Goal: Task Accomplishment & Management: Use online tool/utility

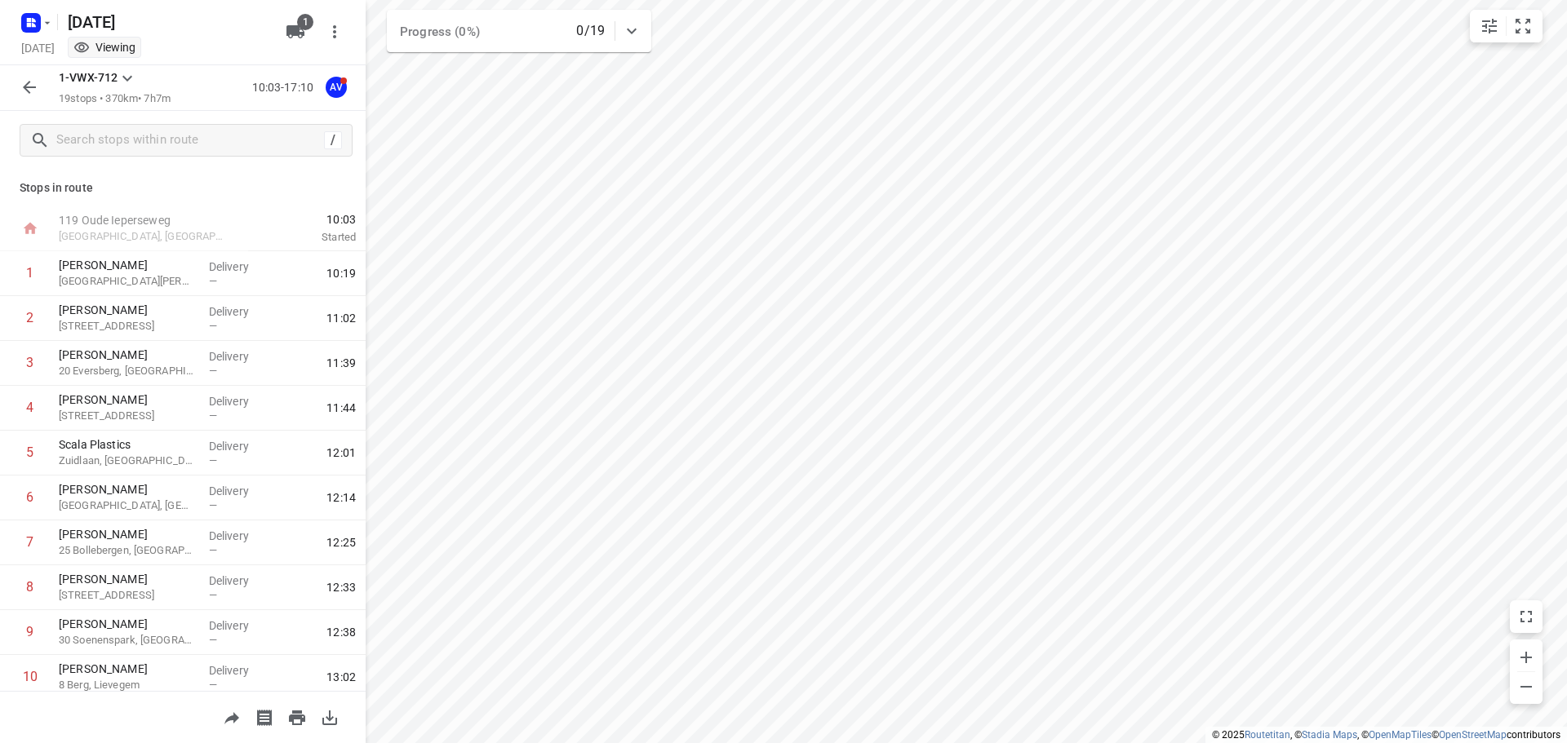
scroll to position [408, 0]
click at [34, 25] on icon "button" at bounding box center [34, 25] width 4 height 4
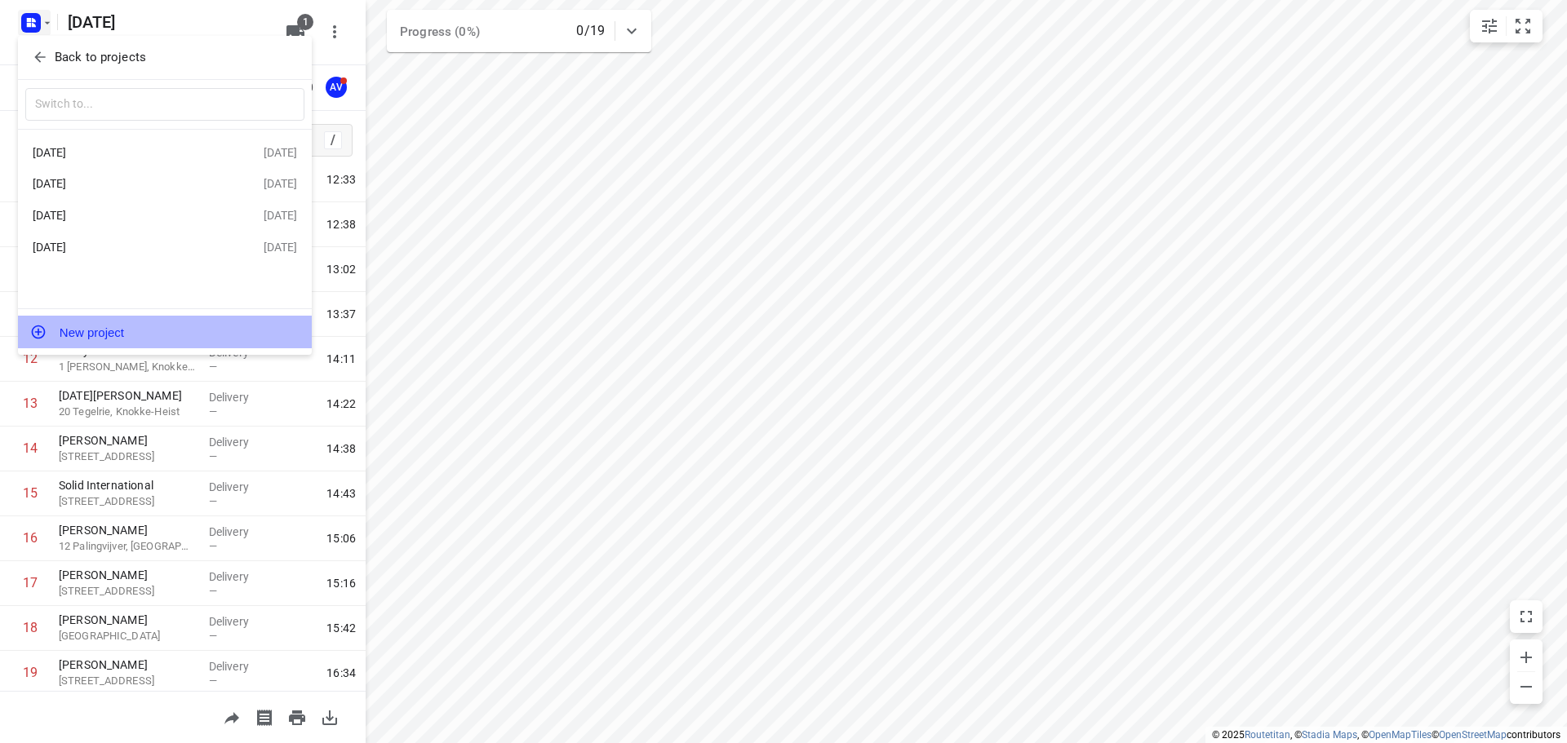
click at [133, 335] on button "New project" at bounding box center [165, 332] width 294 height 33
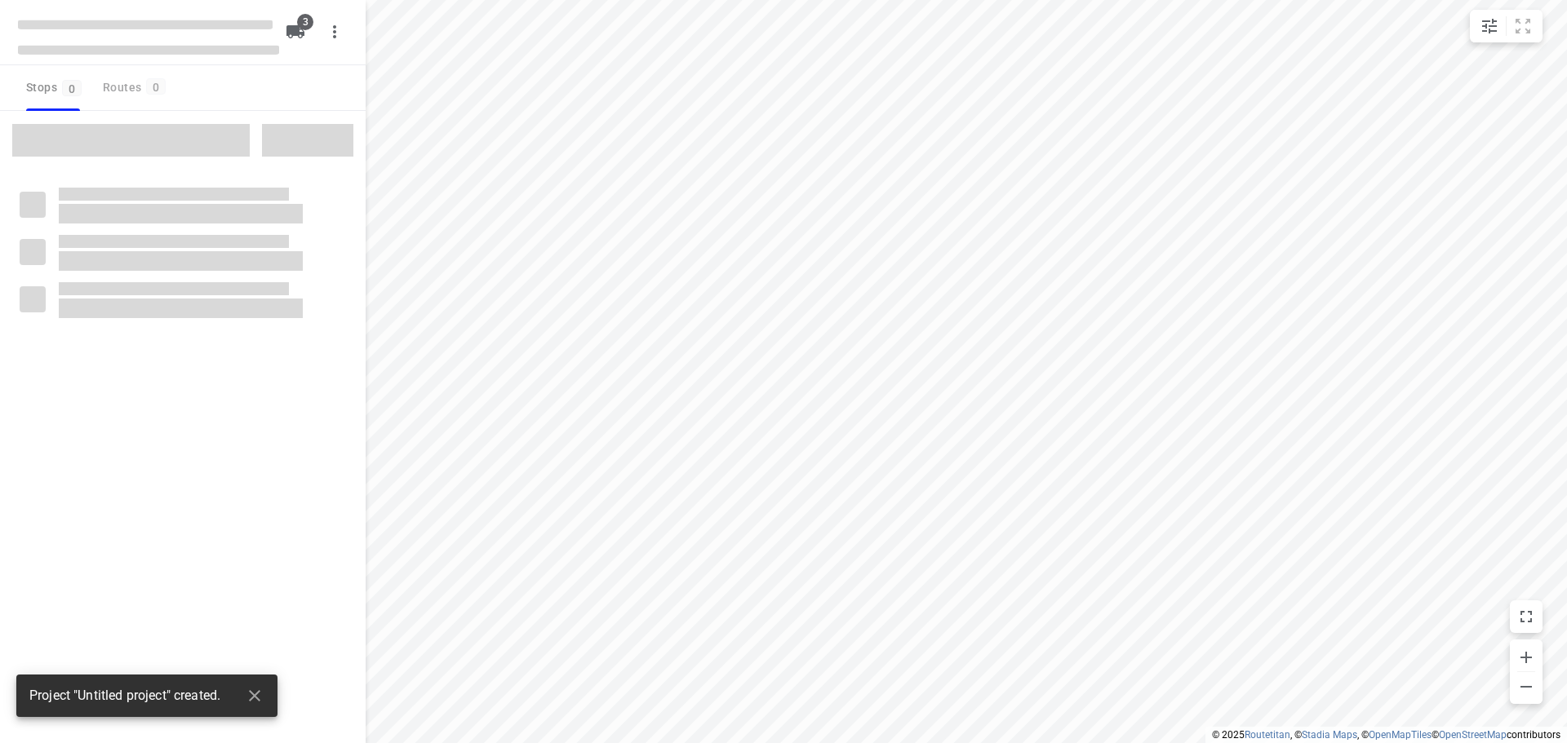
type input "distance"
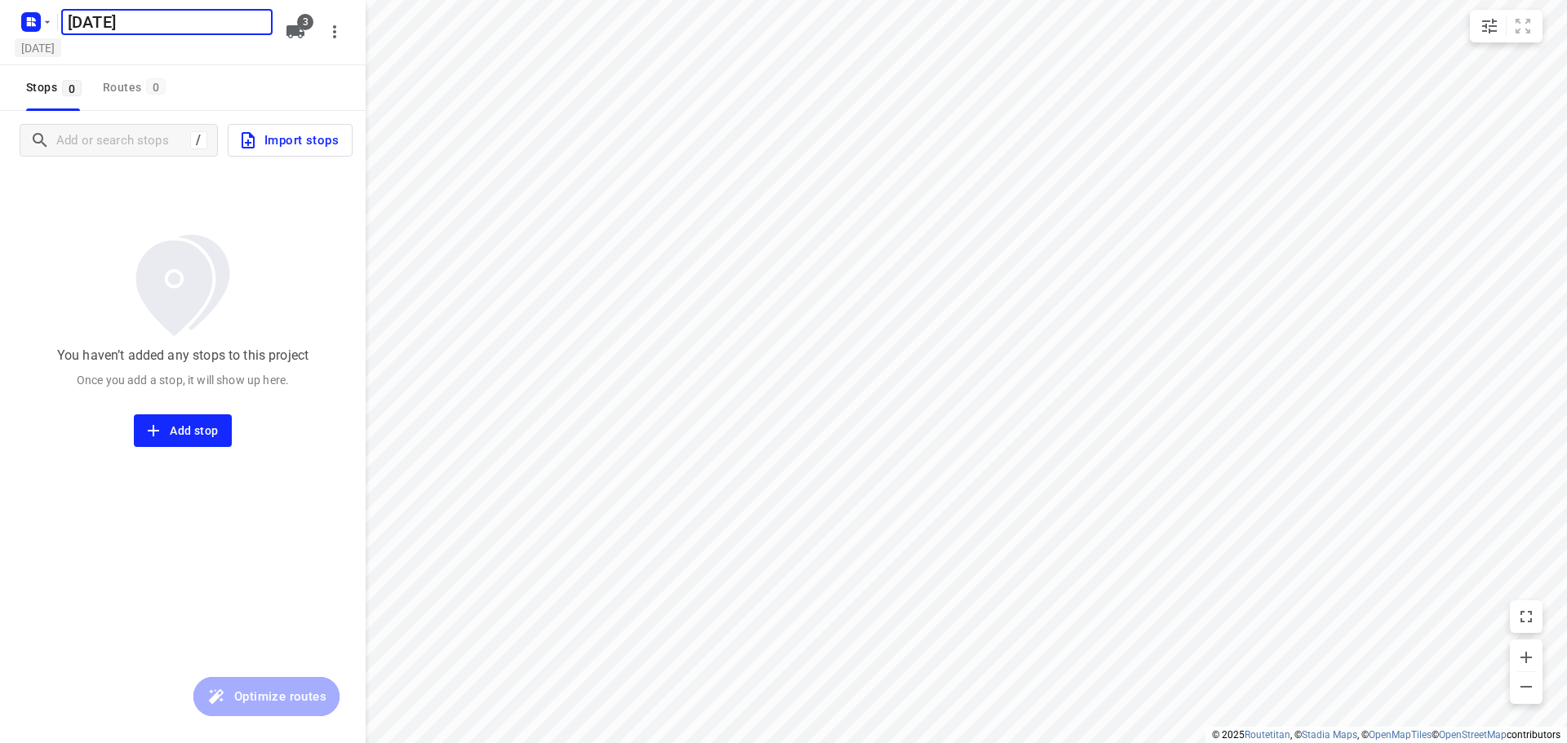
type input "[DATE]"
click at [61, 47] on h5 "[DATE]" at bounding box center [38, 47] width 47 height 19
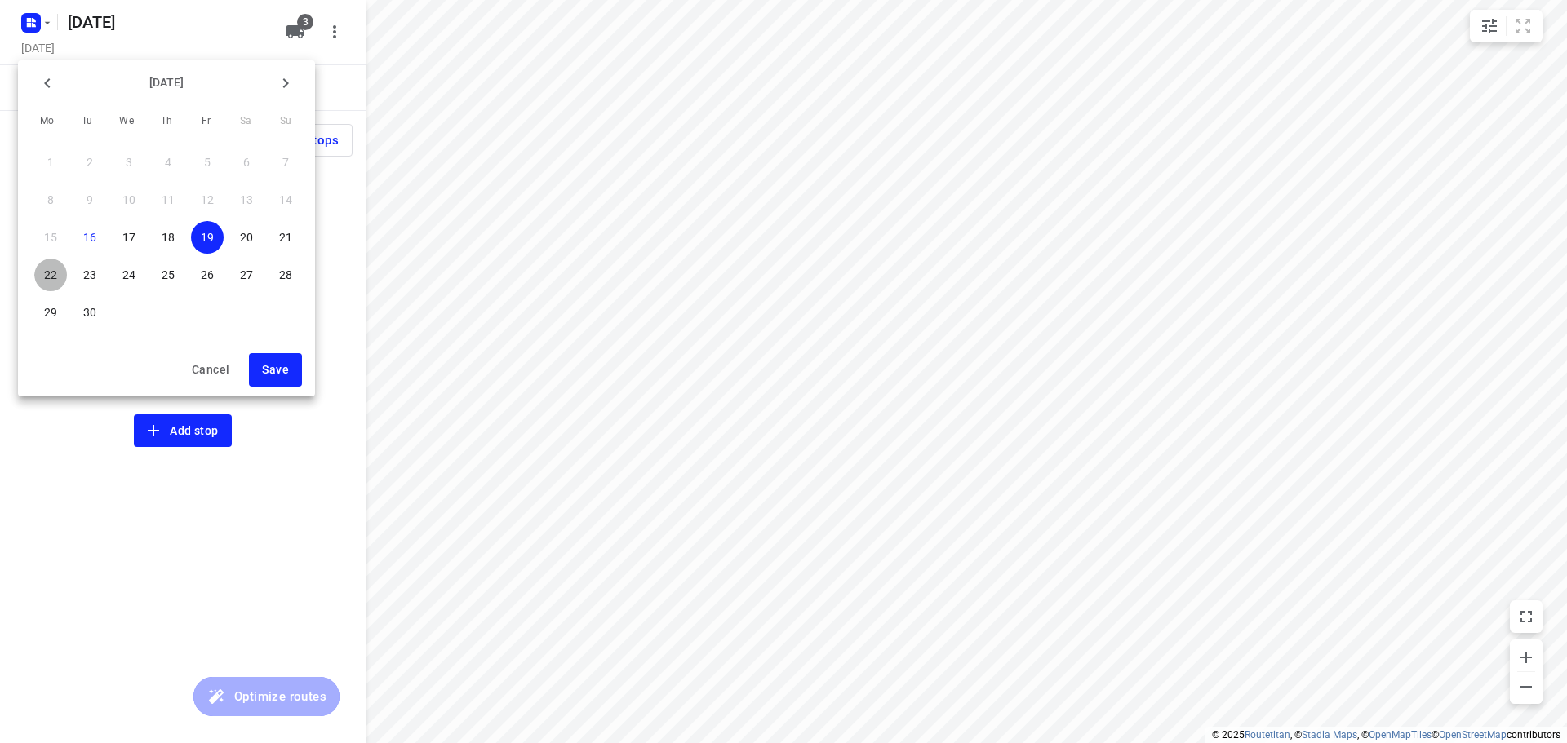
click at [55, 276] on p "22" at bounding box center [50, 275] width 13 height 16
click at [275, 365] on span "Save" at bounding box center [275, 370] width 27 height 20
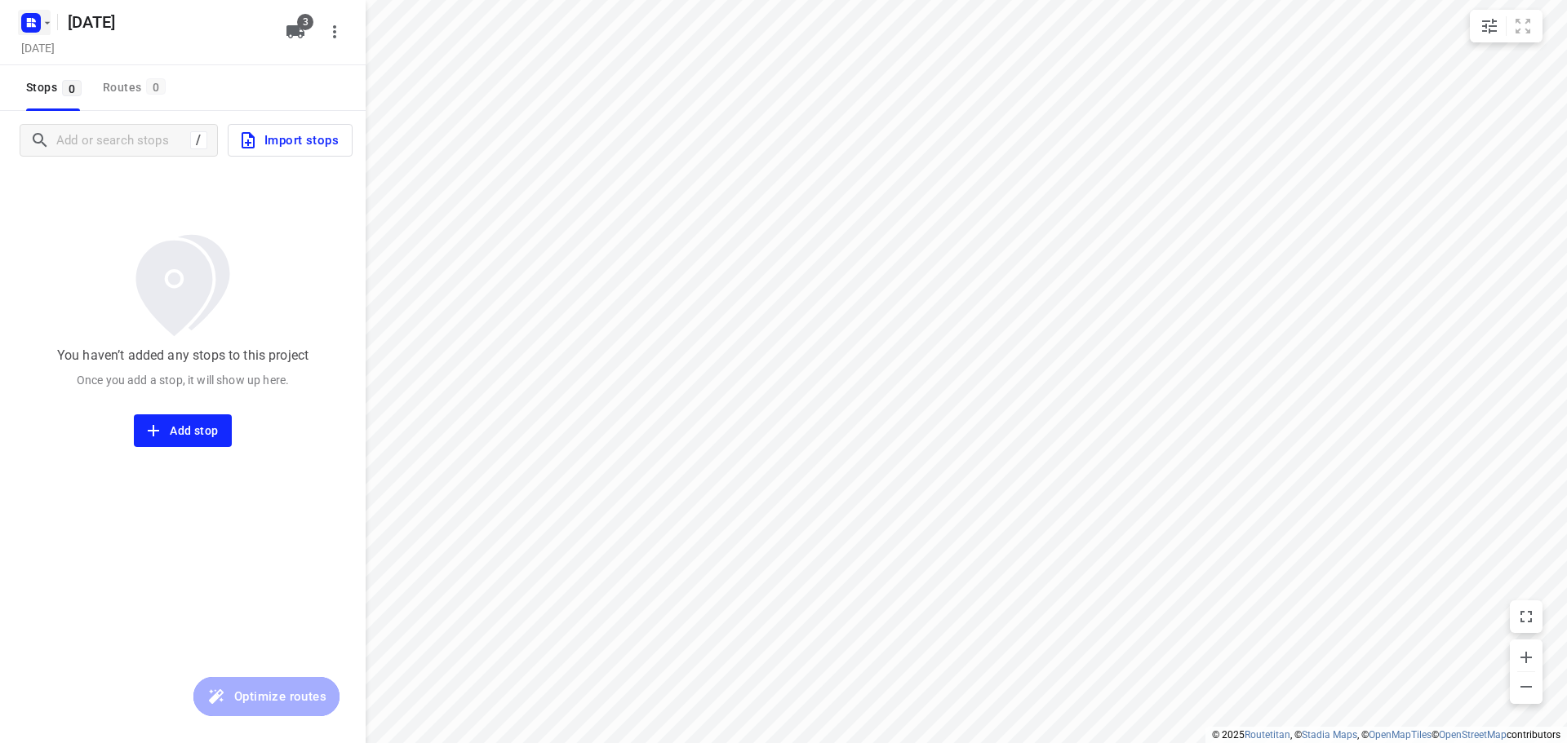
click at [38, 23] on rect "button" at bounding box center [31, 23] width 20 height 20
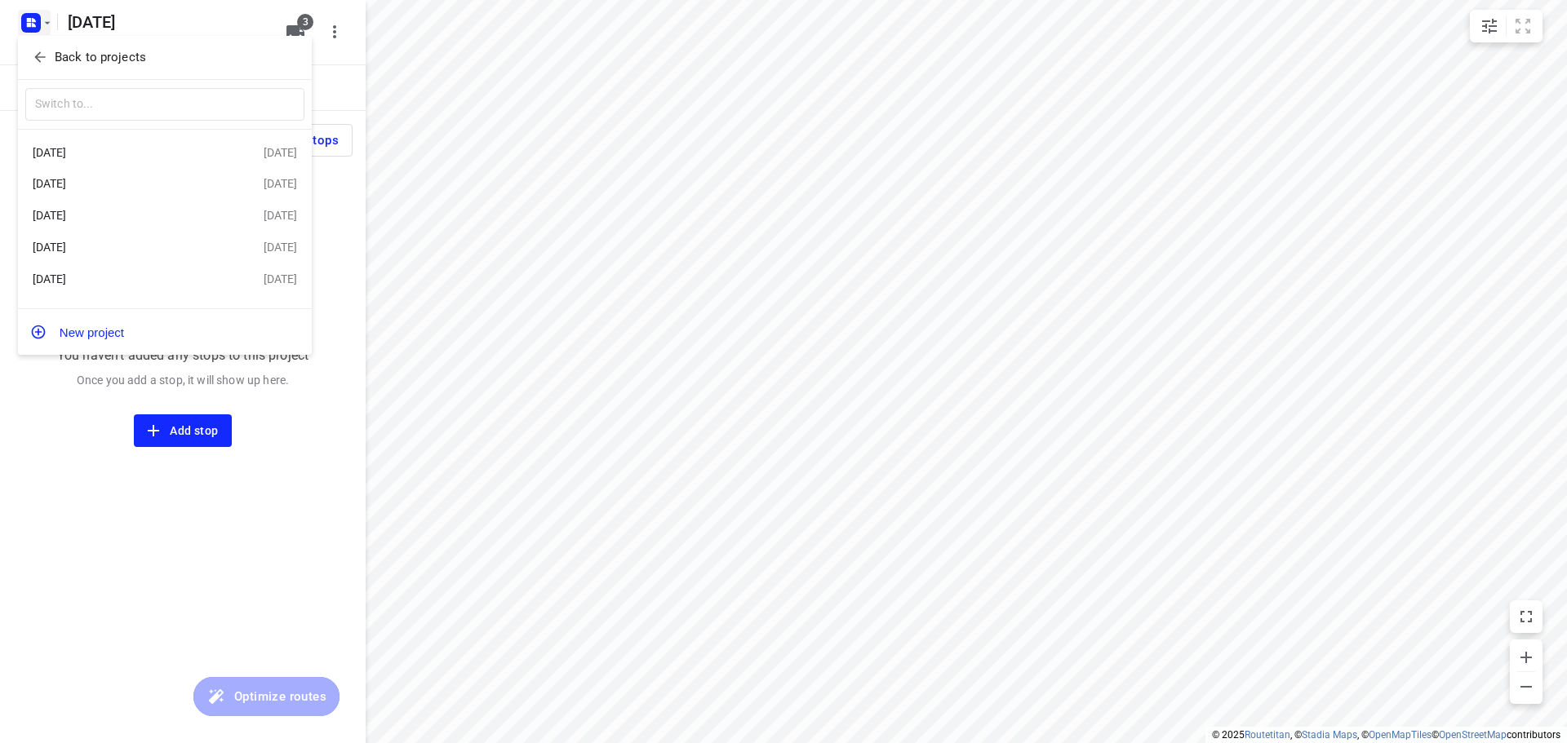
click at [45, 18] on div at bounding box center [783, 371] width 1567 height 743
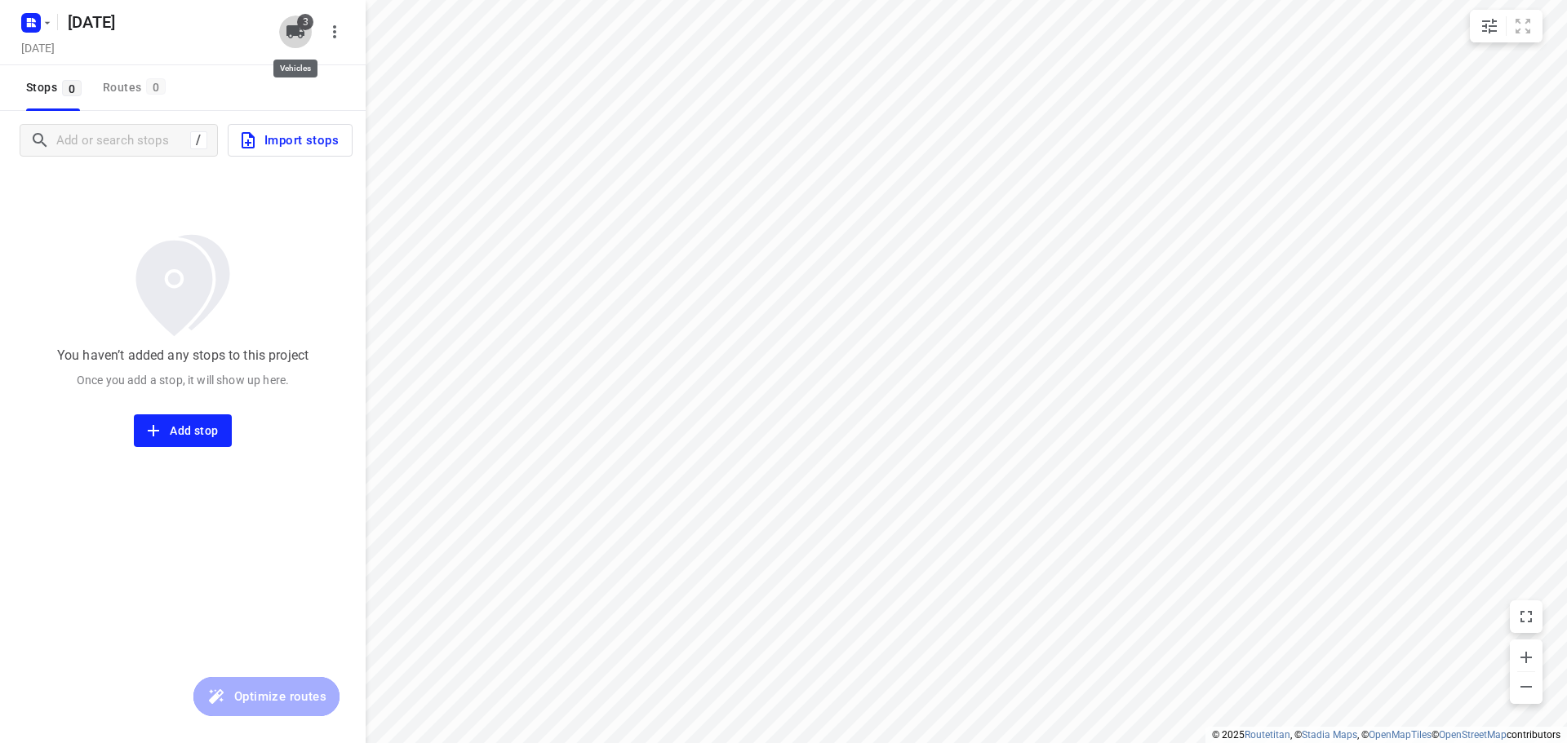
click at [299, 32] on icon "button" at bounding box center [295, 31] width 18 height 13
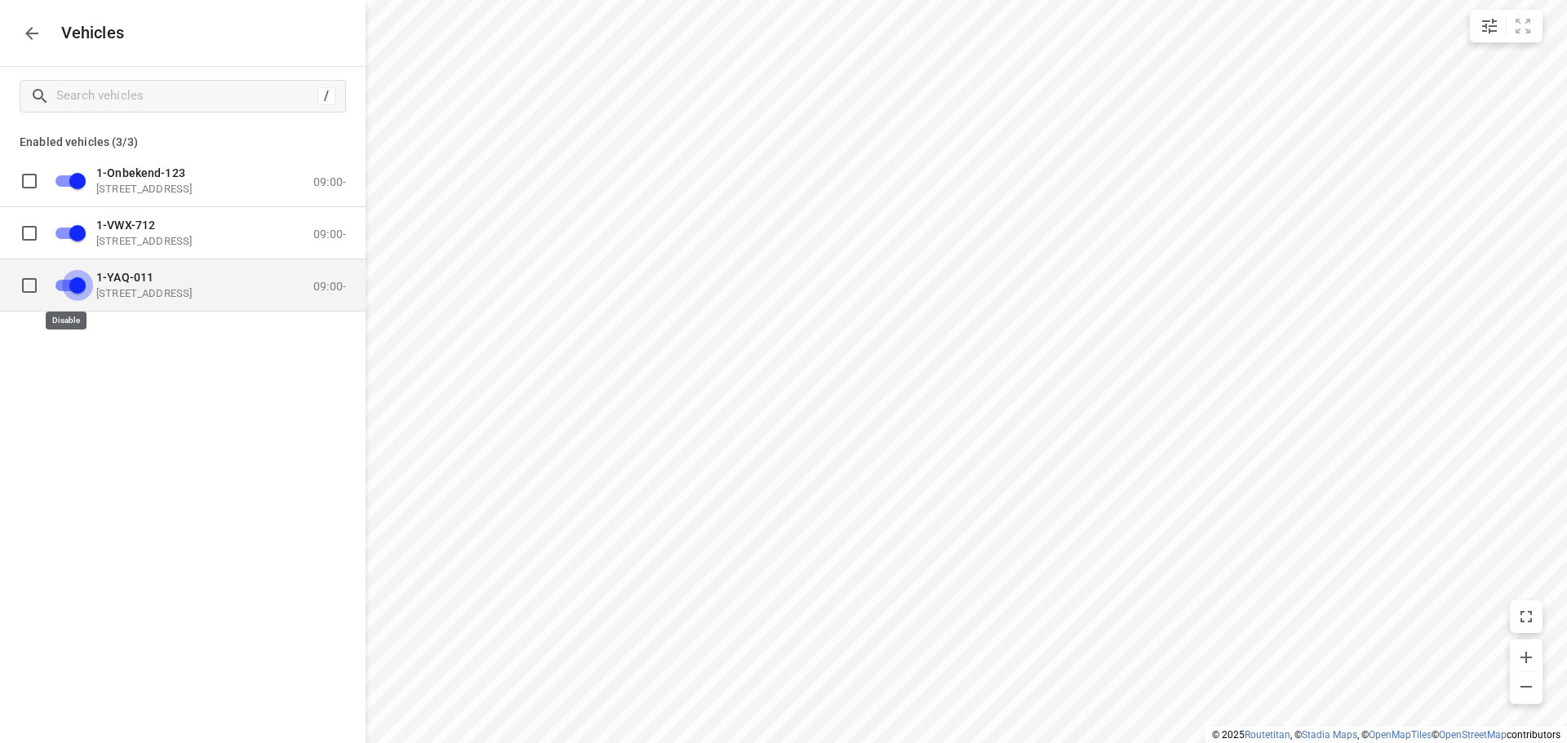
click at [64, 284] on input "grid" at bounding box center [77, 284] width 93 height 31
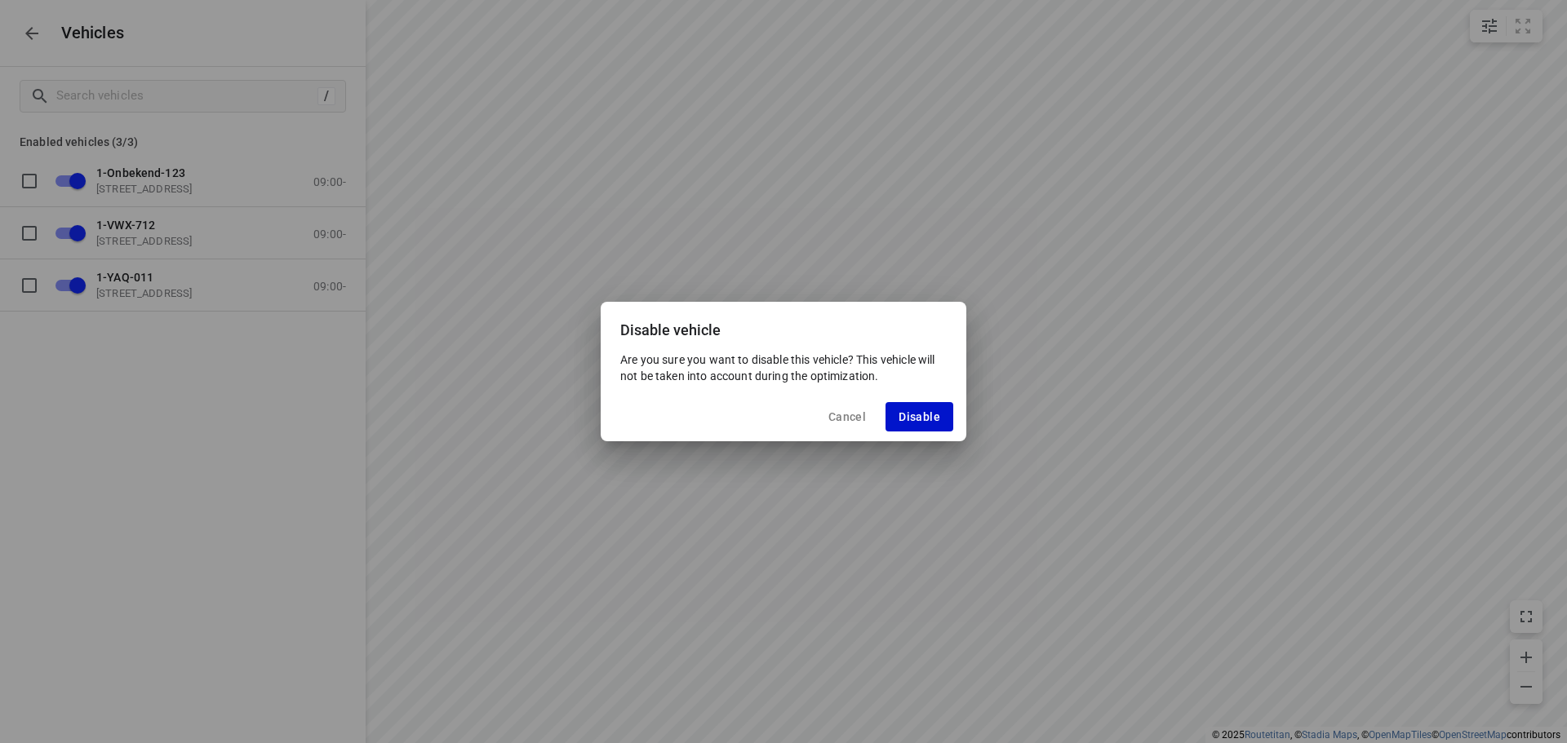
click at [925, 416] on span "Disable" at bounding box center [920, 416] width 42 height 13
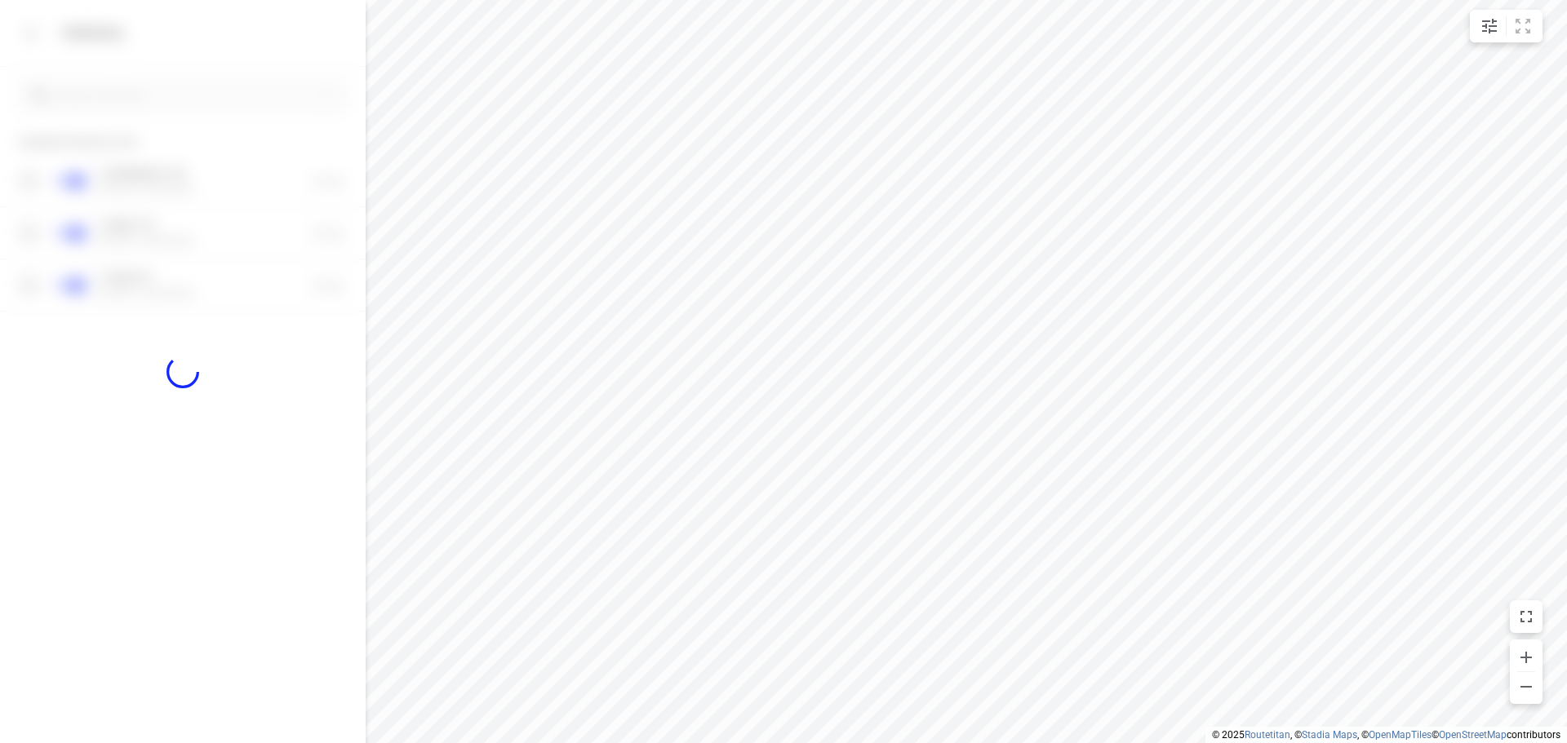
checkbox input "false"
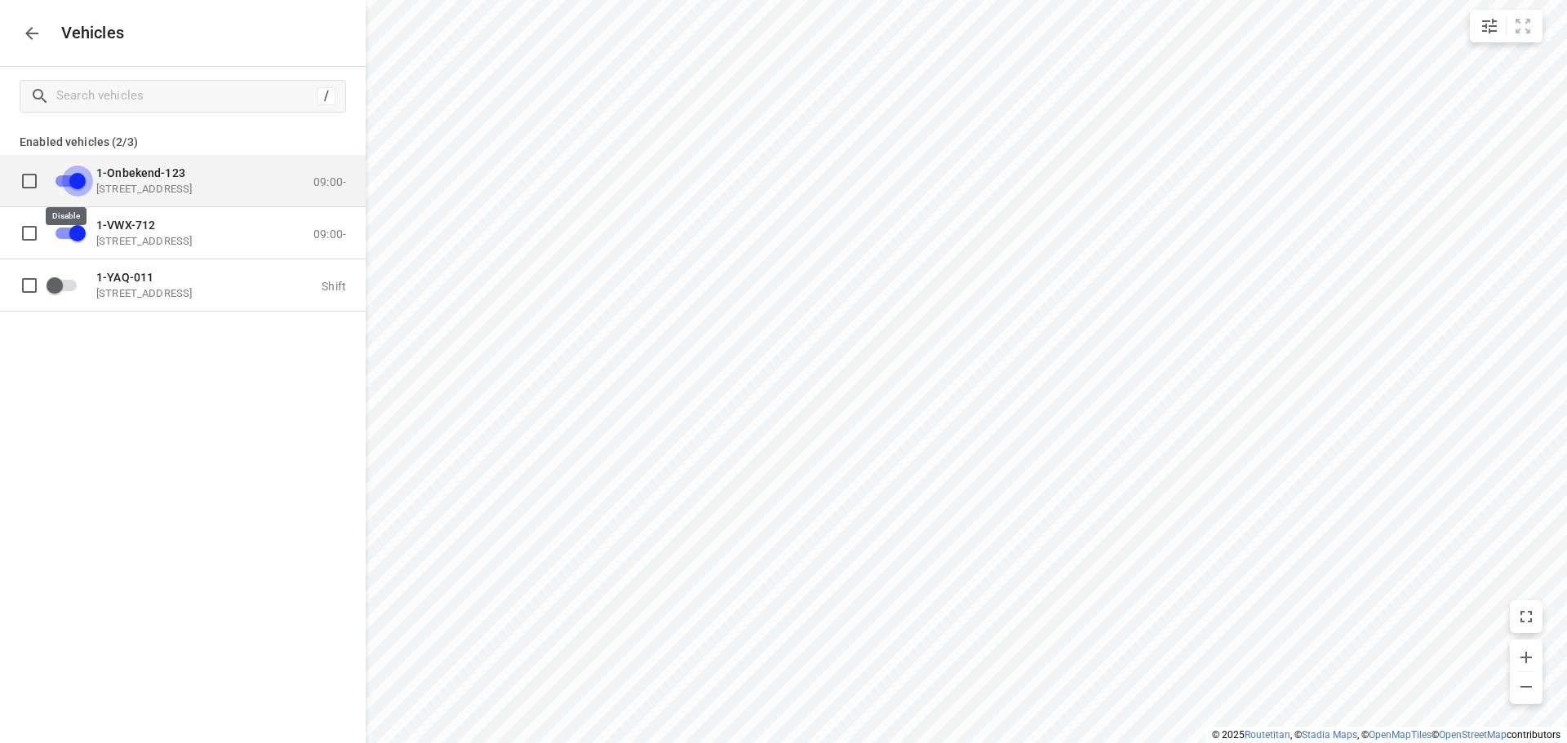
click at [56, 177] on input "grid" at bounding box center [77, 180] width 93 height 31
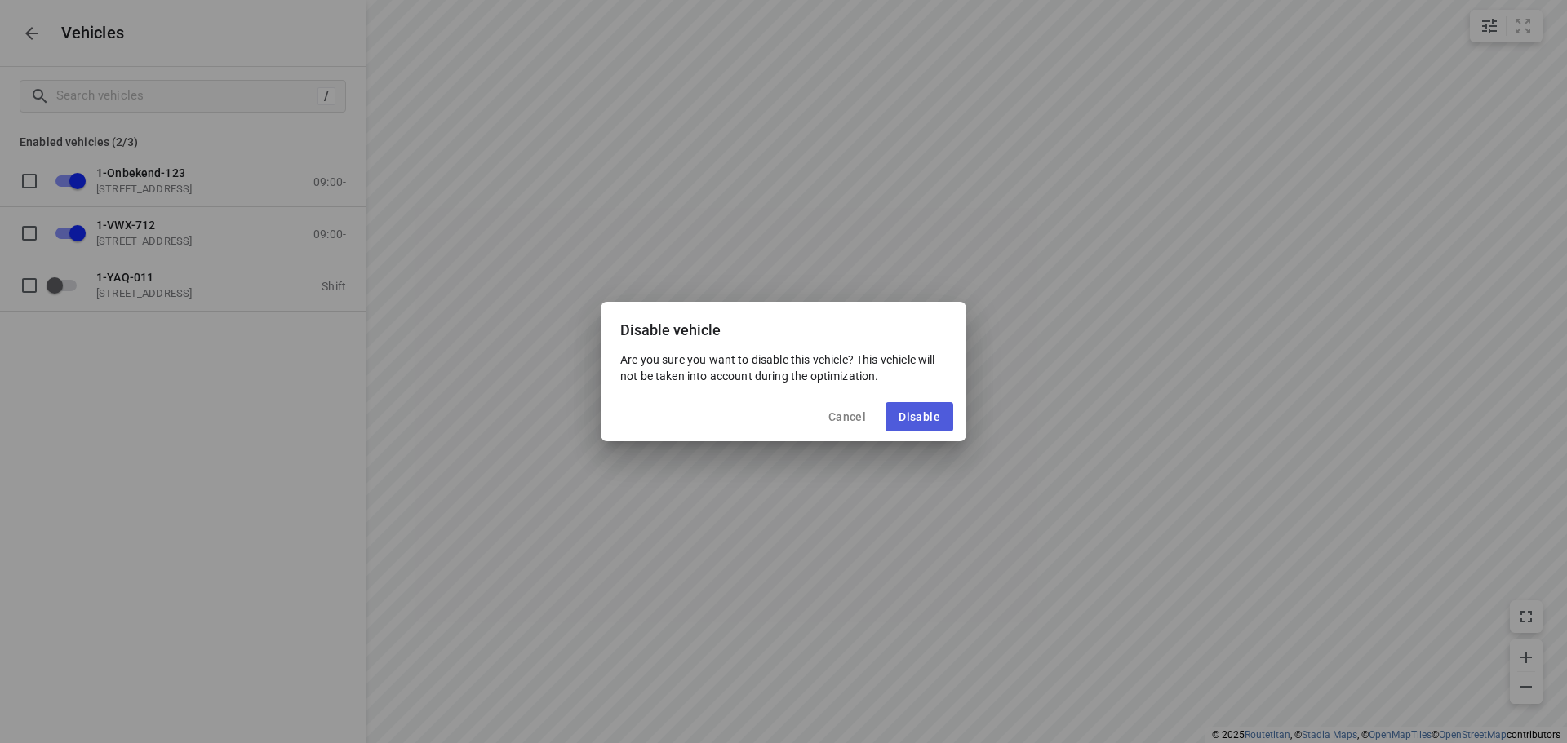
click at [923, 409] on button "Disable" at bounding box center [919, 416] width 68 height 29
checkbox input "false"
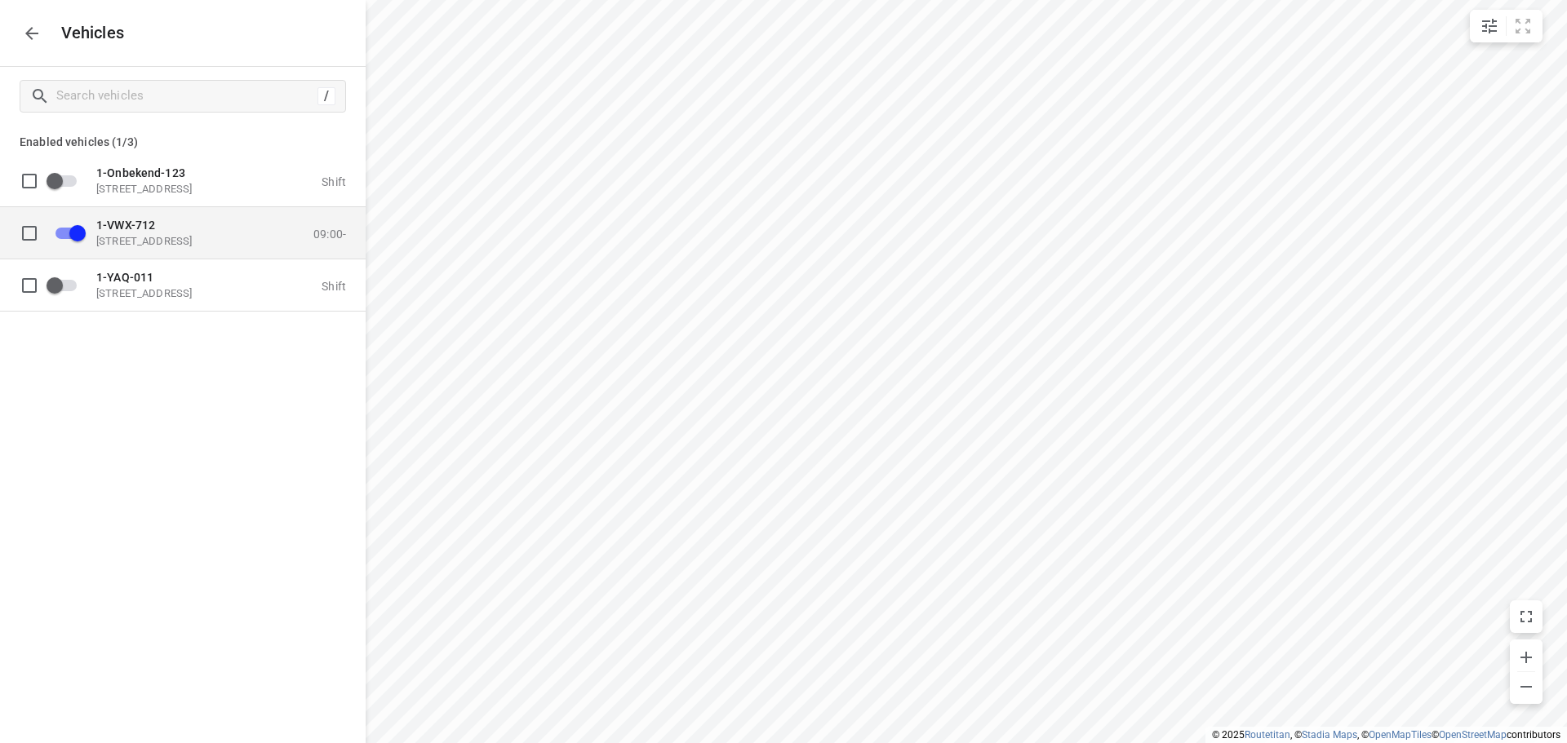
click at [208, 244] on p "[STREET_ADDRESS]" at bounding box center [177, 240] width 163 height 13
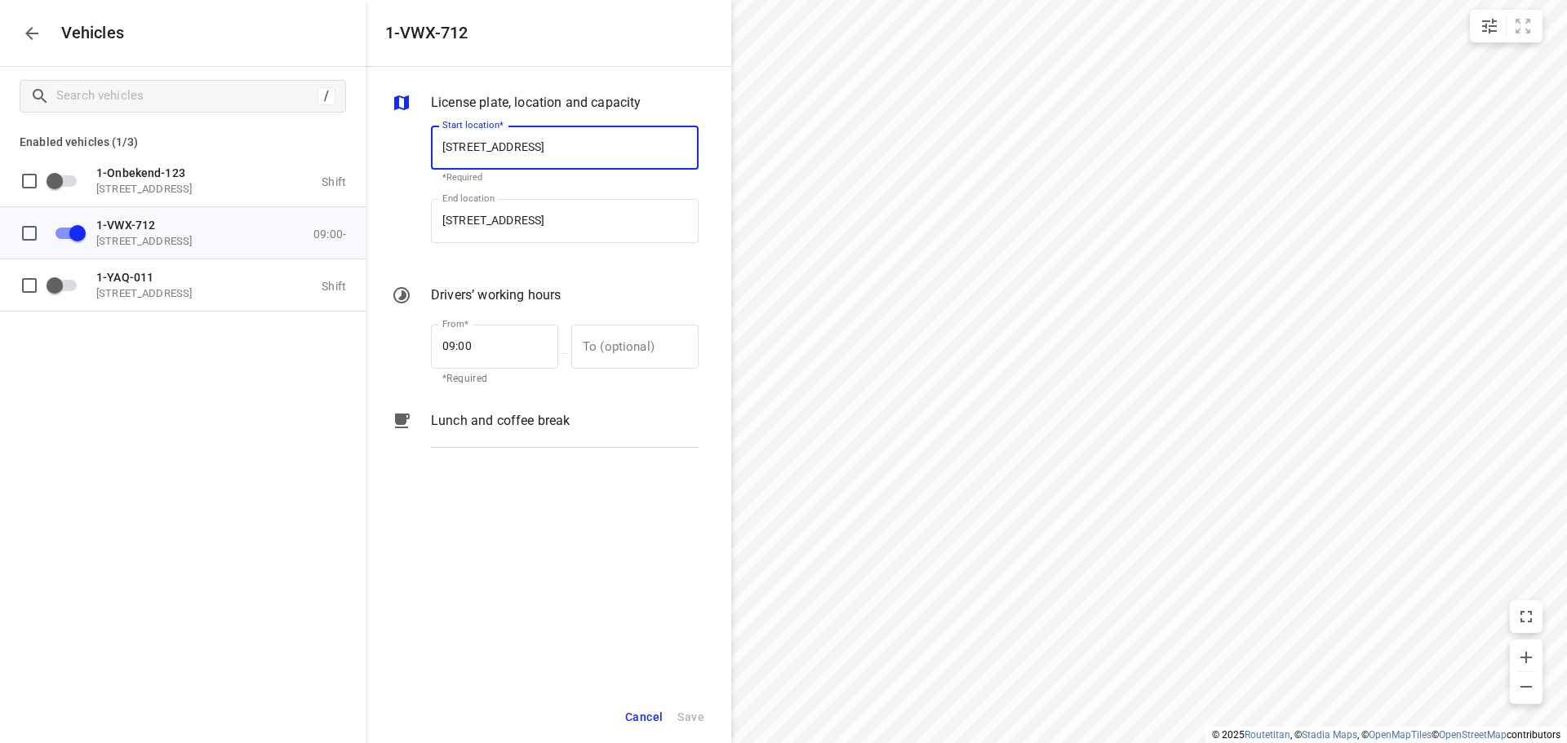
click at [552, 140] on input "[STREET_ADDRESS]" at bounding box center [565, 148] width 268 height 44
type input "[STREET_ADDRESS]"
click at [539, 194] on b "[STREET_ADDRESS]" at bounding box center [490, 195] width 96 height 12
type input "[STREET_ADDRESS]"
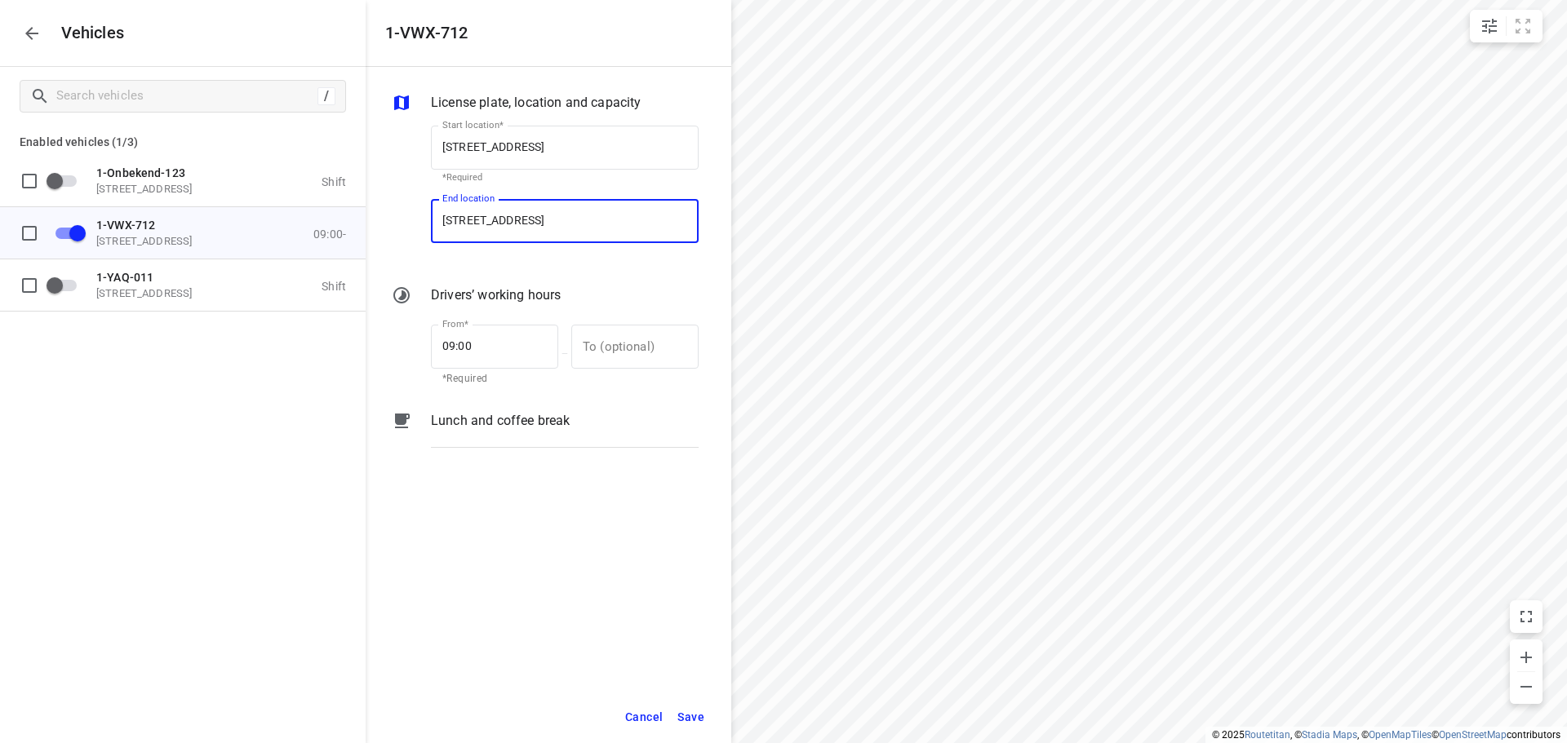
click at [548, 217] on input "[STREET_ADDRESS]" at bounding box center [565, 221] width 268 height 44
click at [553, 217] on input "[STREET_ADDRESS]" at bounding box center [565, 221] width 268 height 44
type input "[STREET_ADDRESS]"
click at [539, 264] on b "[STREET_ADDRESS]" at bounding box center [490, 268] width 96 height 12
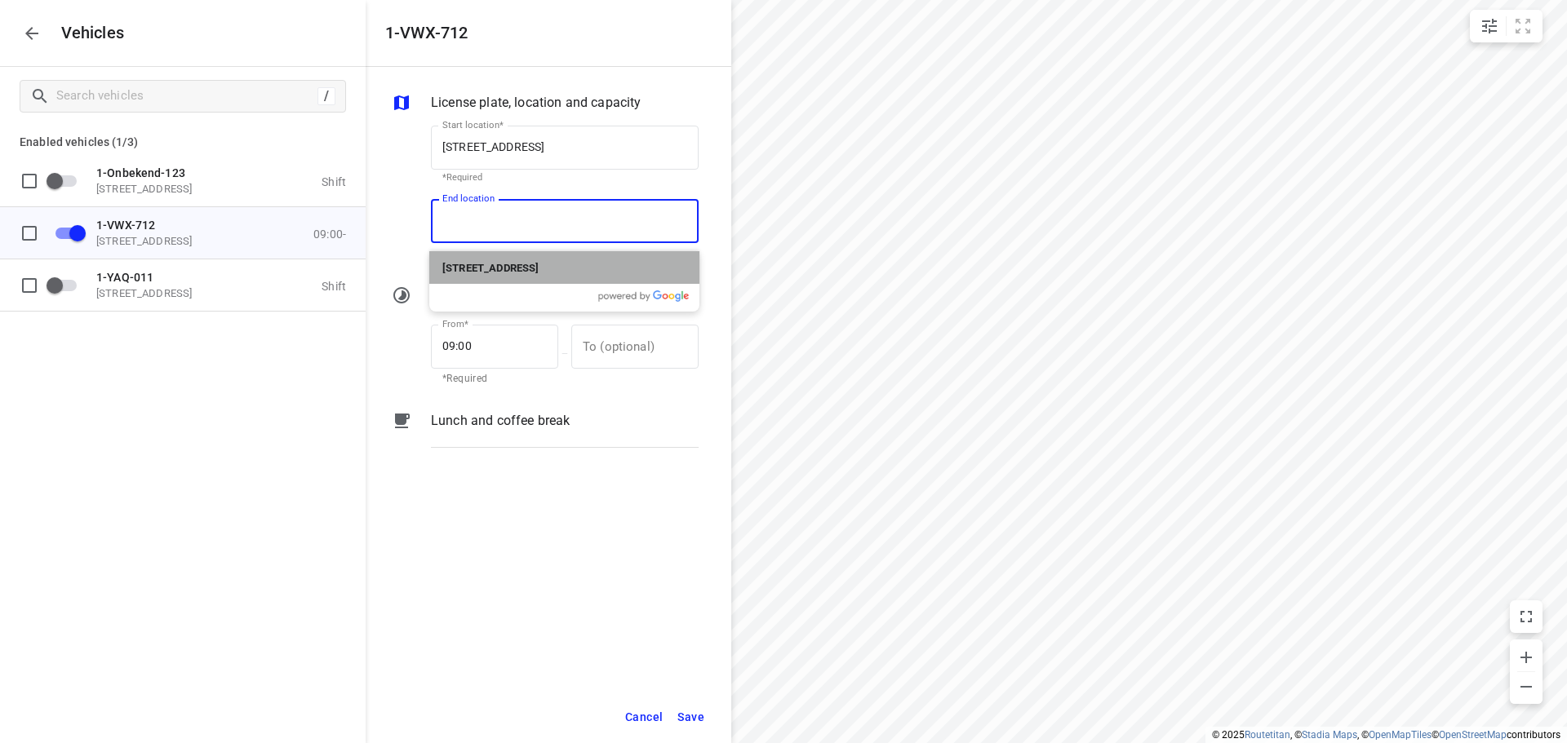
type input "[STREET_ADDRESS]"
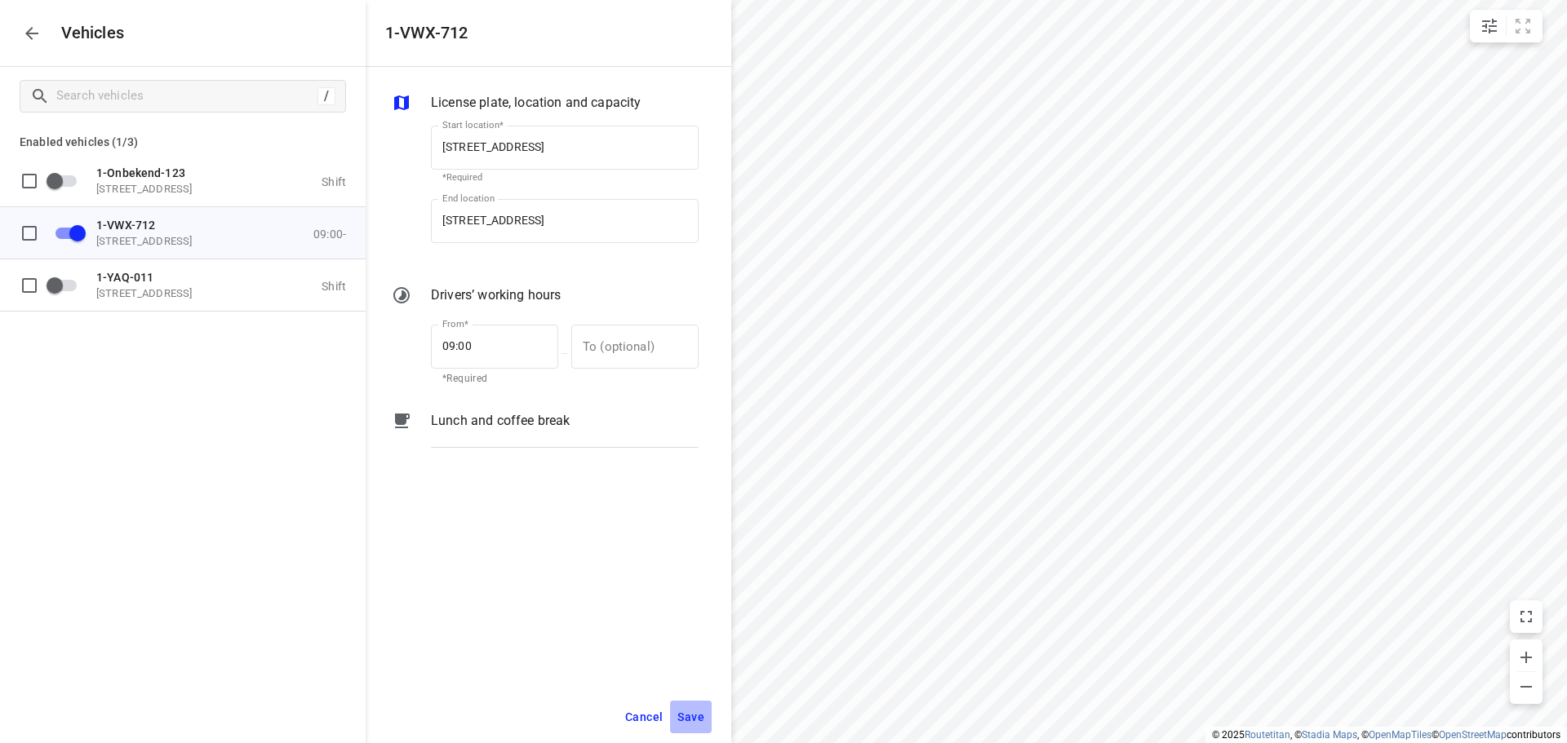
drag, startPoint x: 686, startPoint y: 716, endPoint x: 676, endPoint y: 718, distance: 10.9
click at [682, 718] on span "Save" at bounding box center [690, 718] width 27 height 20
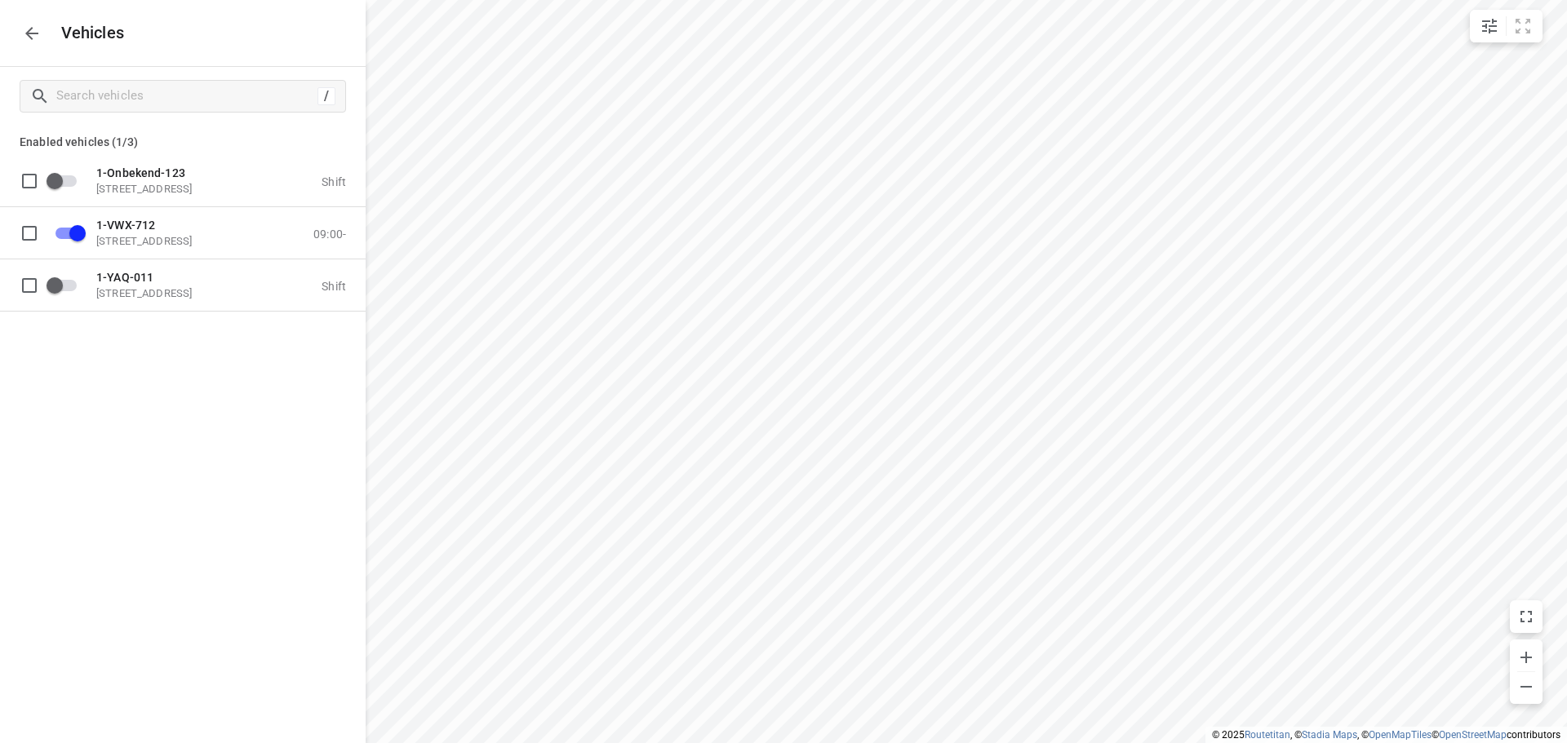
click at [32, 27] on icon "button" at bounding box center [32, 34] width 20 height 20
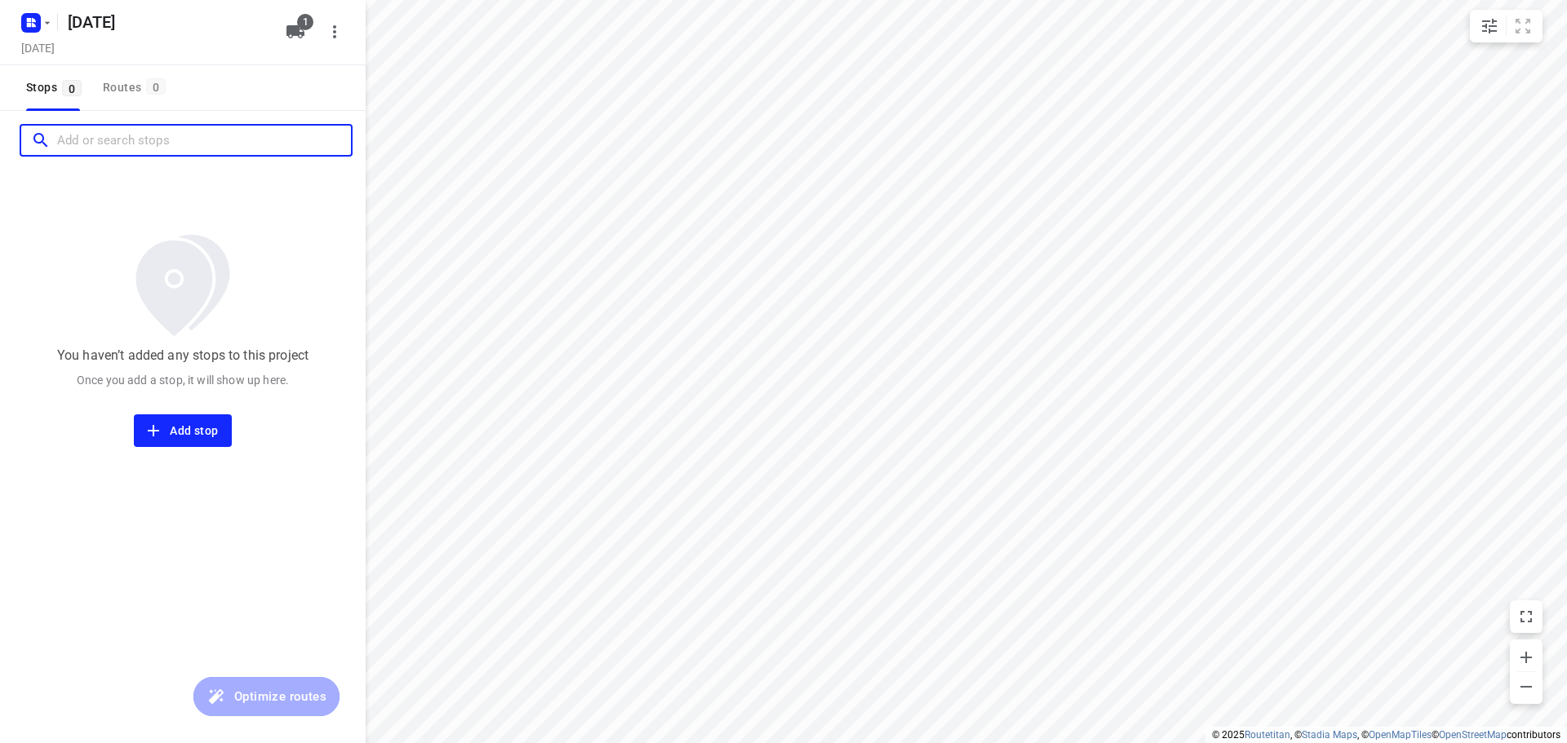
drag, startPoint x: 110, startPoint y: 131, endPoint x: 166, endPoint y: 123, distance: 56.9
click at [111, 131] on input "Add or search stops" at bounding box center [204, 140] width 294 height 25
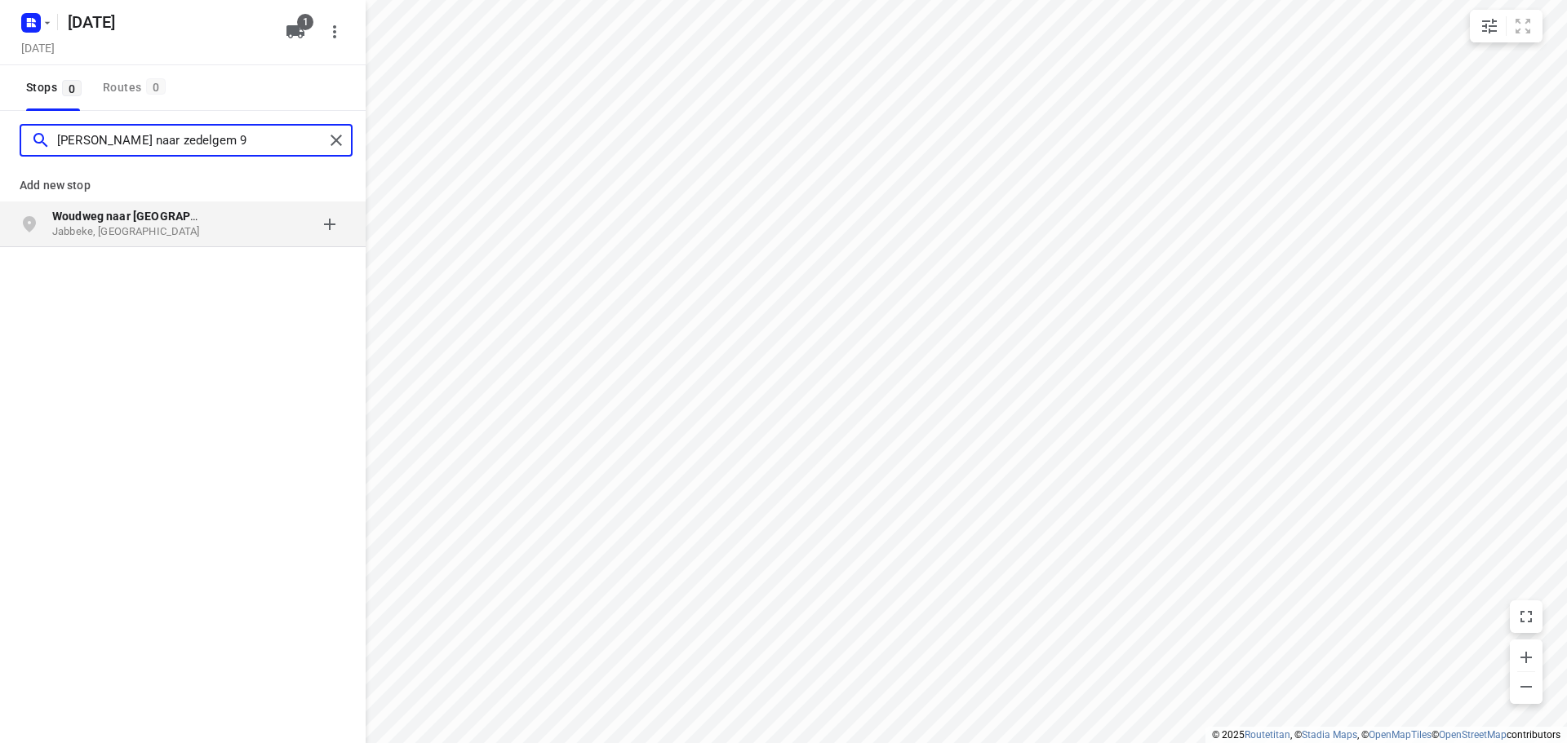
type input "[PERSON_NAME] naar zedelgem 9"
click at [174, 226] on p "Jabbeke, [GEOGRAPHIC_DATA]" at bounding box center [127, 232] width 150 height 16
type input "[STREET_ADDRESS]"
click at [197, 229] on p "Beernem, [GEOGRAPHIC_DATA]" at bounding box center [127, 232] width 150 height 16
type input "[STREET_ADDRESS]"
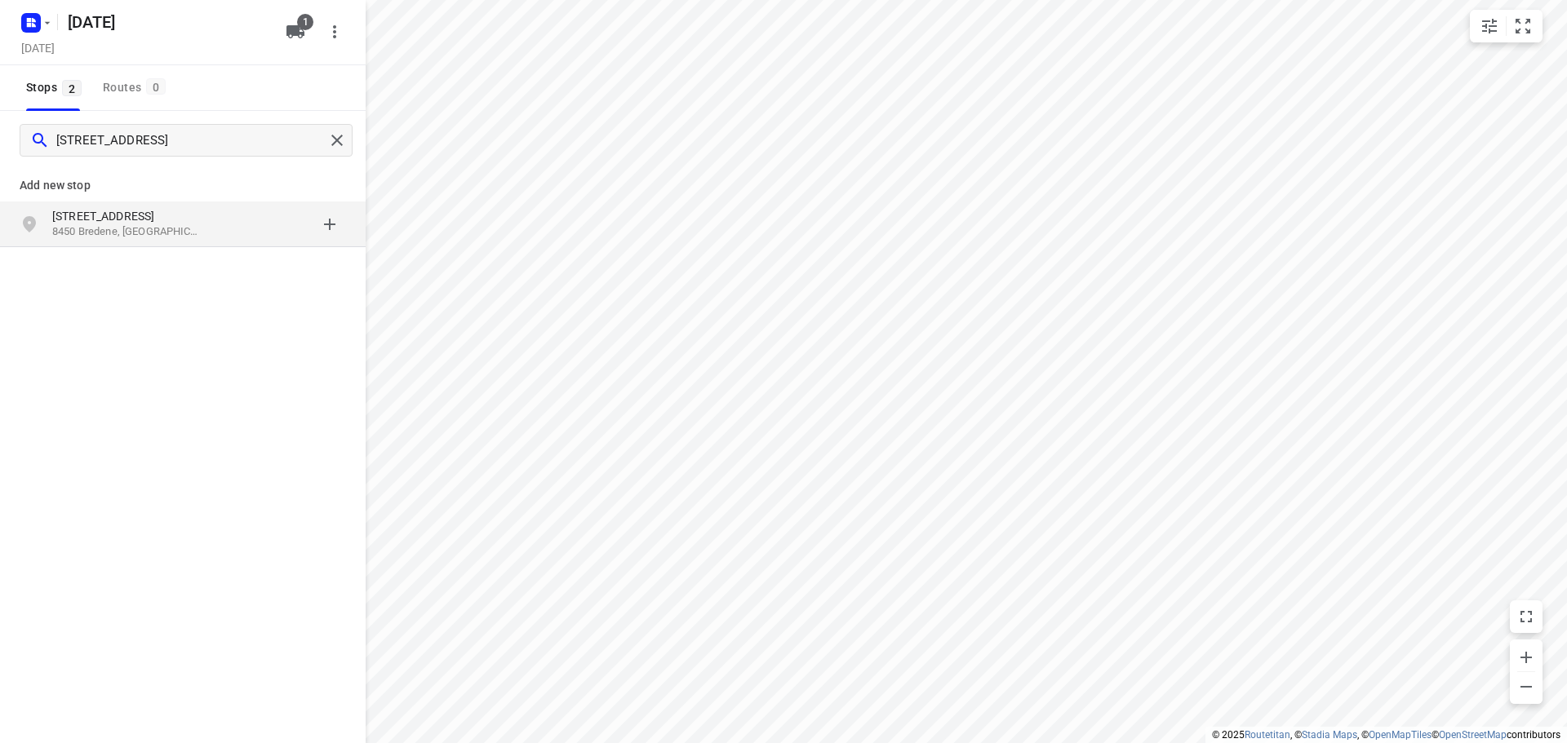
click at [188, 224] on p "8450 Bredene, [GEOGRAPHIC_DATA]" at bounding box center [127, 232] width 150 height 16
type input "[STREET_ADDRESS]"
click at [184, 225] on p "8480 Ichtegem, [GEOGRAPHIC_DATA]" at bounding box center [127, 232] width 150 height 16
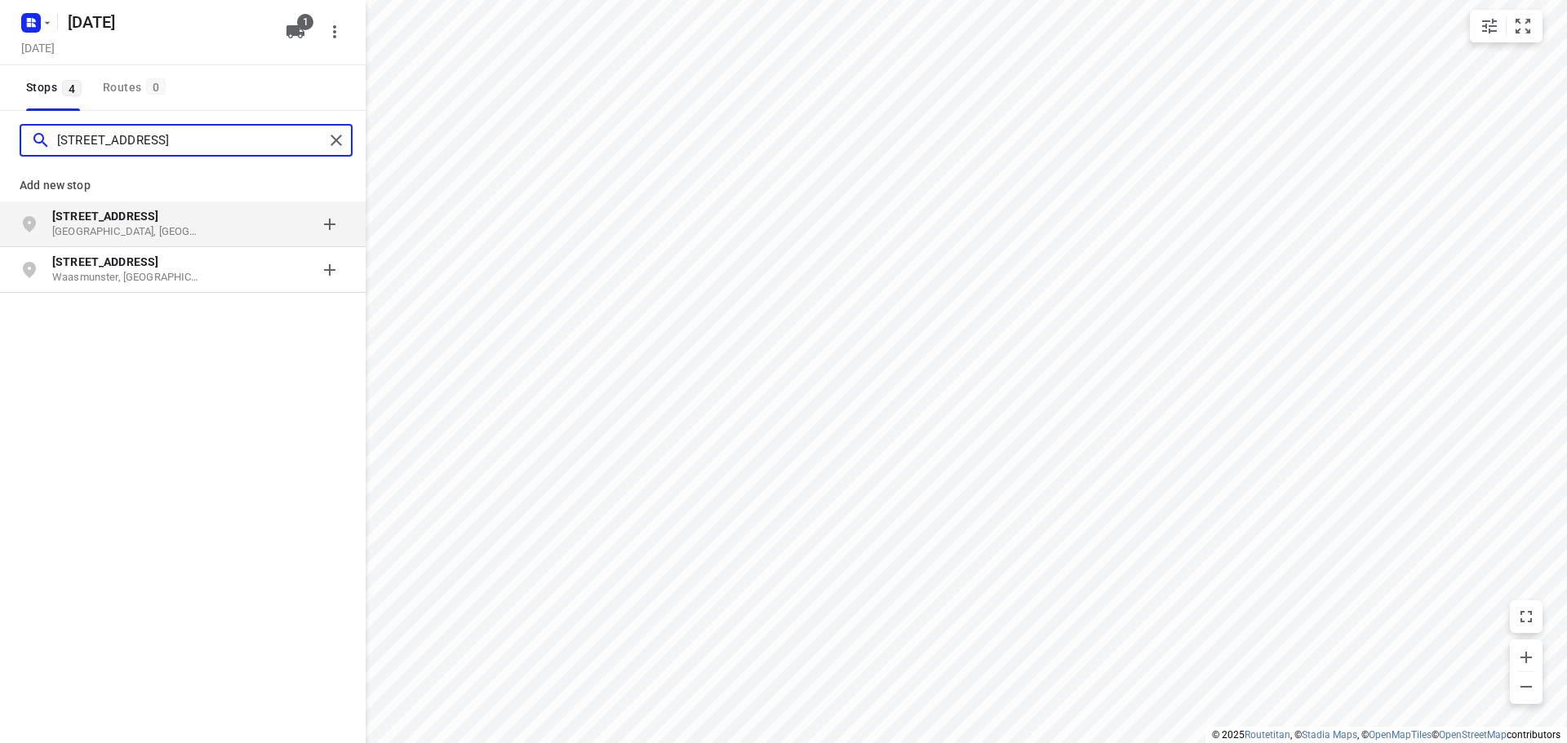
type input "[STREET_ADDRESS]"
click at [190, 224] on p "[STREET_ADDRESS]" at bounding box center [127, 216] width 150 height 16
type input "begonialaan 1, 9140"
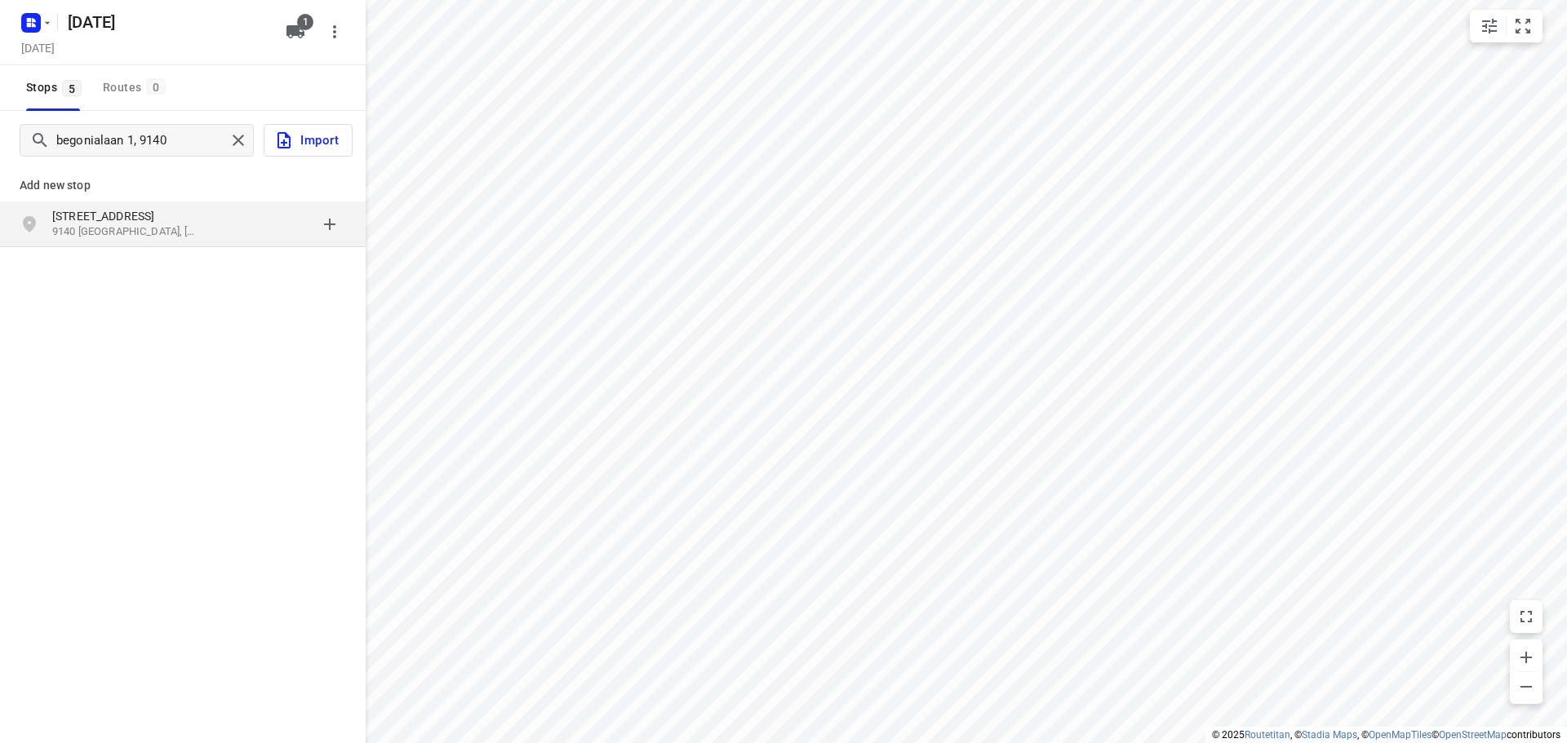
click at [169, 223] on p "[STREET_ADDRESS]" at bounding box center [127, 216] width 150 height 16
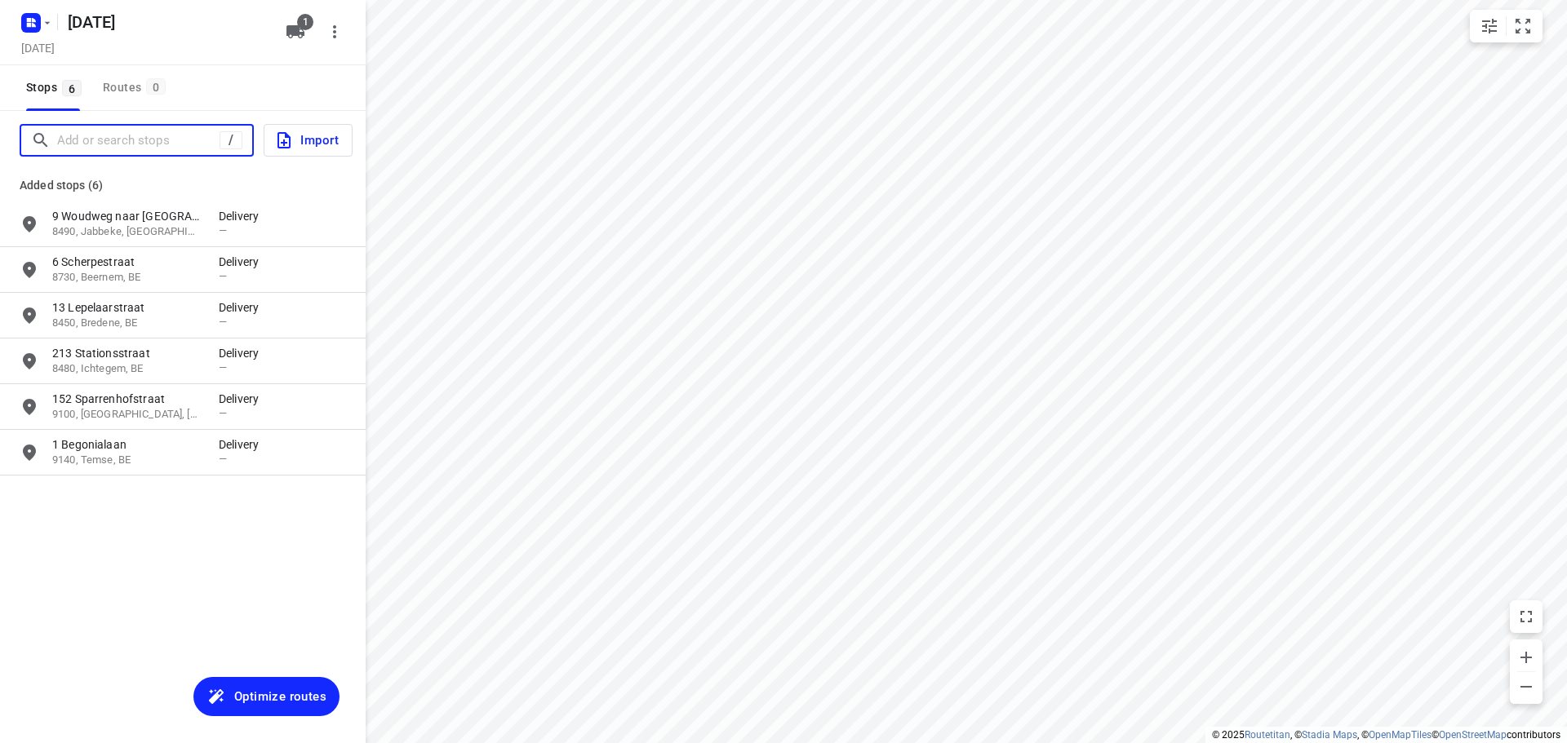
click at [175, 138] on input "Add or search stops" at bounding box center [138, 140] width 162 height 25
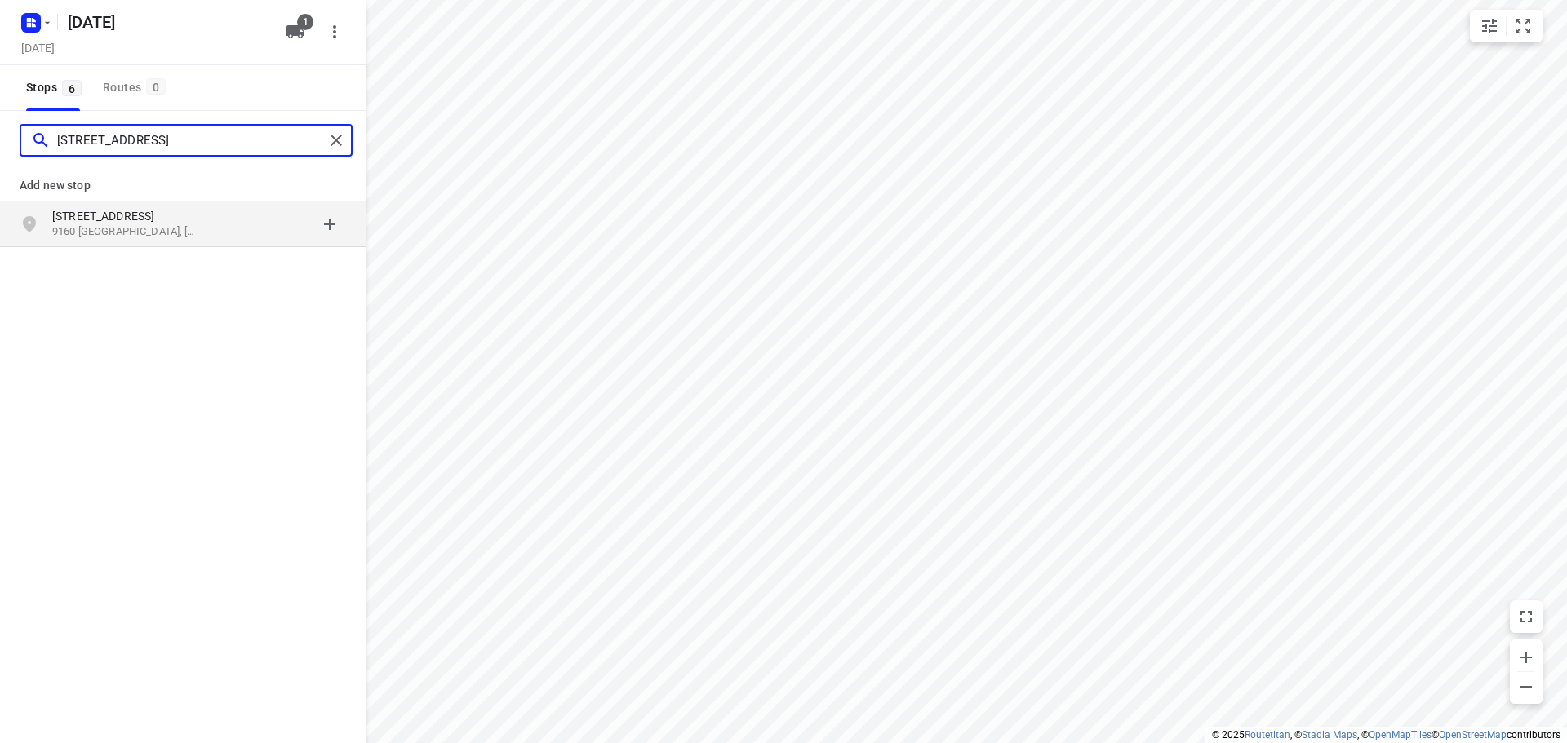
type input "[STREET_ADDRESS]"
click at [175, 229] on p "9160 [GEOGRAPHIC_DATA], [GEOGRAPHIC_DATA]" at bounding box center [127, 232] width 150 height 16
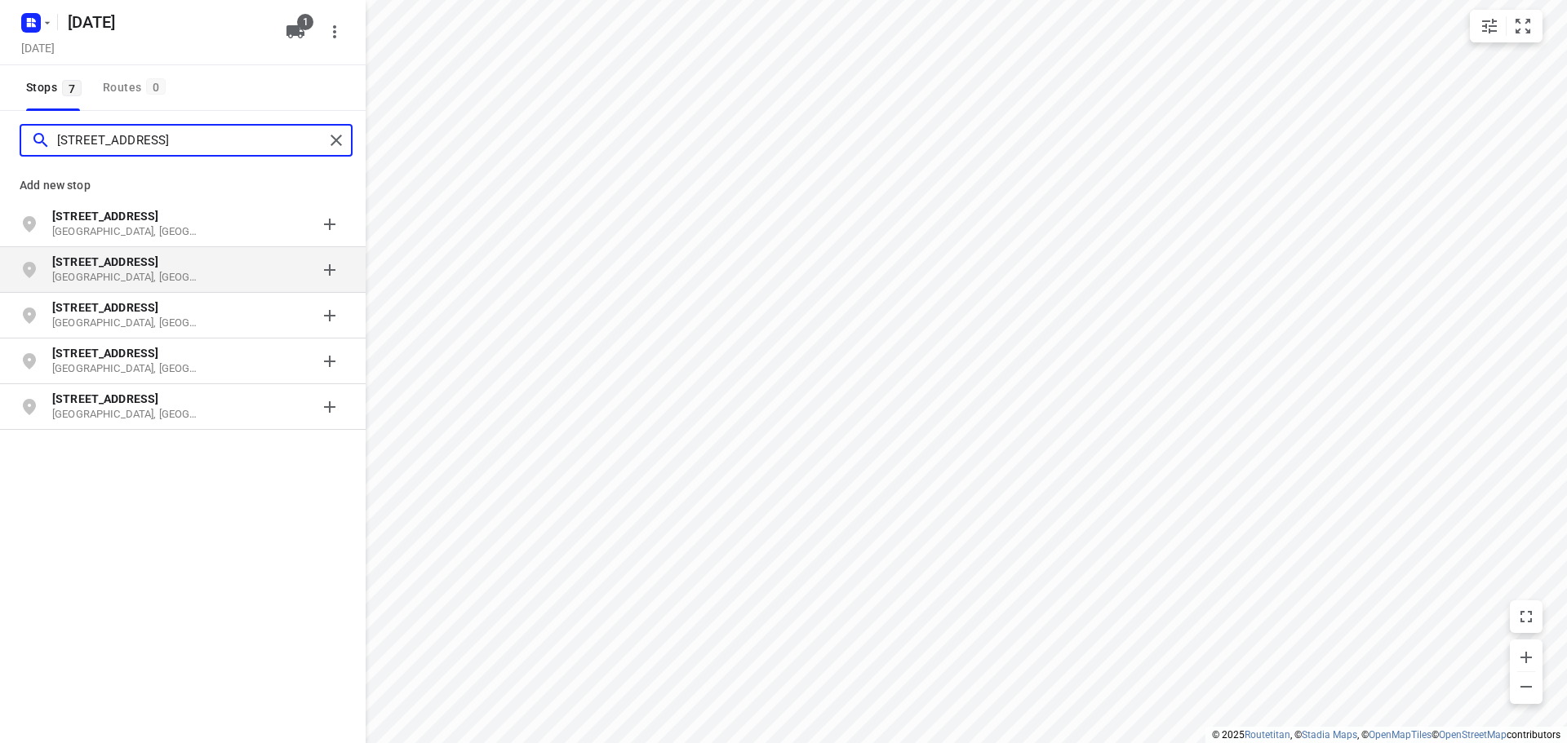
type input "[STREET_ADDRESS]"
click at [189, 274] on p "[GEOGRAPHIC_DATA], [GEOGRAPHIC_DATA]" at bounding box center [127, 278] width 150 height 16
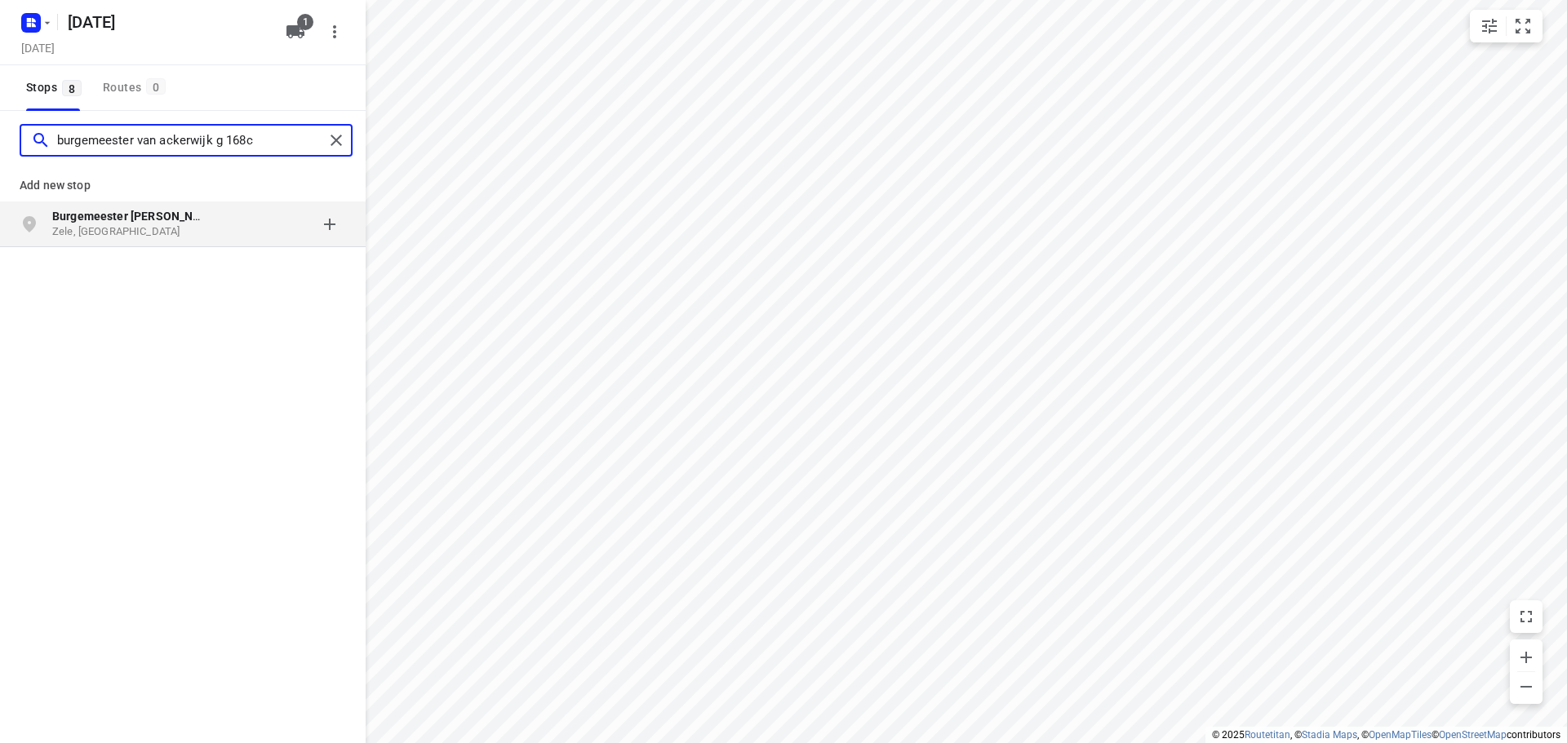
type input "burgemeester van ackerwijk g 168c"
click at [218, 224] on div "Burgemeester [PERSON_NAME][STREET_ADDRESS]" at bounding box center [135, 224] width 166 height 33
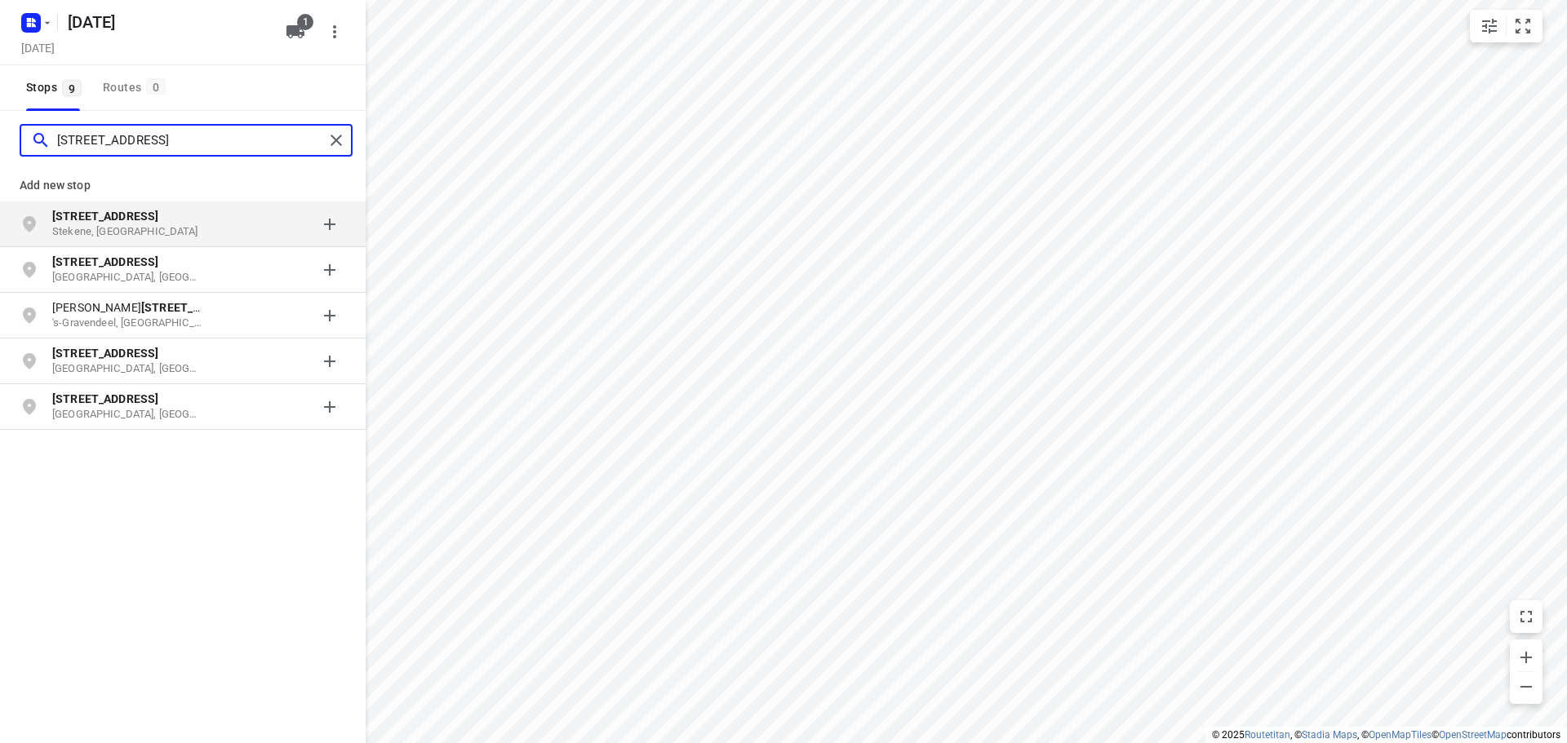
type input "[STREET_ADDRESS]"
click at [153, 225] on p "Stekene, [GEOGRAPHIC_DATA]" at bounding box center [127, 232] width 150 height 16
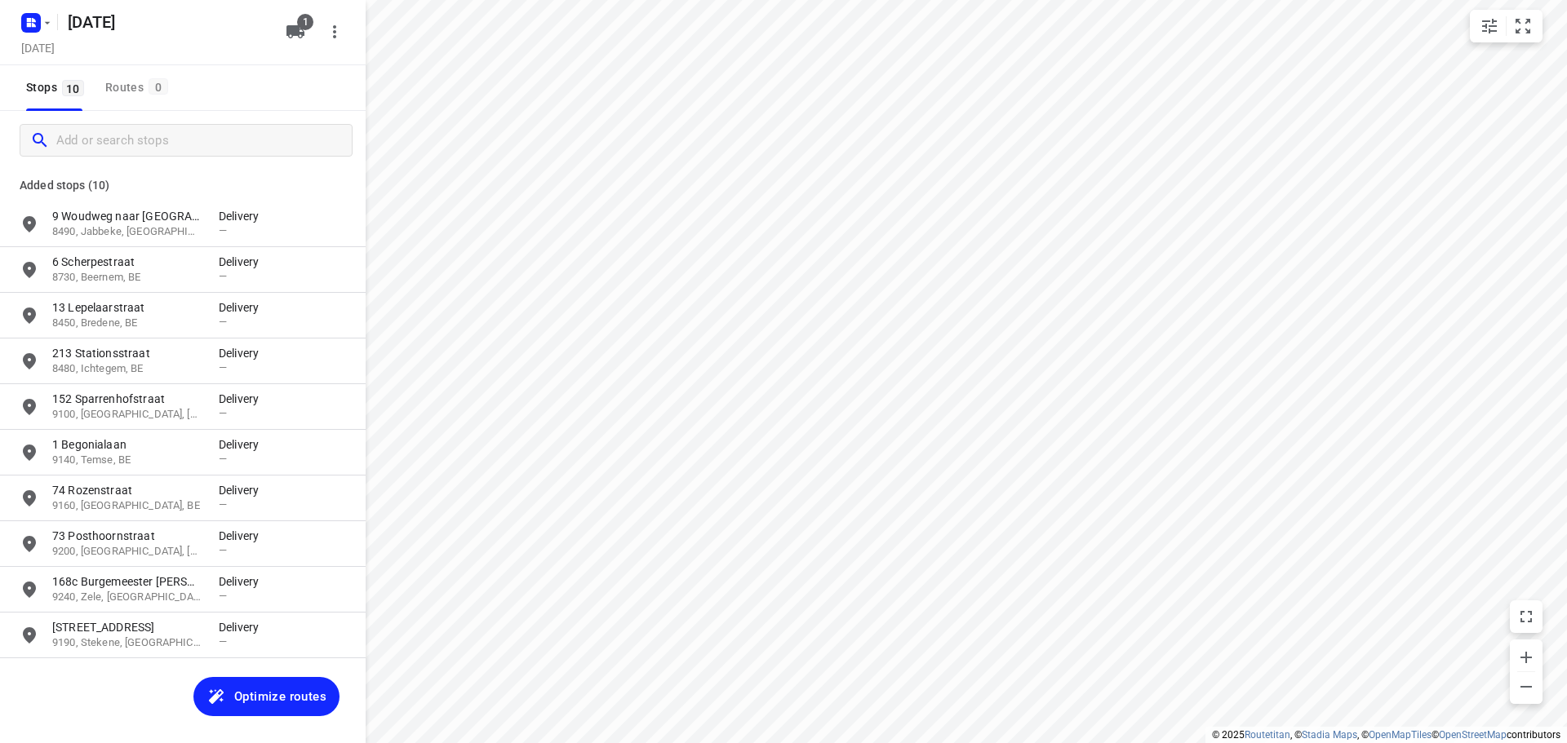
click at [281, 693] on span "Optimize routes" at bounding box center [280, 696] width 92 height 21
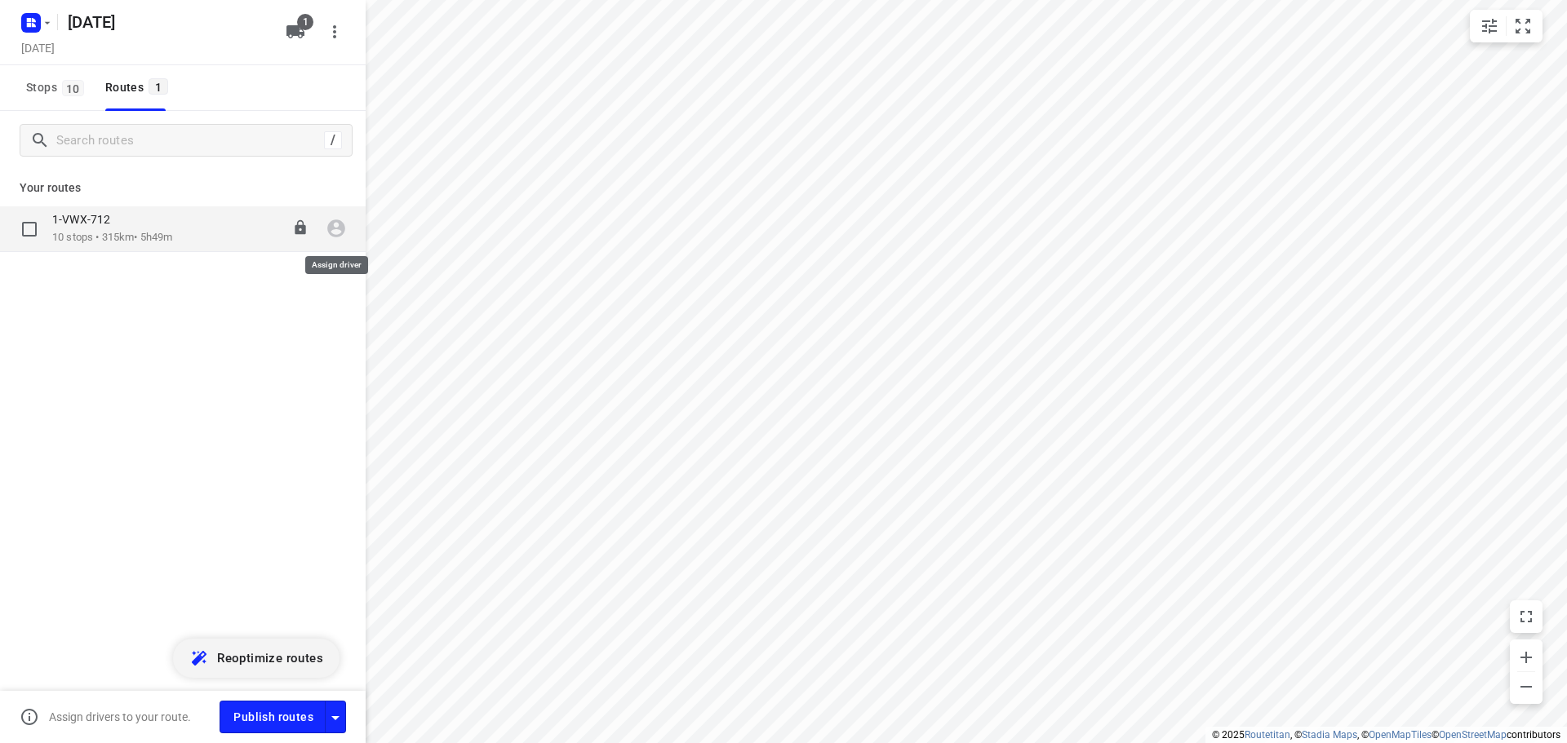
click at [333, 231] on icon "button" at bounding box center [336, 228] width 21 height 21
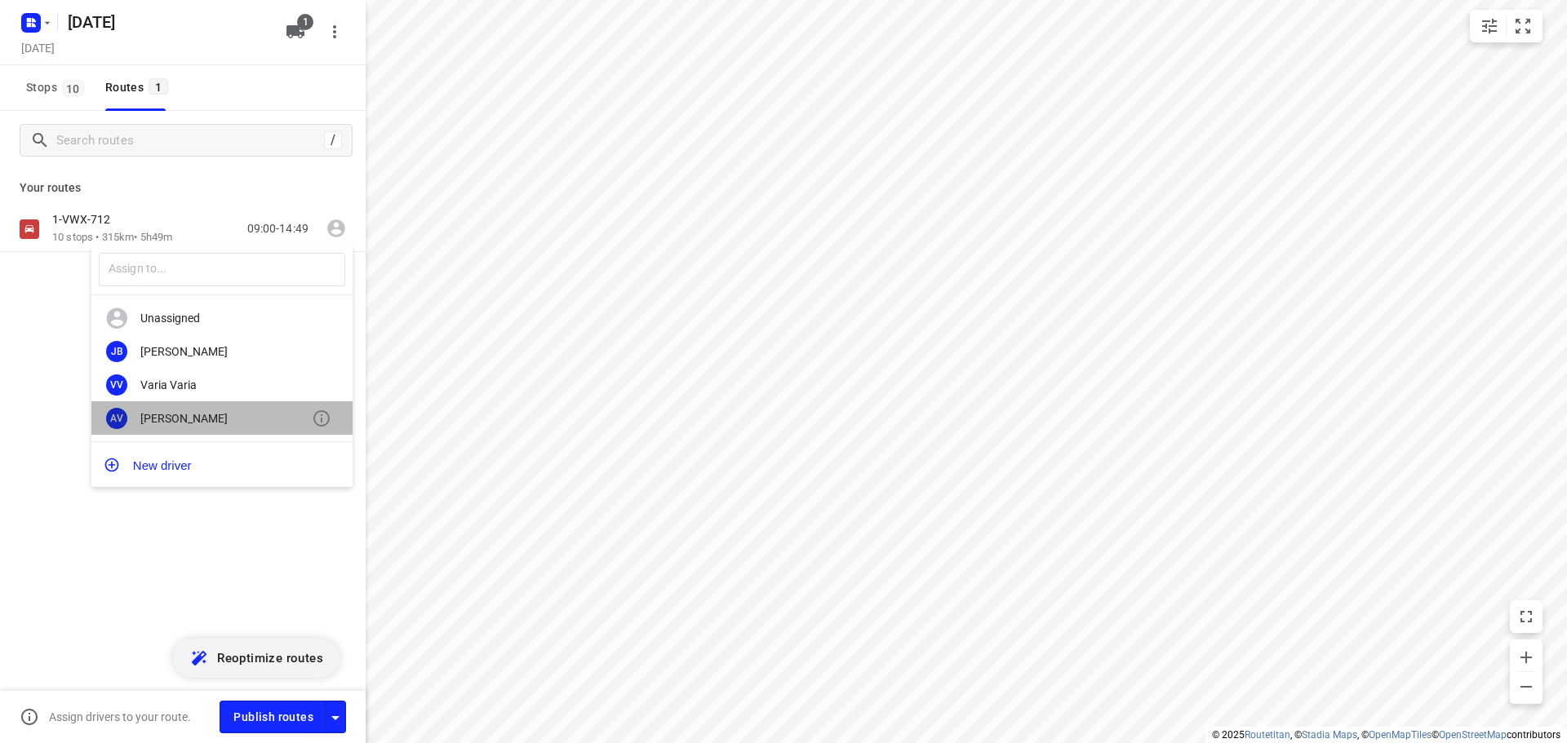
click at [173, 419] on div "[PERSON_NAME]" at bounding box center [225, 418] width 171 height 13
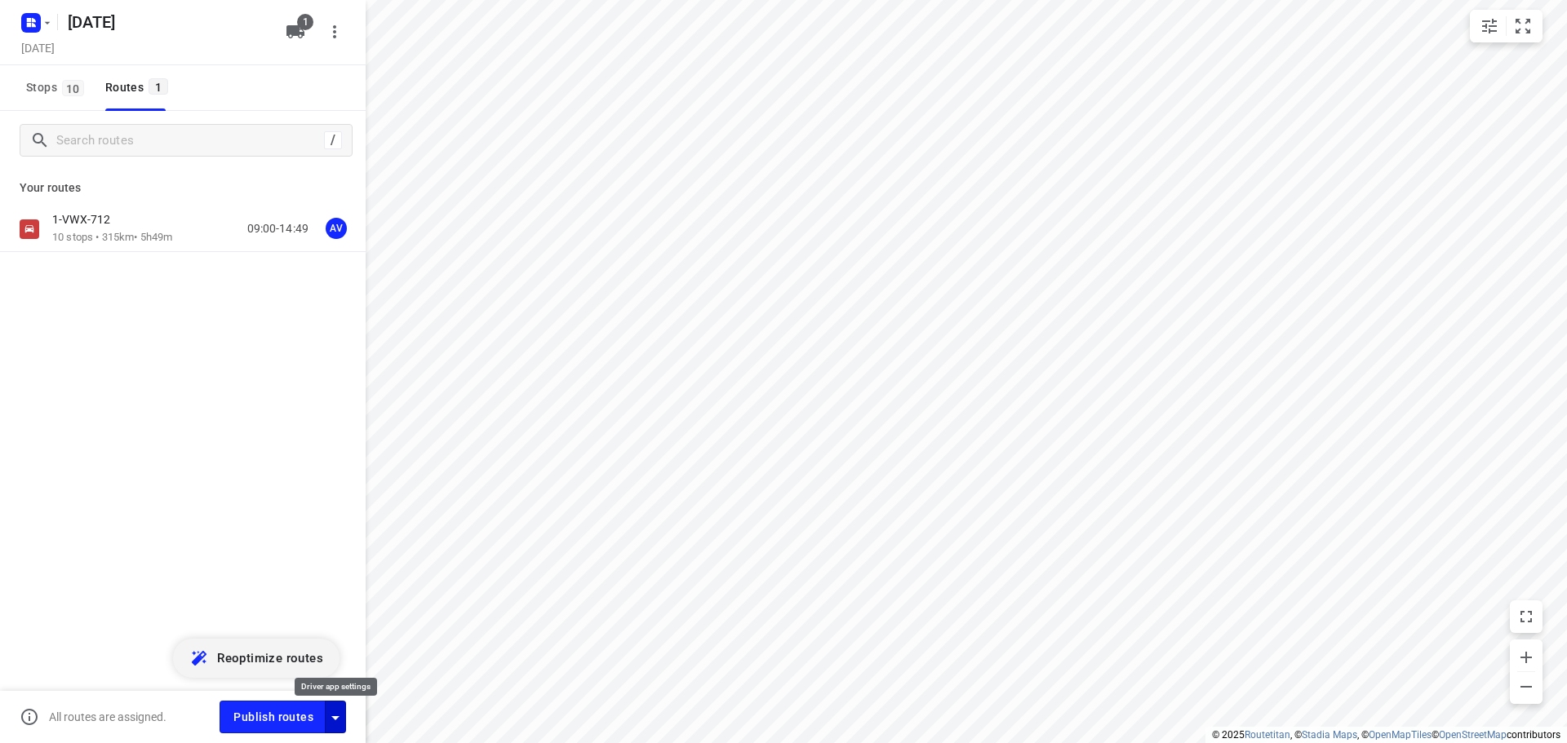
click at [335, 718] on icon "button" at bounding box center [335, 719] width 8 height 4
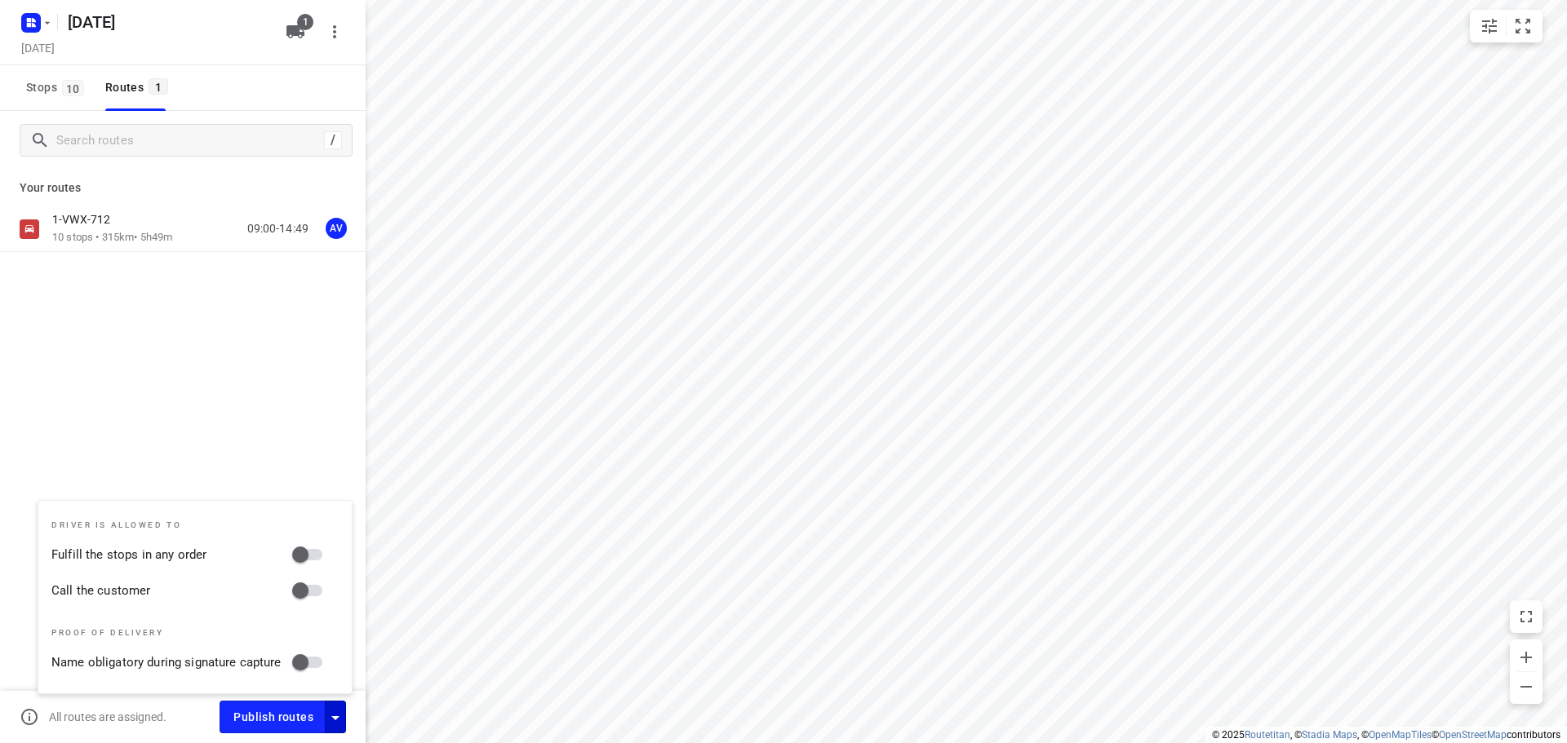
click at [310, 583] on input "Call the customer" at bounding box center [300, 590] width 93 height 31
checkbox input "true"
drag, startPoint x: 333, startPoint y: 716, endPoint x: 326, endPoint y: 669, distance: 47.0
click at [334, 716] on icon "button" at bounding box center [336, 718] width 20 height 20
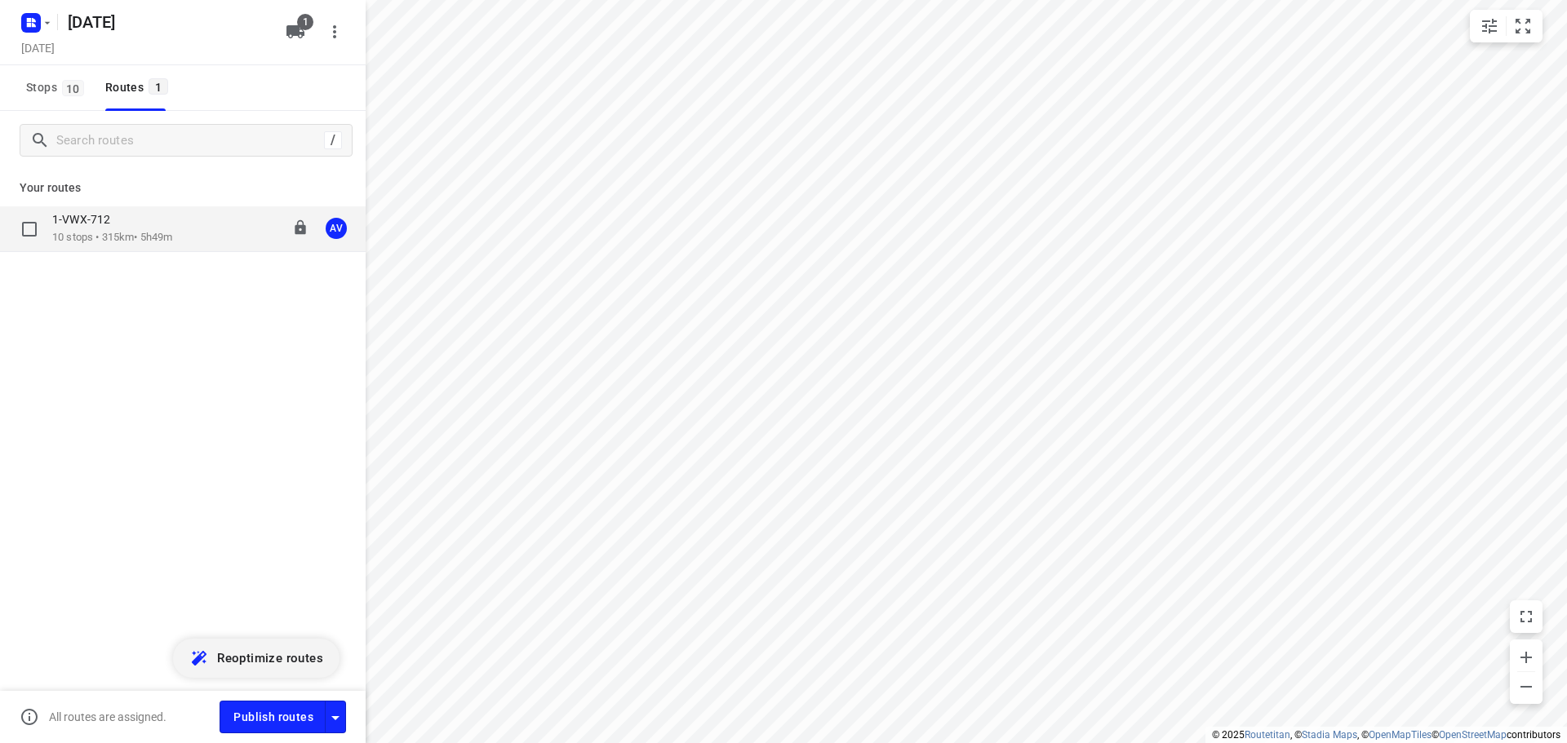
click at [152, 233] on p "10 stops • 315km • 5h49m" at bounding box center [112, 238] width 120 height 16
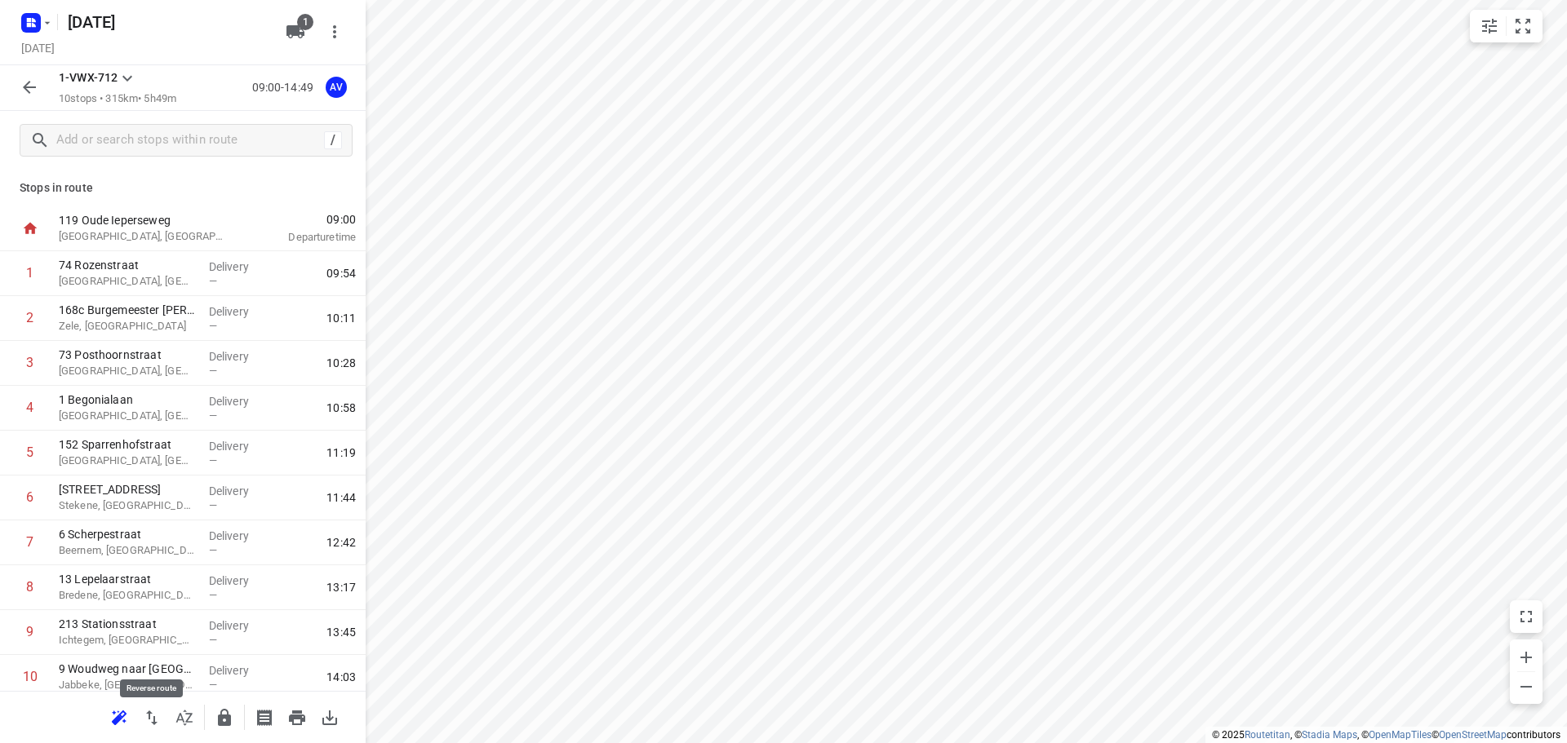
click at [153, 717] on icon "button" at bounding box center [152, 718] width 20 height 20
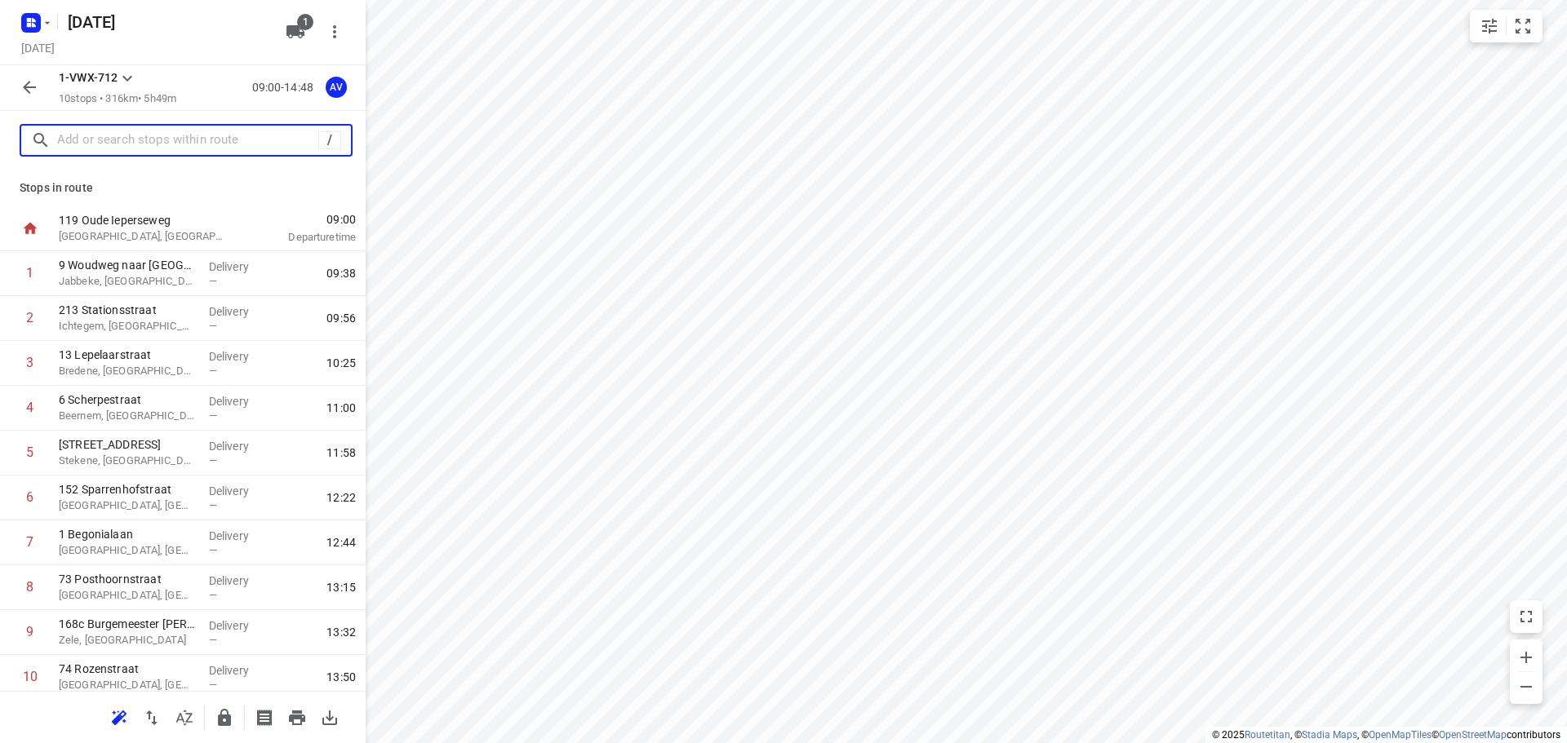
click at [153, 140] on input "text" at bounding box center [187, 140] width 261 height 25
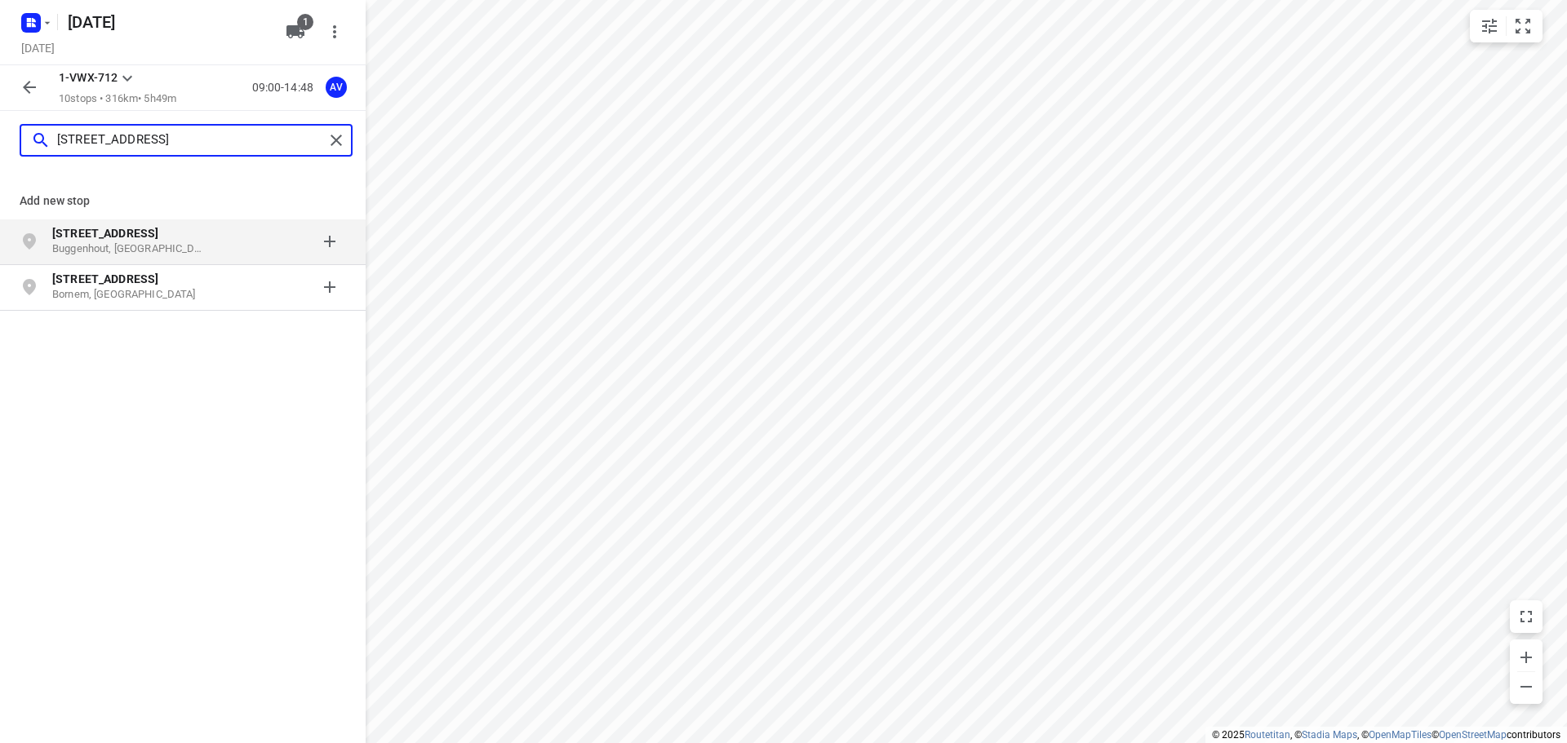
type input "[STREET_ADDRESS]"
click at [203, 240] on p "[STREET_ADDRESS]" at bounding box center [135, 233] width 166 height 16
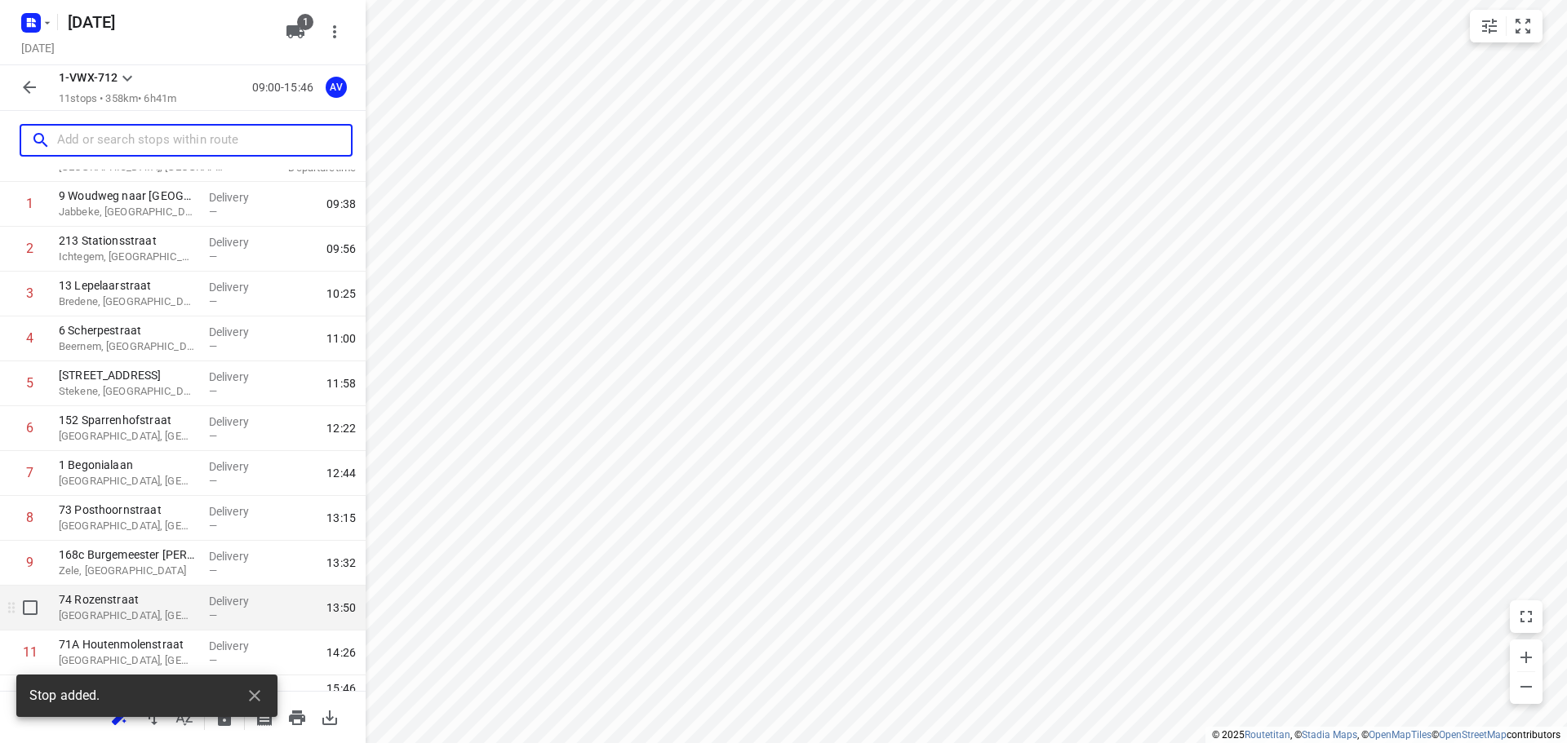
scroll to position [99, 0]
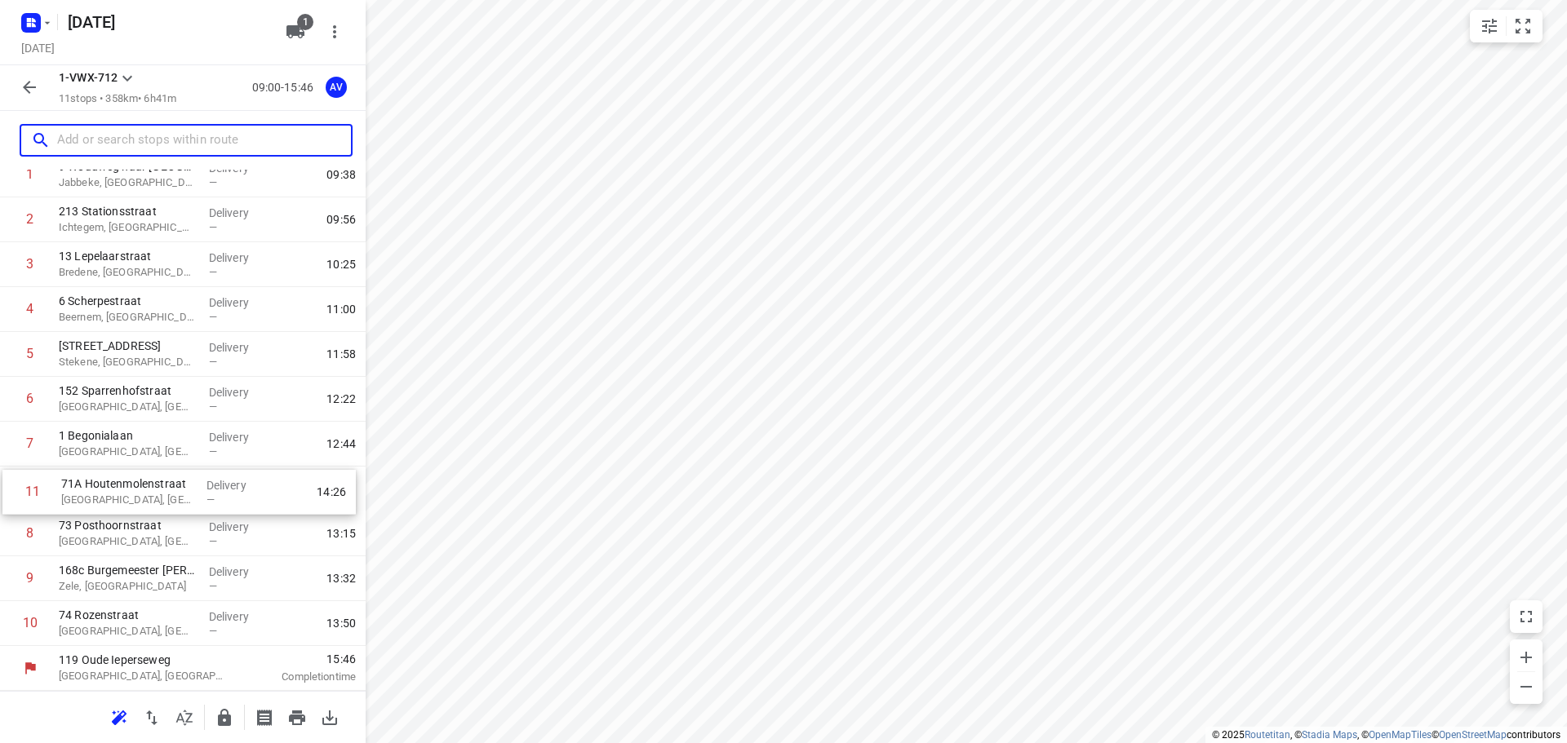
drag, startPoint x: 7, startPoint y: 632, endPoint x: 9, endPoint y: 496, distance: 135.5
click at [9, 496] on div "1 9 Woudweg naar [GEOGRAPHIC_DATA] [GEOGRAPHIC_DATA], [GEOGRAPHIC_DATA] Deliver…" at bounding box center [183, 400] width 366 height 494
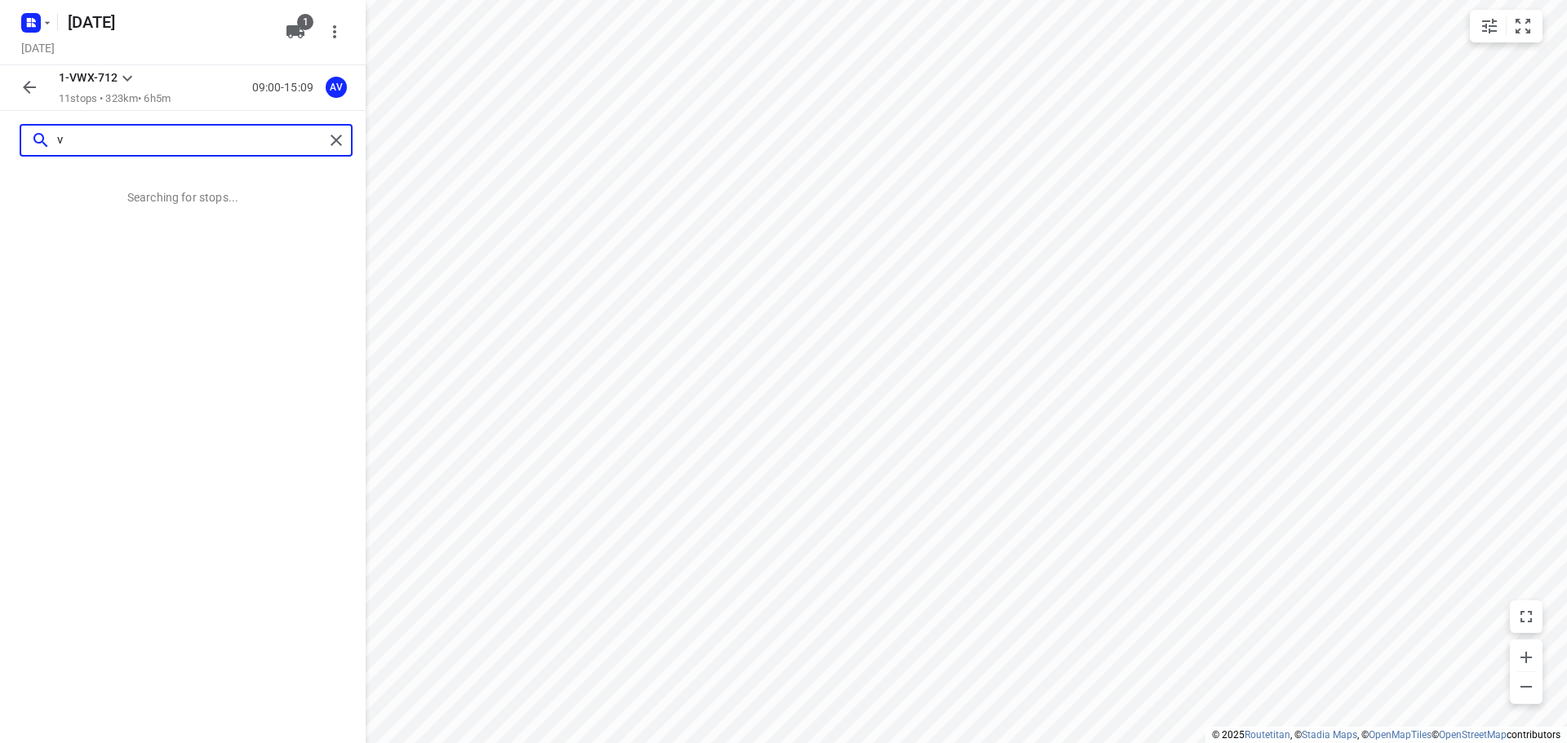
scroll to position [0, 0]
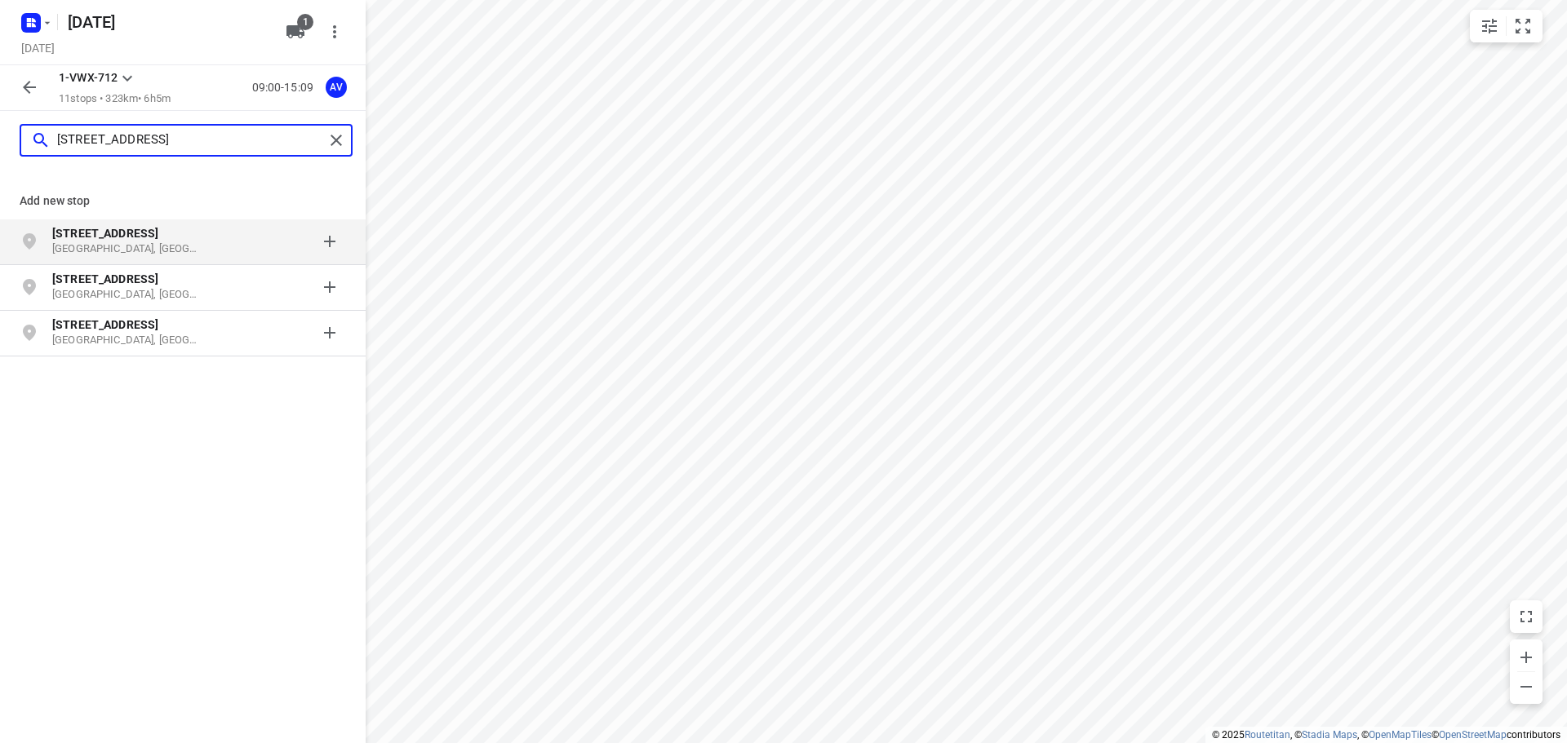
type input "[STREET_ADDRESS]"
click at [169, 246] on p "[GEOGRAPHIC_DATA], [GEOGRAPHIC_DATA]" at bounding box center [127, 250] width 150 height 16
type input "[STREET_ADDRESS]"
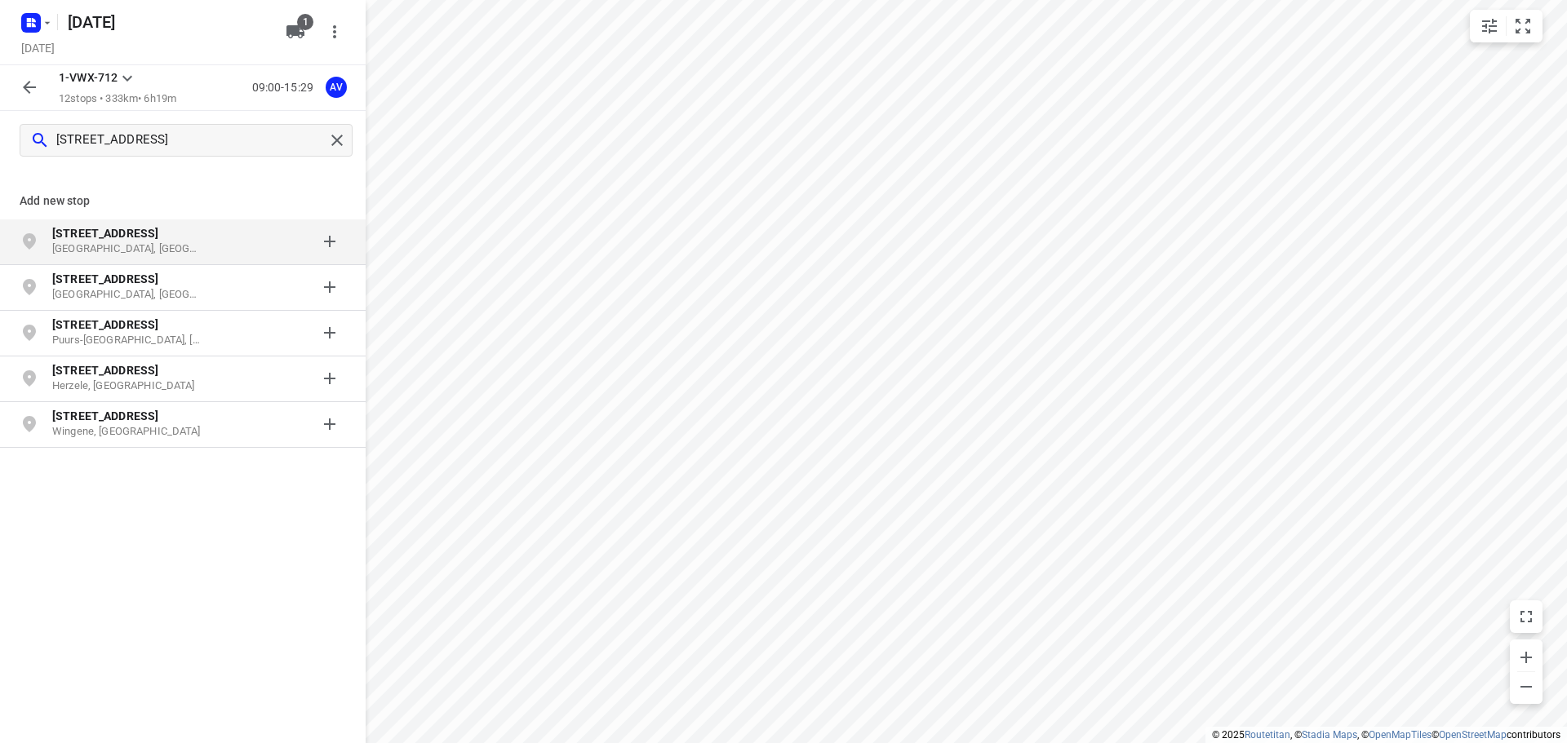
click at [173, 248] on p "[GEOGRAPHIC_DATA], [GEOGRAPHIC_DATA]" at bounding box center [127, 250] width 150 height 16
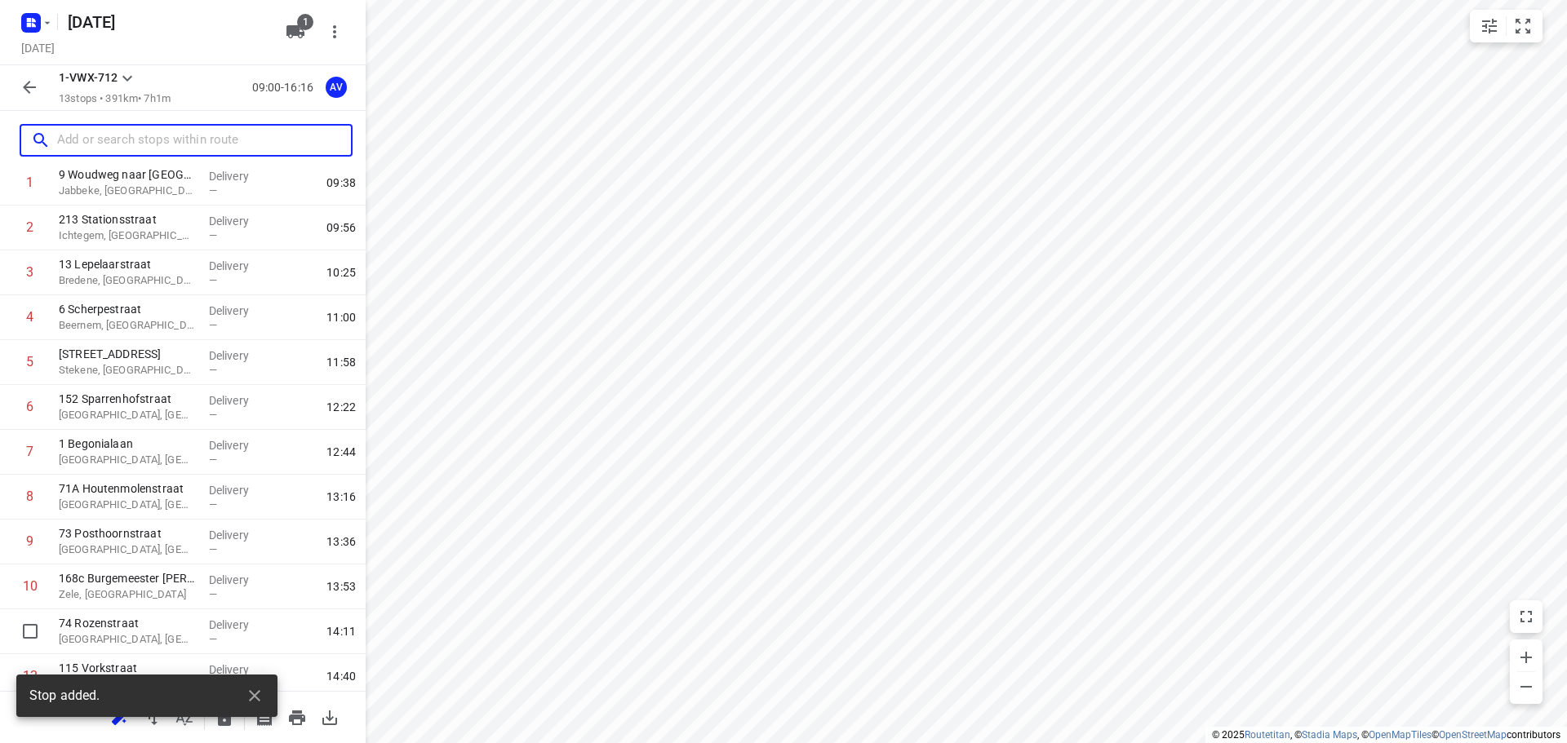
scroll to position [189, 0]
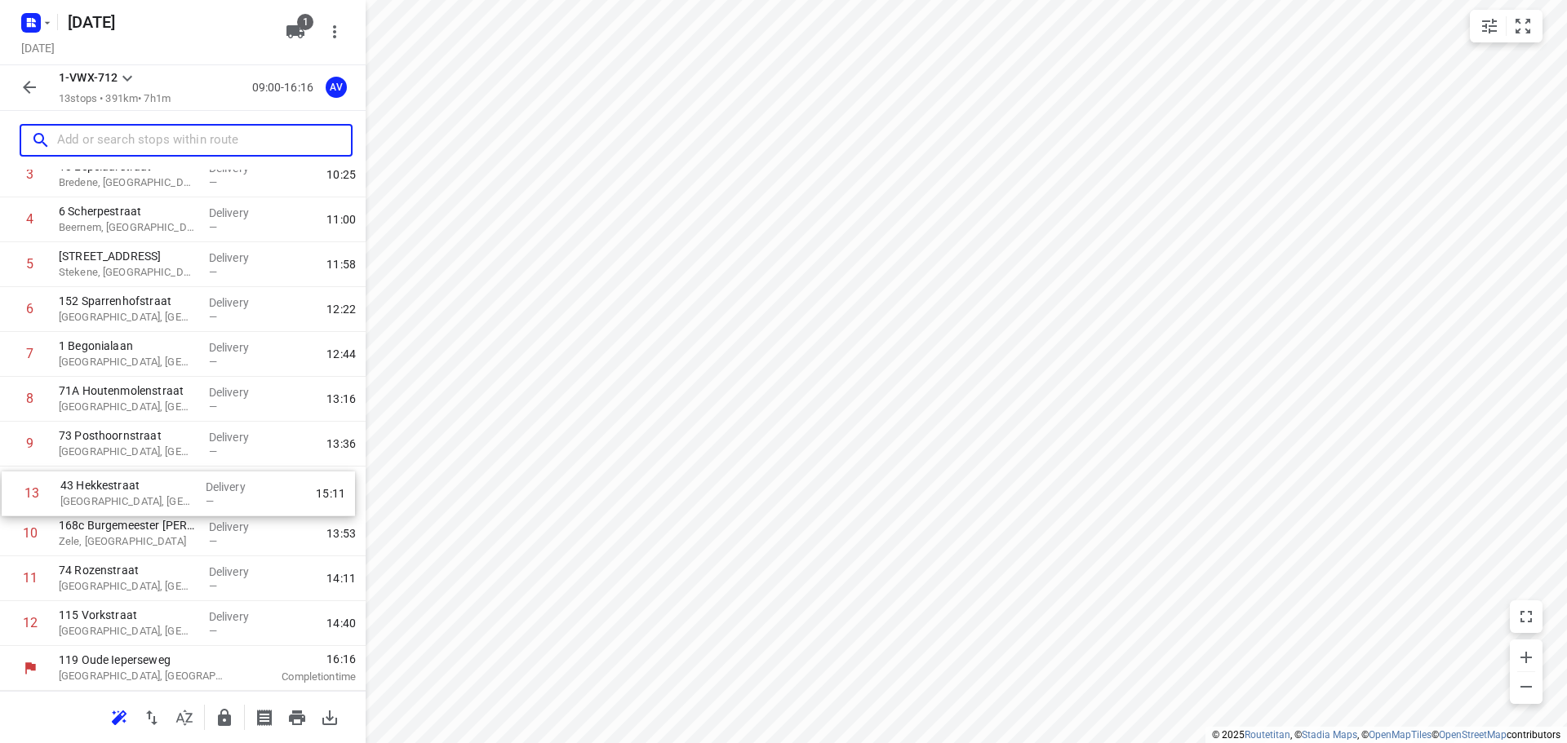
drag, startPoint x: 9, startPoint y: 633, endPoint x: 11, endPoint y: 499, distance: 134.7
click at [11, 499] on div "1 9 Woudweg naar [GEOGRAPHIC_DATA] [GEOGRAPHIC_DATA], [GEOGRAPHIC_DATA] Deliver…" at bounding box center [183, 354] width 366 height 583
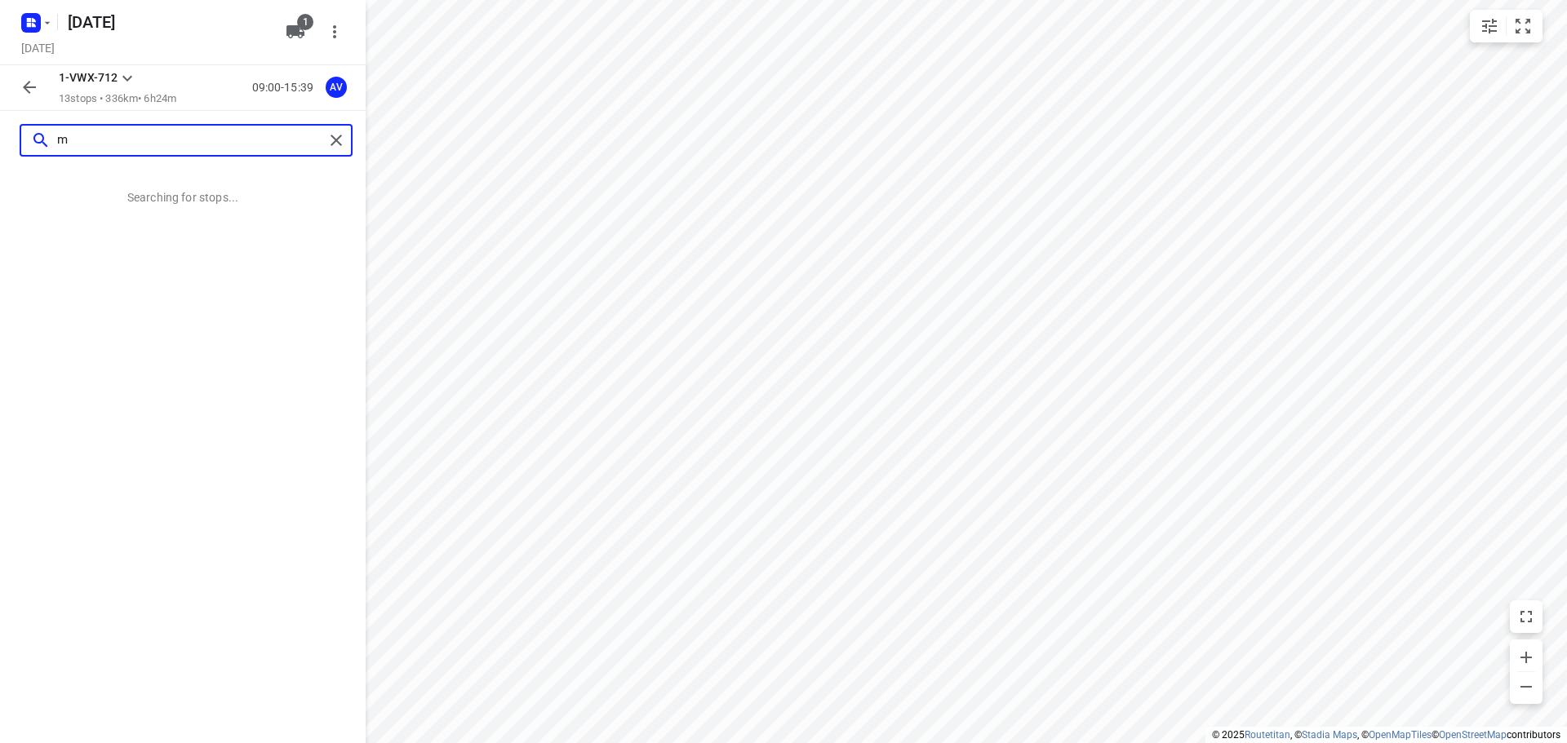
scroll to position [0, 0]
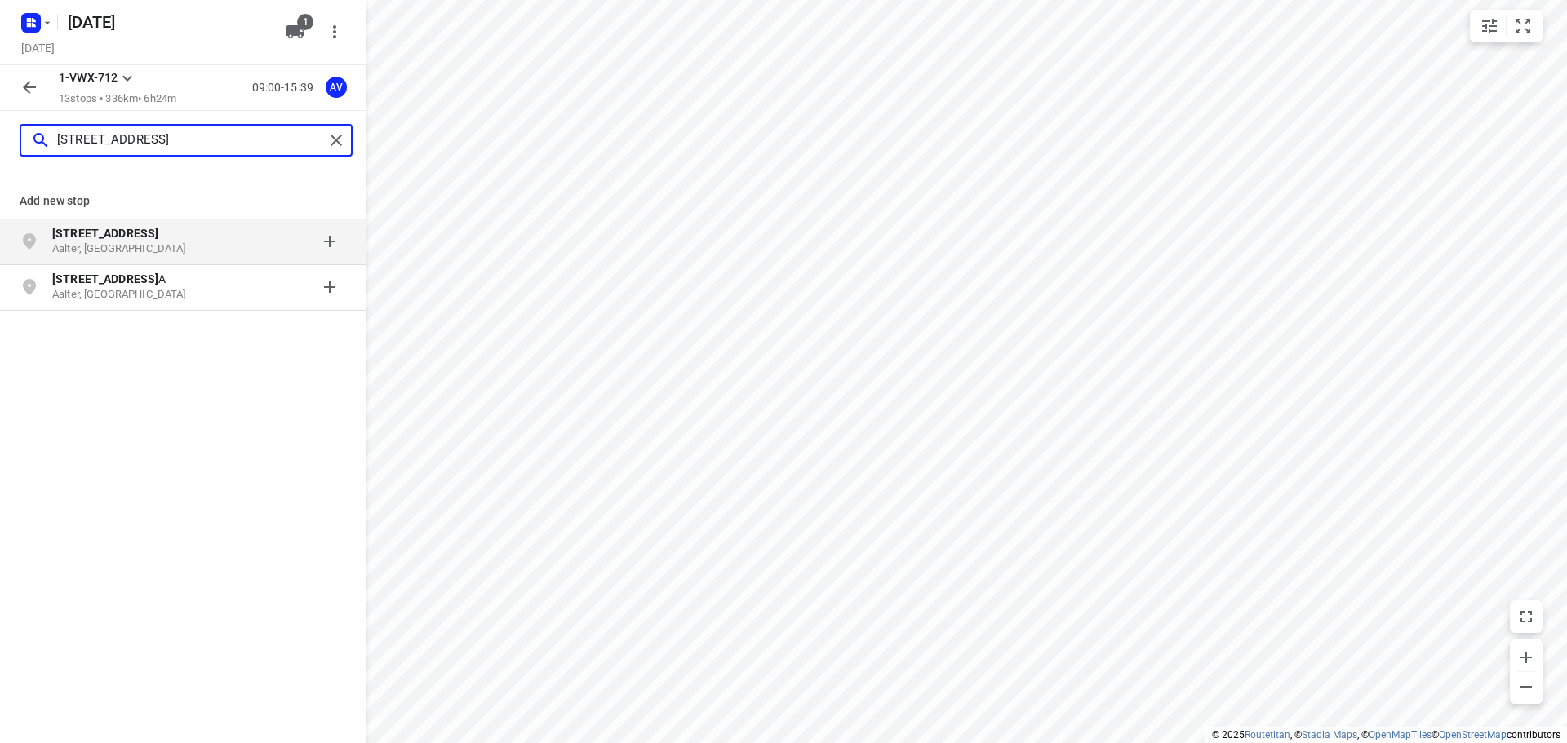
type input "[STREET_ADDRESS]"
click at [184, 238] on p "[STREET_ADDRESS]" at bounding box center [127, 233] width 150 height 16
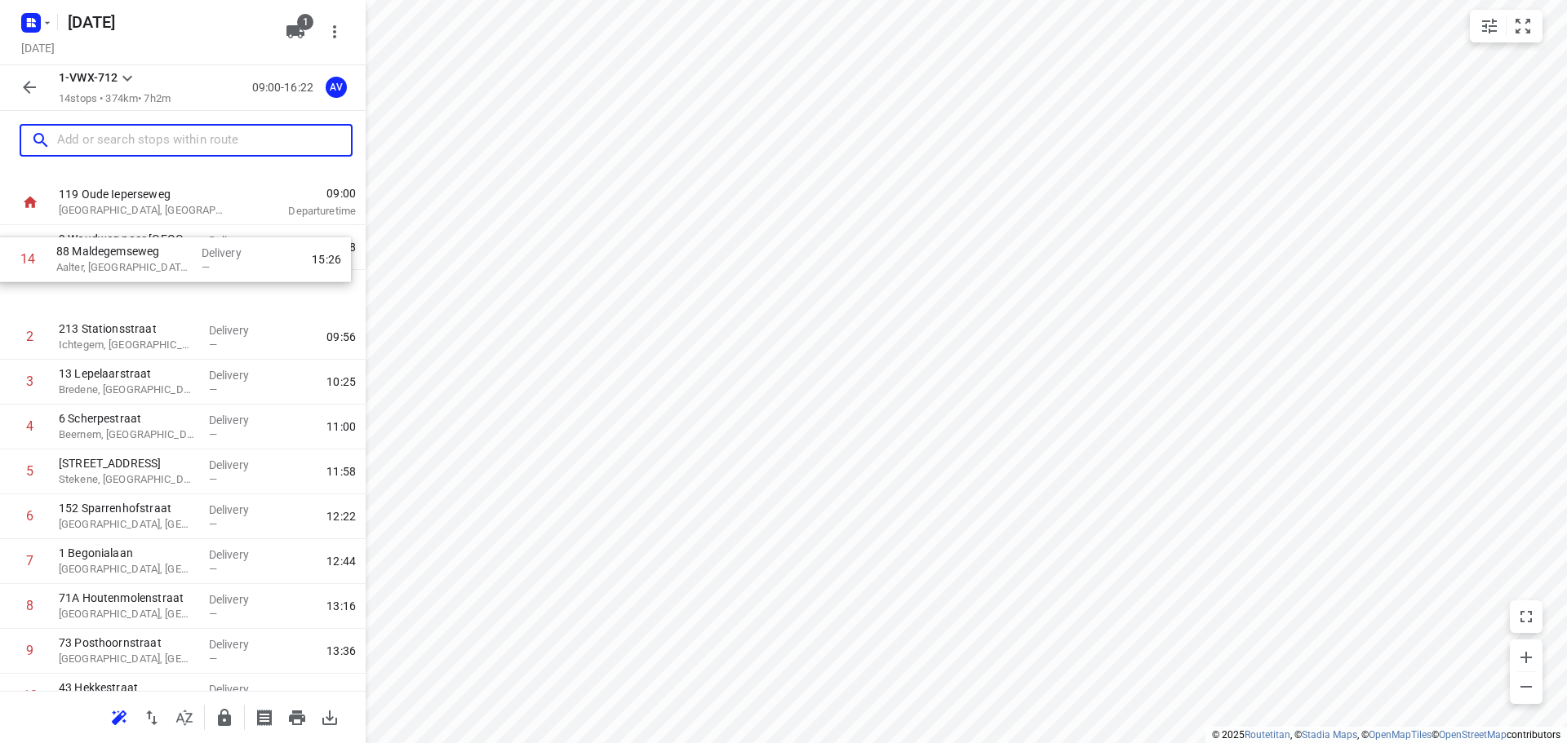
scroll to position [25, 0]
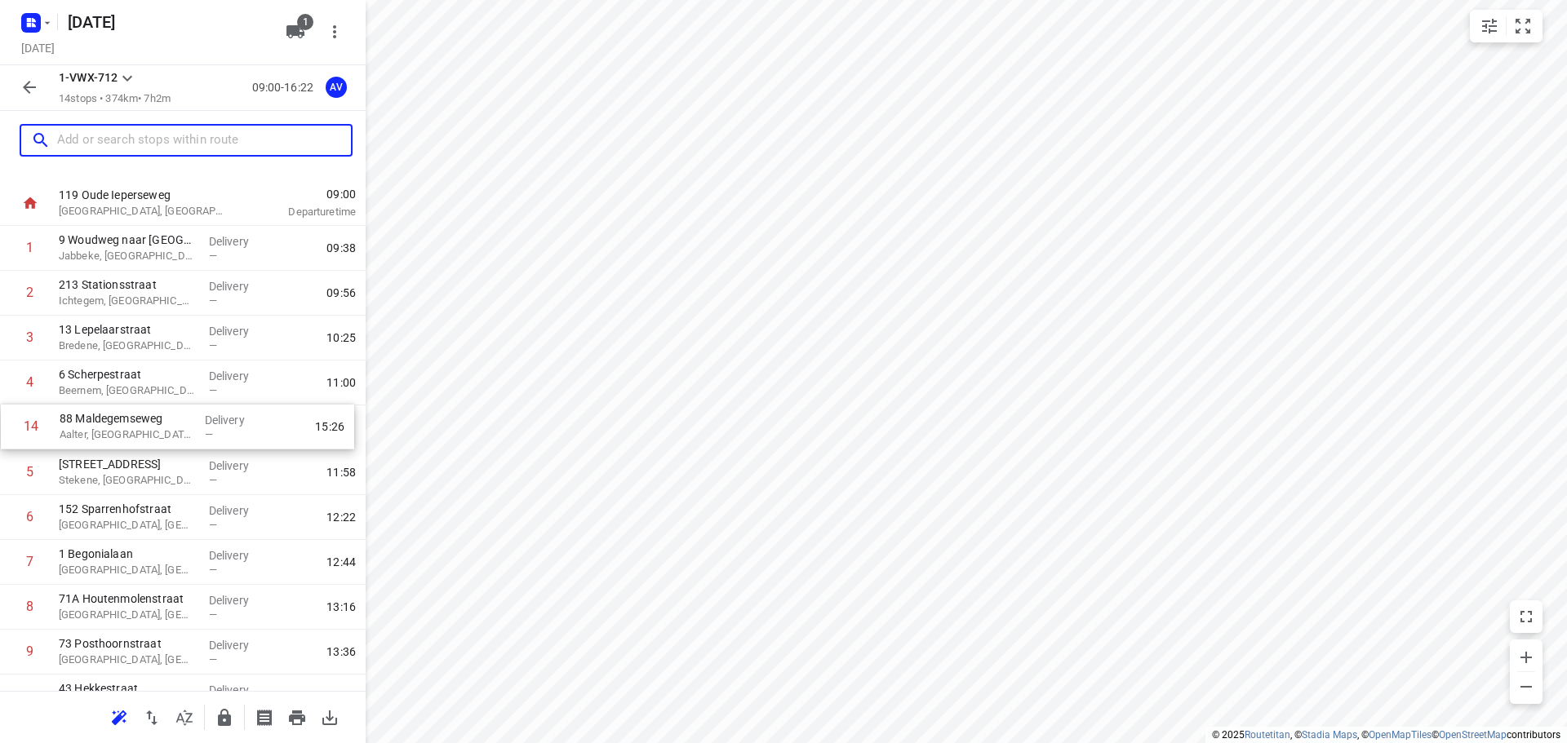
drag, startPoint x: 8, startPoint y: 621, endPoint x: 7, endPoint y: 418, distance: 203.2
click at [7, 418] on div "1 9 Woudweg naar [GEOGRAPHIC_DATA] [GEOGRAPHIC_DATA], [GEOGRAPHIC_DATA] Deliver…" at bounding box center [183, 540] width 366 height 628
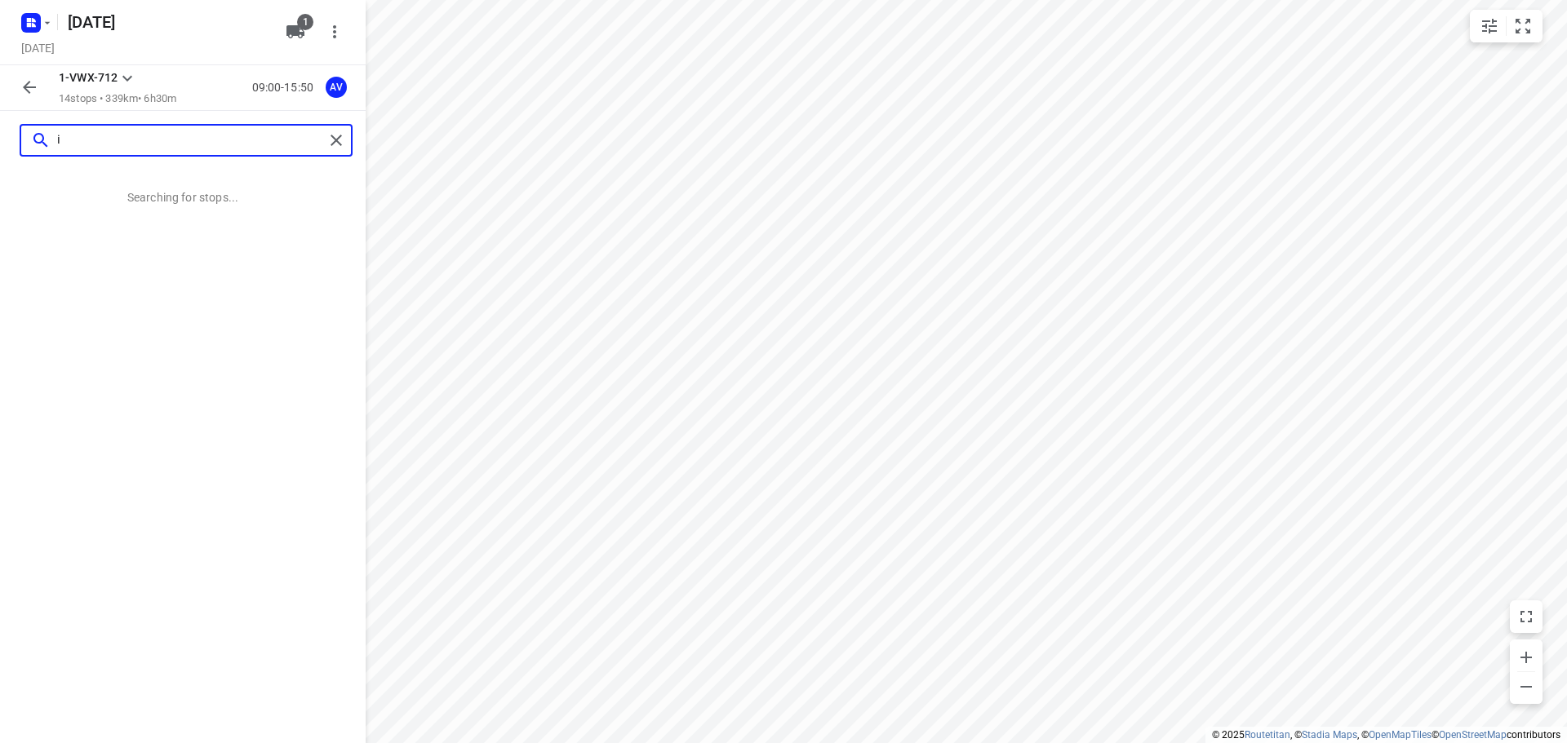
scroll to position [0, 0]
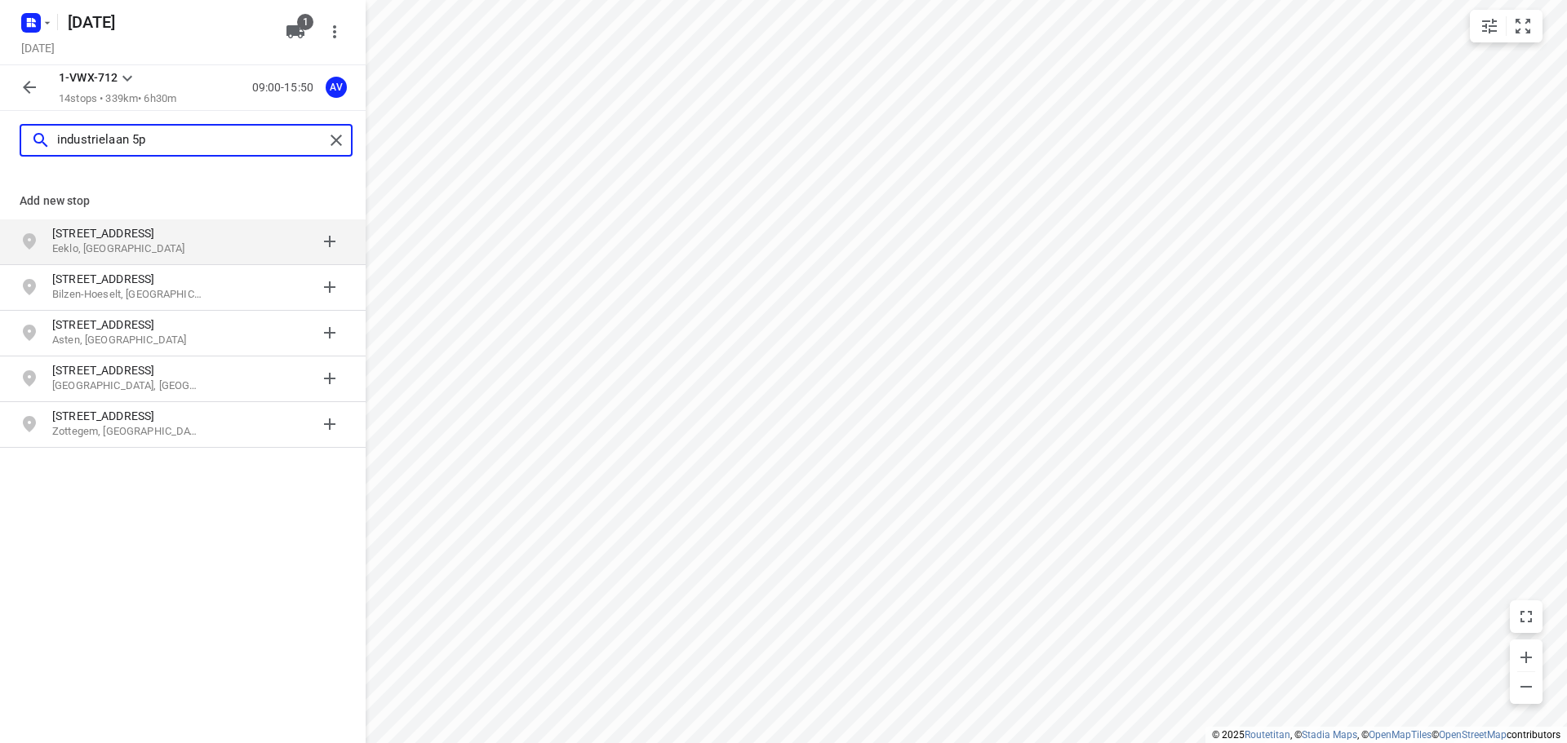
type input "industrielaan 5p"
click at [153, 245] on p "Eeklo, [GEOGRAPHIC_DATA]" at bounding box center [127, 250] width 150 height 16
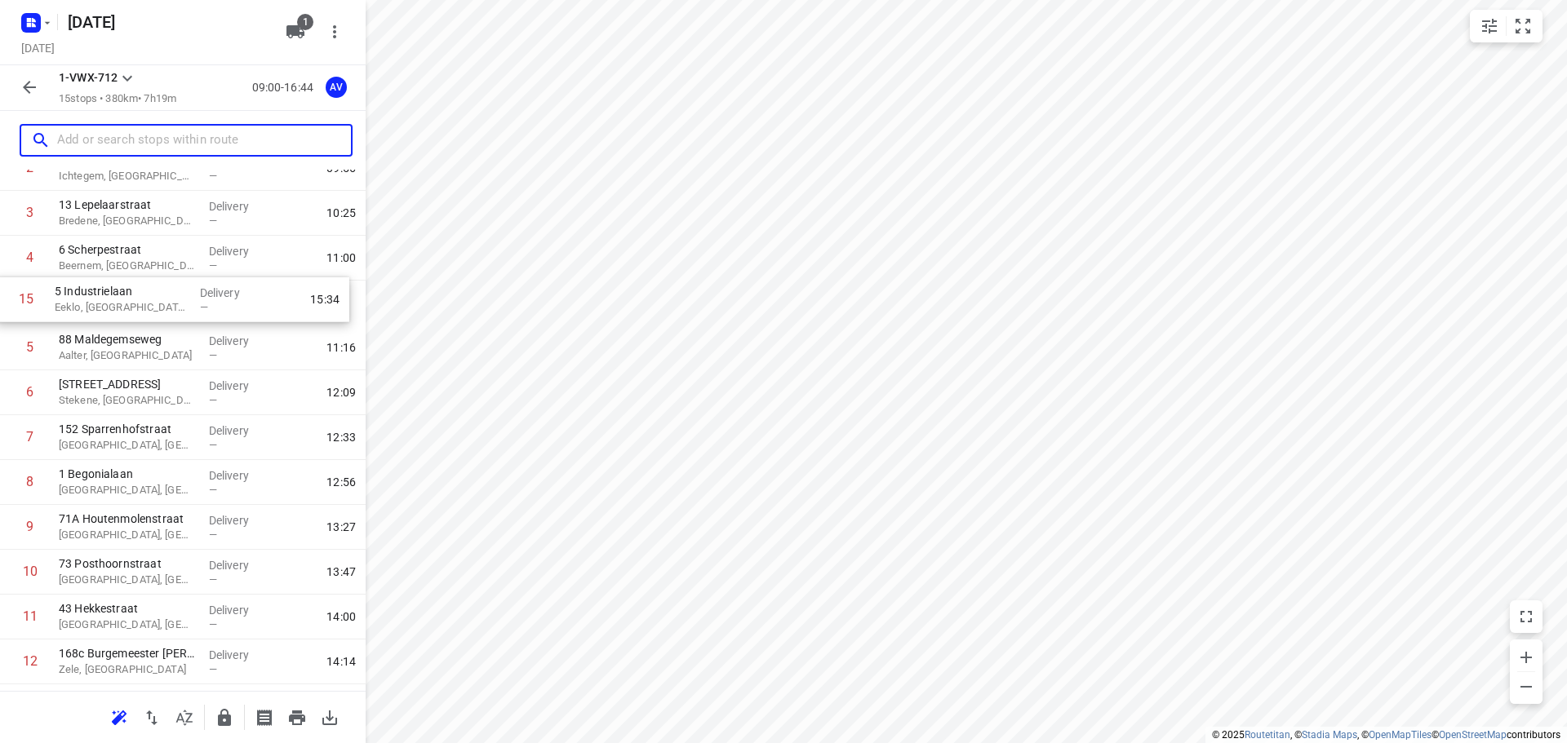
scroll to position [150, 0]
drag, startPoint x: 6, startPoint y: 629, endPoint x: 3, endPoint y: 349, distance: 279.9
click at [3, 349] on div "1 9 Woudweg naar [GEOGRAPHIC_DATA] [GEOGRAPHIC_DATA], [GEOGRAPHIC_DATA] Deliver…" at bounding box center [183, 437] width 366 height 673
click at [146, 145] on input "text" at bounding box center [204, 140] width 294 height 25
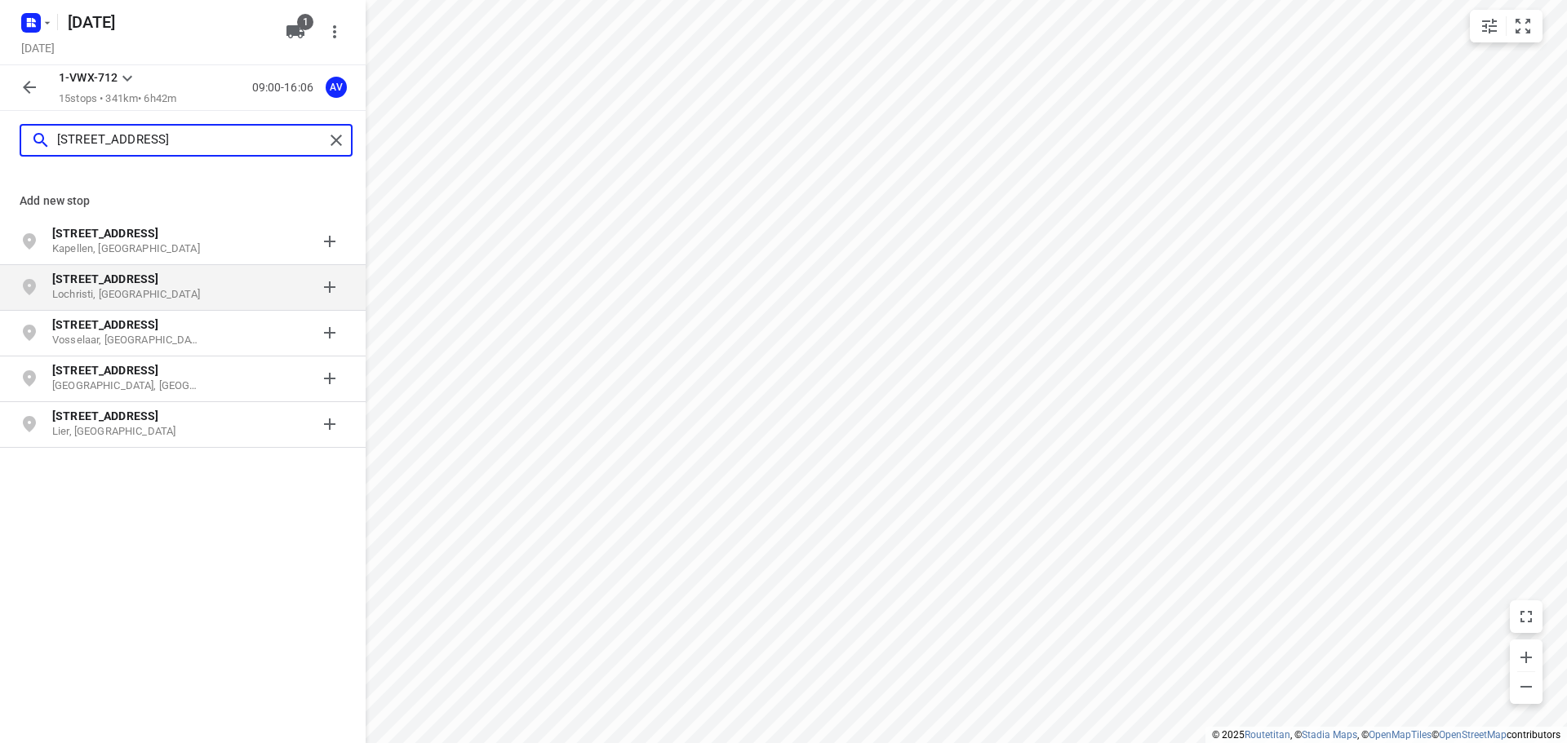
type input "[STREET_ADDRESS]"
click at [146, 297] on p "Lochristi, [GEOGRAPHIC_DATA]" at bounding box center [127, 295] width 150 height 16
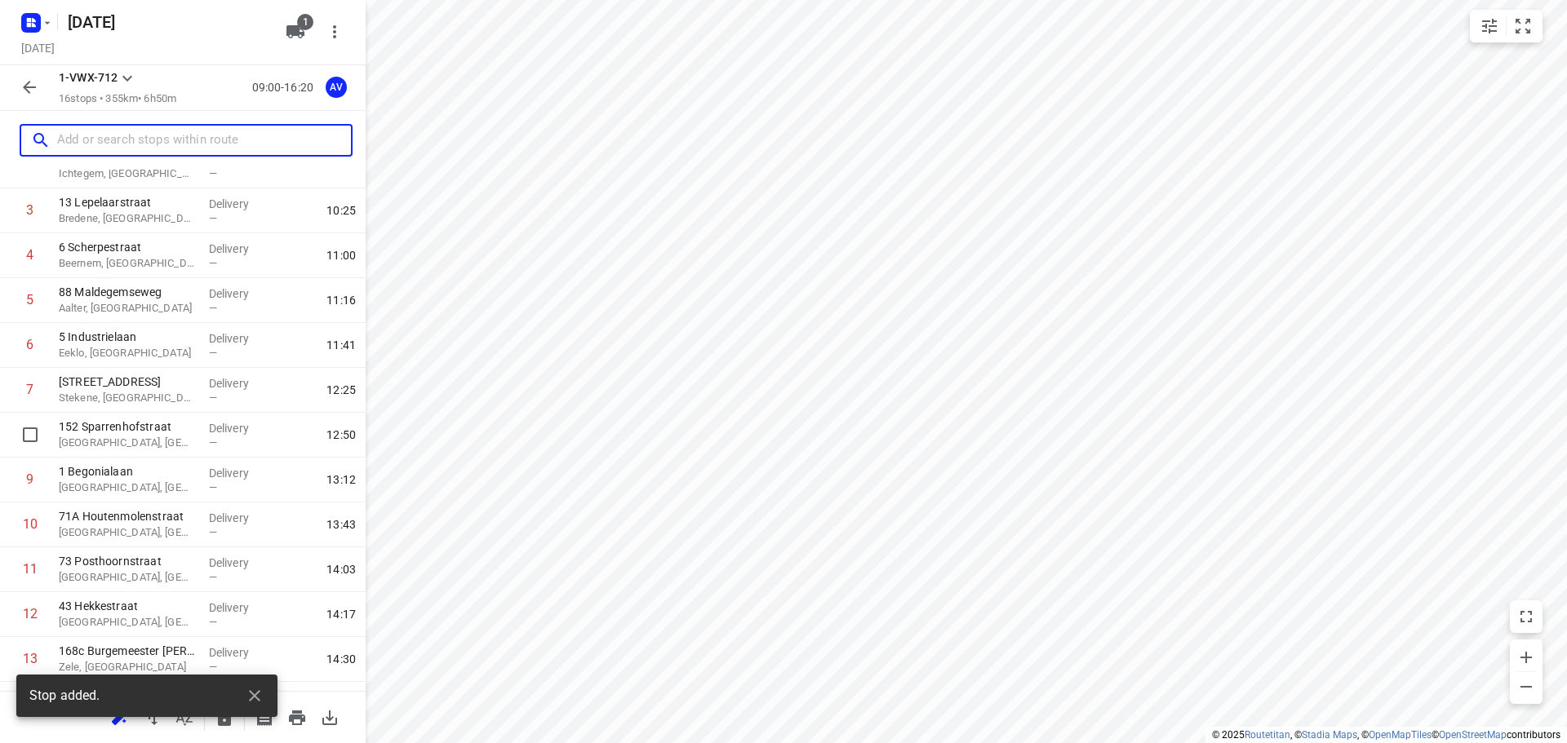
scroll to position [323, 0]
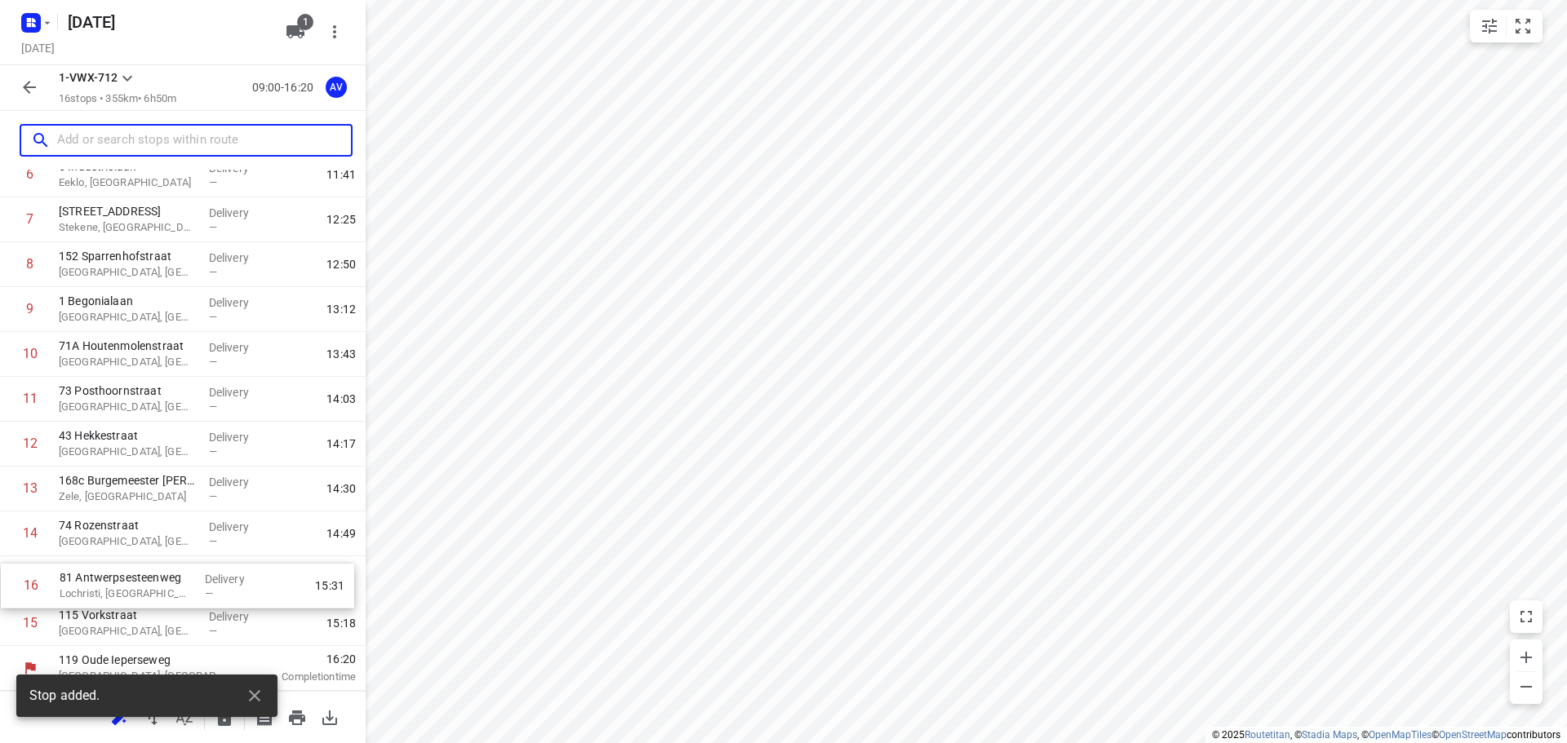
drag, startPoint x: 4, startPoint y: 631, endPoint x: 5, endPoint y: 588, distance: 43.3
click at [5, 588] on div "1 9 Woudweg naar [GEOGRAPHIC_DATA] [GEOGRAPHIC_DATA], [GEOGRAPHIC_DATA] Deliver…" at bounding box center [183, 287] width 366 height 718
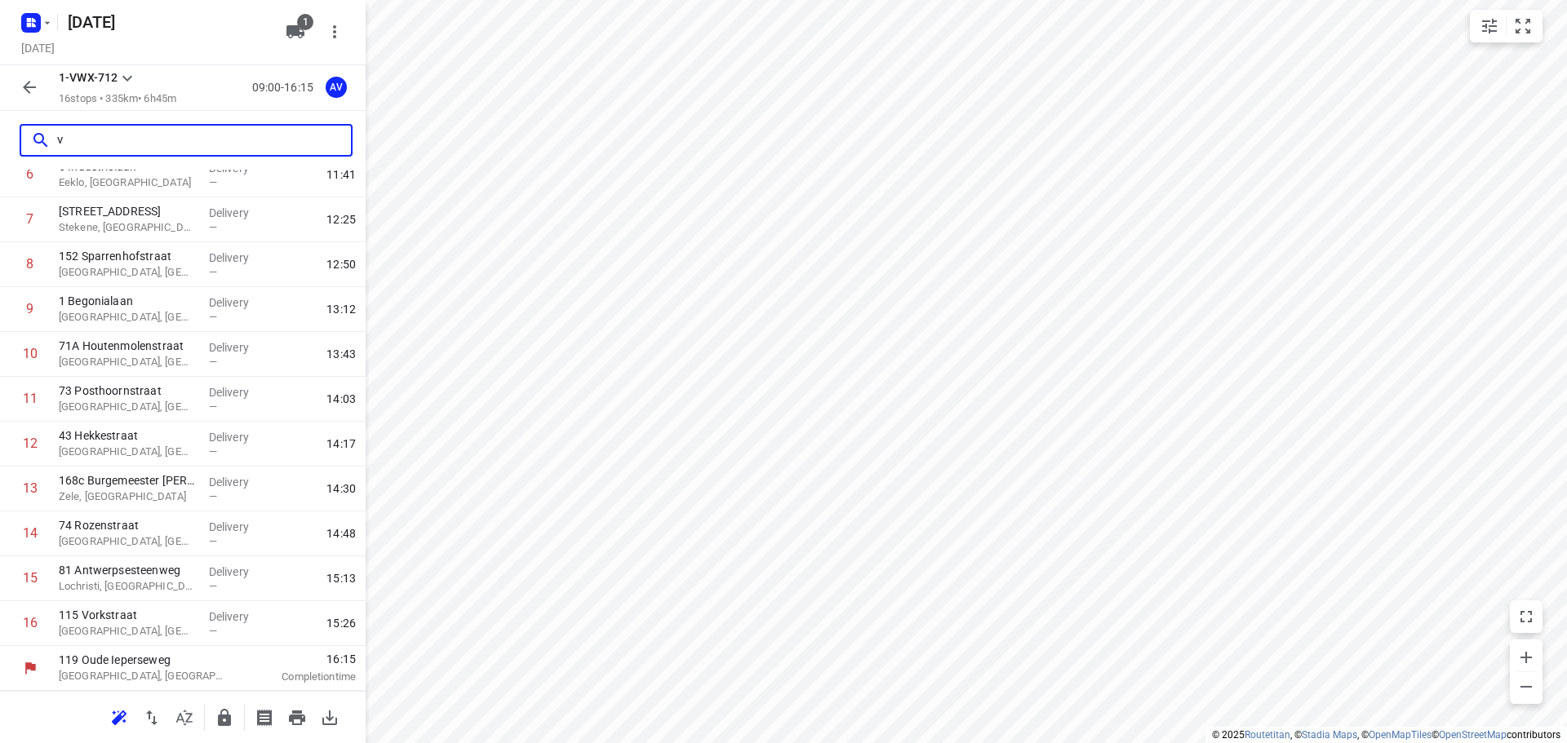
scroll to position [0, 0]
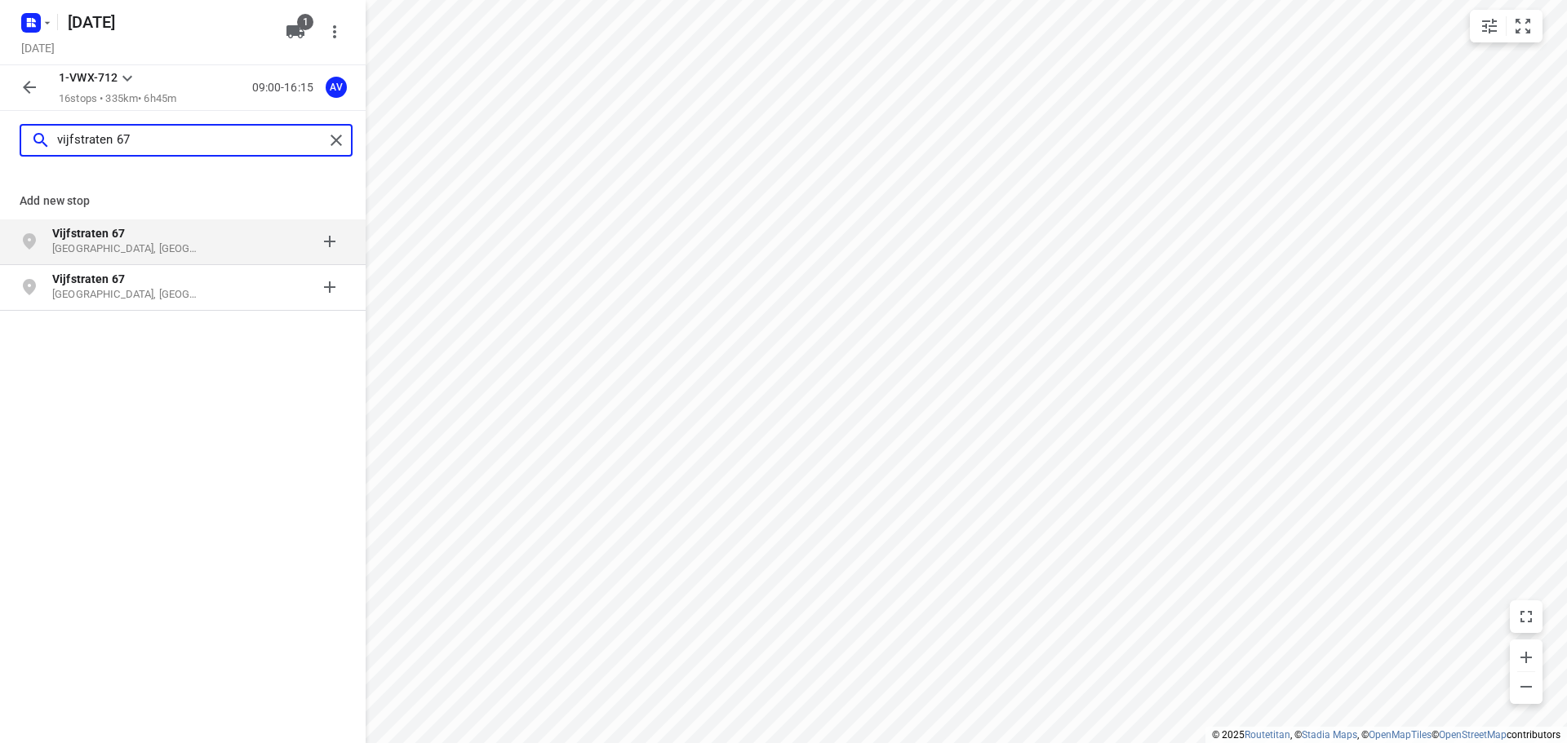
type input "vijfstraten 67"
click at [153, 243] on p "[GEOGRAPHIC_DATA], [GEOGRAPHIC_DATA]" at bounding box center [127, 250] width 150 height 16
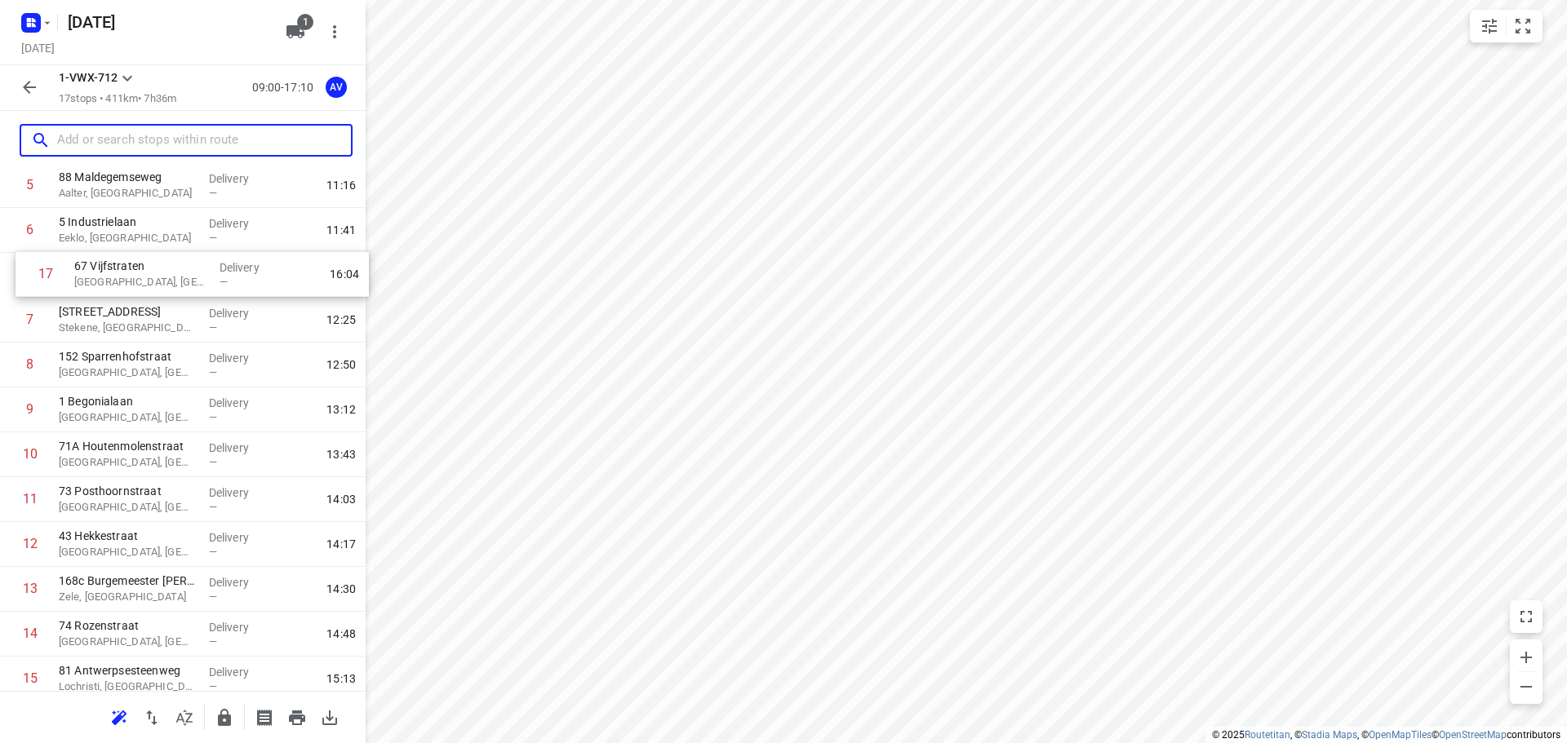
scroll to position [266, 0]
drag, startPoint x: 10, startPoint y: 628, endPoint x: 15, endPoint y: 366, distance: 262.0
click at [15, 366] on div "1 9 Woudweg naar [GEOGRAPHIC_DATA] [GEOGRAPHIC_DATA], [GEOGRAPHIC_DATA] Deliver…" at bounding box center [183, 366] width 366 height 763
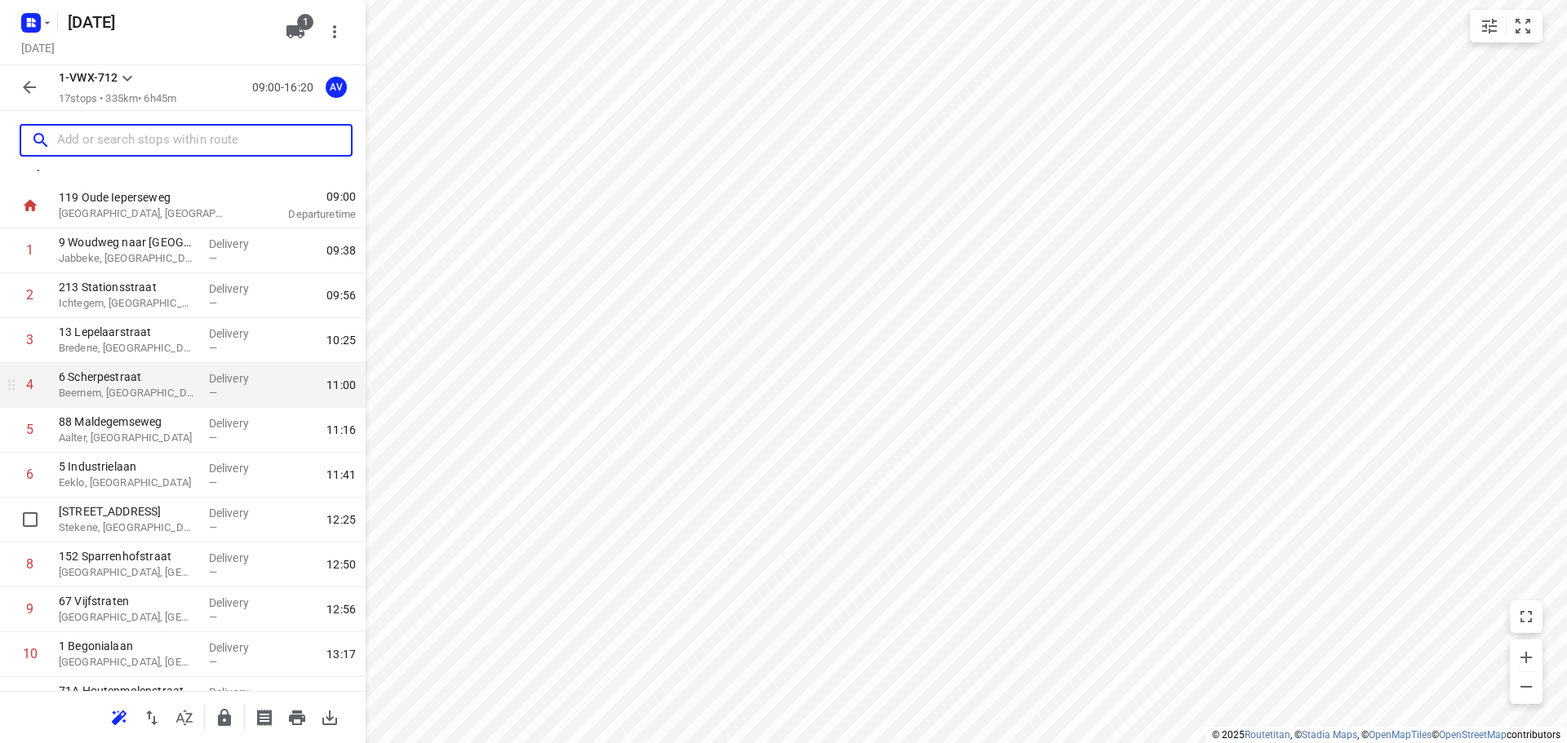
scroll to position [0, 0]
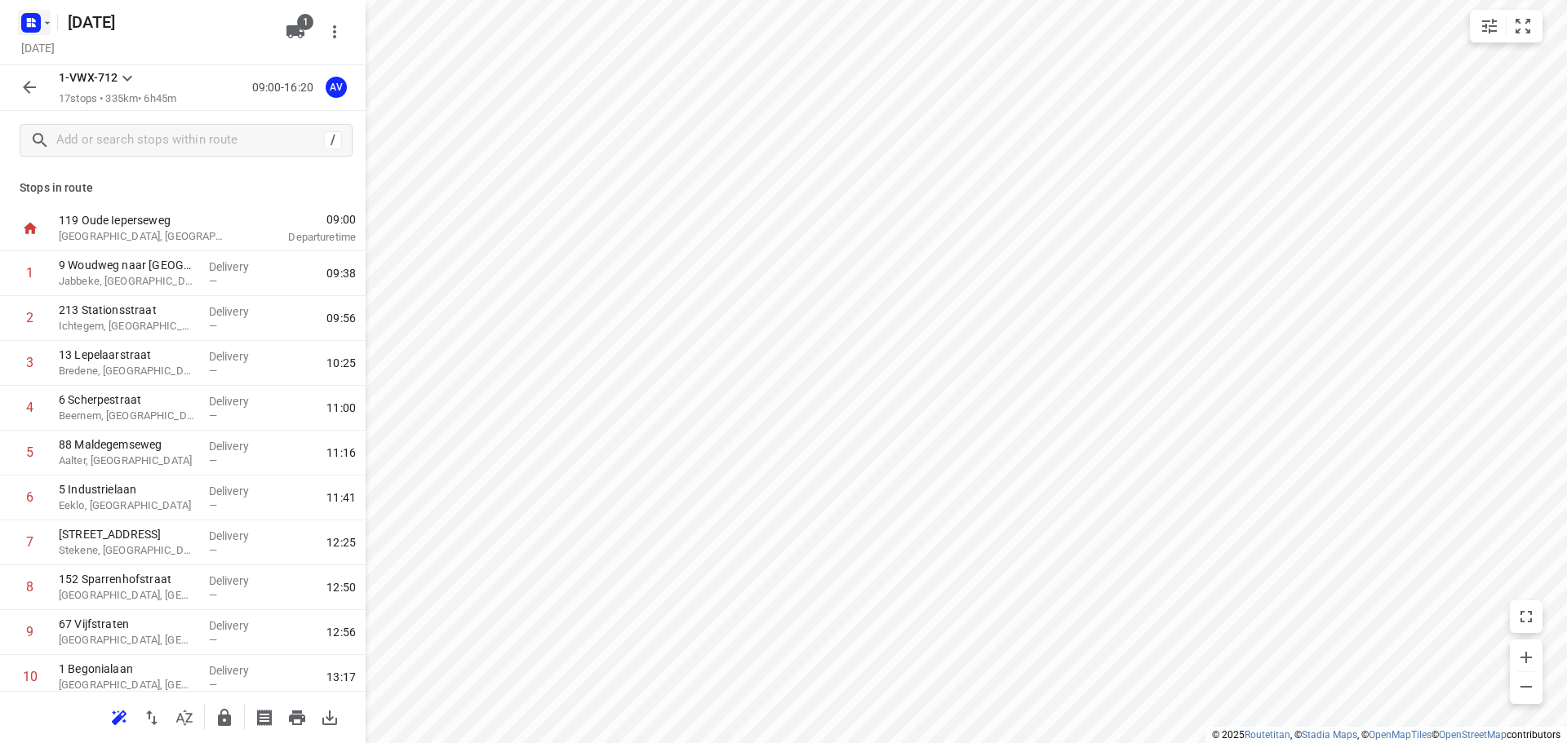
click at [40, 21] on rect "button" at bounding box center [31, 23] width 20 height 20
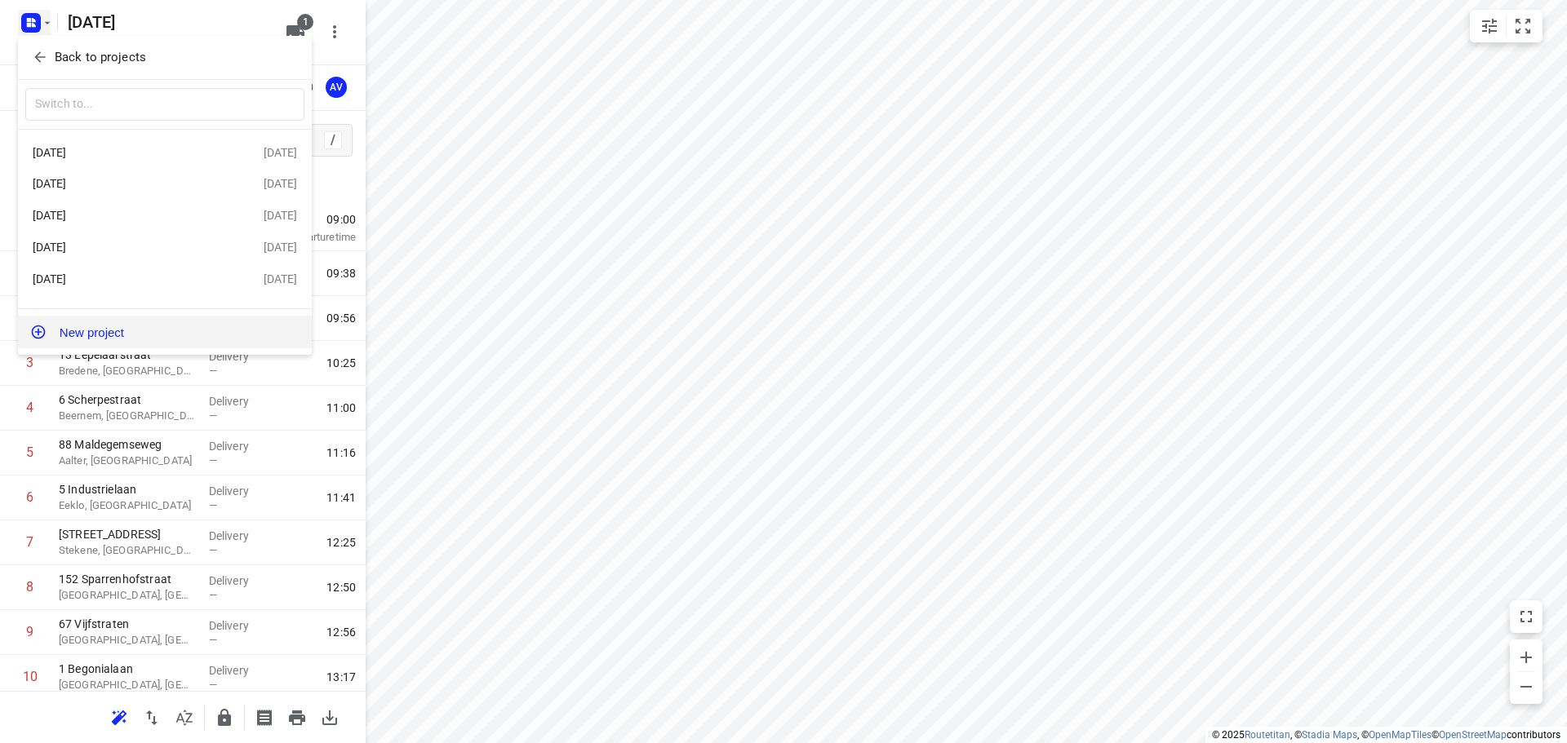
click at [116, 331] on button "New project" at bounding box center [165, 332] width 294 height 33
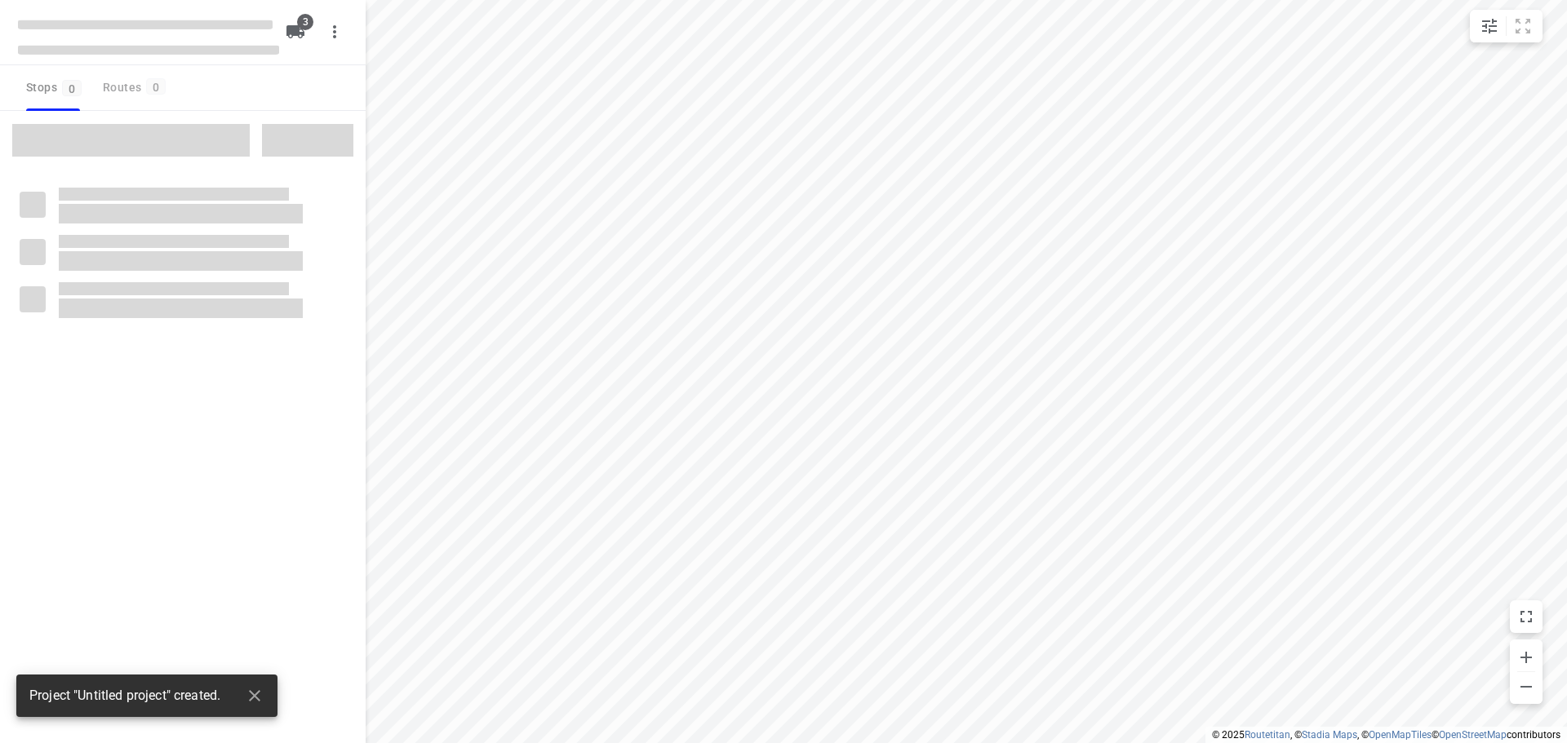
type input "distance"
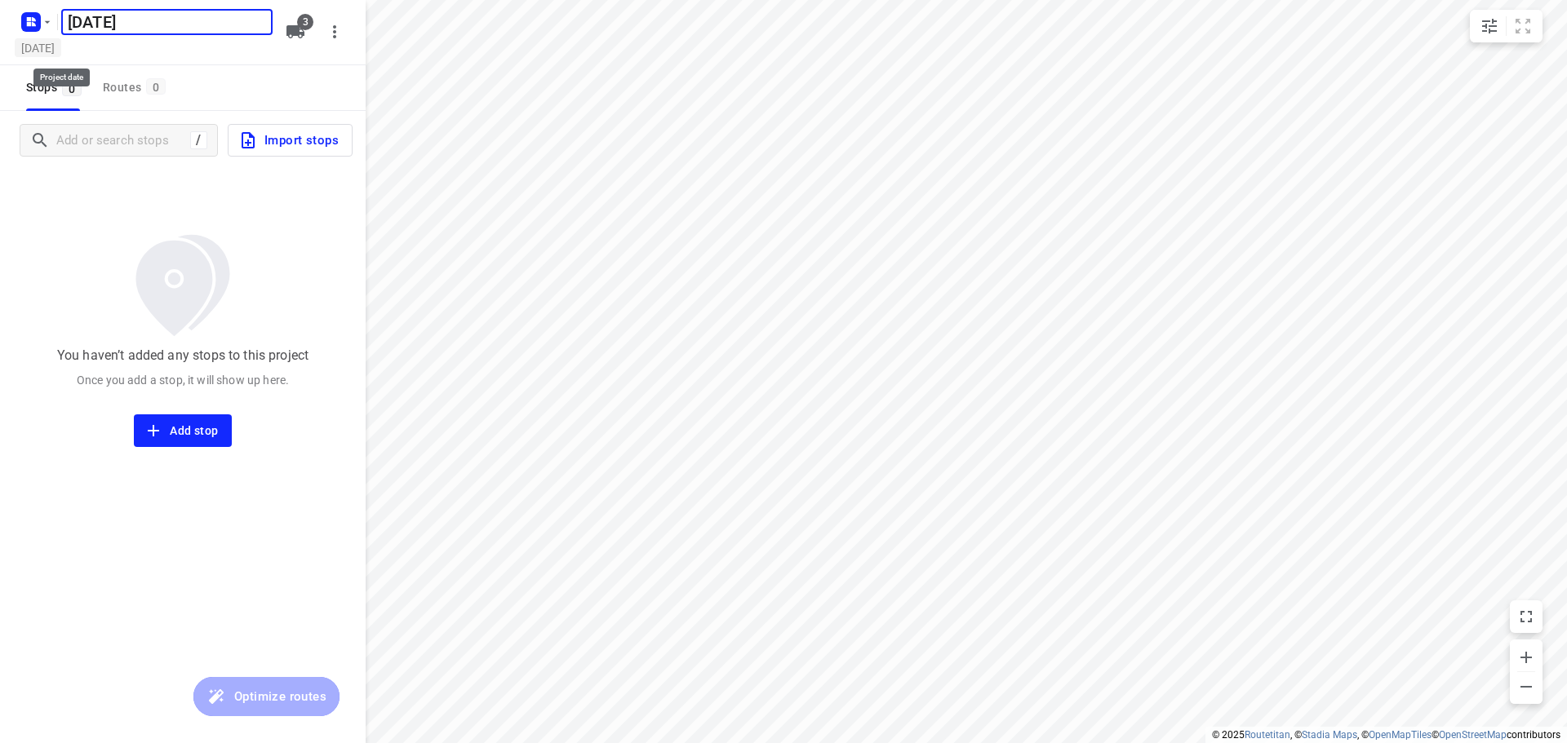
type input "[DATE]"
click at [61, 42] on h5 "[DATE]" at bounding box center [38, 47] width 47 height 19
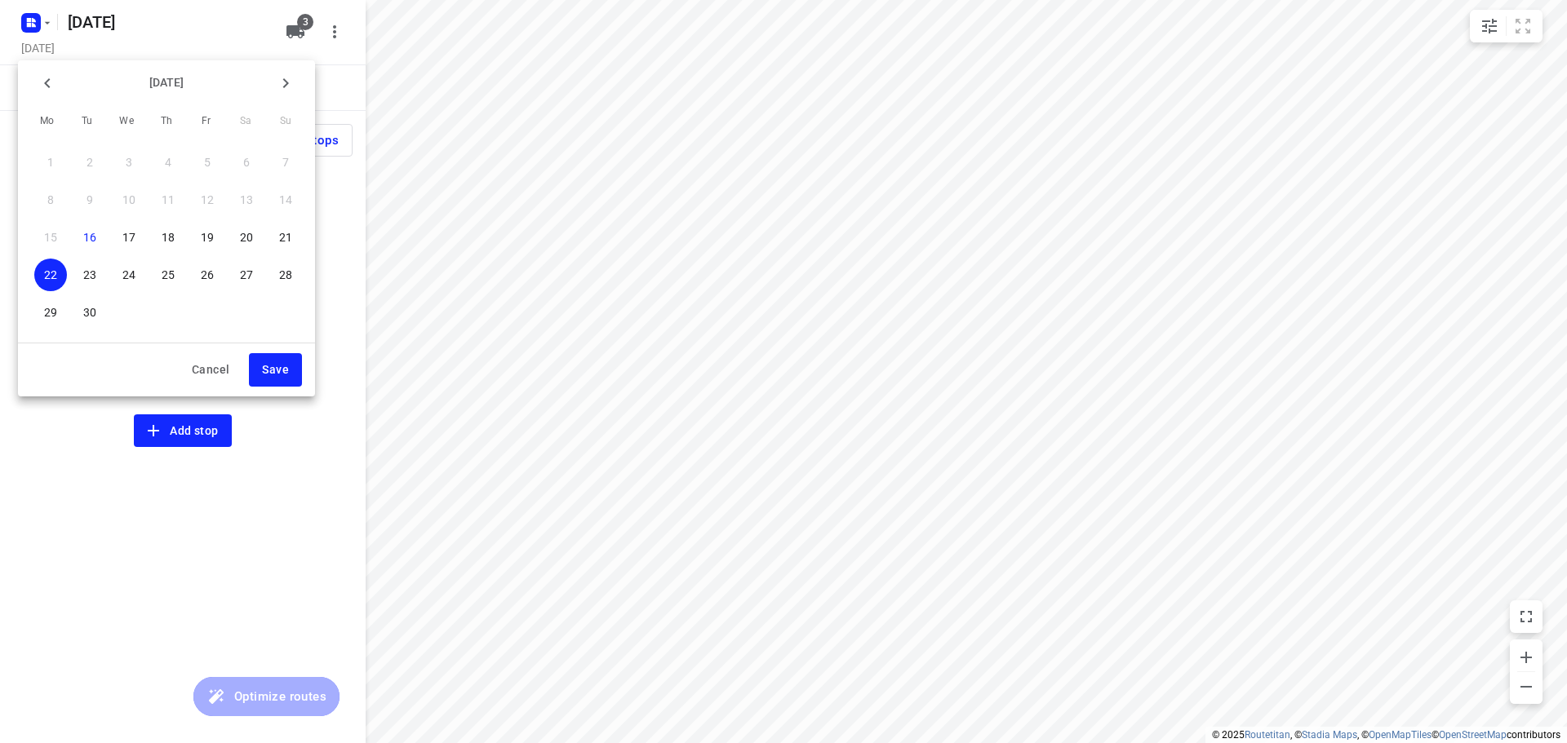
click at [85, 273] on p "23" at bounding box center [89, 275] width 13 height 16
click at [259, 369] on button "Save" at bounding box center [275, 369] width 53 height 33
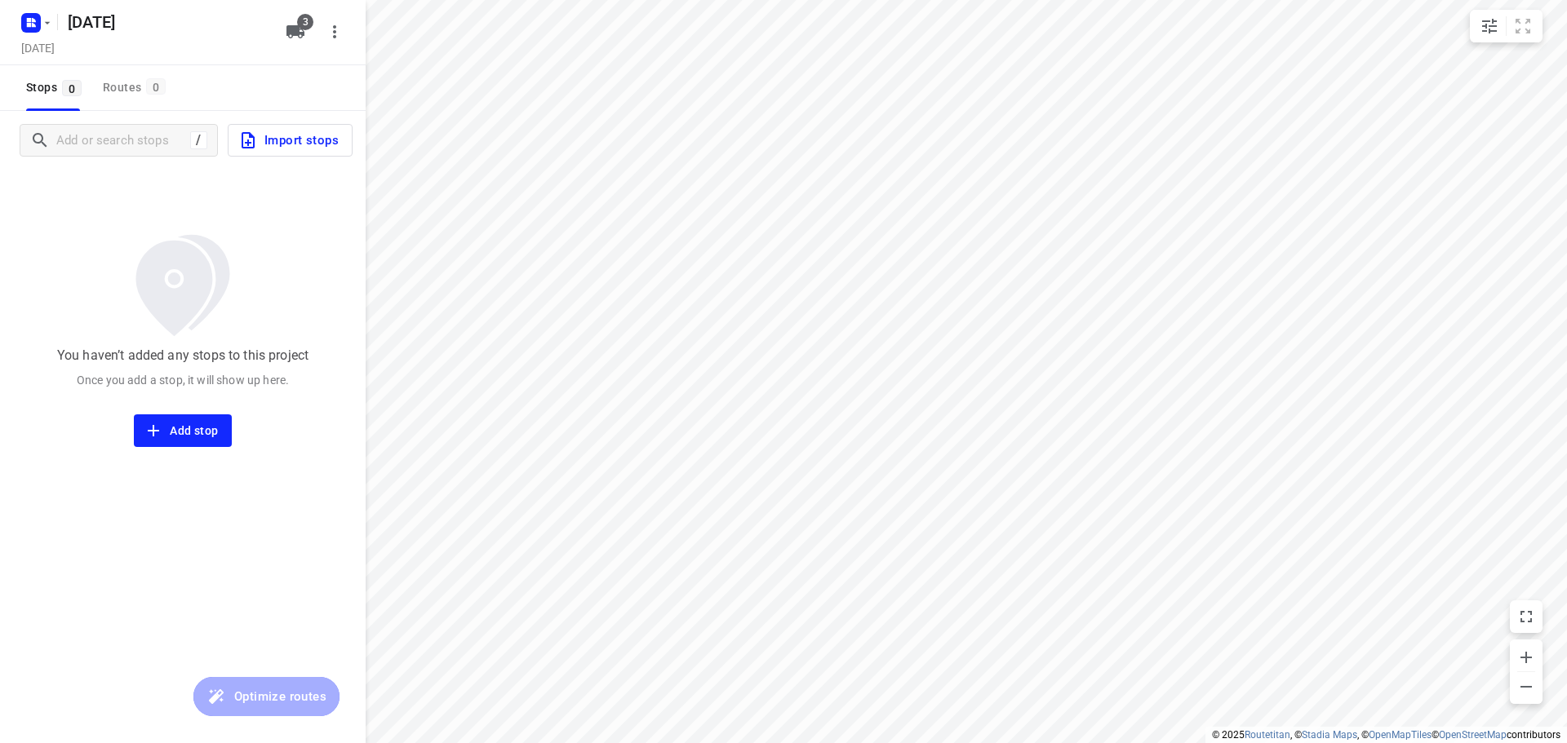
click at [295, 34] on icon "button" at bounding box center [295, 31] width 18 height 13
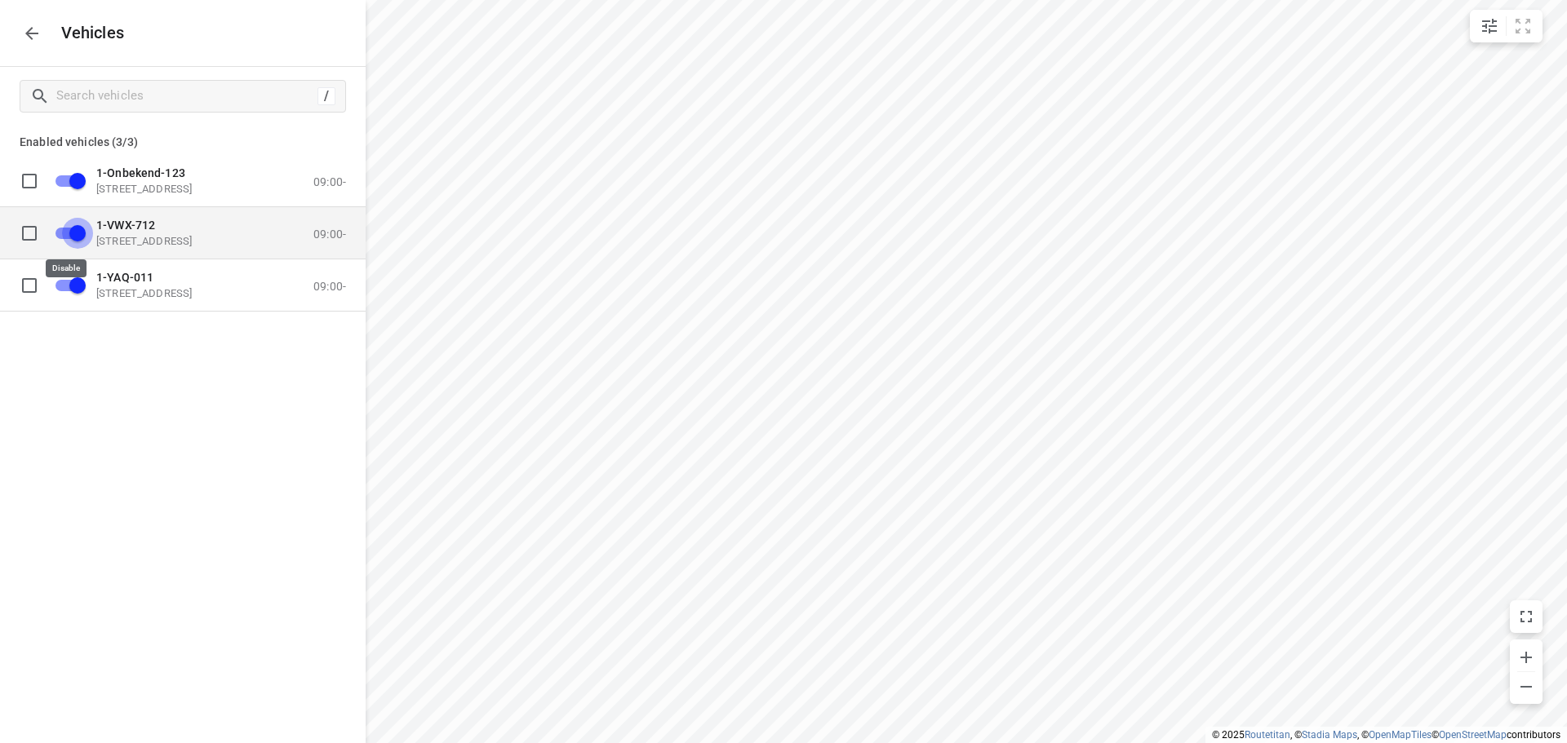
click at [68, 233] on input "grid" at bounding box center [77, 232] width 93 height 31
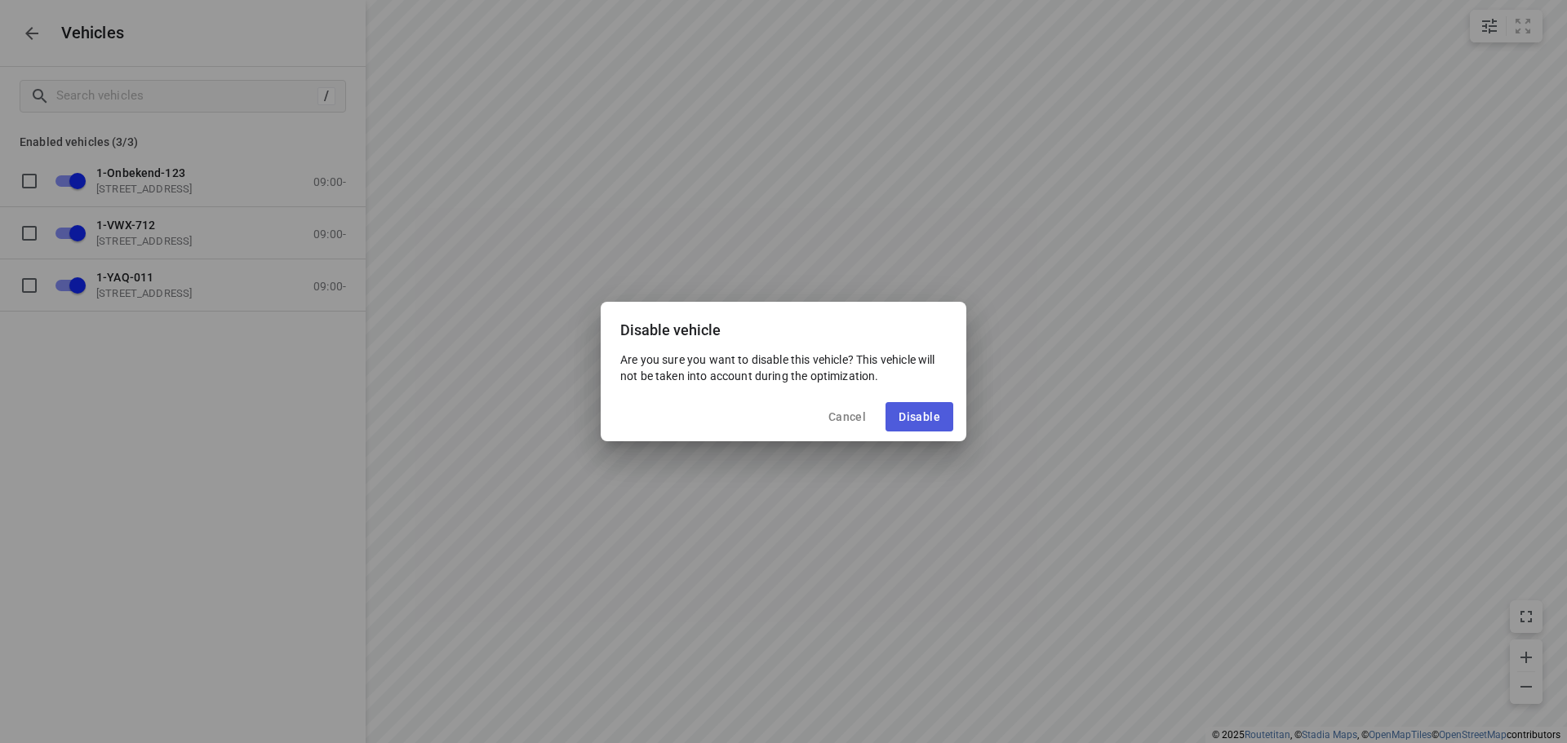
click at [923, 417] on span "Disable" at bounding box center [920, 416] width 42 height 13
checkbox input "false"
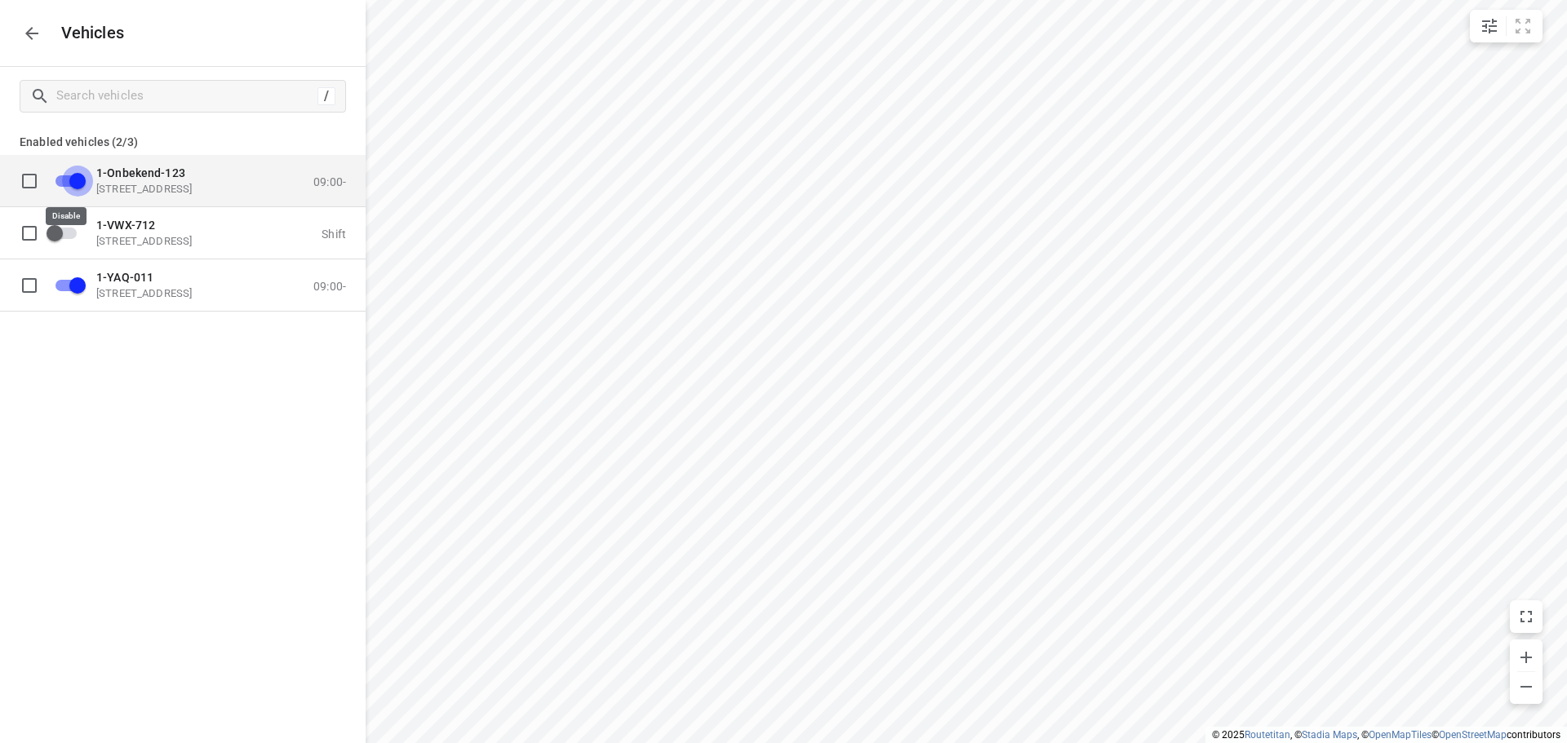
click at [64, 181] on input "grid" at bounding box center [77, 180] width 93 height 31
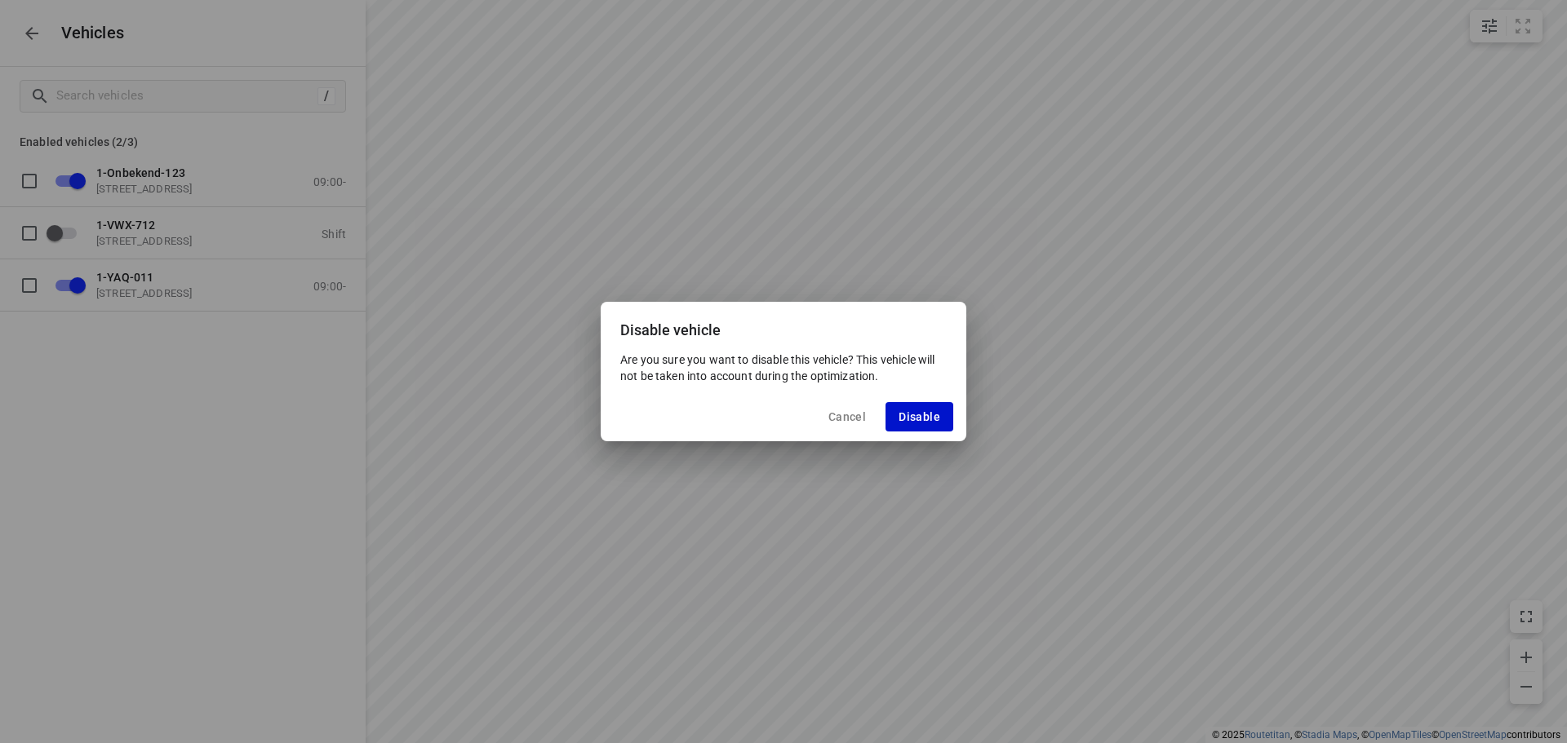
click at [935, 419] on span "Disable" at bounding box center [920, 416] width 42 height 13
checkbox input "false"
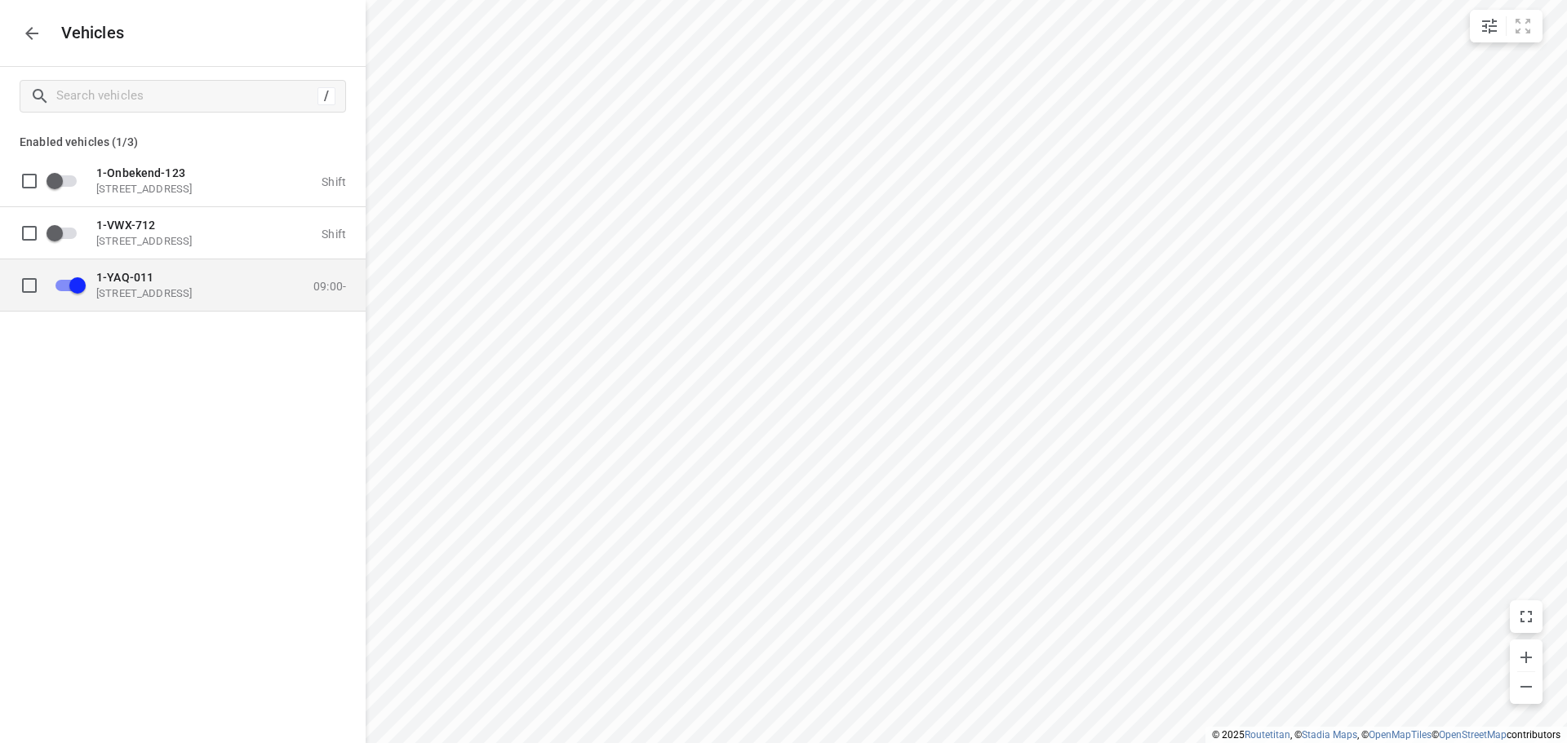
click at [183, 286] on p "[STREET_ADDRESS]" at bounding box center [177, 292] width 163 height 13
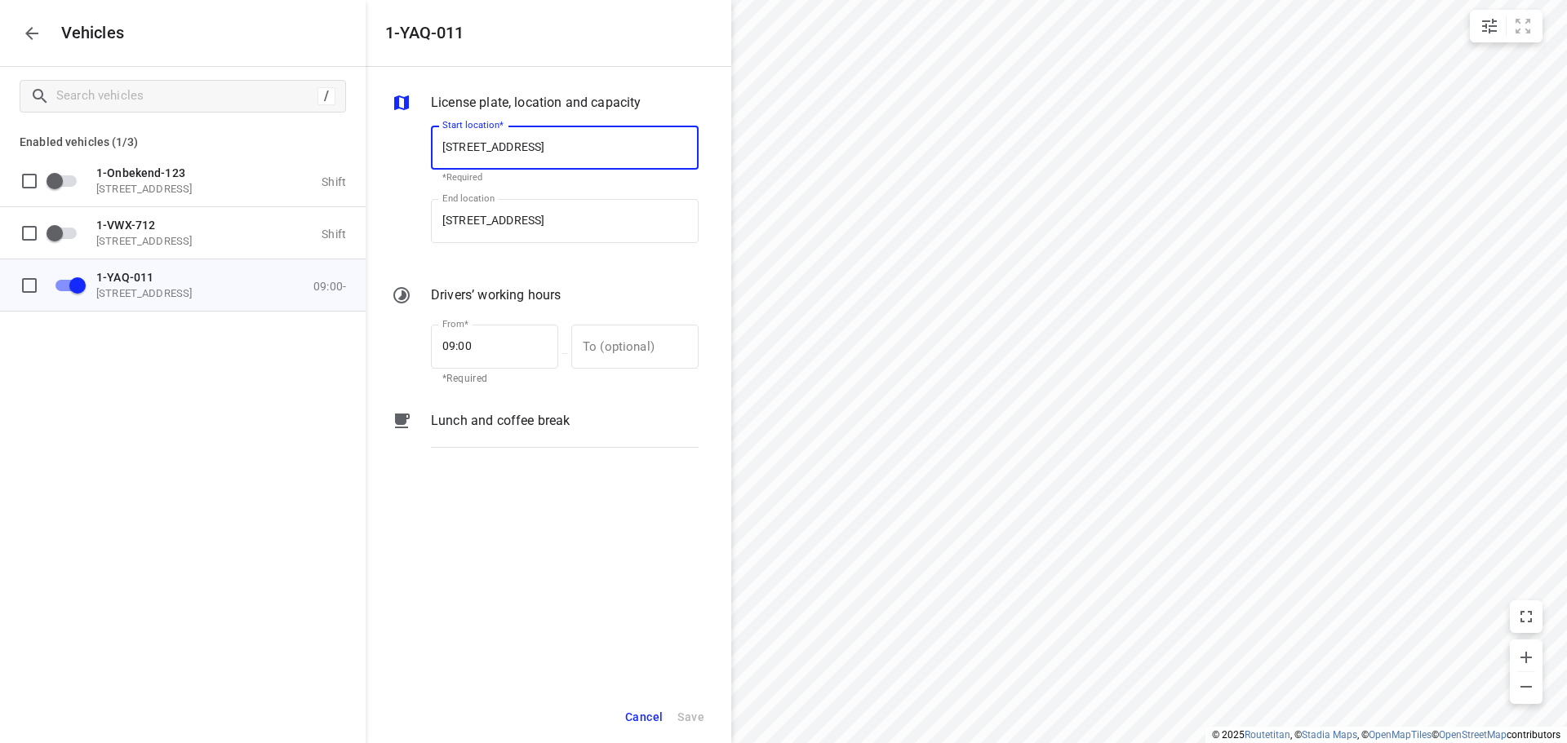
click at [553, 145] on input "[STREET_ADDRESS]" at bounding box center [565, 148] width 268 height 44
type input "[STREET_ADDRESS]"
click at [539, 193] on b "[STREET_ADDRESS]" at bounding box center [490, 195] width 96 height 12
type input "[STREET_ADDRESS]"
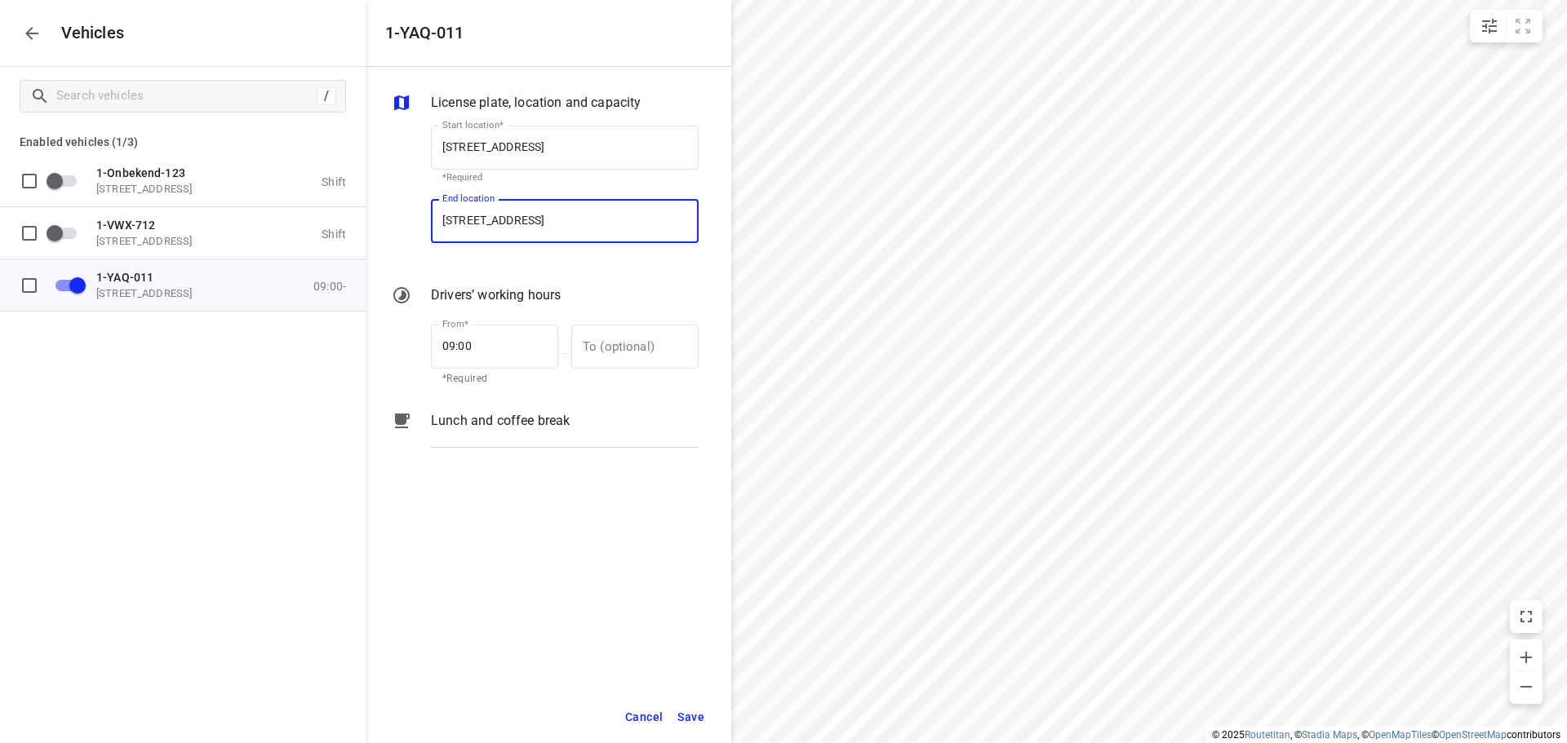
click at [551, 217] on input "[STREET_ADDRESS]" at bounding box center [565, 221] width 268 height 44
click at [552, 217] on input "[STREET_ADDRESS]" at bounding box center [565, 221] width 268 height 44
type input "[STREET_ADDRESS]"
click at [539, 267] on b "[STREET_ADDRESS]" at bounding box center [490, 268] width 96 height 12
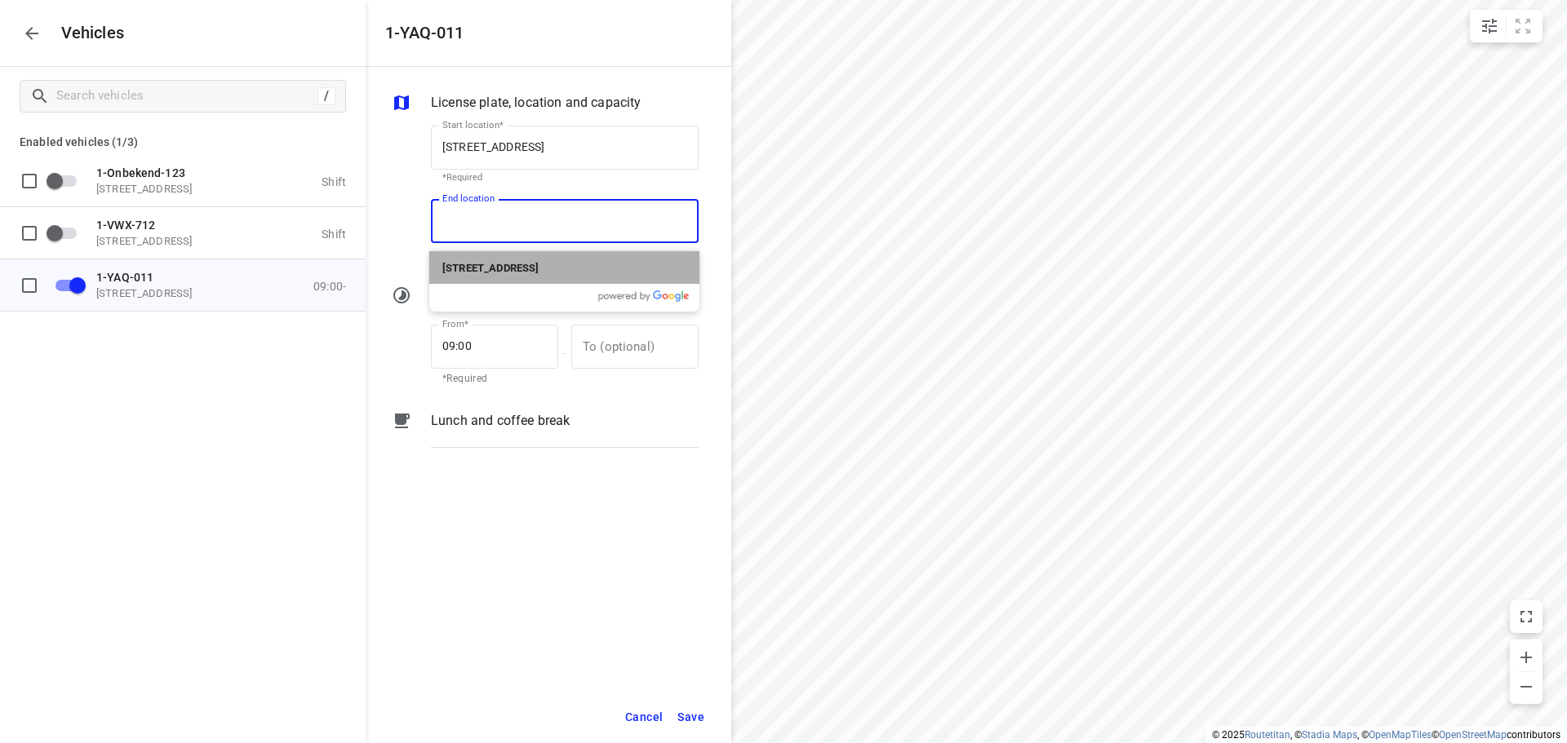
type input "[STREET_ADDRESS]"
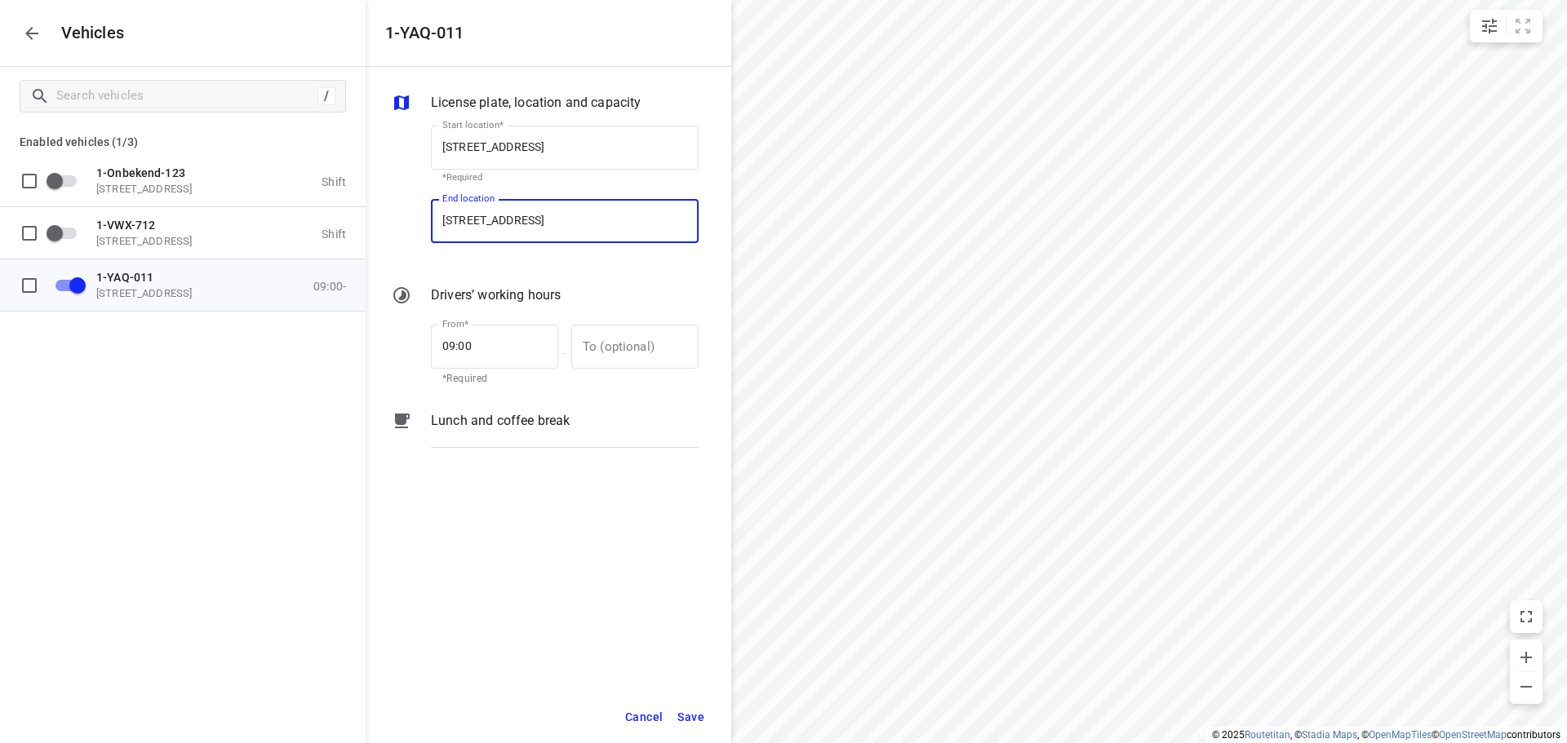
click at [688, 715] on span "Save" at bounding box center [690, 718] width 27 height 20
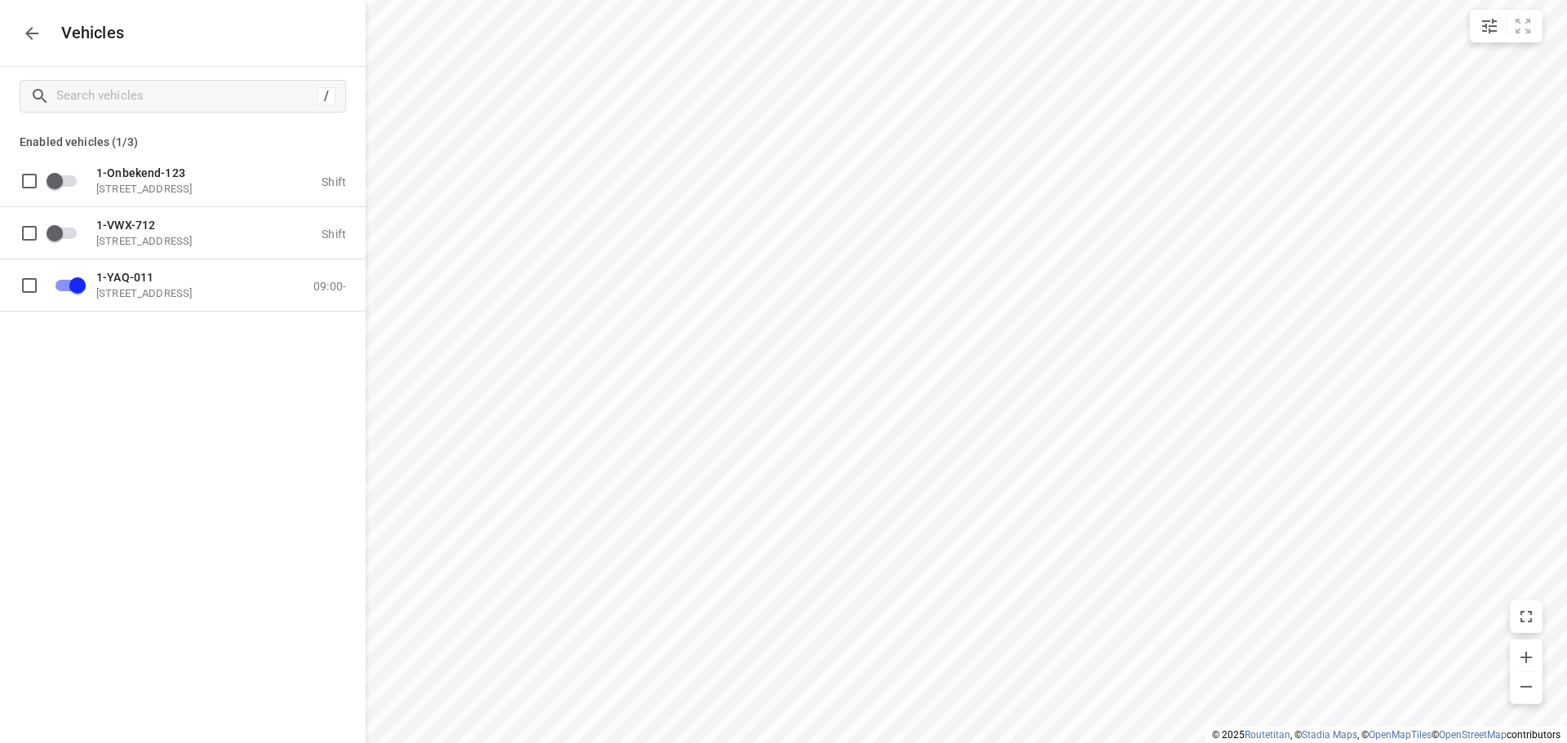
click at [24, 31] on icon "button" at bounding box center [32, 34] width 20 height 20
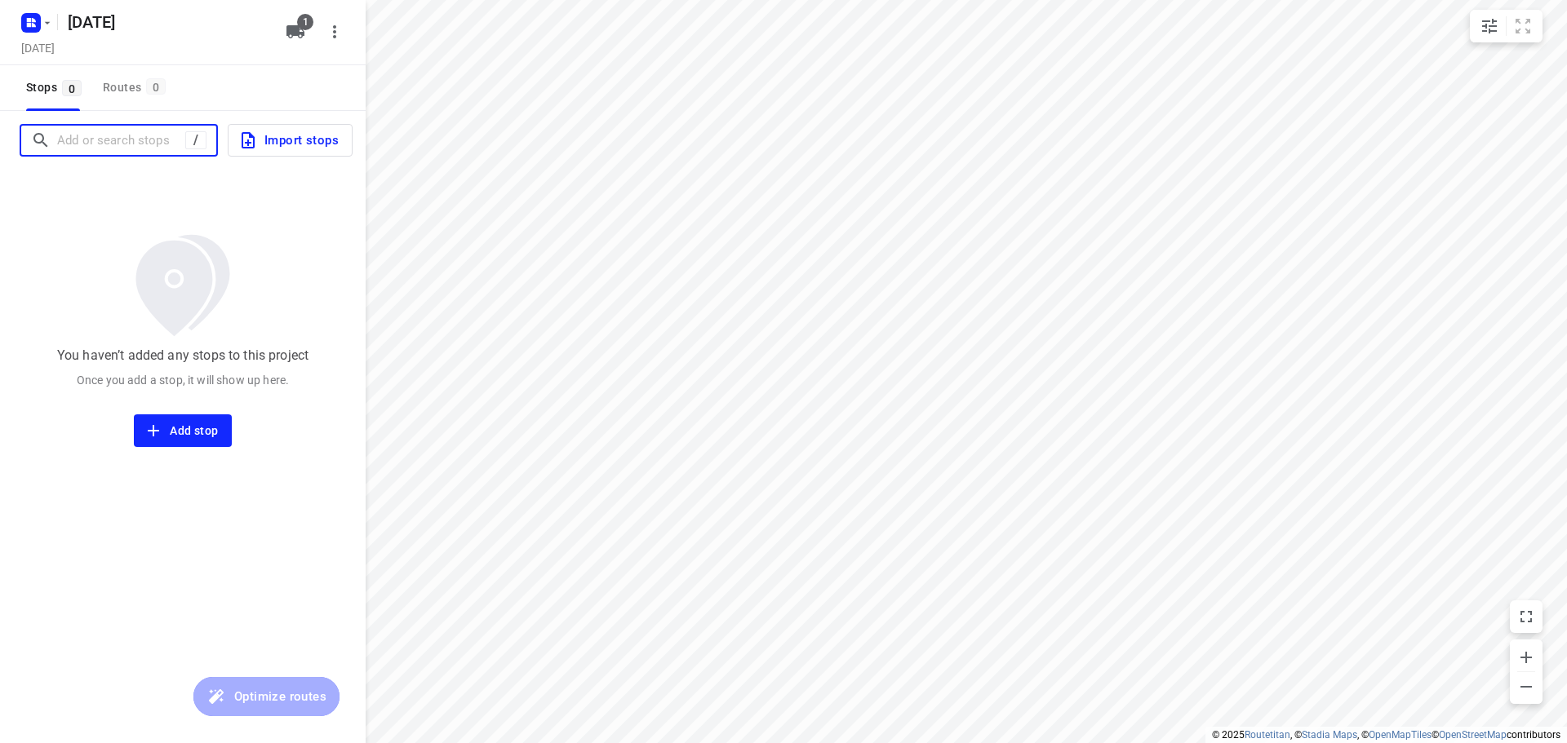
click at [133, 143] on input "Add or search stops" at bounding box center [121, 140] width 128 height 25
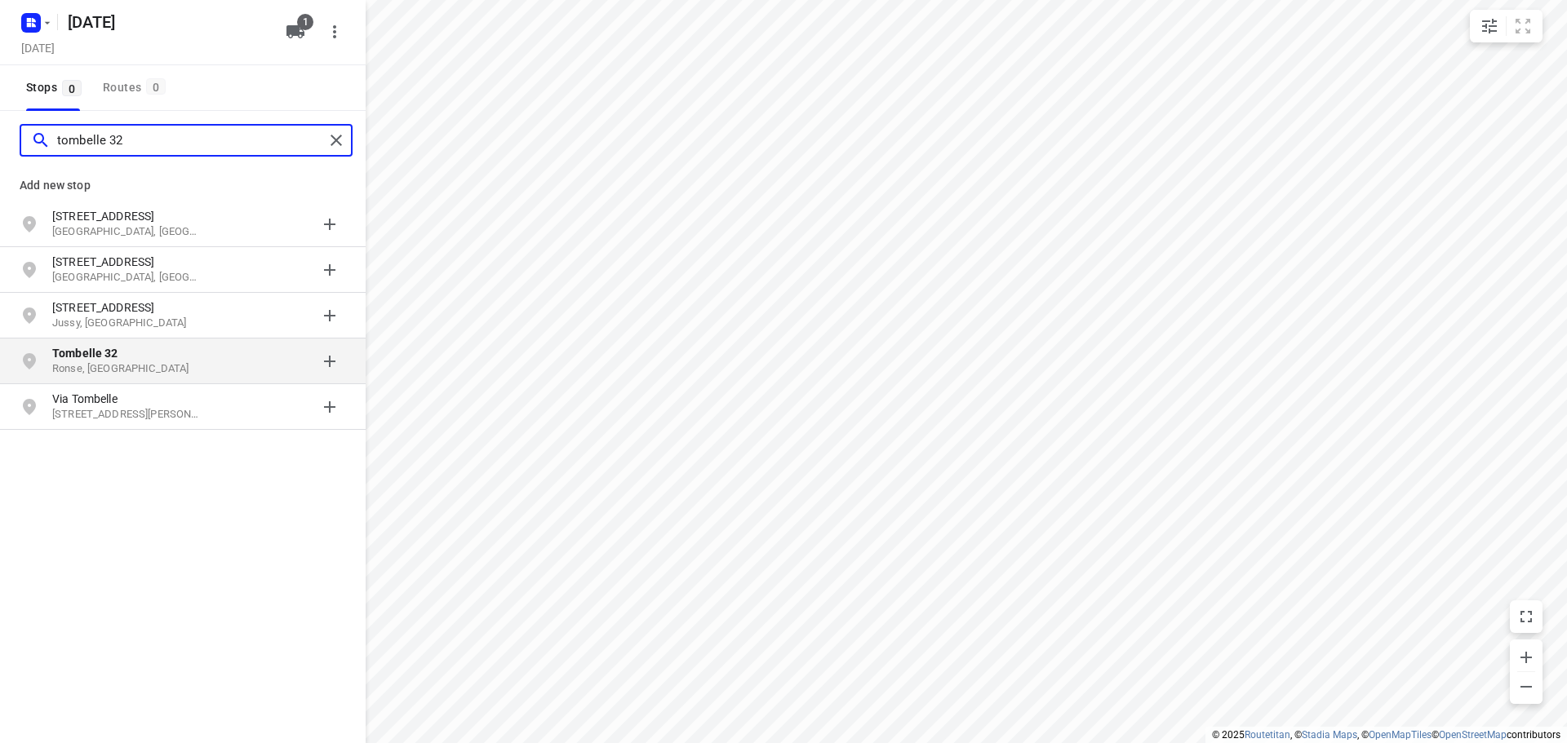
type input "tombelle 32"
click at [149, 366] on p "Ronse, [GEOGRAPHIC_DATA]" at bounding box center [127, 370] width 150 height 16
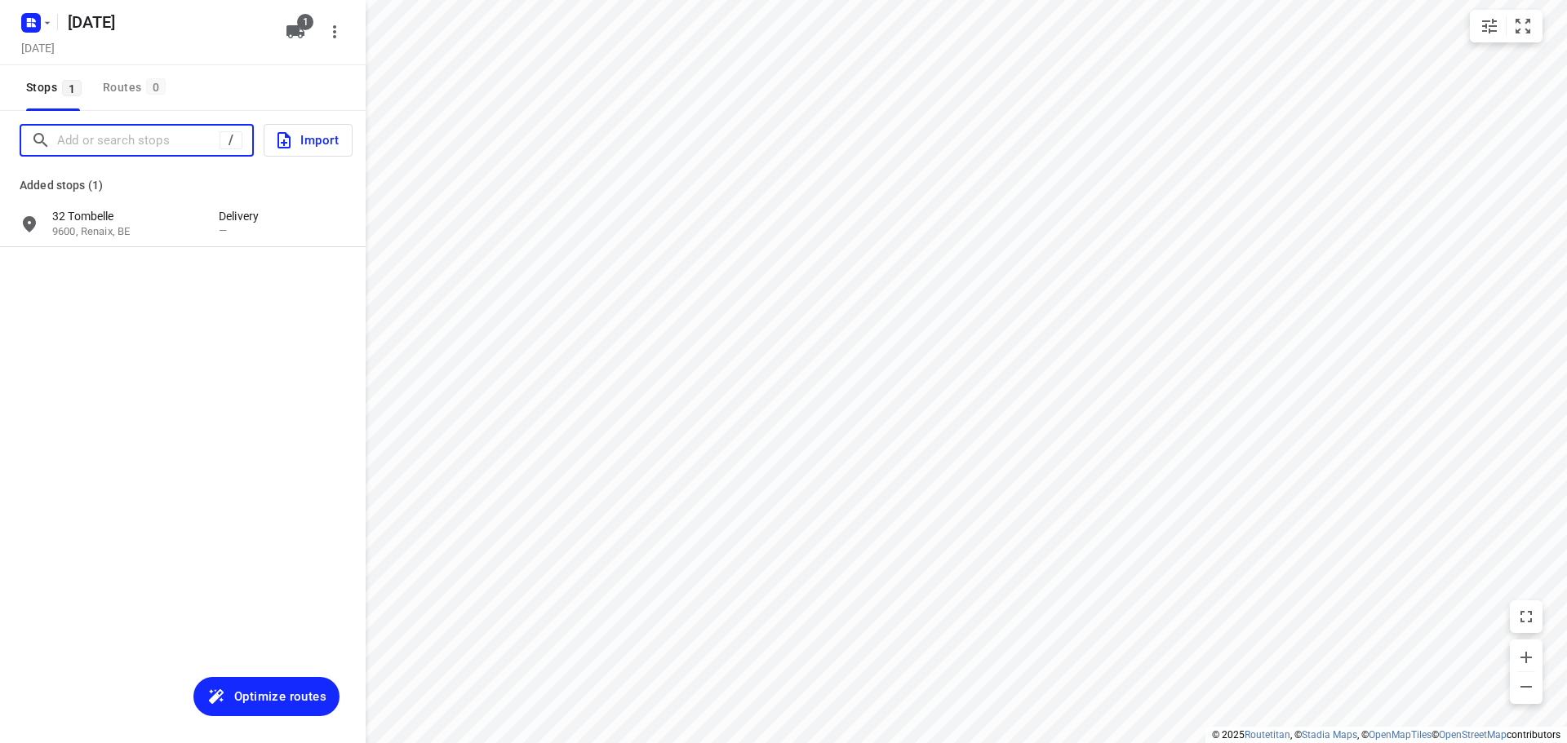
click at [128, 145] on input "Add or search stops" at bounding box center [138, 140] width 162 height 25
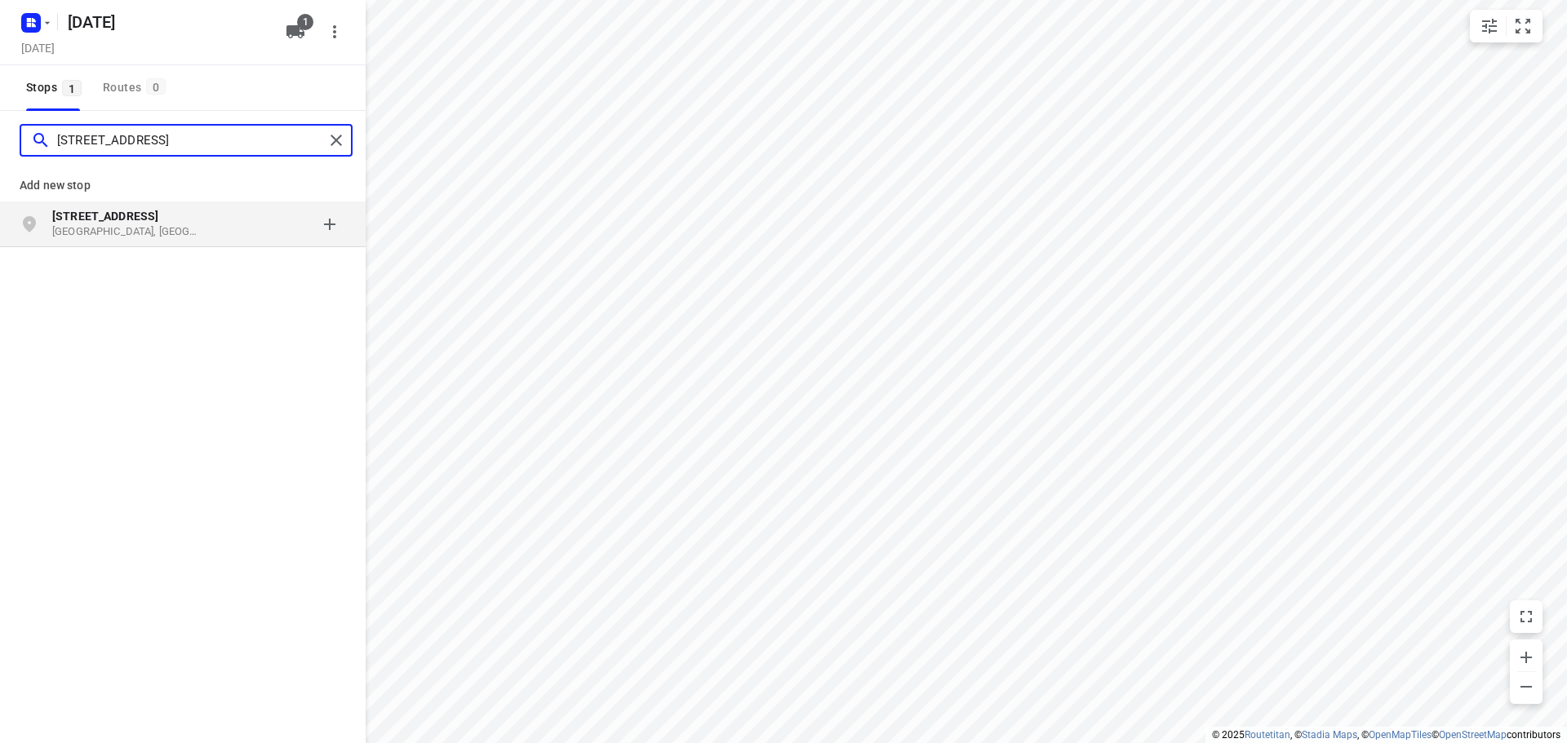
type input "[STREET_ADDRESS]"
click at [182, 229] on p "[GEOGRAPHIC_DATA], [GEOGRAPHIC_DATA]" at bounding box center [127, 232] width 150 height 16
type input "[STREET_ADDRESS]"
click at [165, 220] on p "[STREET_ADDRESS]" at bounding box center [127, 216] width 150 height 16
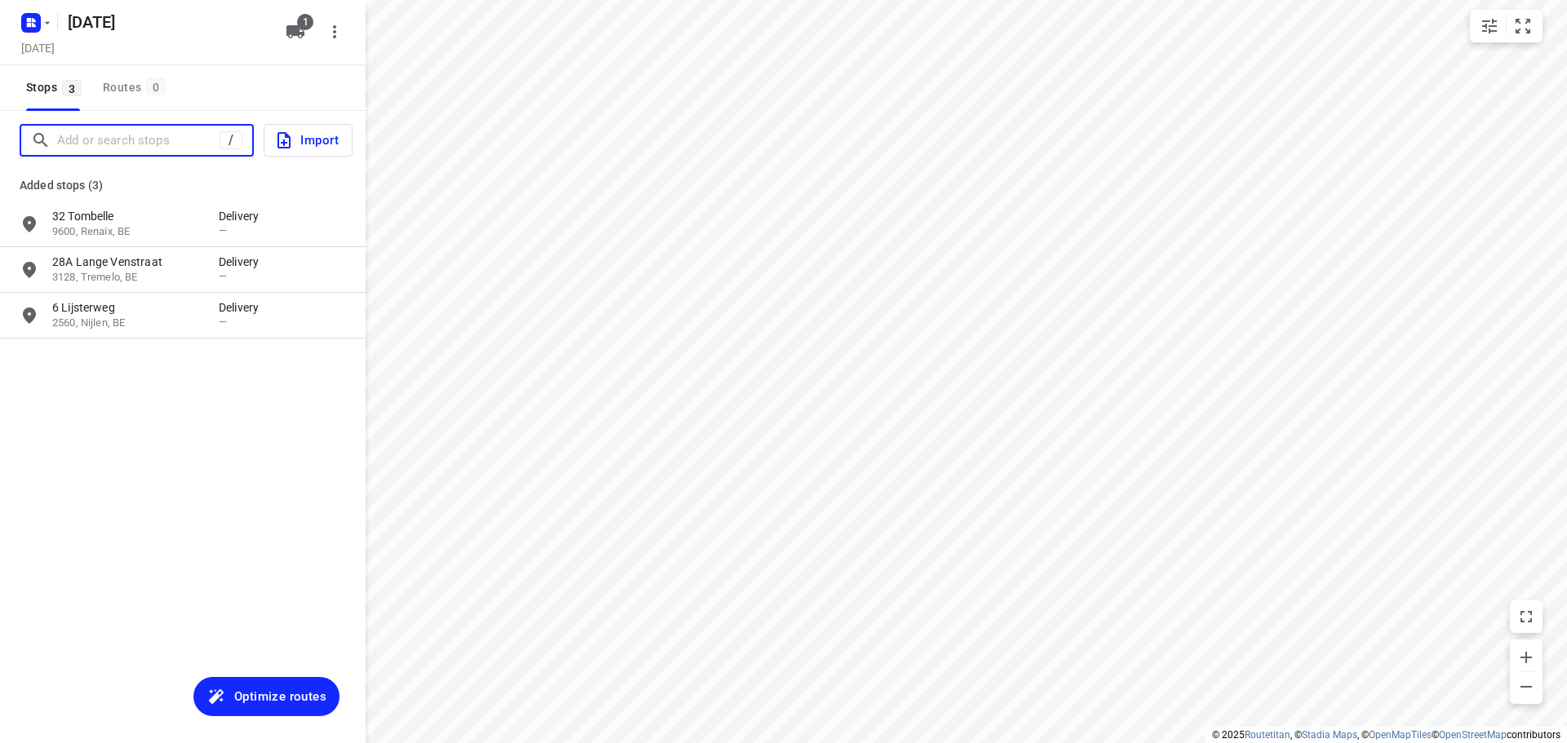
click at [135, 146] on input "Add or search stops" at bounding box center [138, 140] width 162 height 25
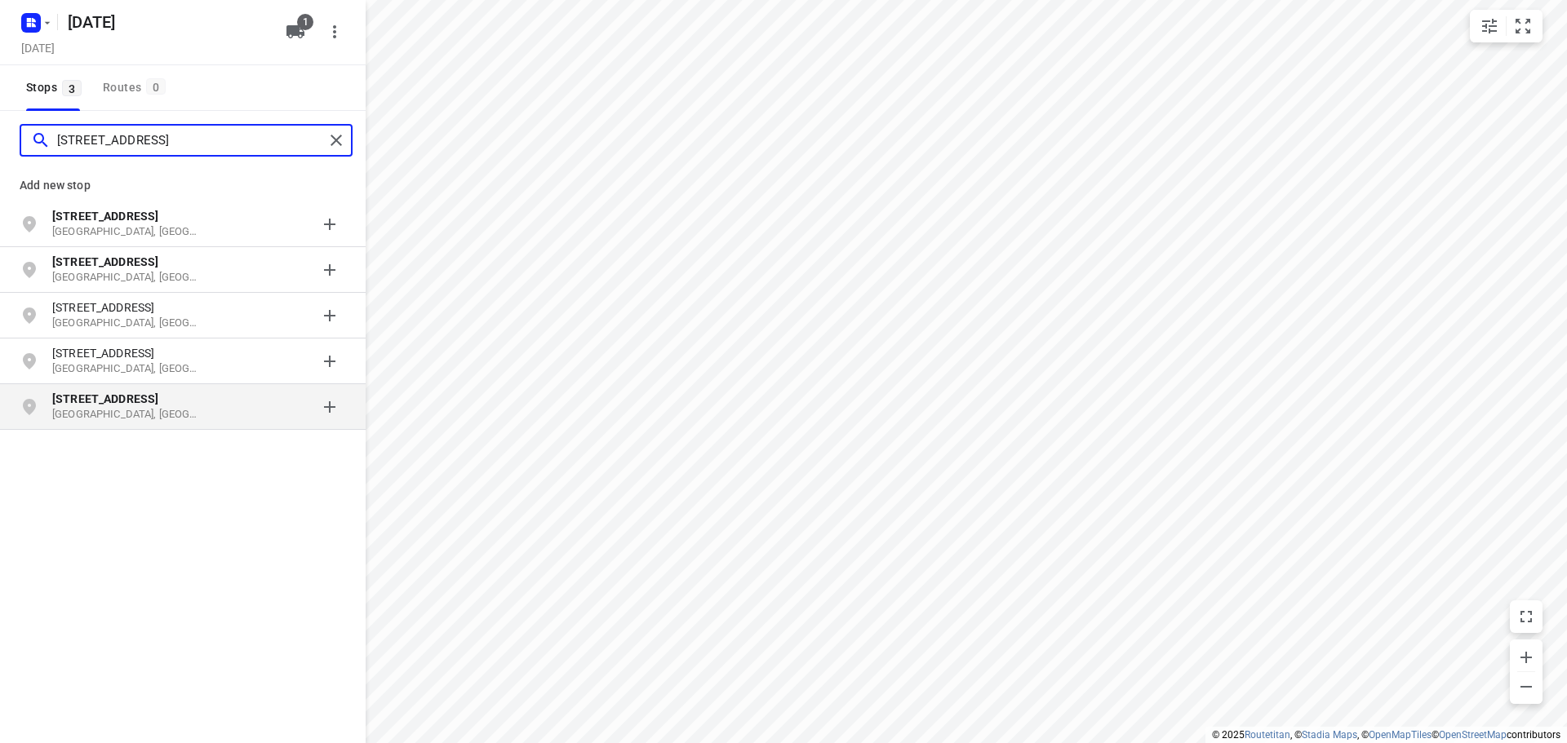
type input "[STREET_ADDRESS]"
click at [168, 413] on p "[GEOGRAPHIC_DATA], [GEOGRAPHIC_DATA]" at bounding box center [127, 415] width 150 height 16
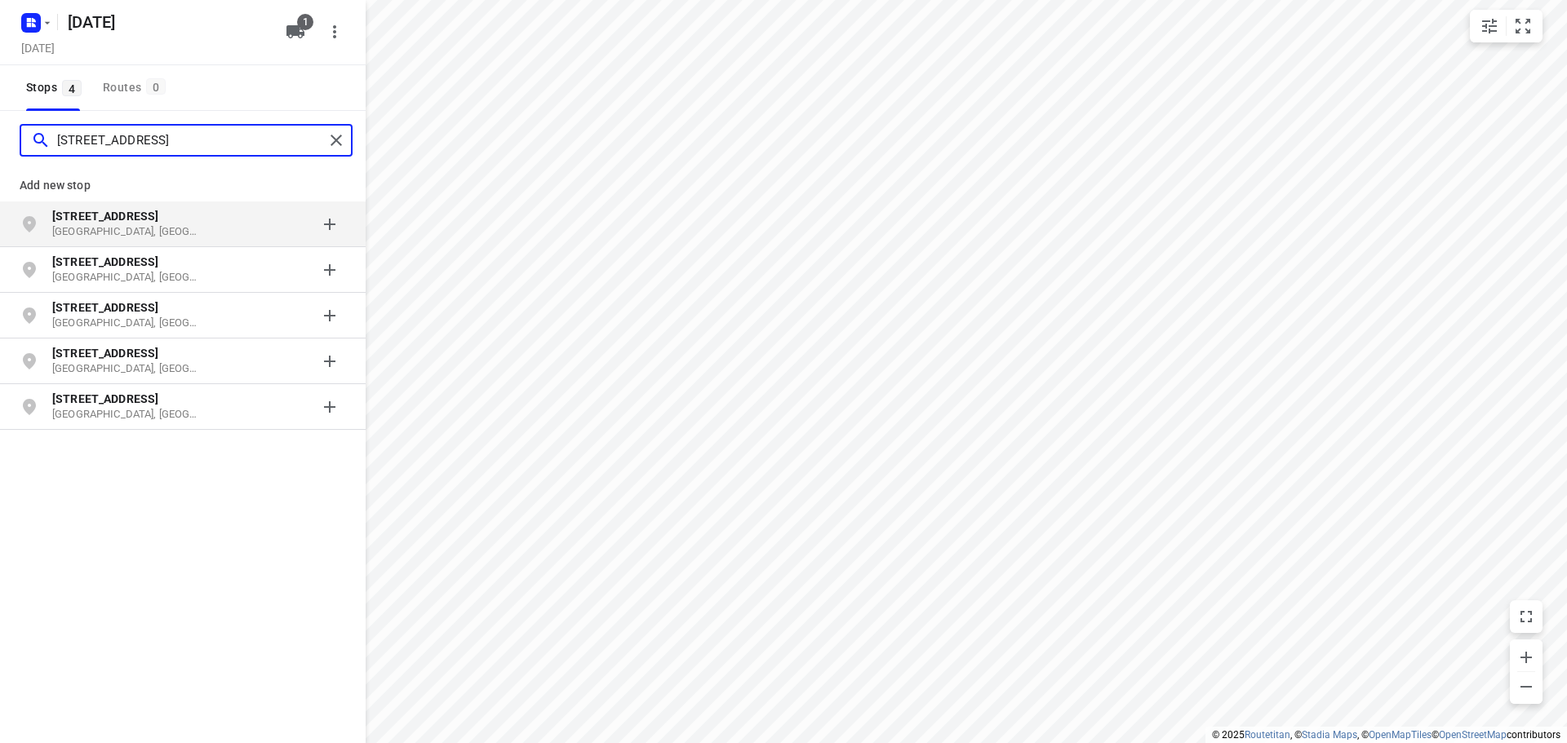
type input "[STREET_ADDRESS]"
click at [195, 229] on p "[GEOGRAPHIC_DATA], [GEOGRAPHIC_DATA]" at bounding box center [127, 232] width 150 height 16
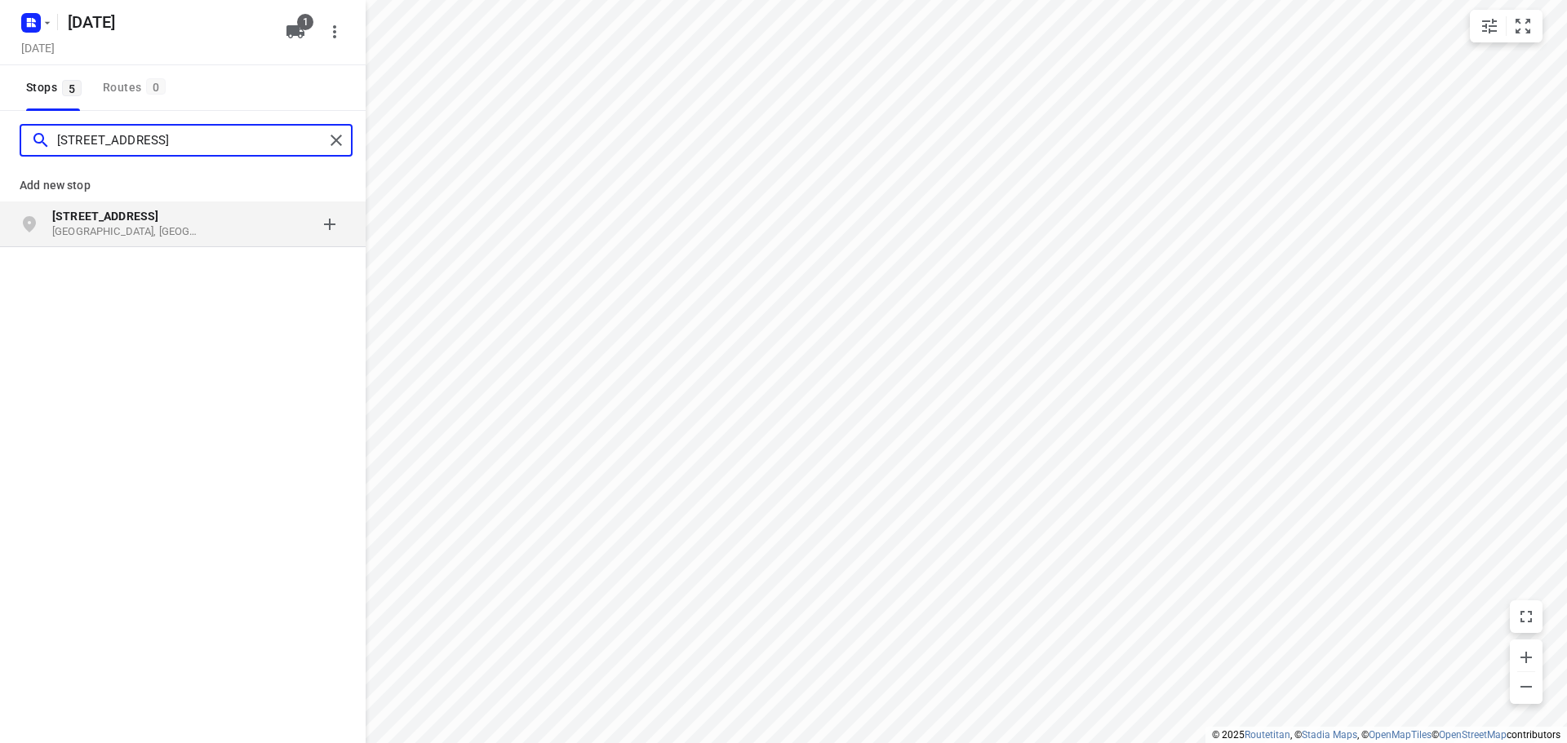
type input "[STREET_ADDRESS]"
click at [190, 226] on p "[GEOGRAPHIC_DATA], [GEOGRAPHIC_DATA]" at bounding box center [127, 232] width 150 height 16
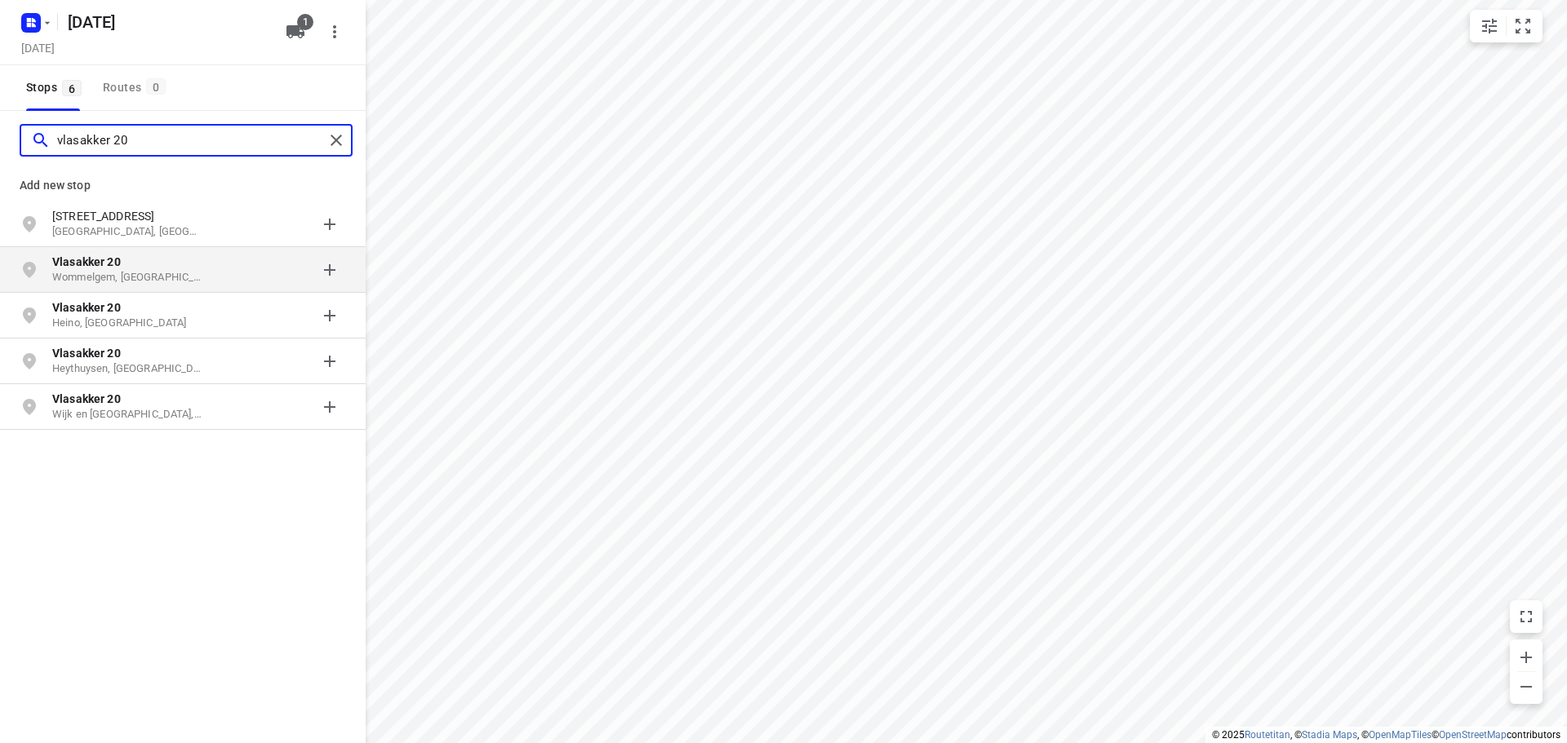
type input "vlasakker 20"
click at [171, 265] on p "Vlasakker 20" at bounding box center [127, 262] width 150 height 16
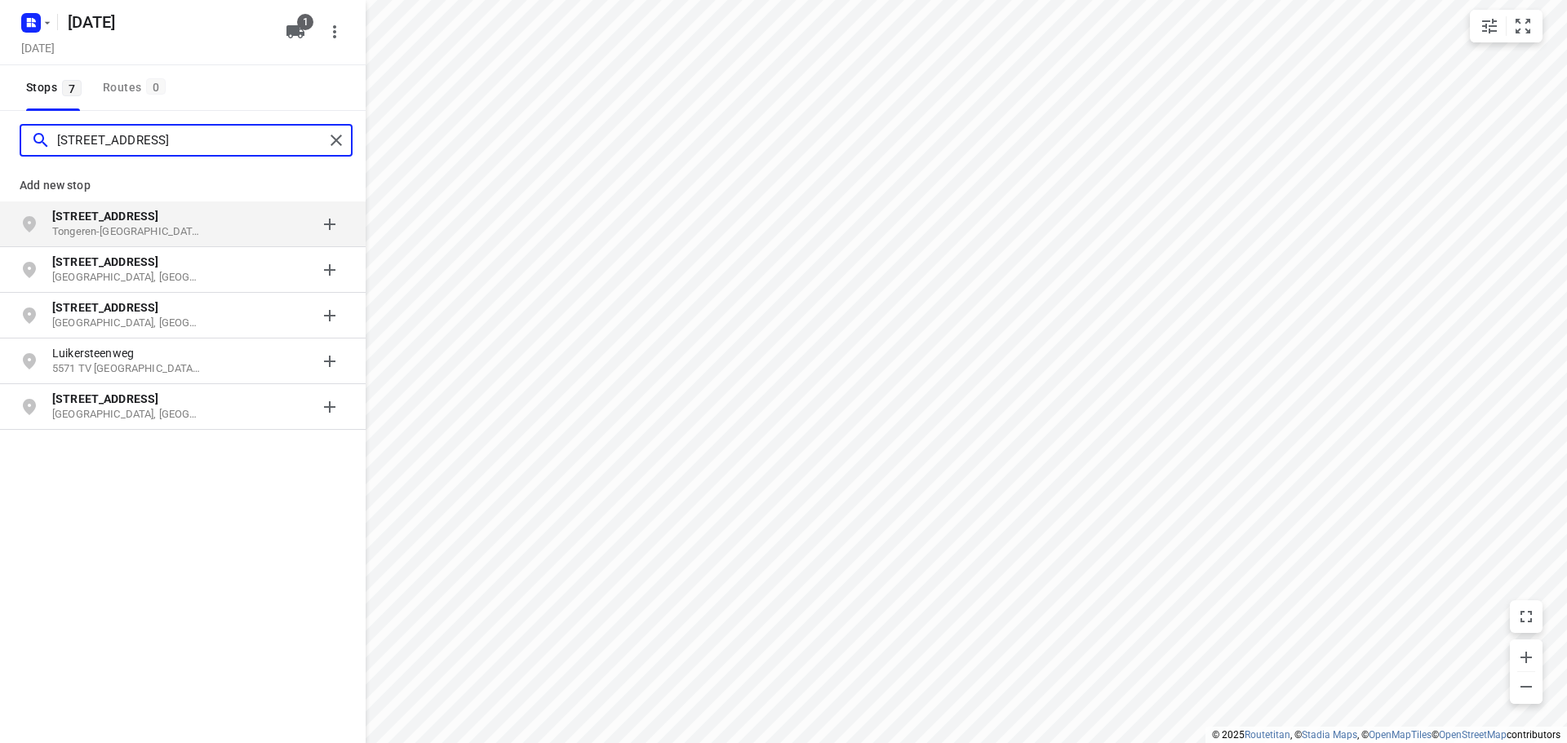
type input "[STREET_ADDRESS]"
click at [214, 224] on div "[STREET_ADDRESS]" at bounding box center [135, 224] width 166 height 33
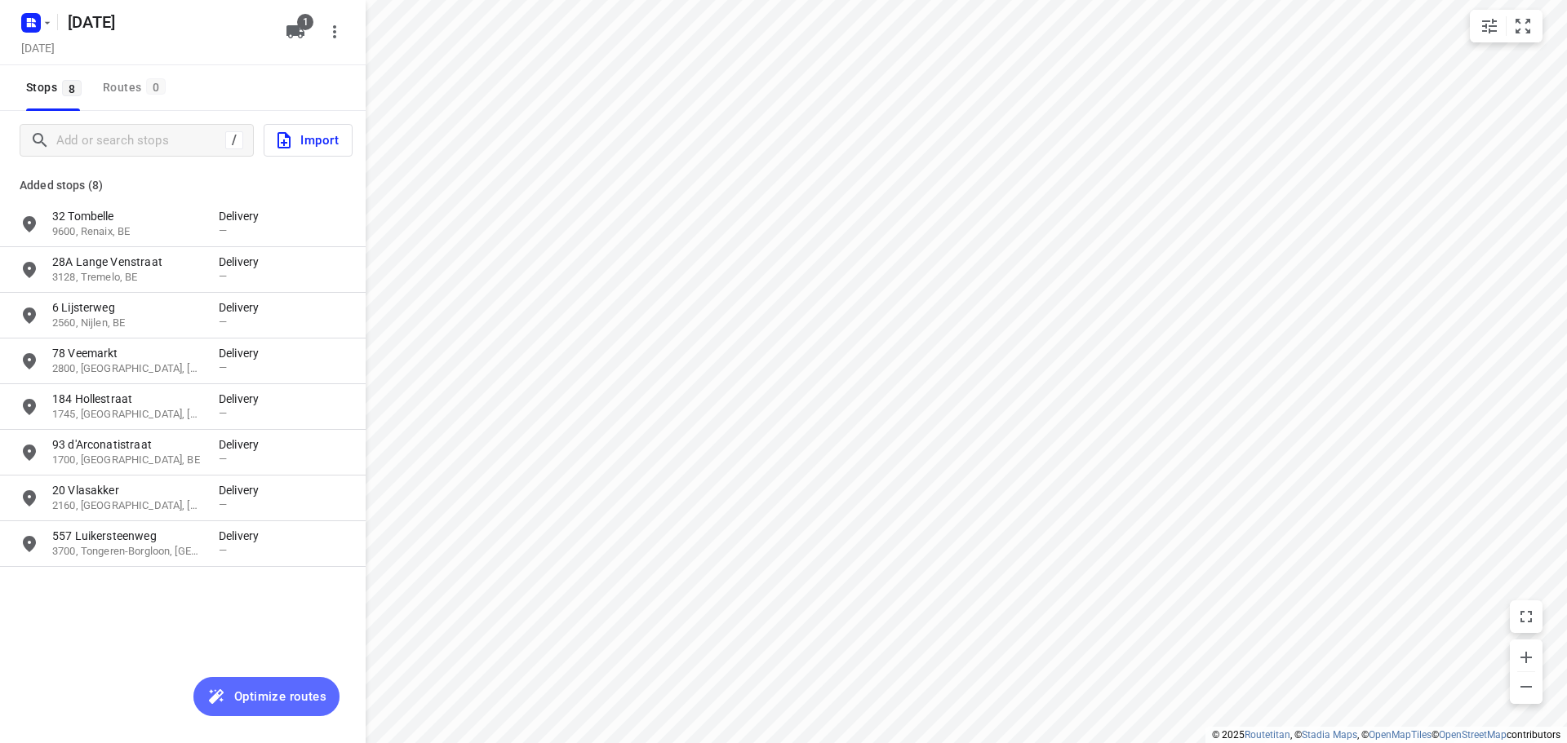
click at [278, 699] on span "Optimize routes" at bounding box center [280, 696] width 92 height 21
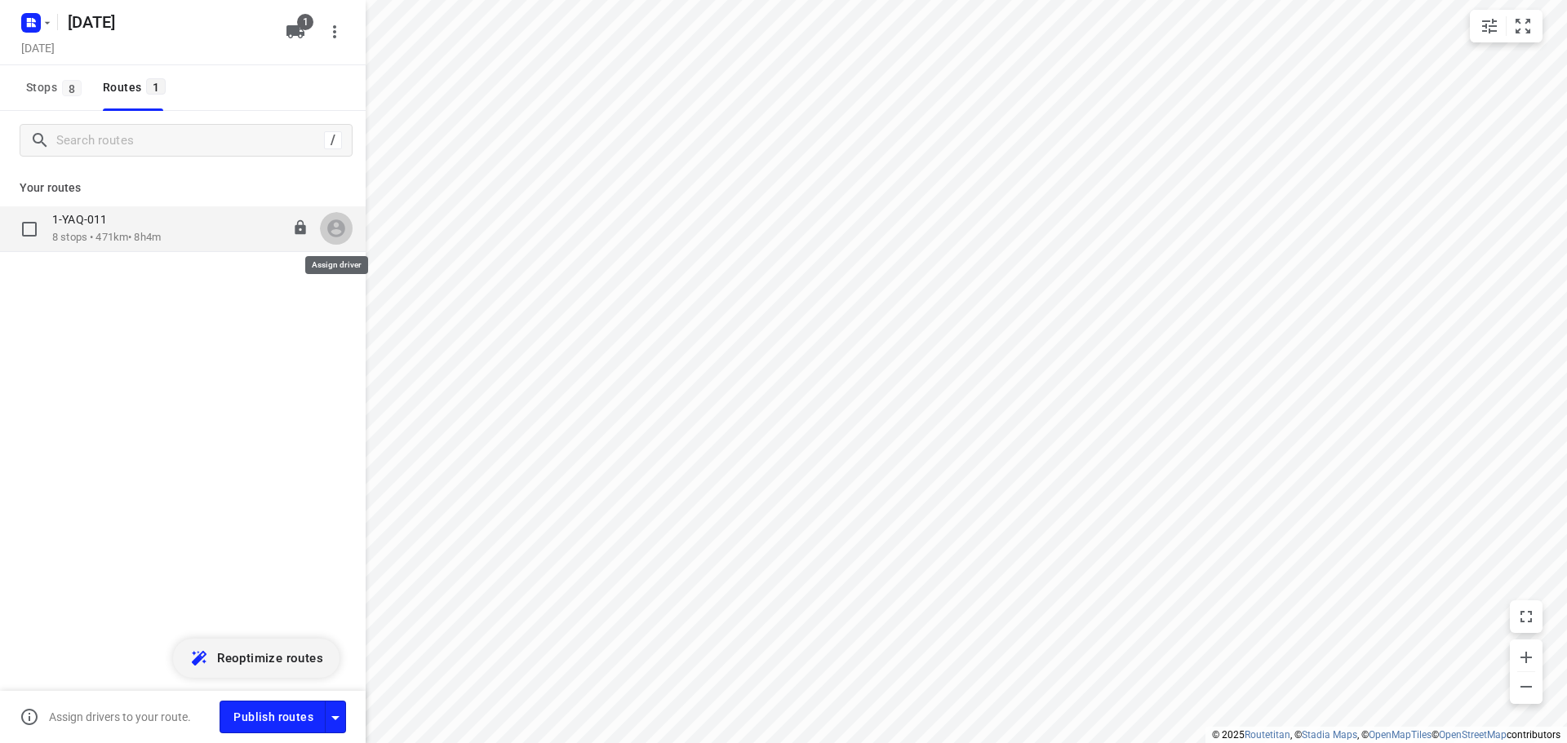
click at [341, 230] on icon "button" at bounding box center [336, 229] width 18 height 18
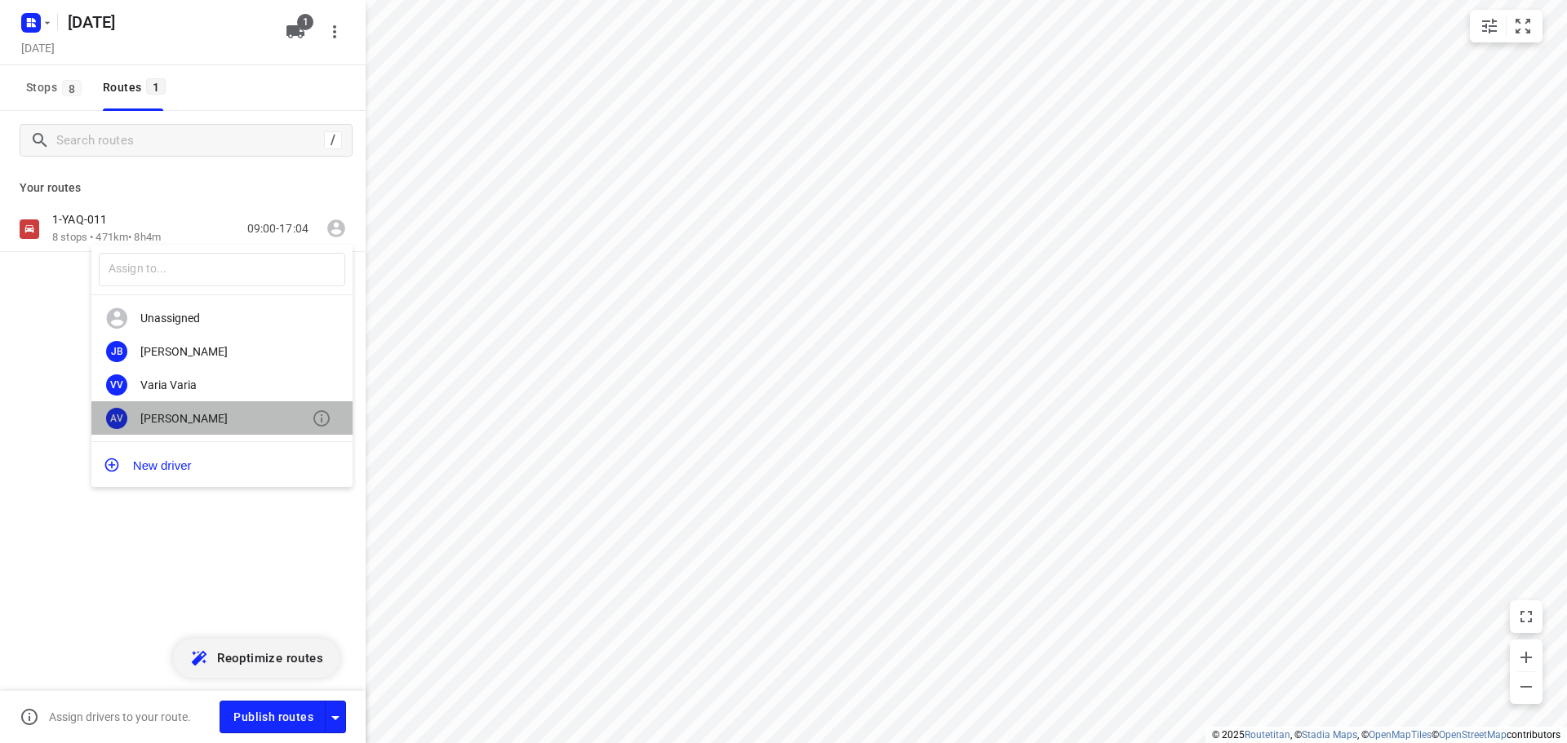
click at [224, 419] on div "[PERSON_NAME]" at bounding box center [225, 418] width 171 height 13
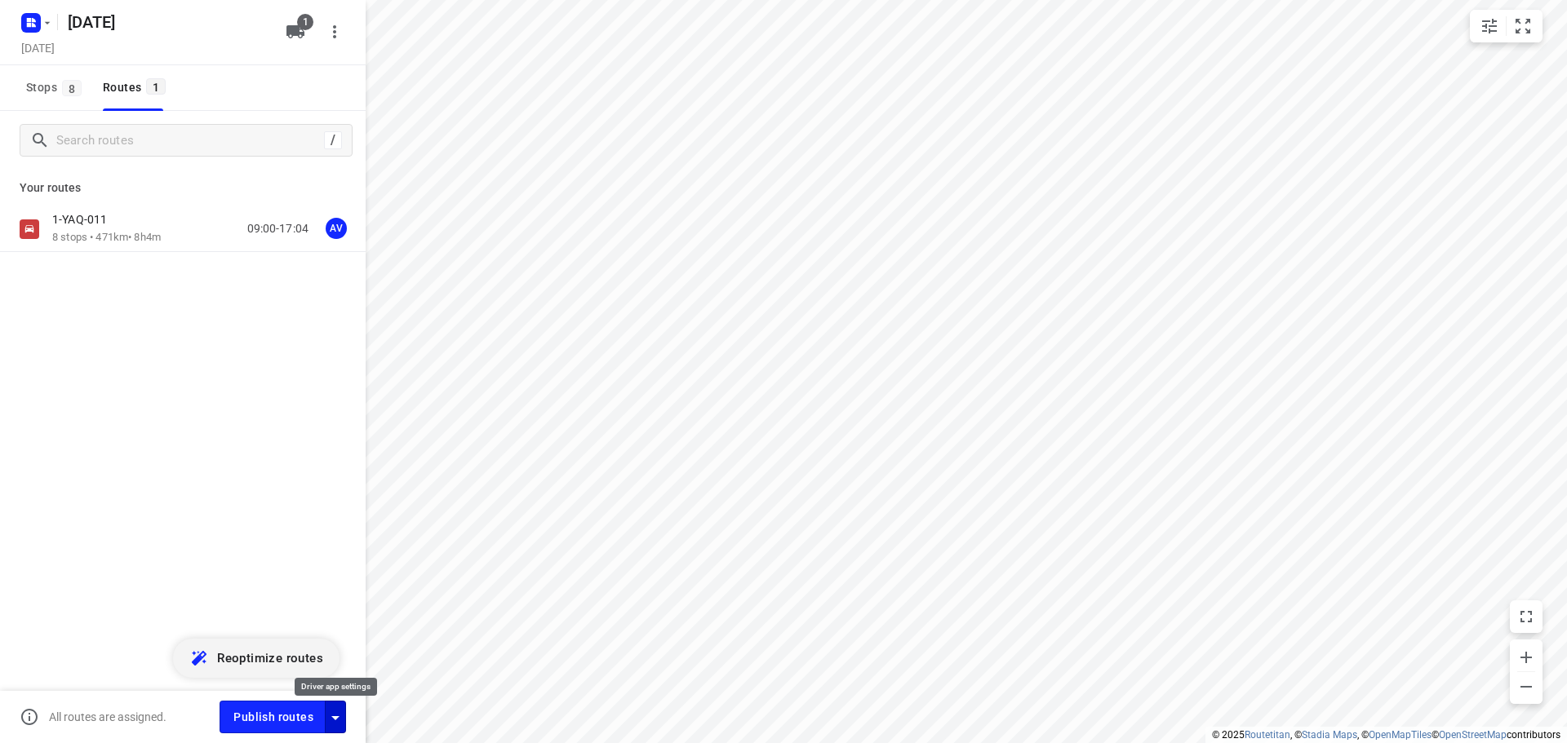
click at [335, 717] on icon "button" at bounding box center [335, 719] width 8 height 4
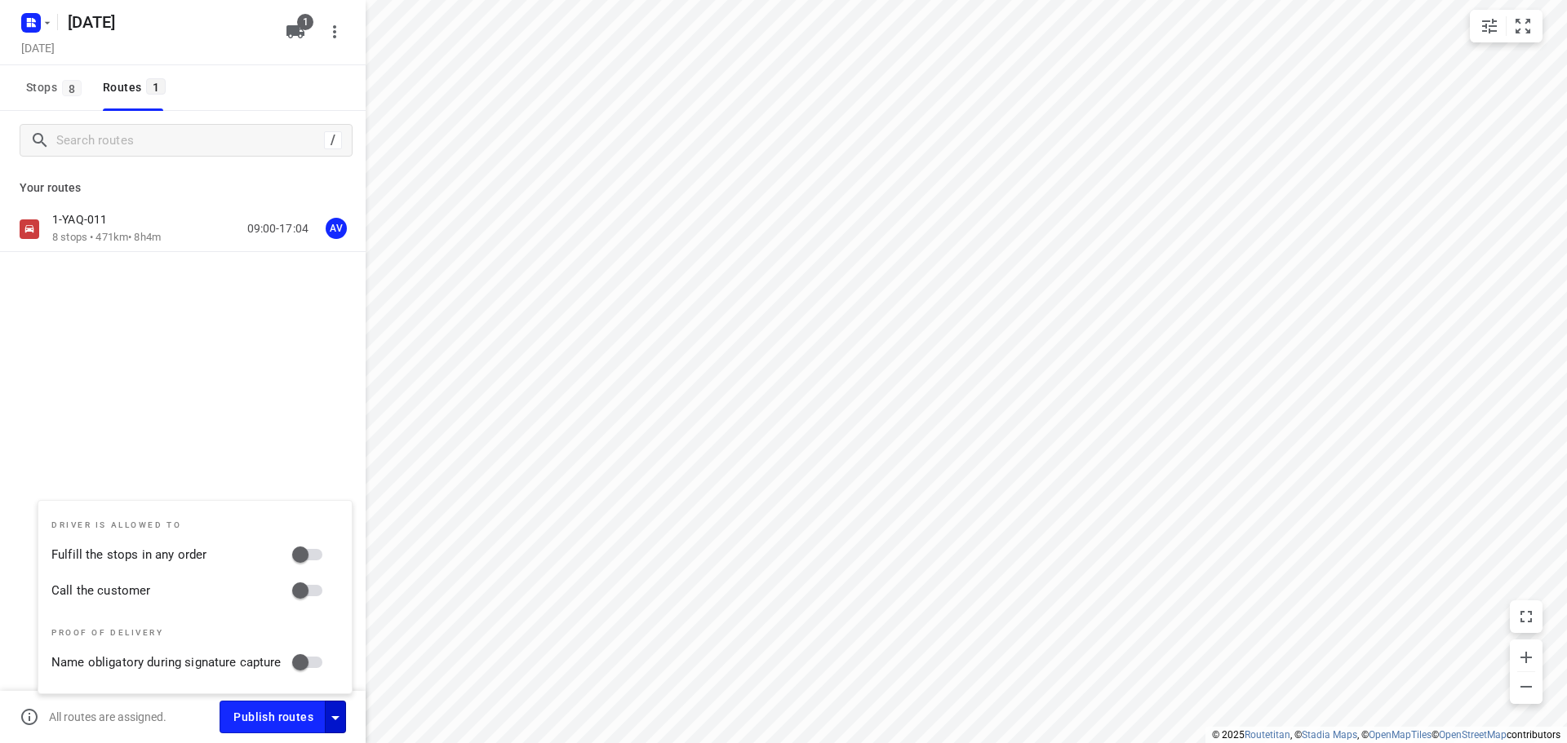
click at [313, 592] on input "Call the customer" at bounding box center [300, 590] width 93 height 31
checkbox input "true"
click at [337, 717] on icon "button" at bounding box center [335, 719] width 8 height 4
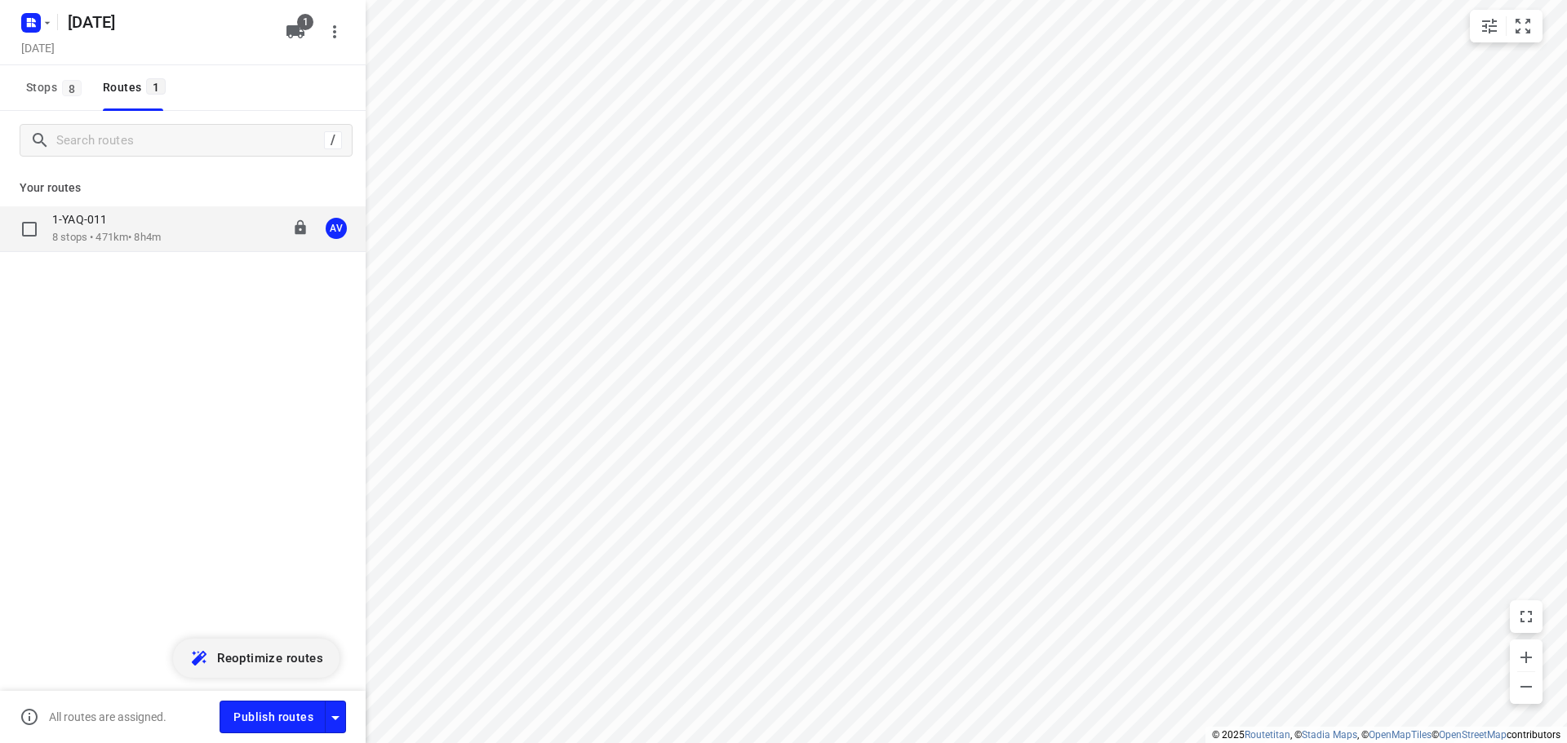
click at [197, 222] on div "1-YAQ-011 8 stops • 471km • 8h4m 09:00-17:04 AV" at bounding box center [208, 228] width 313 height 33
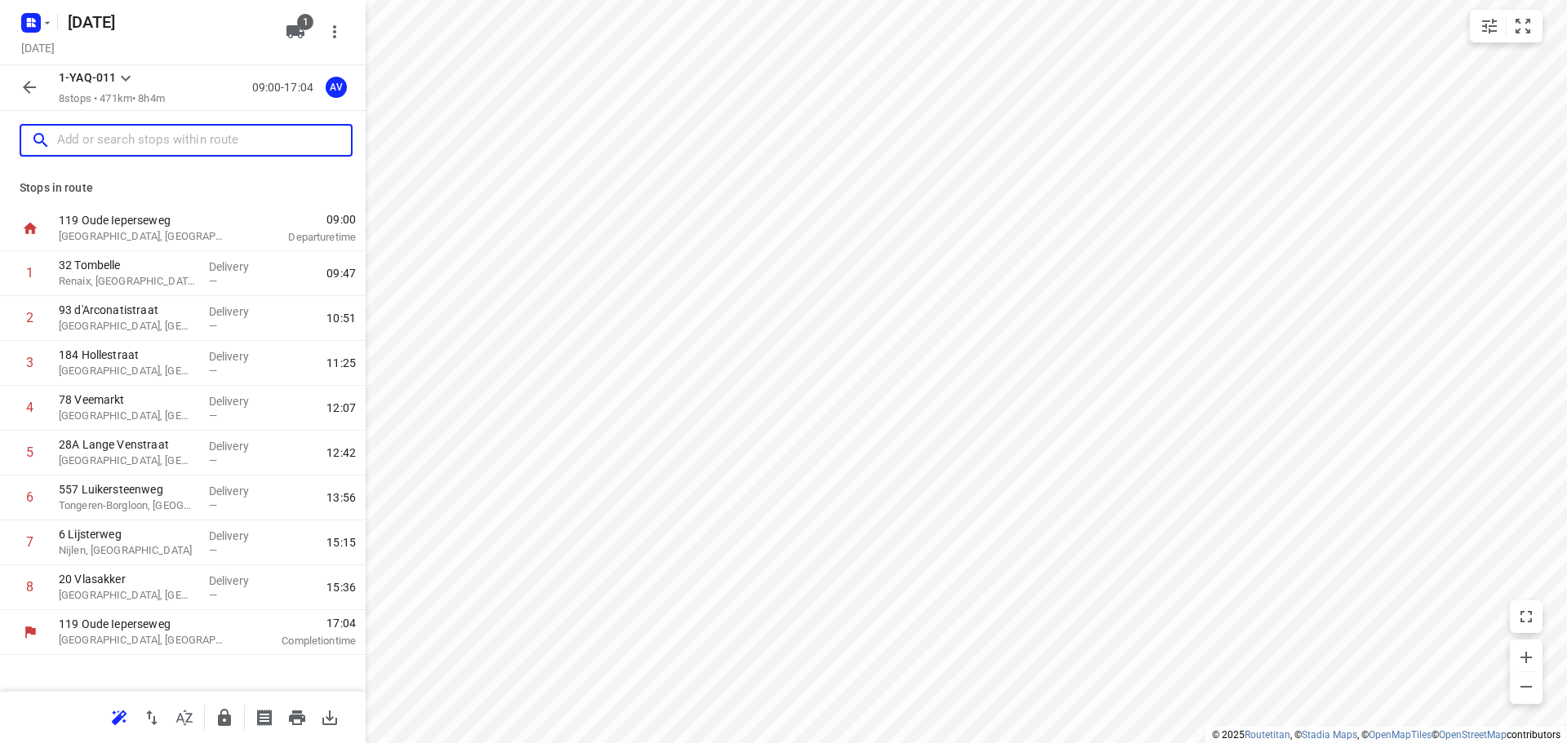
drag, startPoint x: 129, startPoint y: 148, endPoint x: 135, endPoint y: 141, distance: 9.2
click at [131, 148] on input "text" at bounding box center [204, 140] width 294 height 25
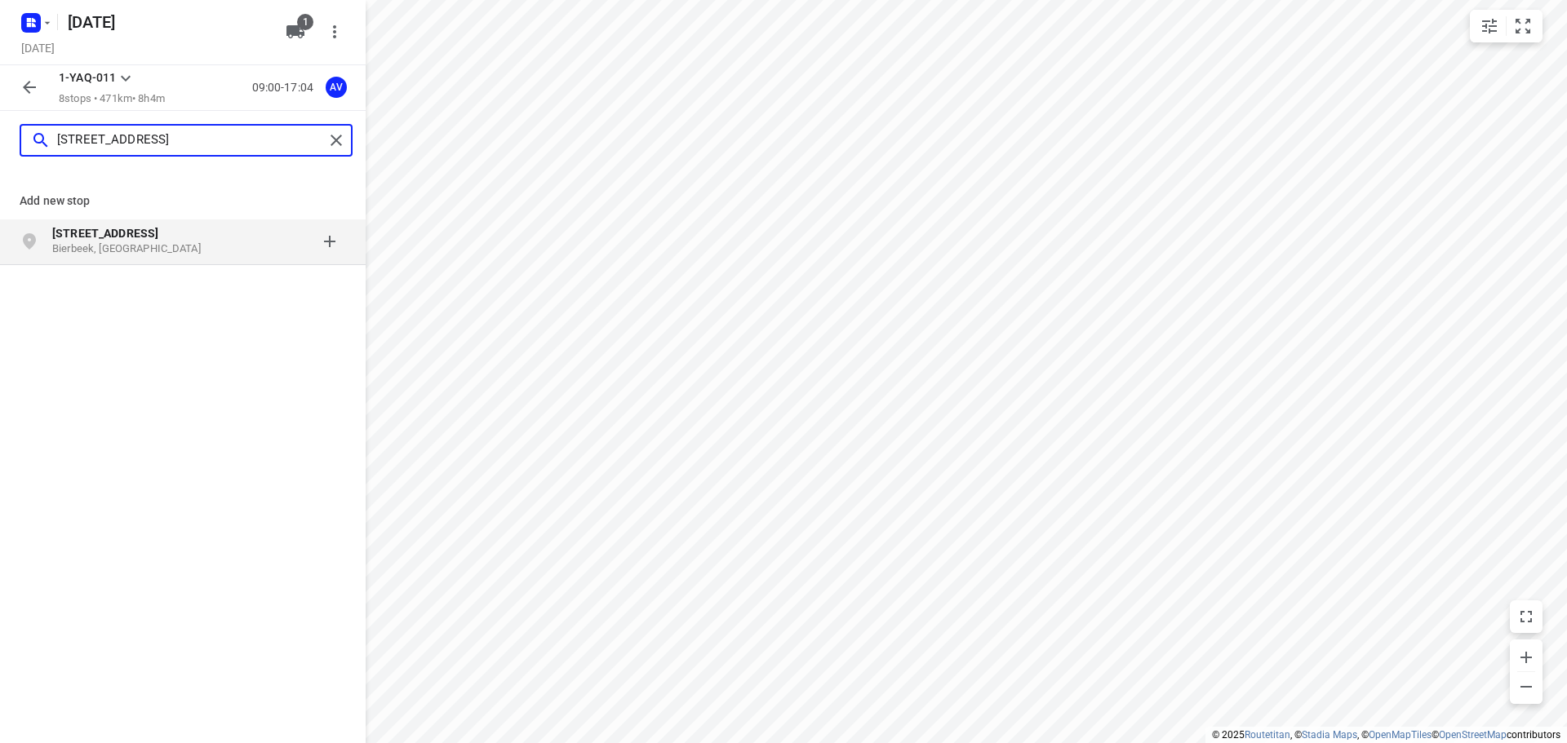
type input "[STREET_ADDRESS]"
click at [191, 246] on p "Bierbeek, [GEOGRAPHIC_DATA]" at bounding box center [127, 250] width 150 height 16
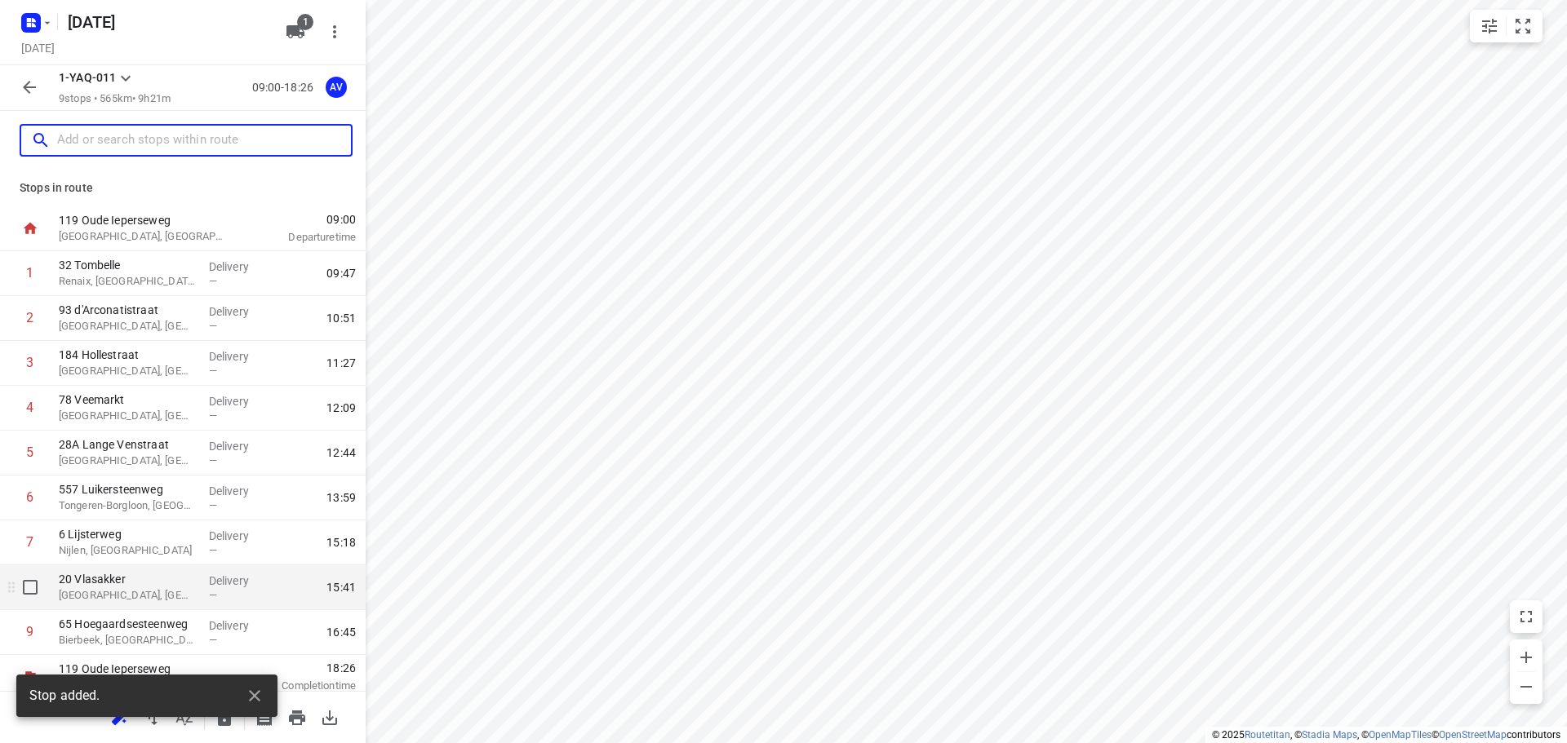
scroll to position [9, 0]
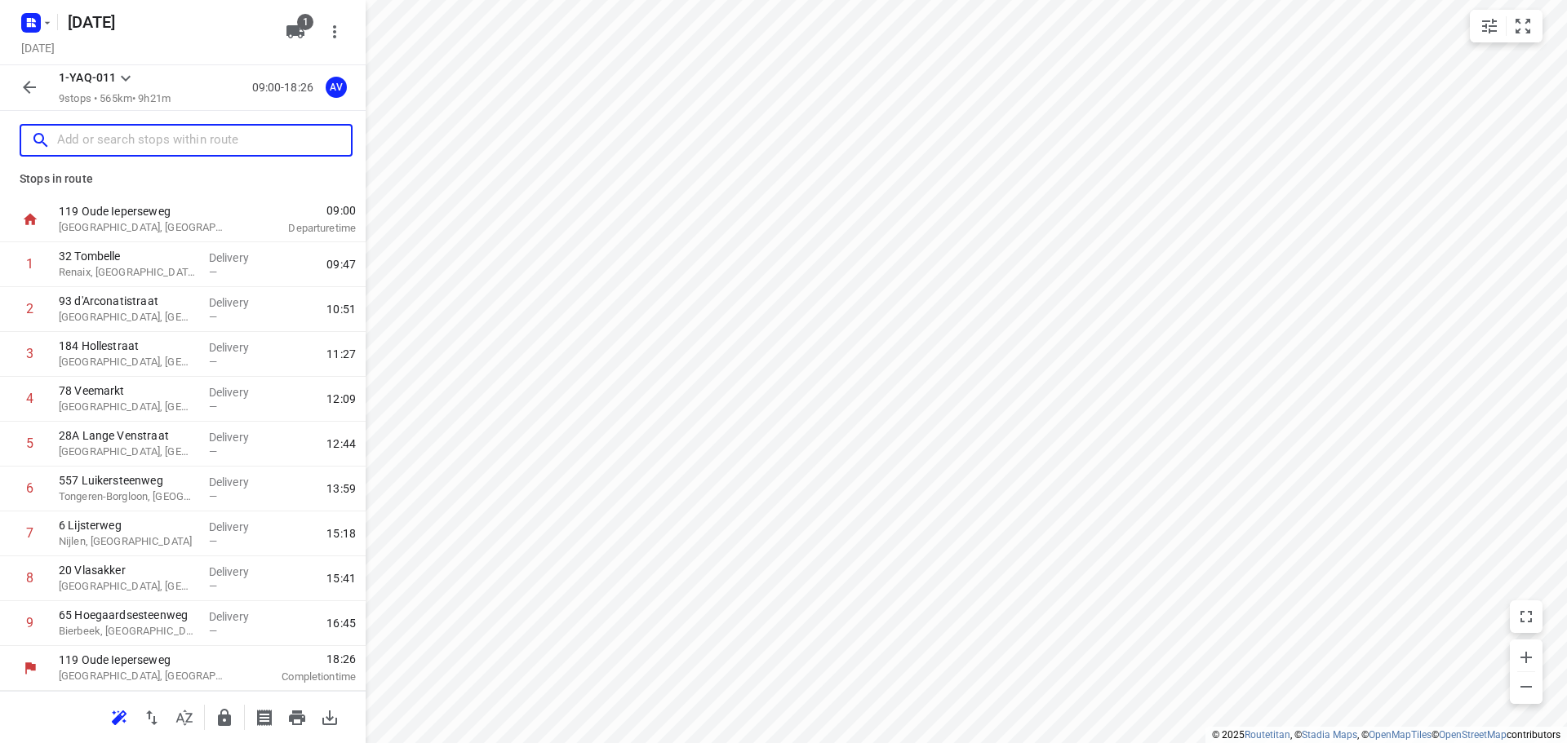
click at [158, 135] on input "text" at bounding box center [204, 140] width 294 height 25
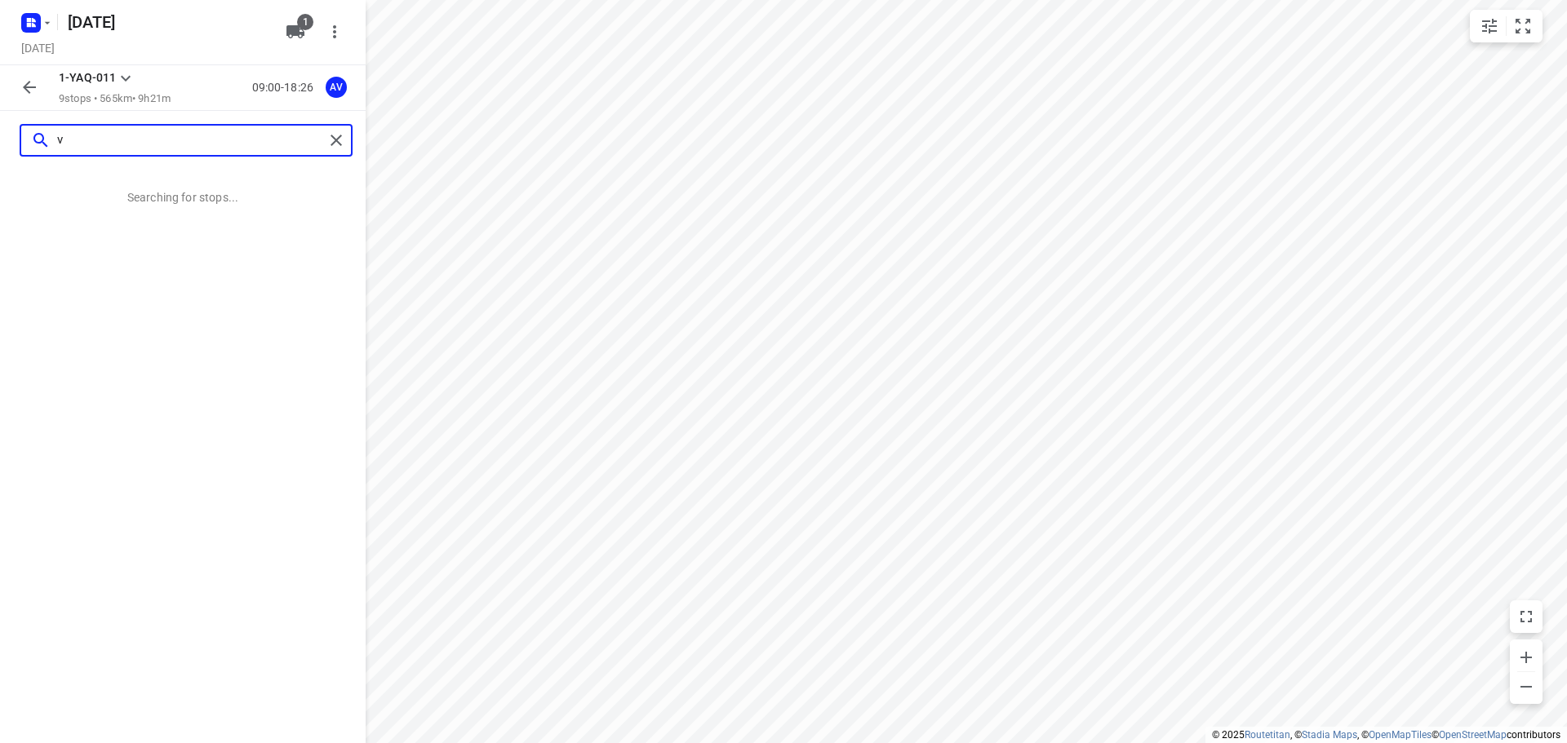
scroll to position [0, 0]
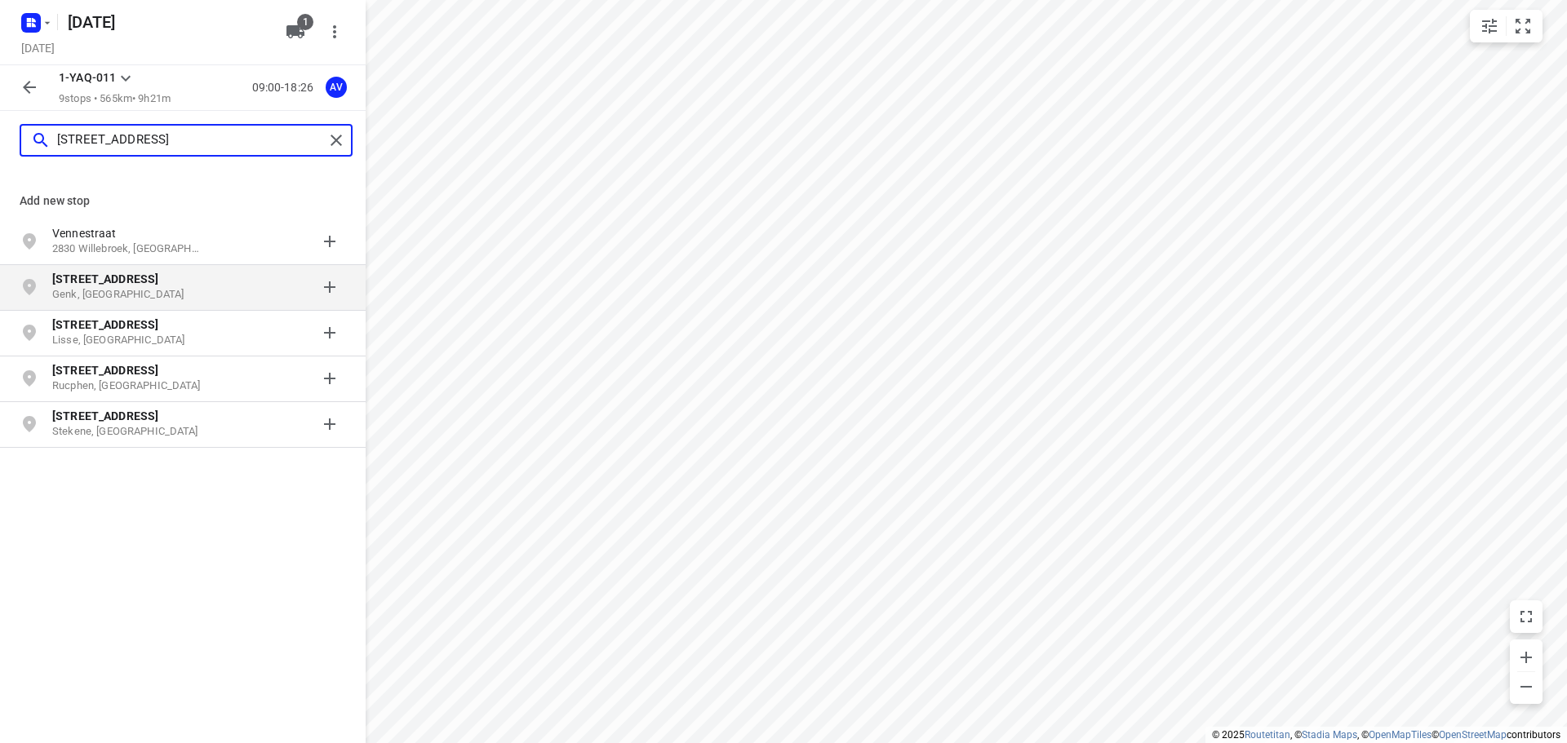
type input "[STREET_ADDRESS]"
click at [176, 295] on p "Genk, [GEOGRAPHIC_DATA]" at bounding box center [127, 295] width 150 height 16
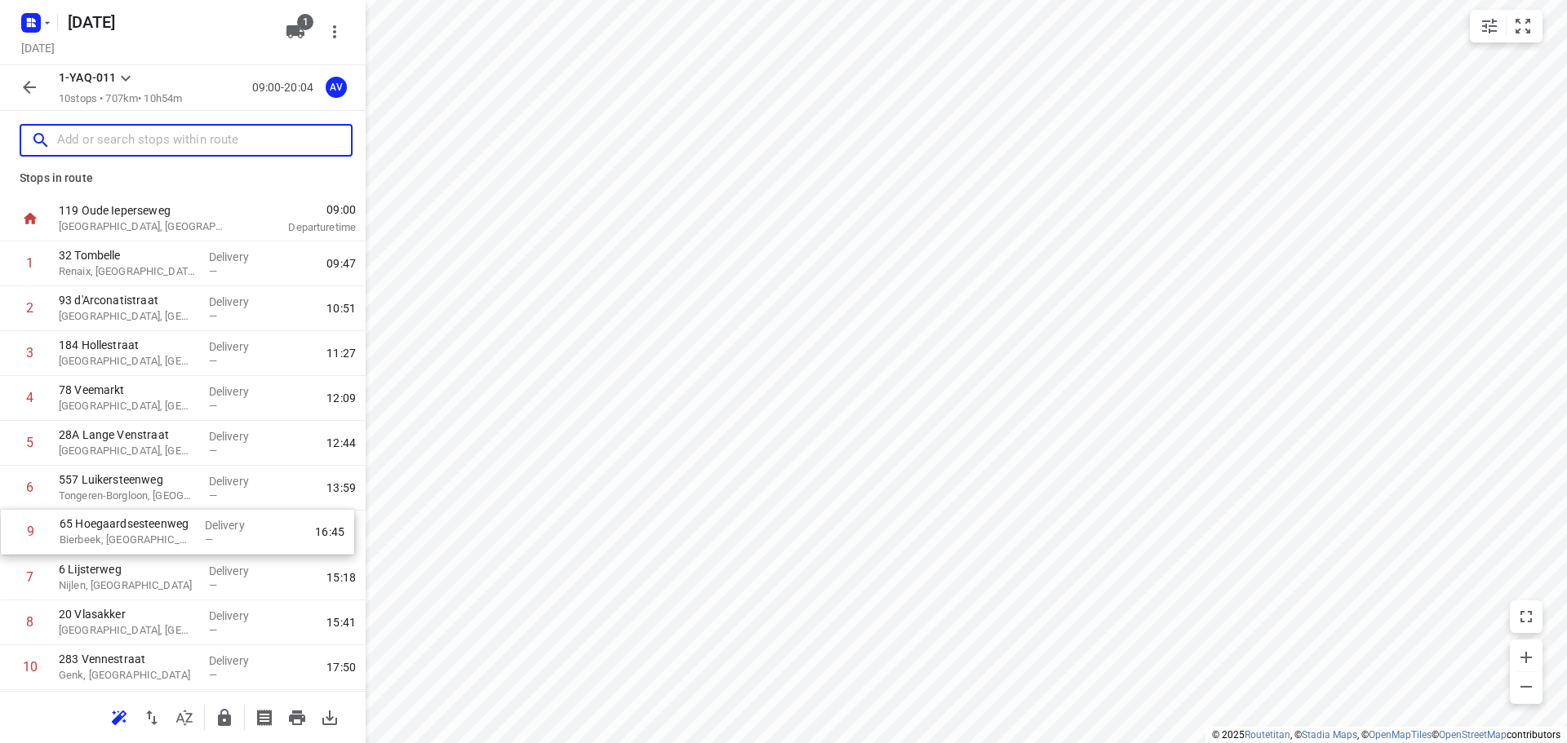
scroll to position [11, 0]
drag, startPoint x: 5, startPoint y: 638, endPoint x: 17, endPoint y: 396, distance: 242.7
click at [17, 396] on div "1 32 Tombelle Renaix, [GEOGRAPHIC_DATA] Delivery — 09:47 2 93 d'Arconatistraat …" at bounding box center [183, 465] width 366 height 449
drag, startPoint x: 4, startPoint y: 534, endPoint x: 7, endPoint y: 438, distance: 95.5
click at [7, 438] on div "1 32 Tombelle Renaix, [GEOGRAPHIC_DATA] Delivery — 09:47 2 93 d'Arconatistraat …" at bounding box center [183, 465] width 366 height 449
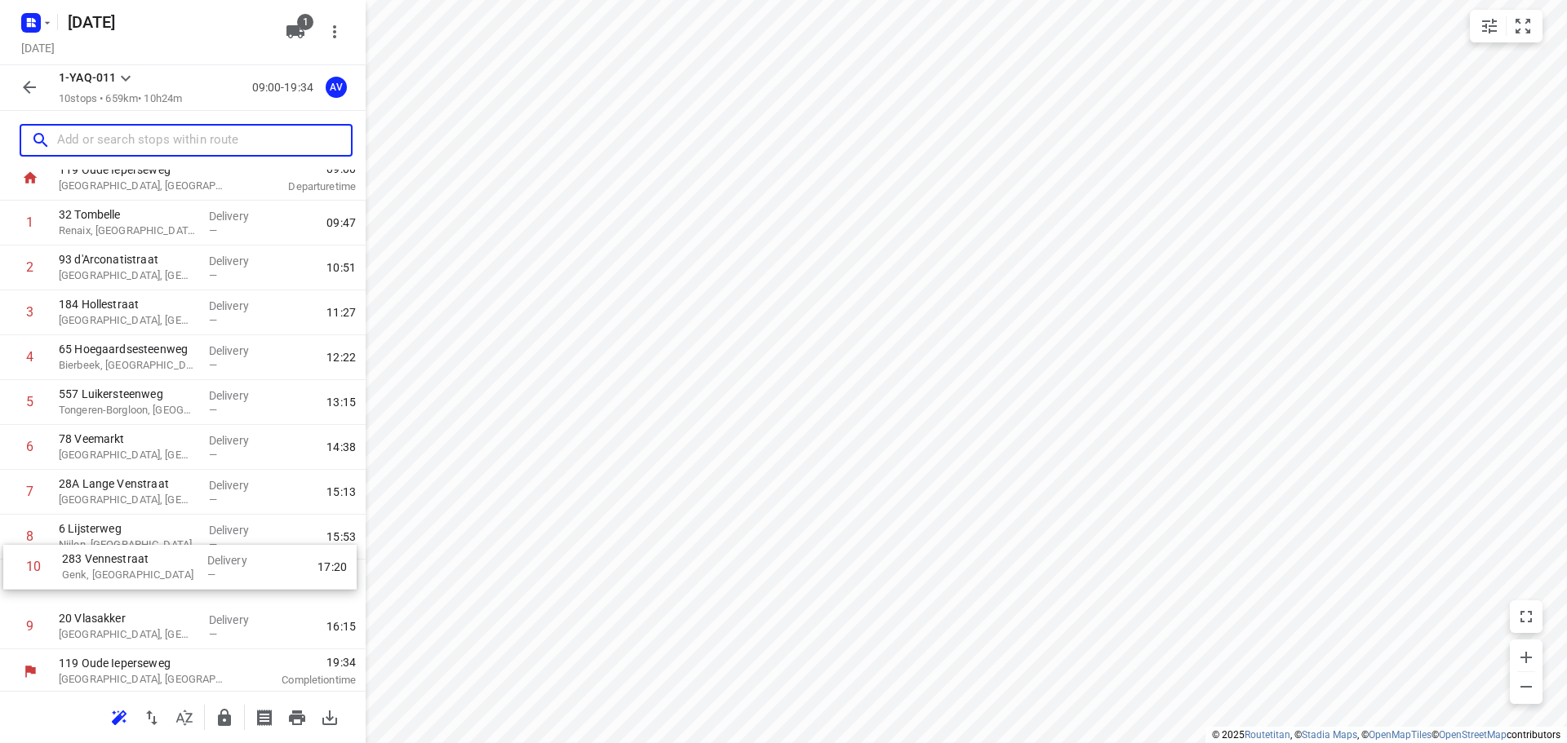
scroll to position [54, 0]
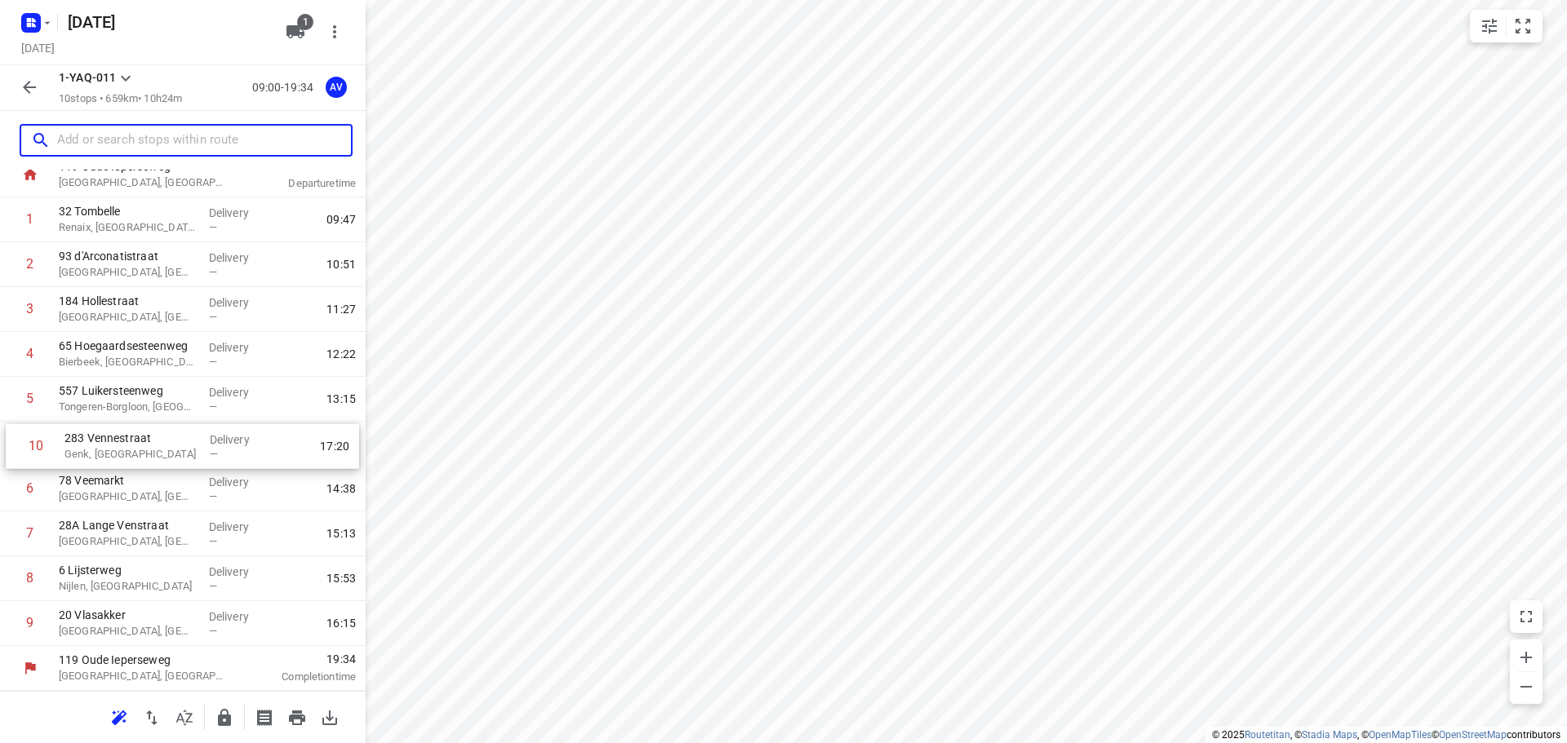
drag, startPoint x: 7, startPoint y: 671, endPoint x: 14, endPoint y: 446, distance: 225.3
click at [14, 446] on div "1 32 Tombelle Renaix, [GEOGRAPHIC_DATA] Delivery — 09:47 2 93 d'Arconatistraat …" at bounding box center [183, 421] width 366 height 449
drag, startPoint x: 5, startPoint y: 539, endPoint x: 5, endPoint y: 501, distance: 38.4
click at [5, 501] on div "1 32 Tombelle Renaix, [GEOGRAPHIC_DATA] Delivery — 09:47 2 93 d'Arconatistraat …" at bounding box center [183, 421] width 366 height 449
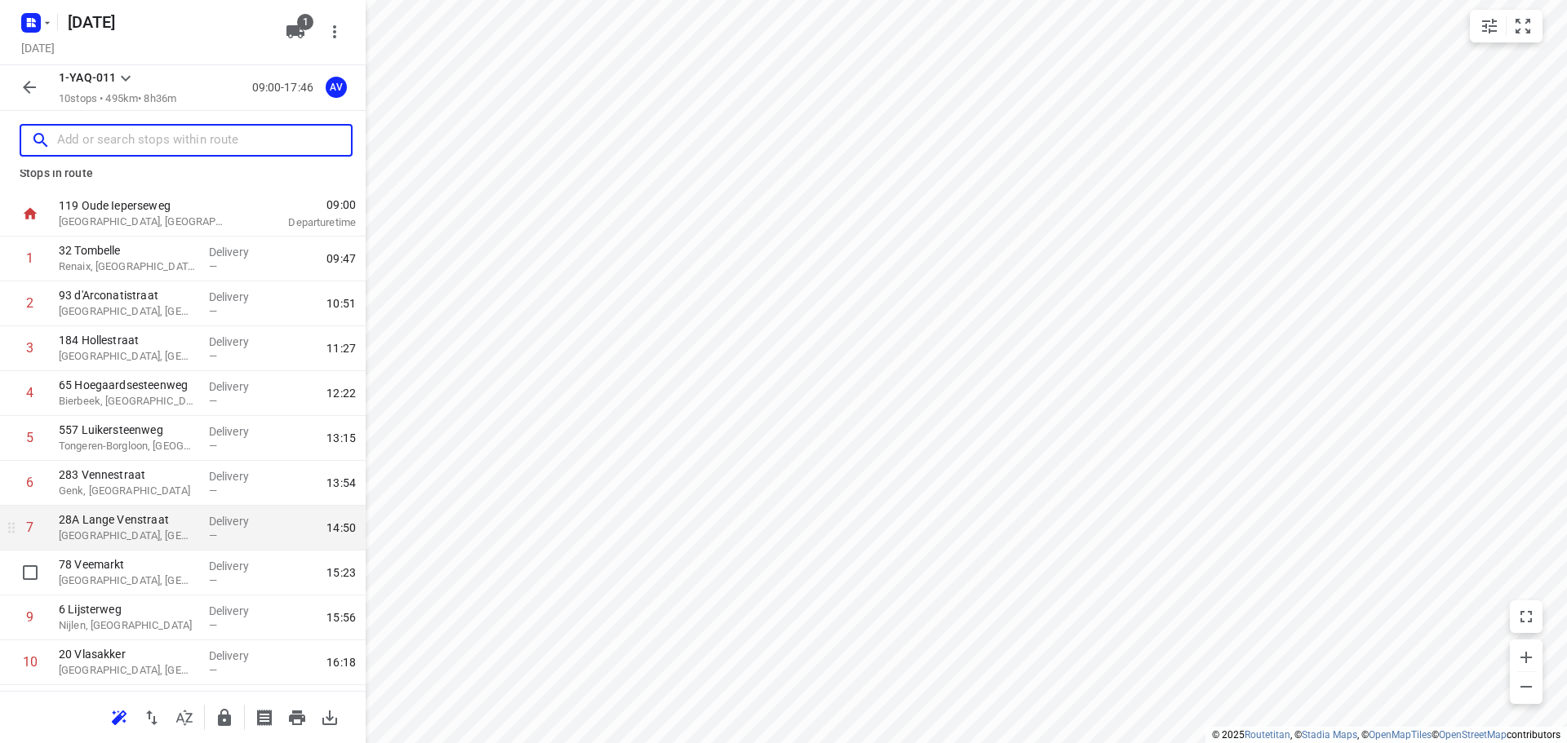
scroll to position [0, 0]
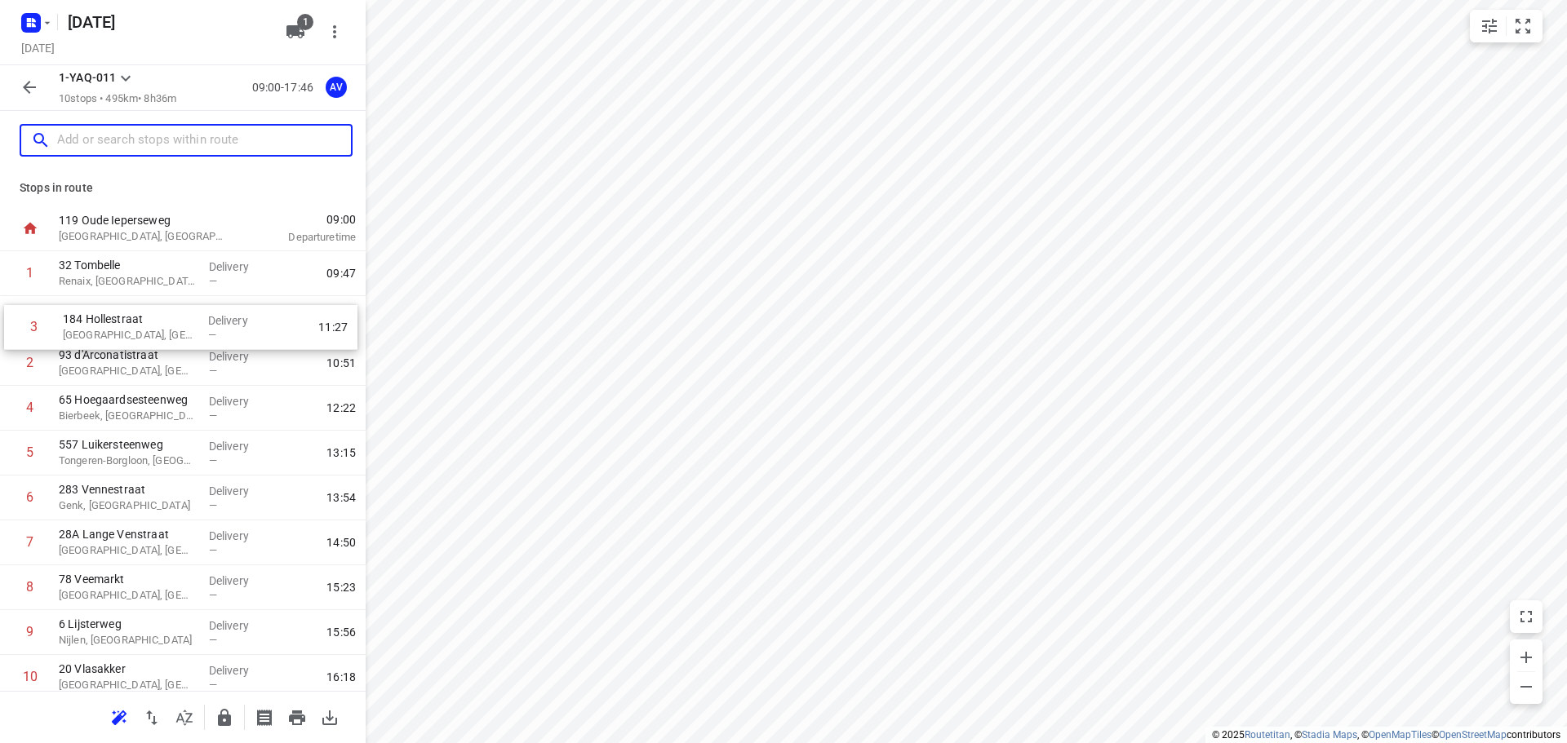
drag, startPoint x: 6, startPoint y: 362, endPoint x: 10, endPoint y: 321, distance: 41.0
click at [10, 321] on div "1 32 Tombelle Renaix, [GEOGRAPHIC_DATA] Delivery — 09:47 2 93 d'Arconatistraat …" at bounding box center [183, 475] width 366 height 449
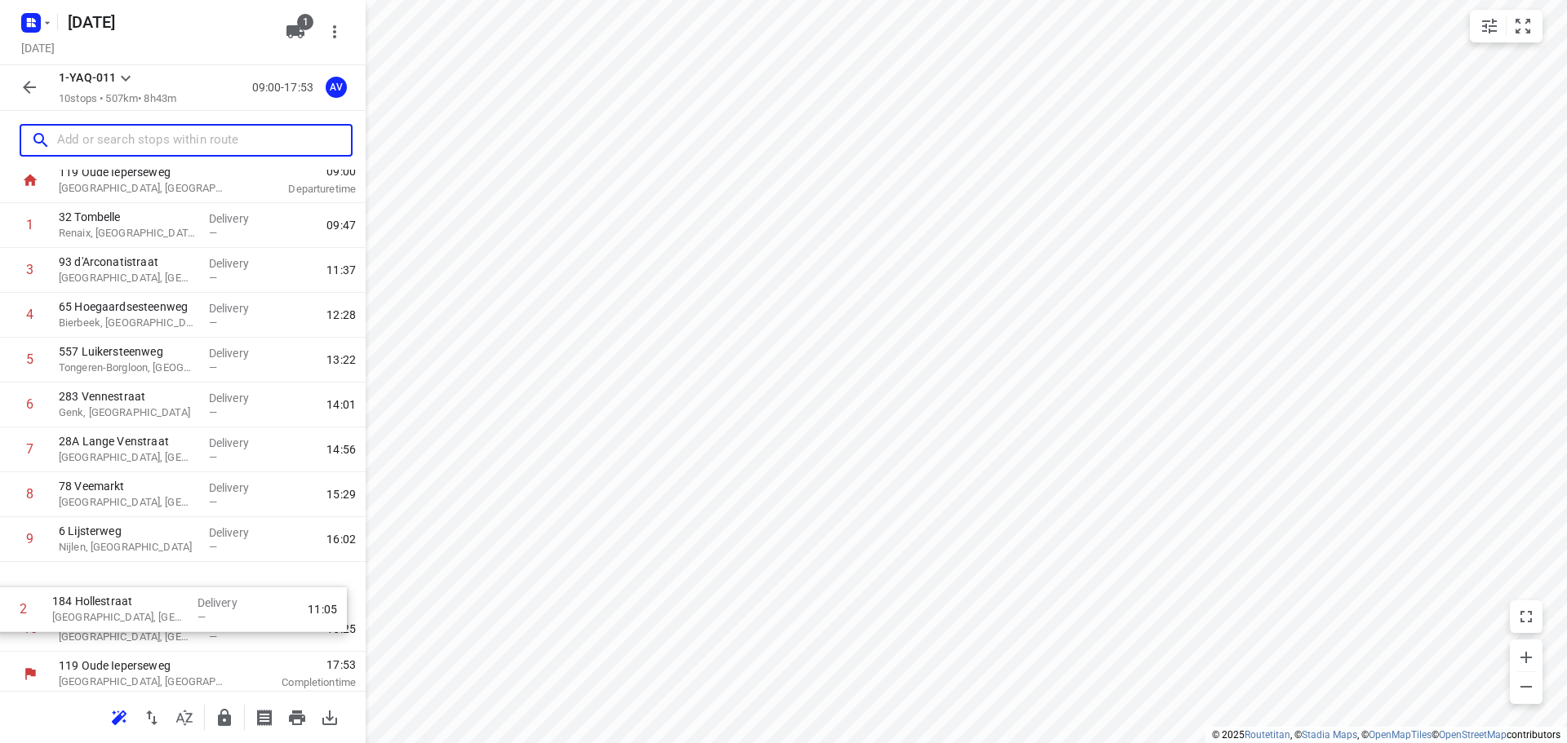
scroll to position [54, 0]
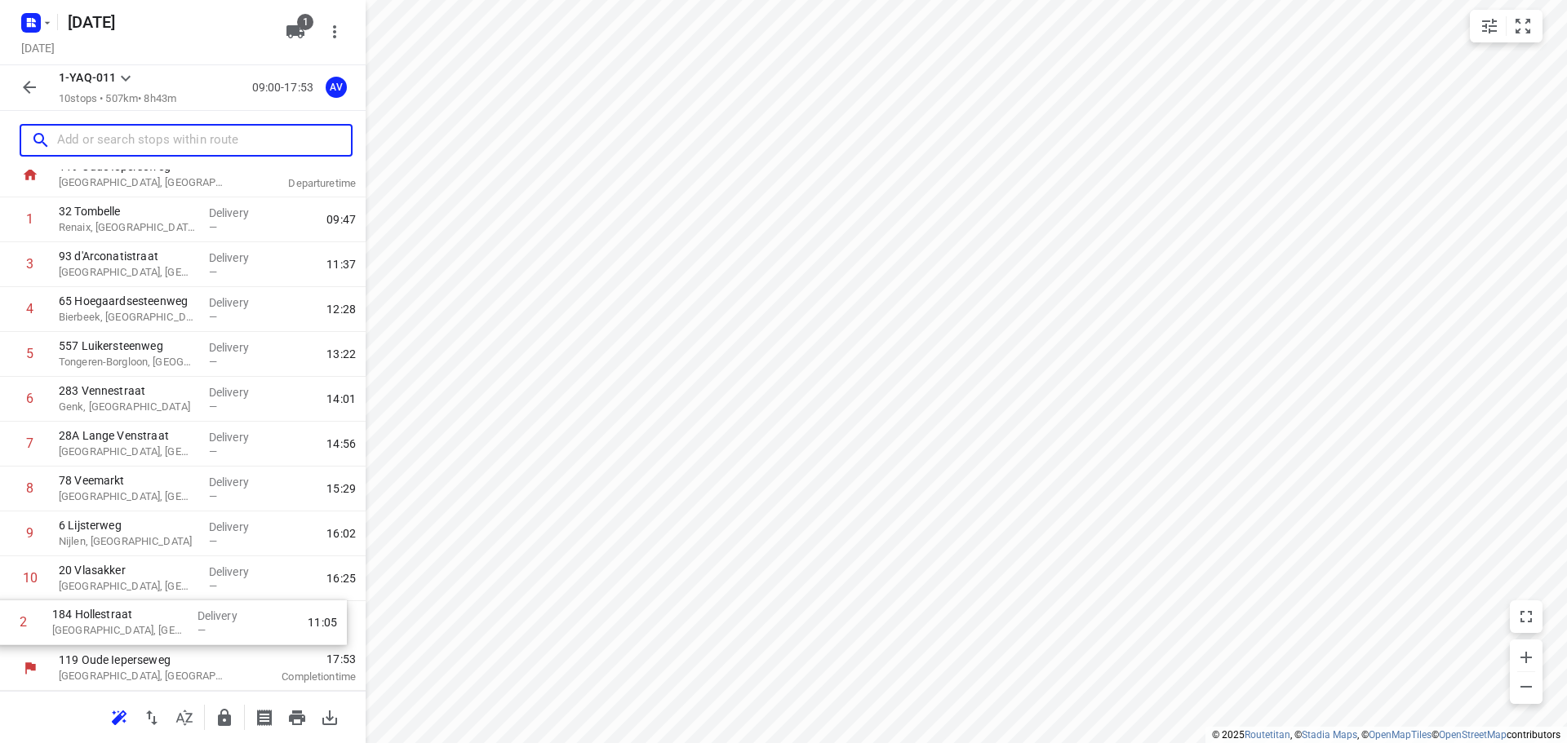
drag, startPoint x: 7, startPoint y: 317, endPoint x: 24, endPoint y: 608, distance: 291.8
click at [1, 625] on div "1 32 Tombelle Renaix, [GEOGRAPHIC_DATA] Delivery — 09:47 2 184 Hollestraat [GEO…" at bounding box center [183, 421] width 366 height 449
drag, startPoint x: 9, startPoint y: 539, endPoint x: 11, endPoint y: 494, distance: 44.9
click at [11, 494] on div "1 32 Tombelle Renaix, [GEOGRAPHIC_DATA] Delivery — 09:47 2 93 d'Arconatistraat …" at bounding box center [183, 421] width 366 height 449
drag, startPoint x: 2, startPoint y: 580, endPoint x: 4, endPoint y: 538, distance: 42.5
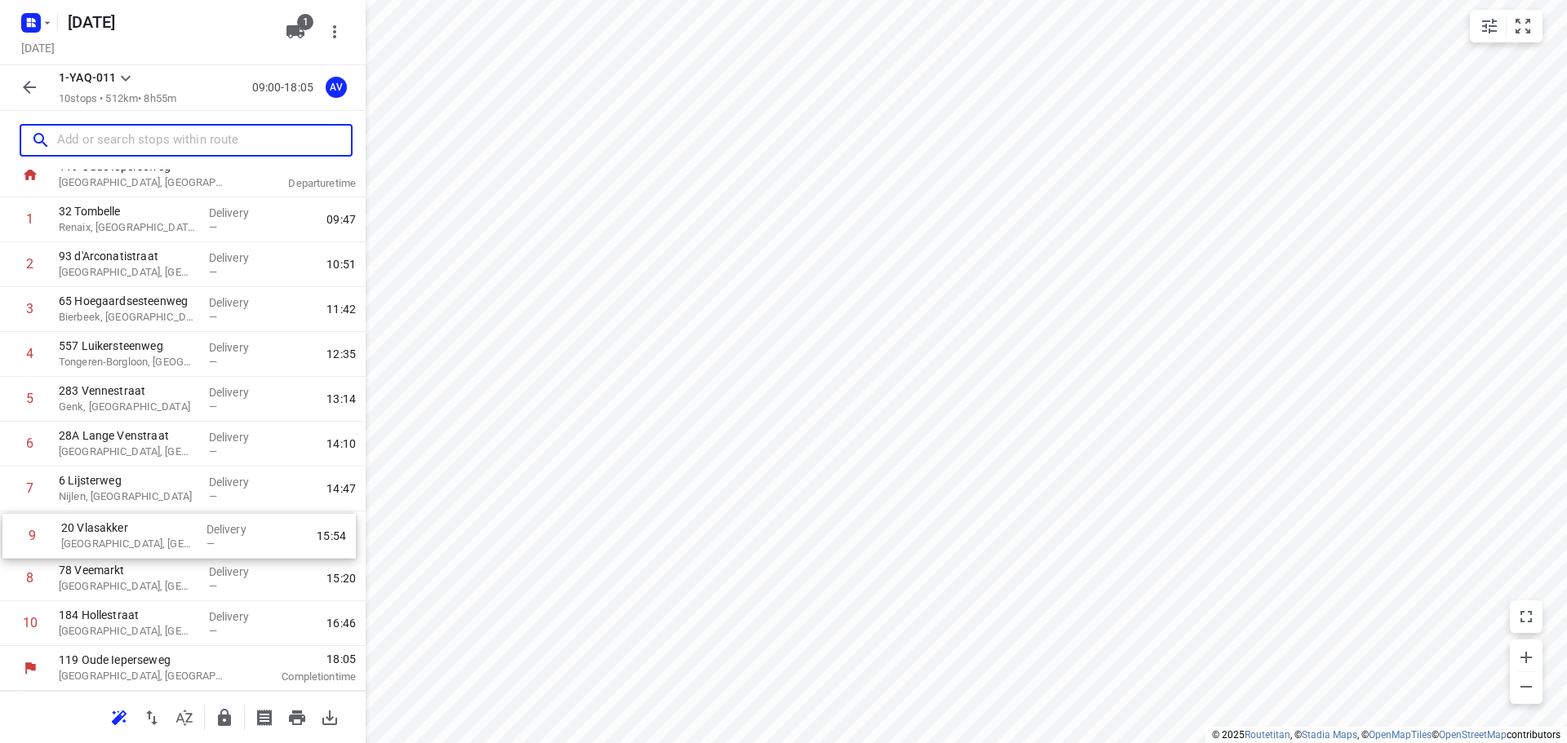
click at [4, 538] on div "1 32 Tombelle Renaix, [GEOGRAPHIC_DATA] Delivery — 09:47 2 93 d'Arconatistraat …" at bounding box center [183, 421] width 366 height 449
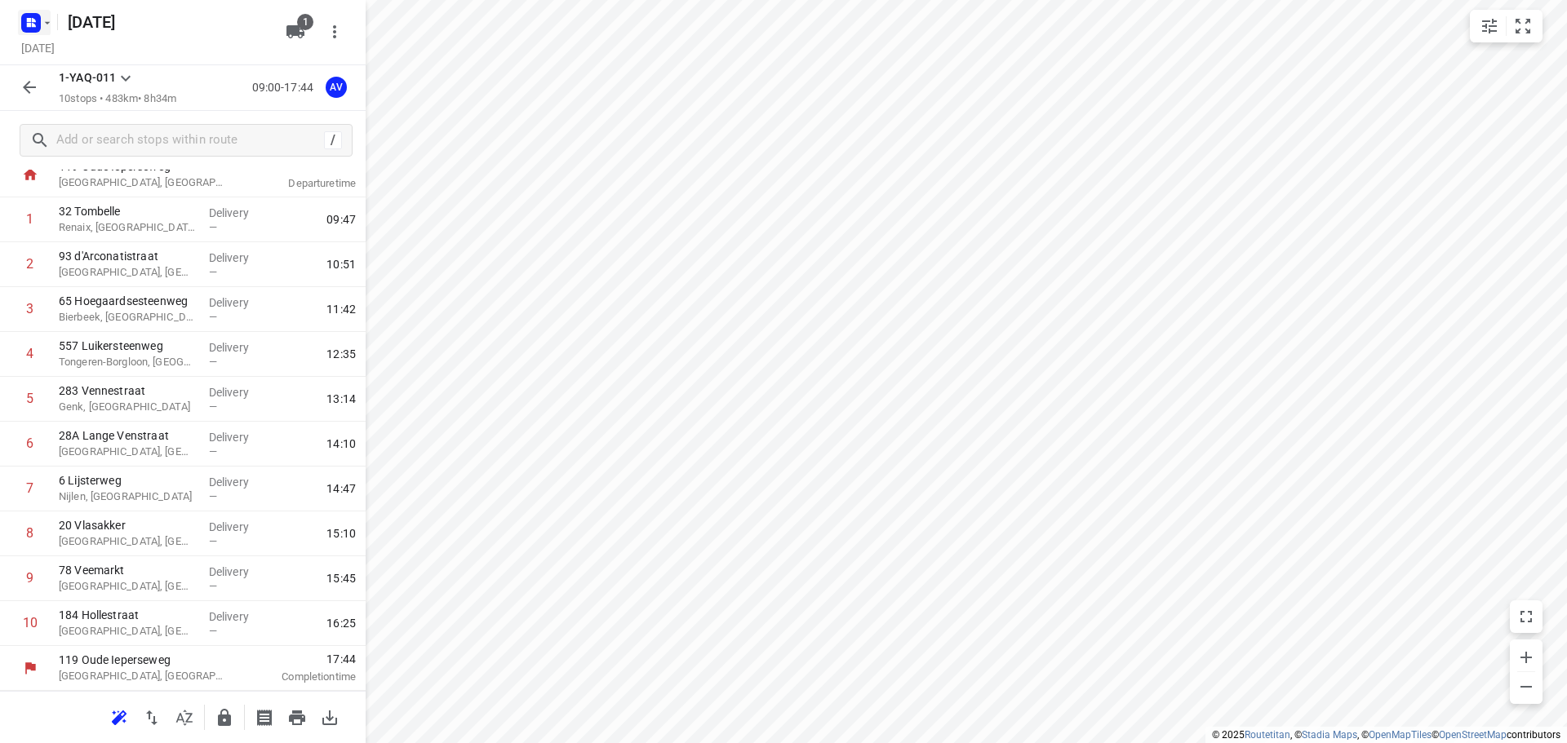
click at [39, 20] on rect "button" at bounding box center [31, 23] width 20 height 20
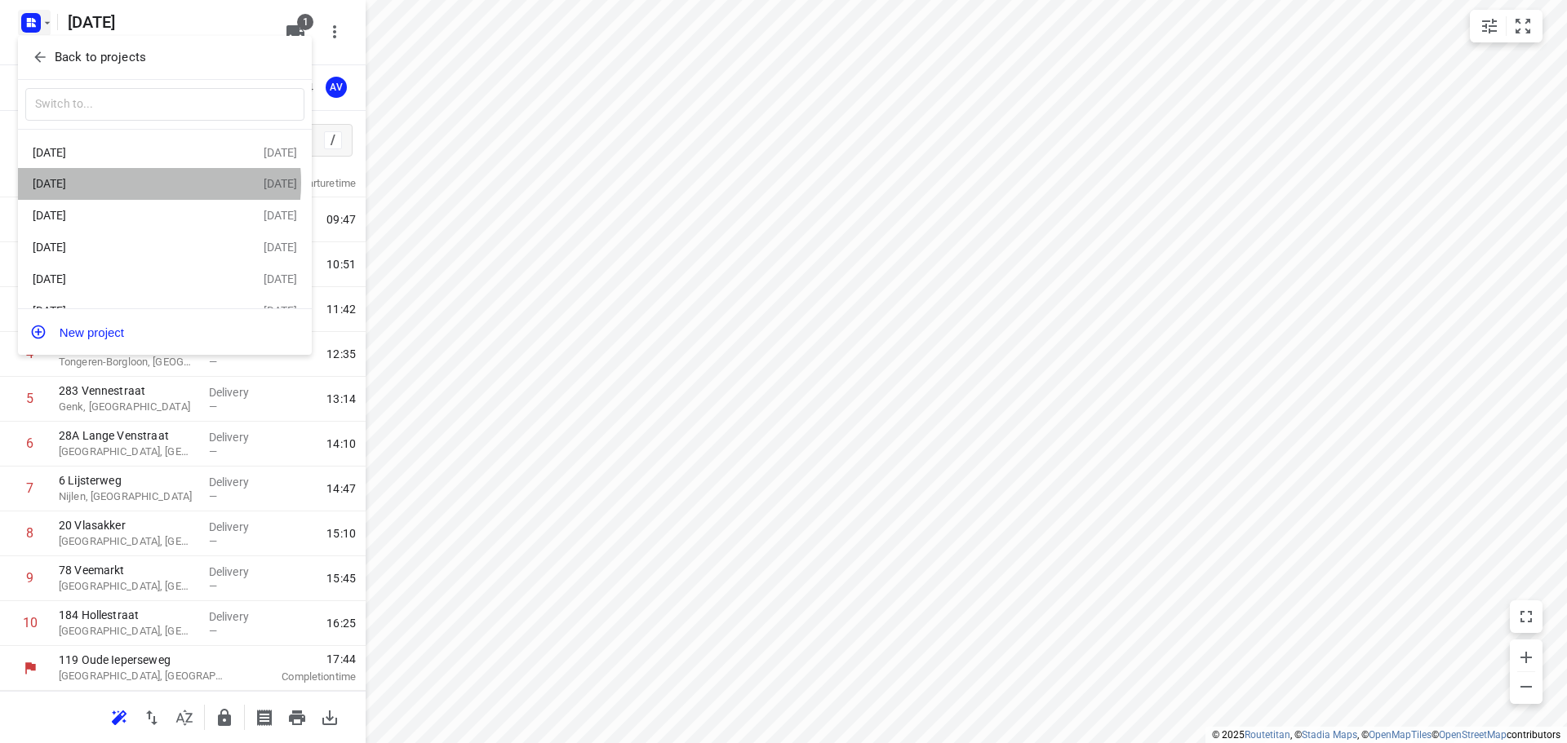
click at [132, 184] on div "[DATE]" at bounding box center [127, 183] width 188 height 13
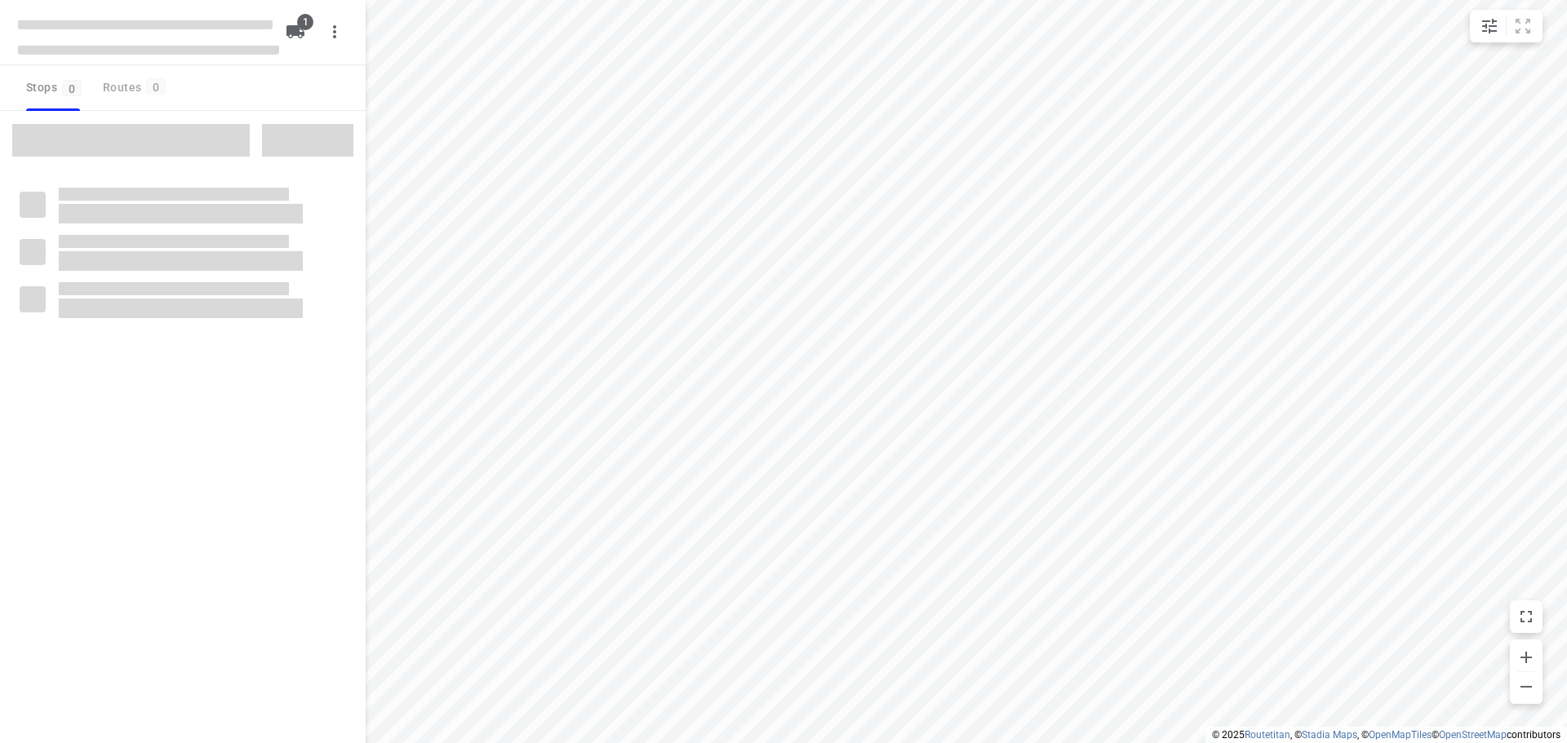
type input "distance"
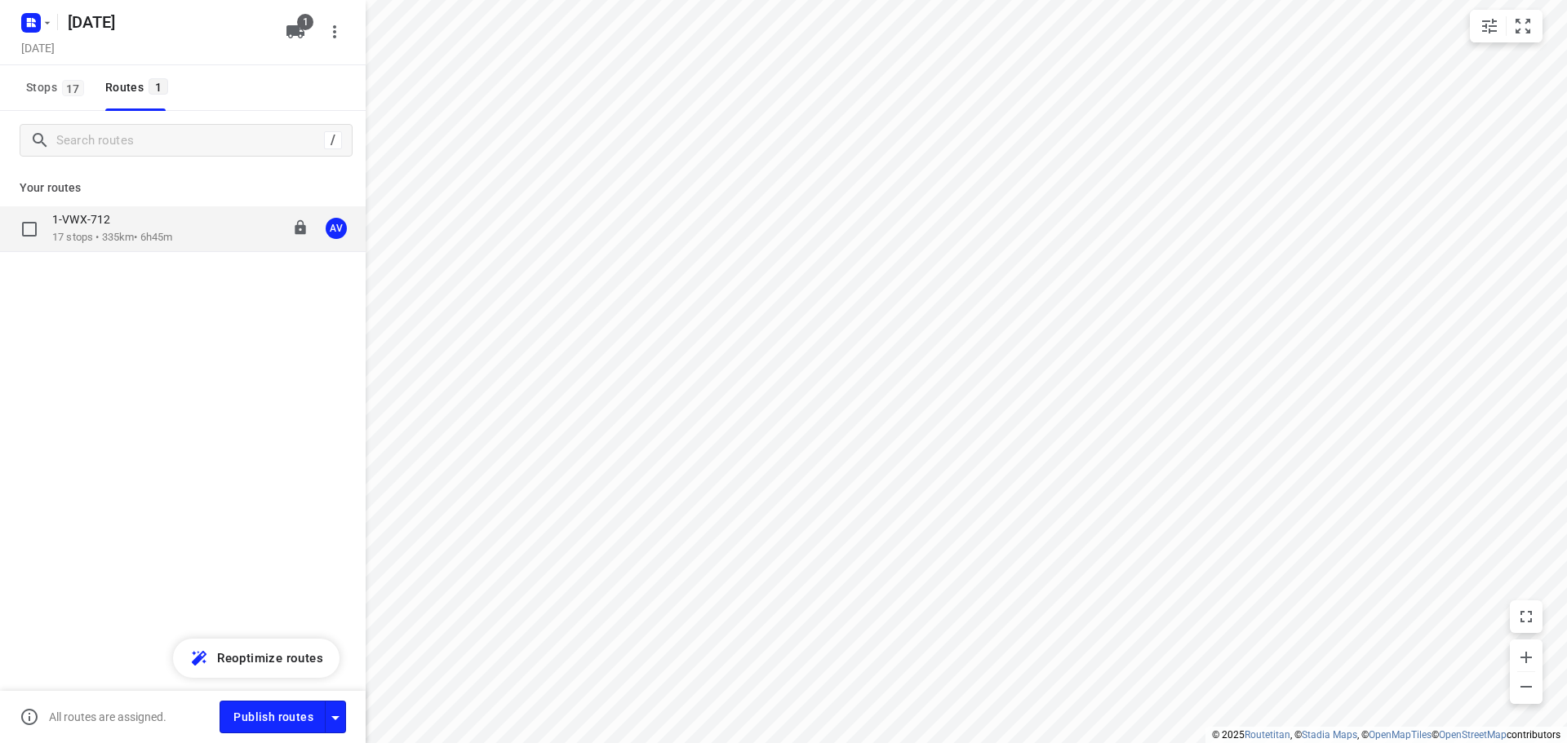
click at [172, 232] on p "17 stops • 335km • 6h45m" at bounding box center [112, 238] width 120 height 16
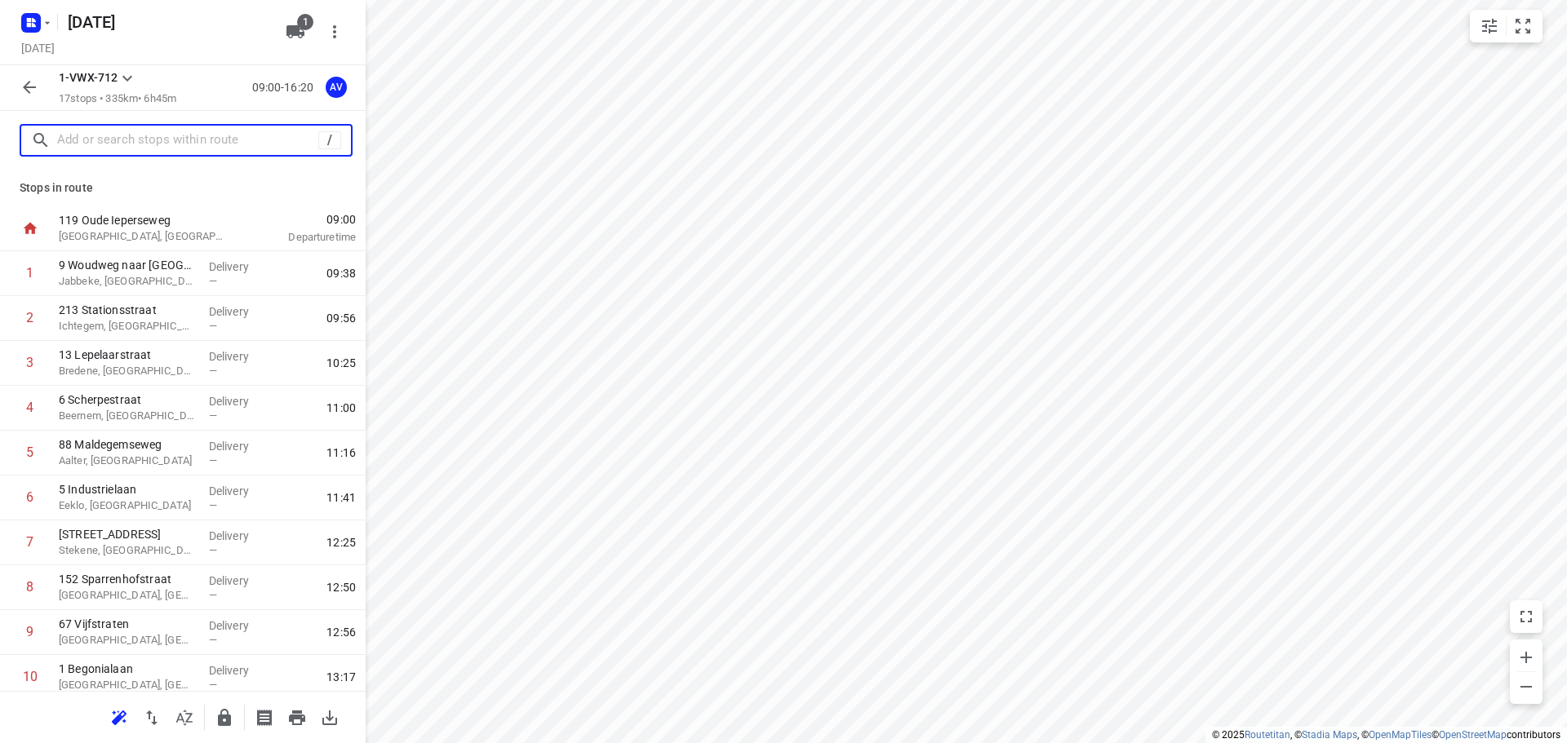
drag, startPoint x: 128, startPoint y: 146, endPoint x: 140, endPoint y: 139, distance: 14.3
click at [128, 145] on input "text" at bounding box center [187, 140] width 261 height 25
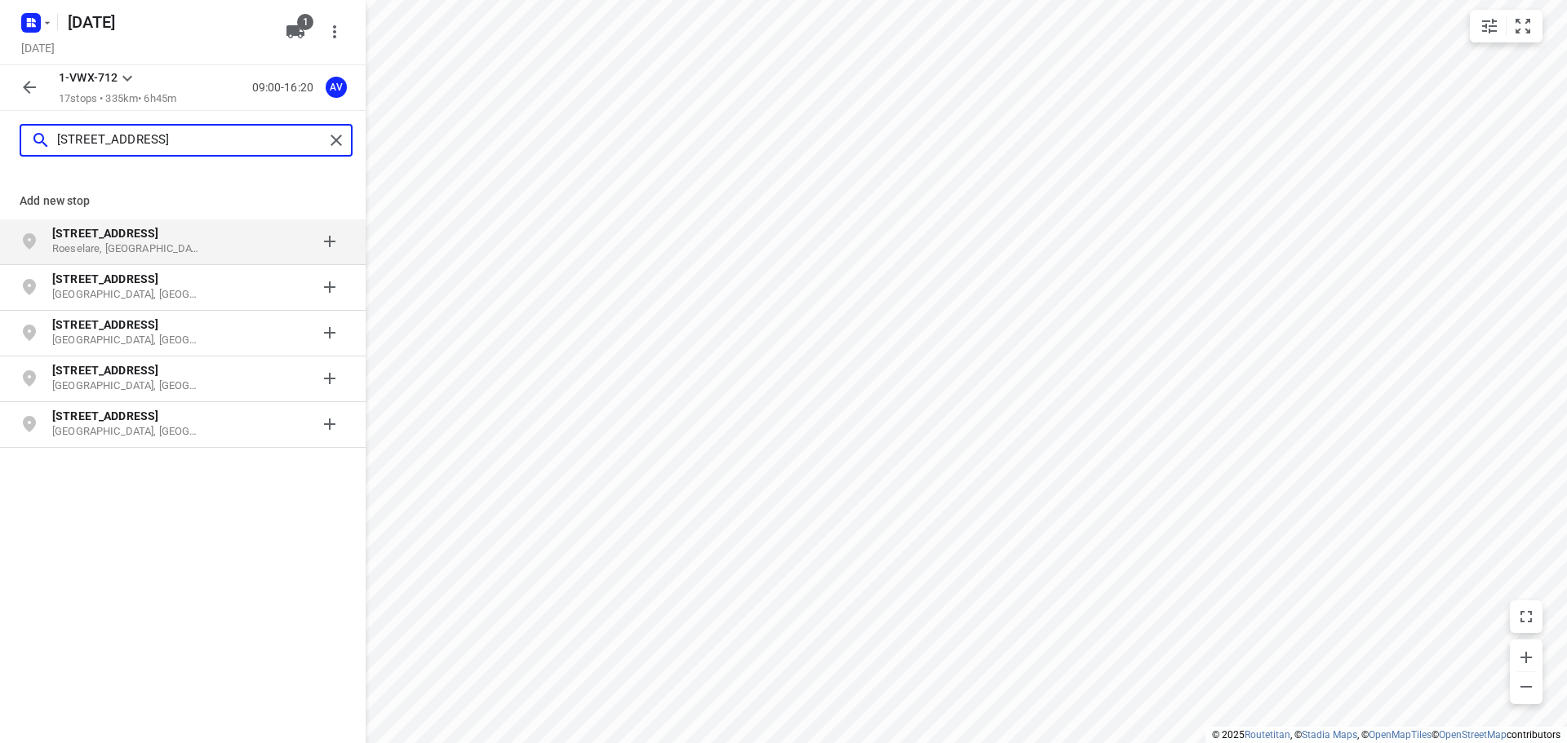
type input "[STREET_ADDRESS]"
click at [202, 244] on p "Roeselare, [GEOGRAPHIC_DATA]" at bounding box center [127, 250] width 150 height 16
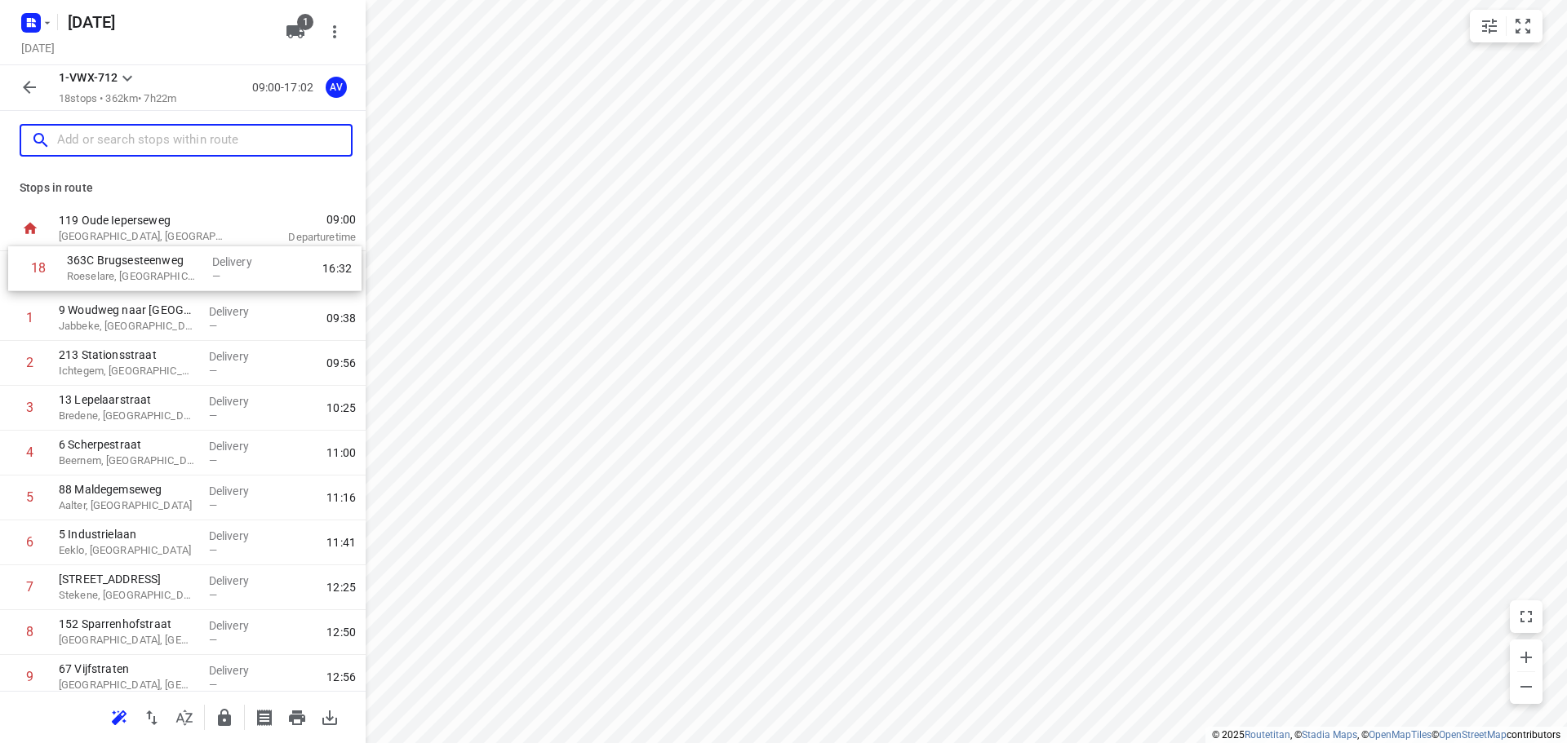
drag, startPoint x: 4, startPoint y: 627, endPoint x: 12, endPoint y: 263, distance: 364.1
click at [12, 263] on div "1 9 Woudweg naar [GEOGRAPHIC_DATA] [GEOGRAPHIC_DATA], [GEOGRAPHIC_DATA] Deliver…" at bounding box center [183, 655] width 366 height 808
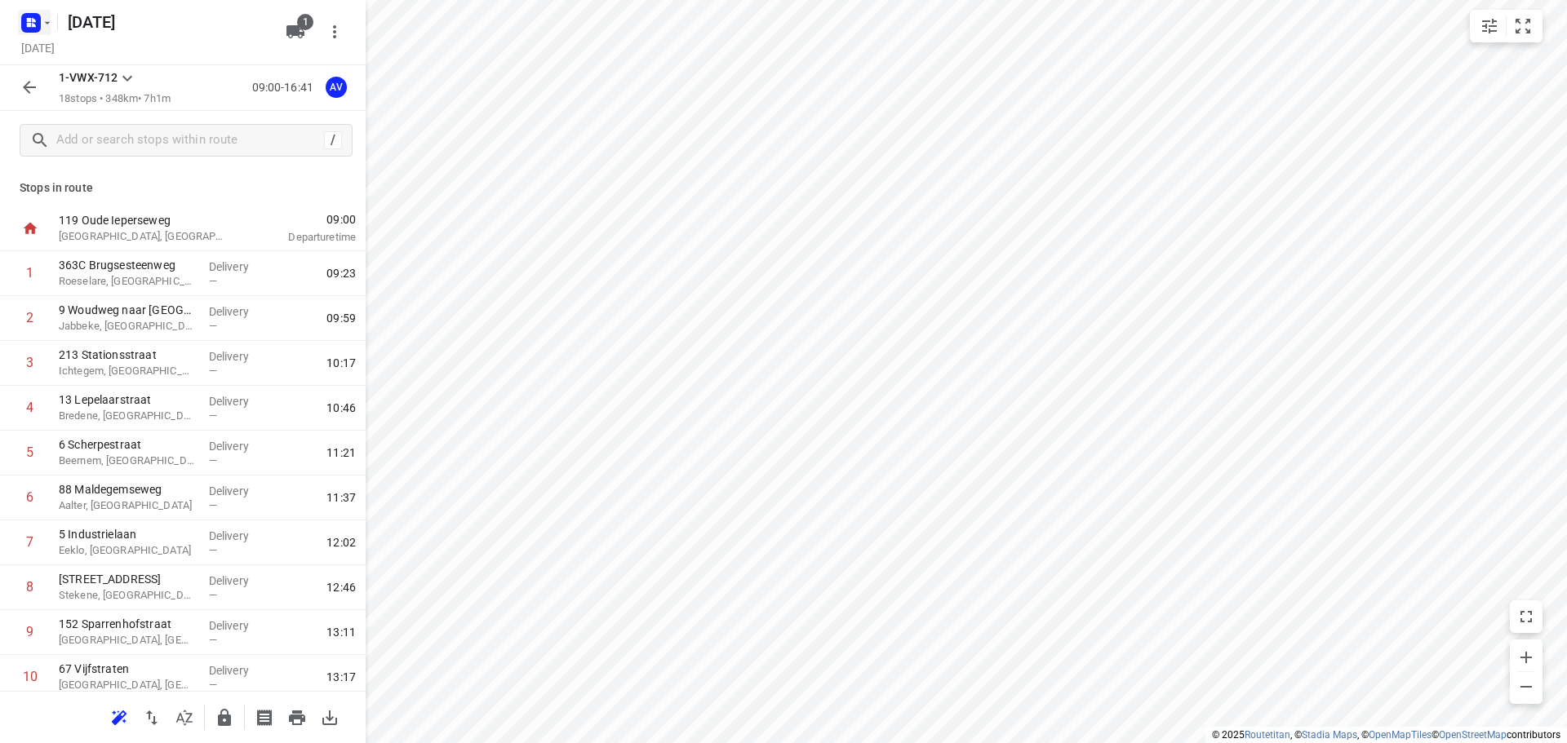
click at [34, 21] on icon "button" at bounding box center [34, 20] width 4 height 4
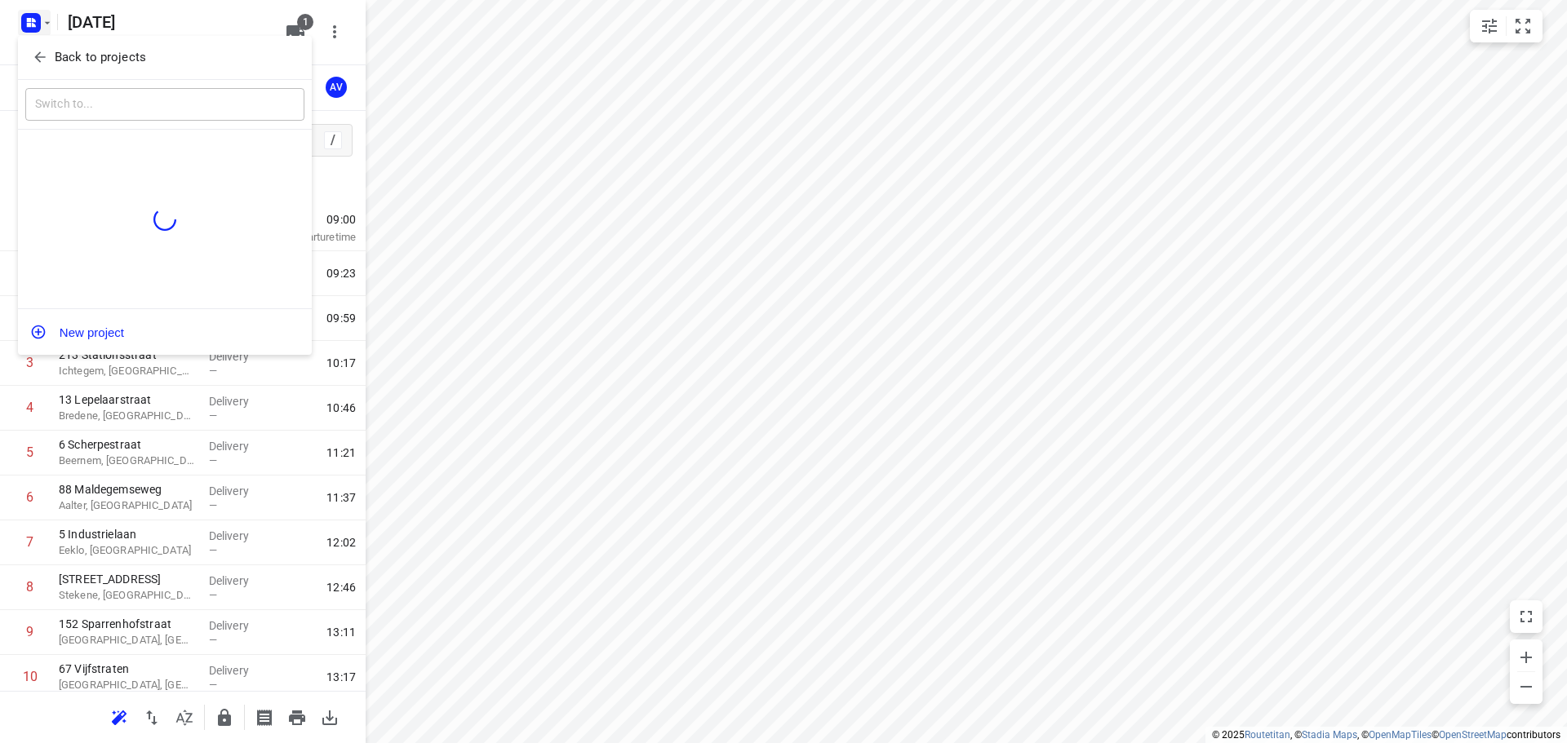
click at [135, 57] on p "Back to projects" at bounding box center [100, 57] width 91 height 19
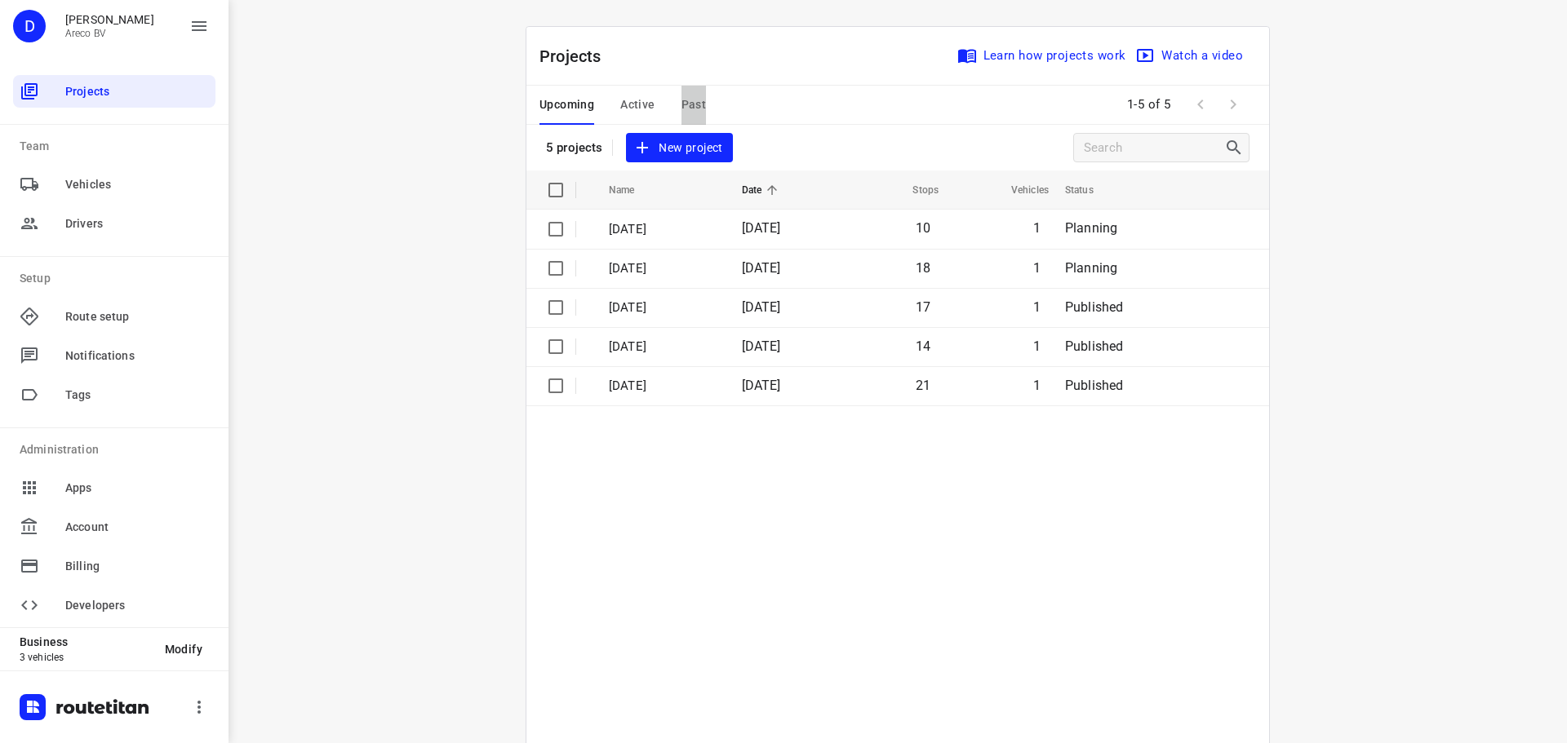
click at [682, 106] on span "Past" at bounding box center [693, 105] width 25 height 20
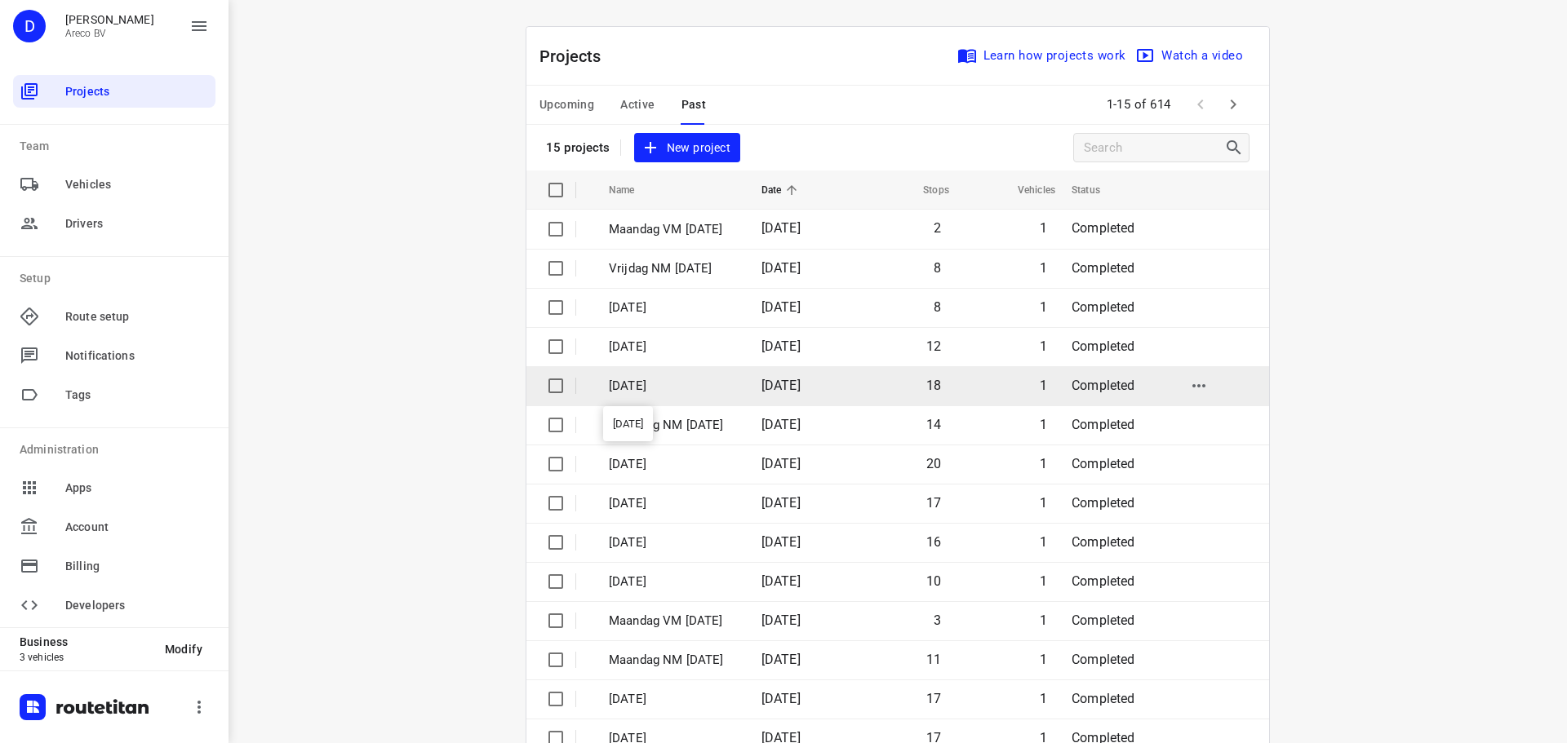
click at [737, 382] on p "[DATE]" at bounding box center [673, 386] width 128 height 19
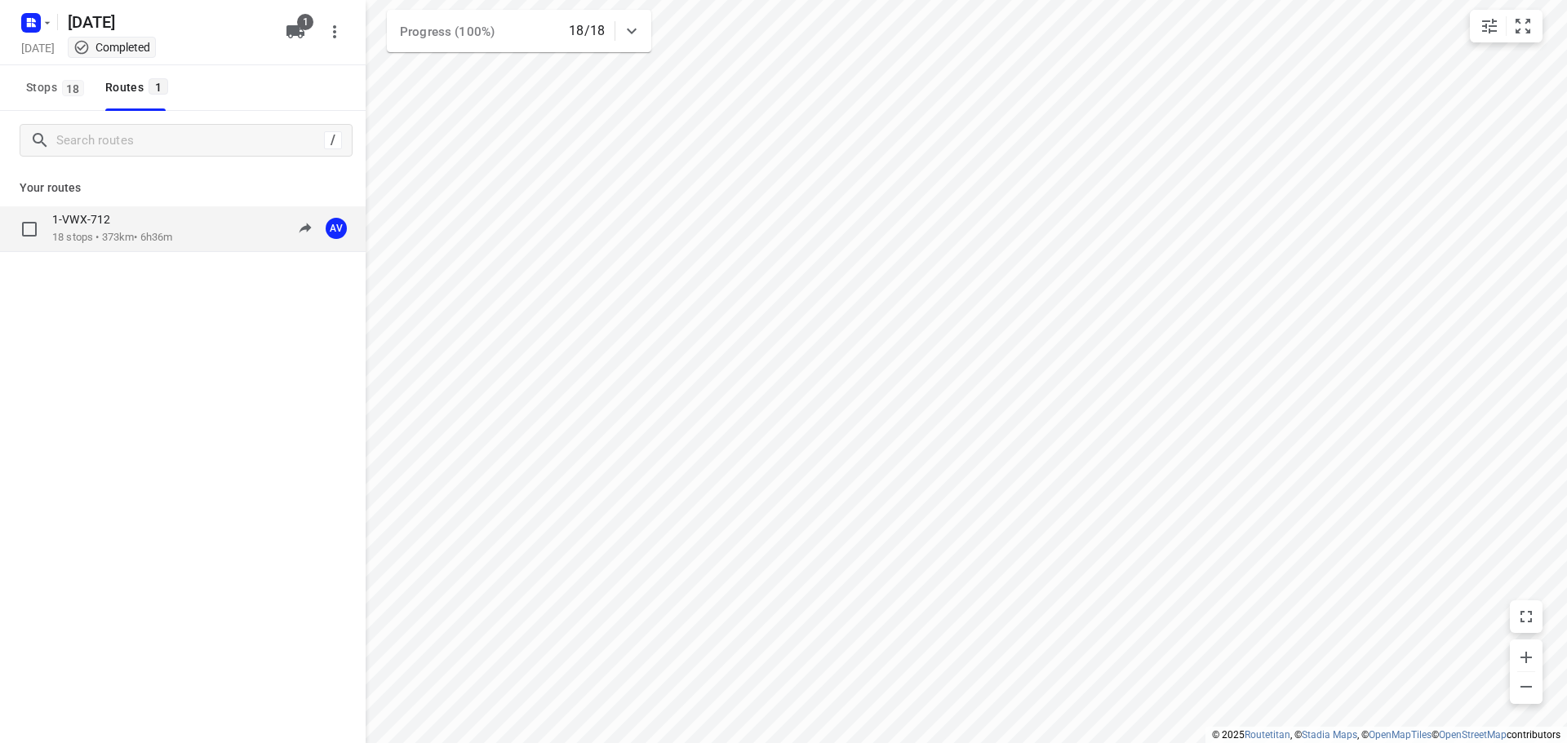
click at [149, 226] on div "1-VWX-712" at bounding box center [112, 221] width 120 height 18
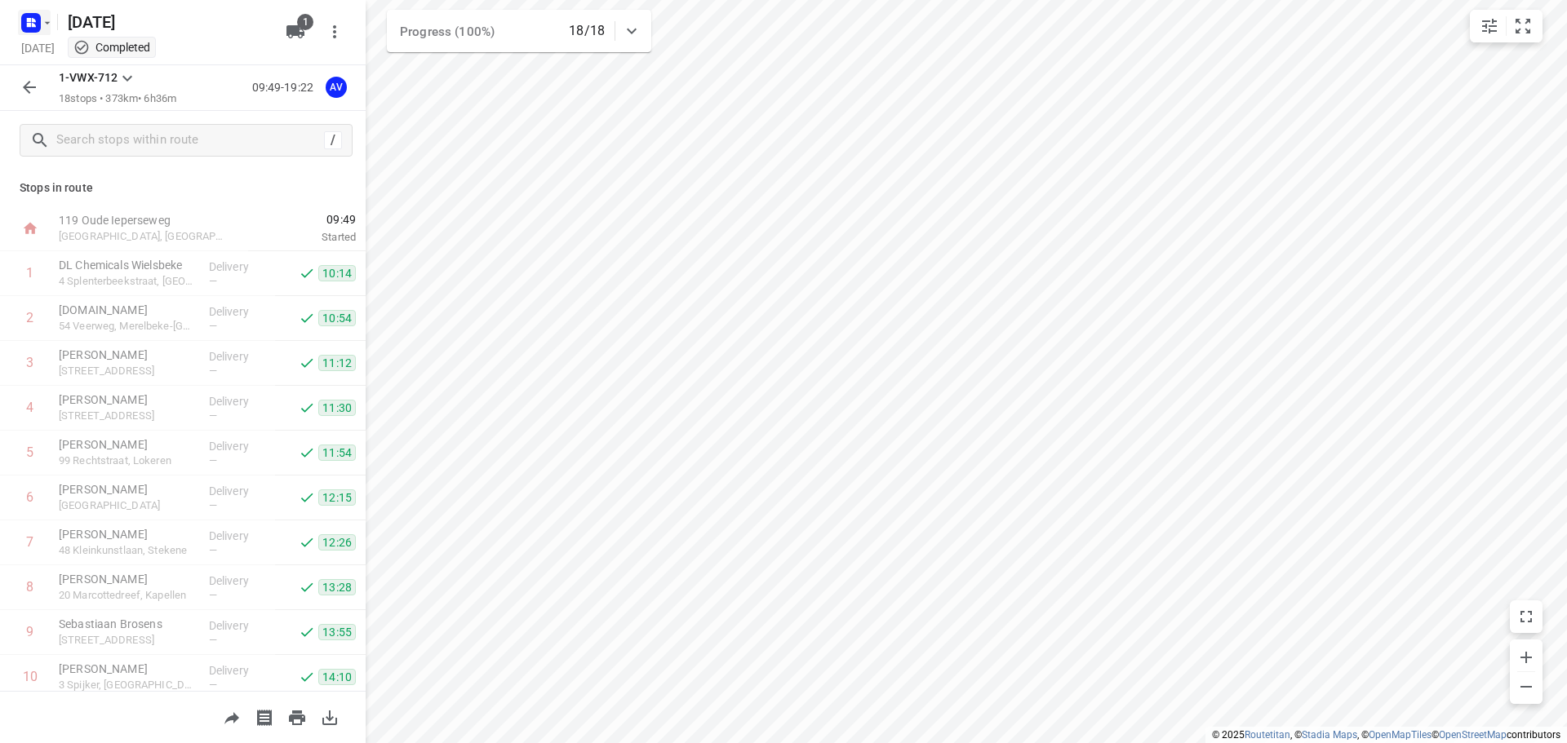
click at [29, 17] on rect "button" at bounding box center [31, 23] width 20 height 20
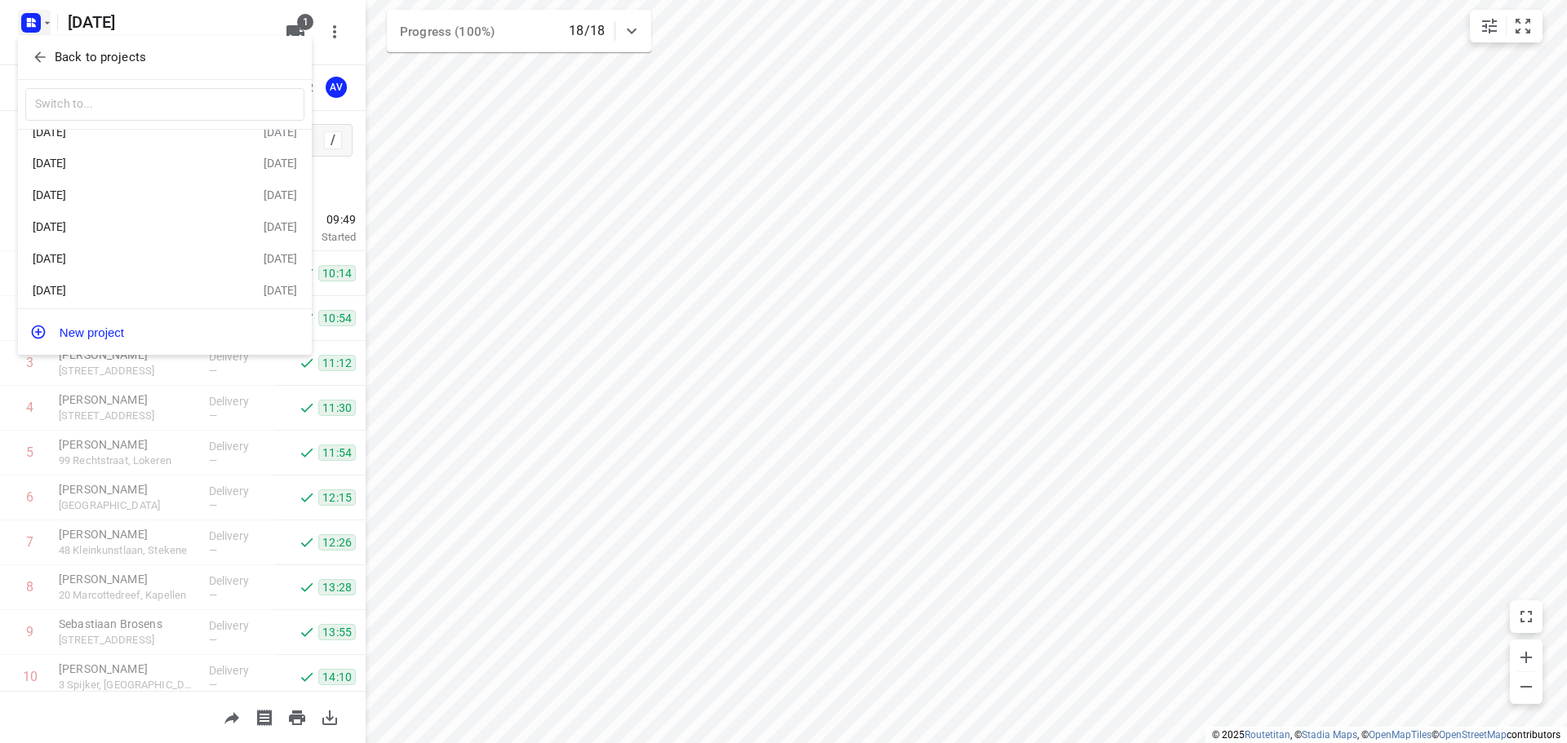
scroll to position [29, 0]
click at [130, 282] on div "[DATE]" at bounding box center [127, 286] width 188 height 13
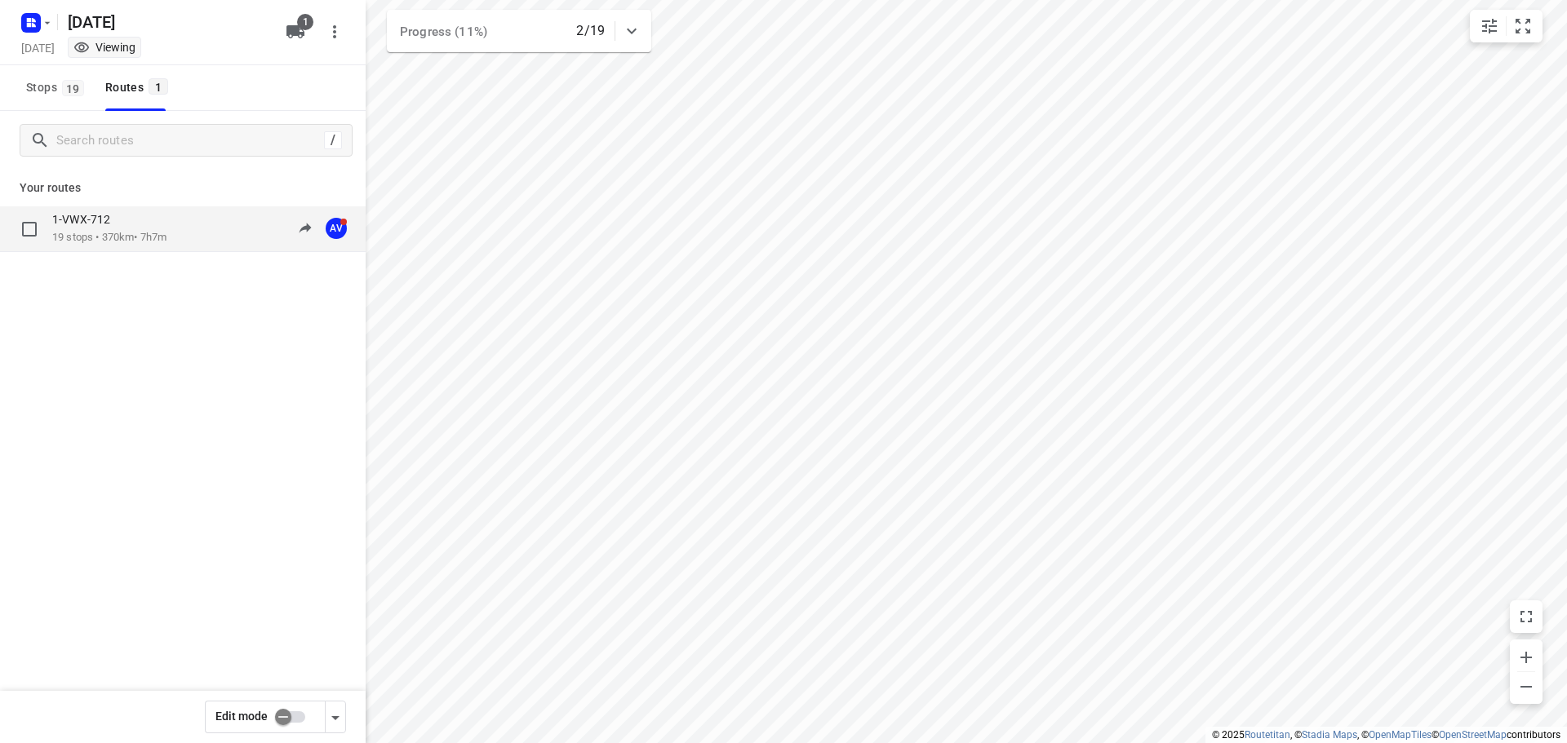
click at [183, 222] on div "1-VWX-712 19 stops • 370km • 7h7m 10:03-17:16 AV" at bounding box center [208, 228] width 313 height 33
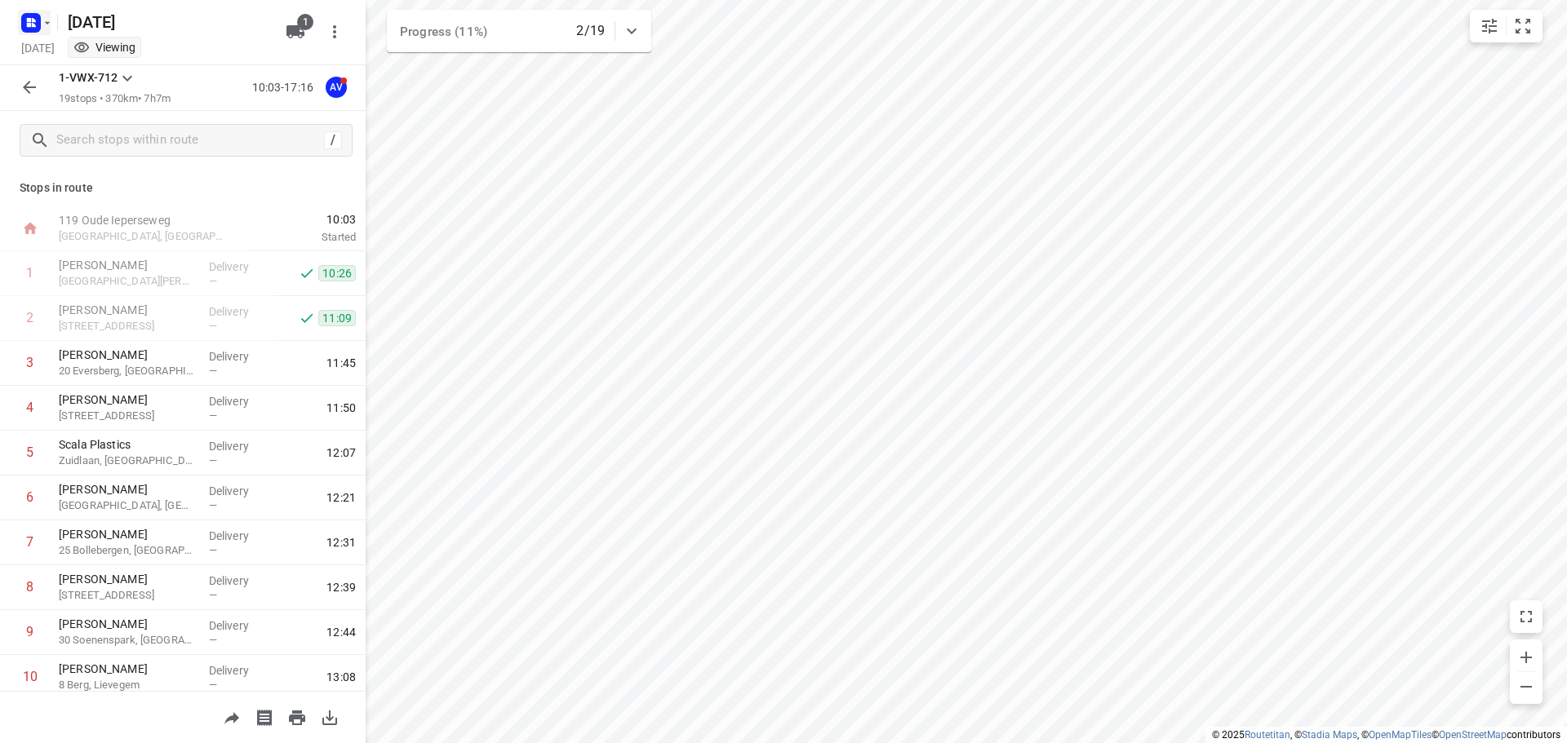
click at [44, 24] on icon "button" at bounding box center [47, 22] width 13 height 13
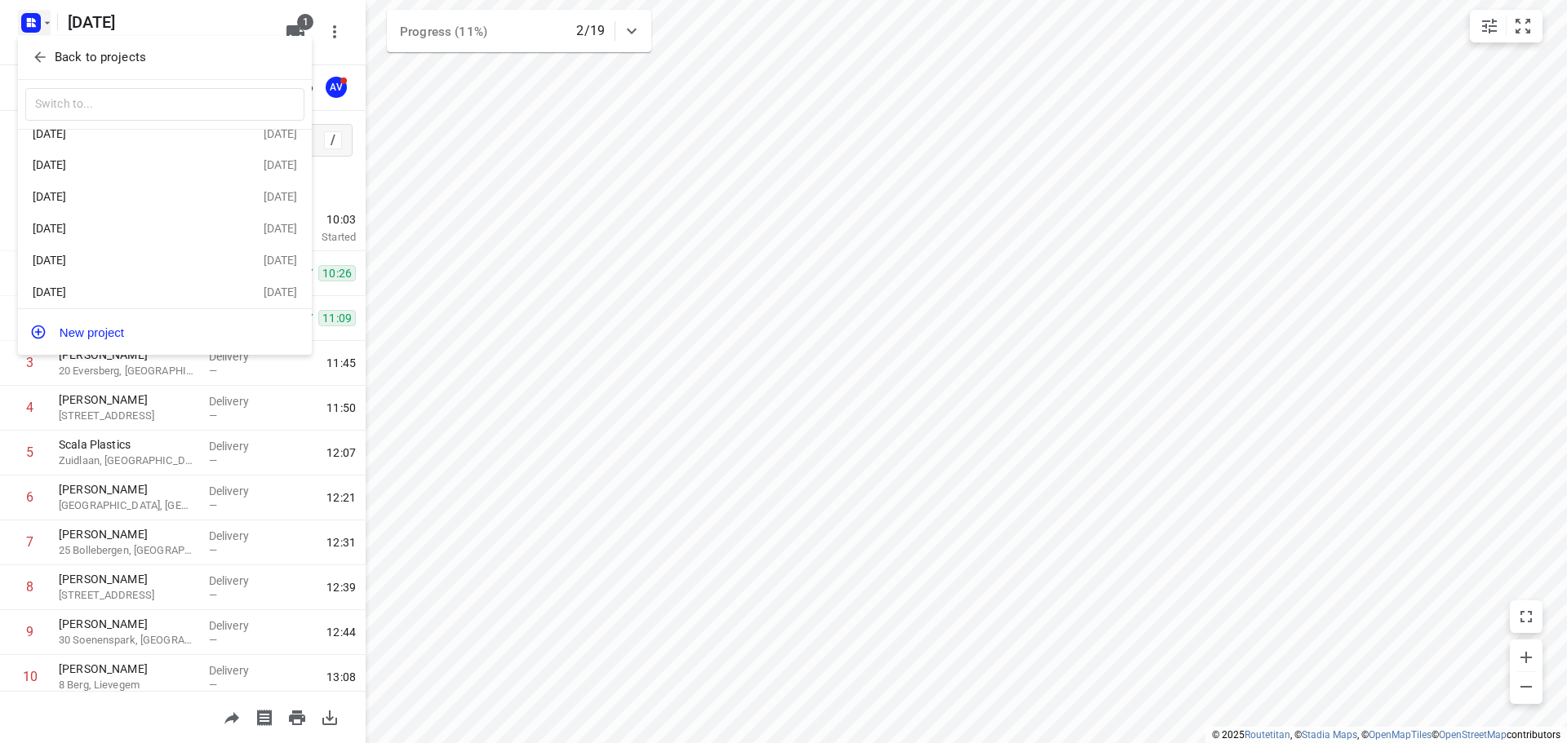
scroll to position [29, 0]
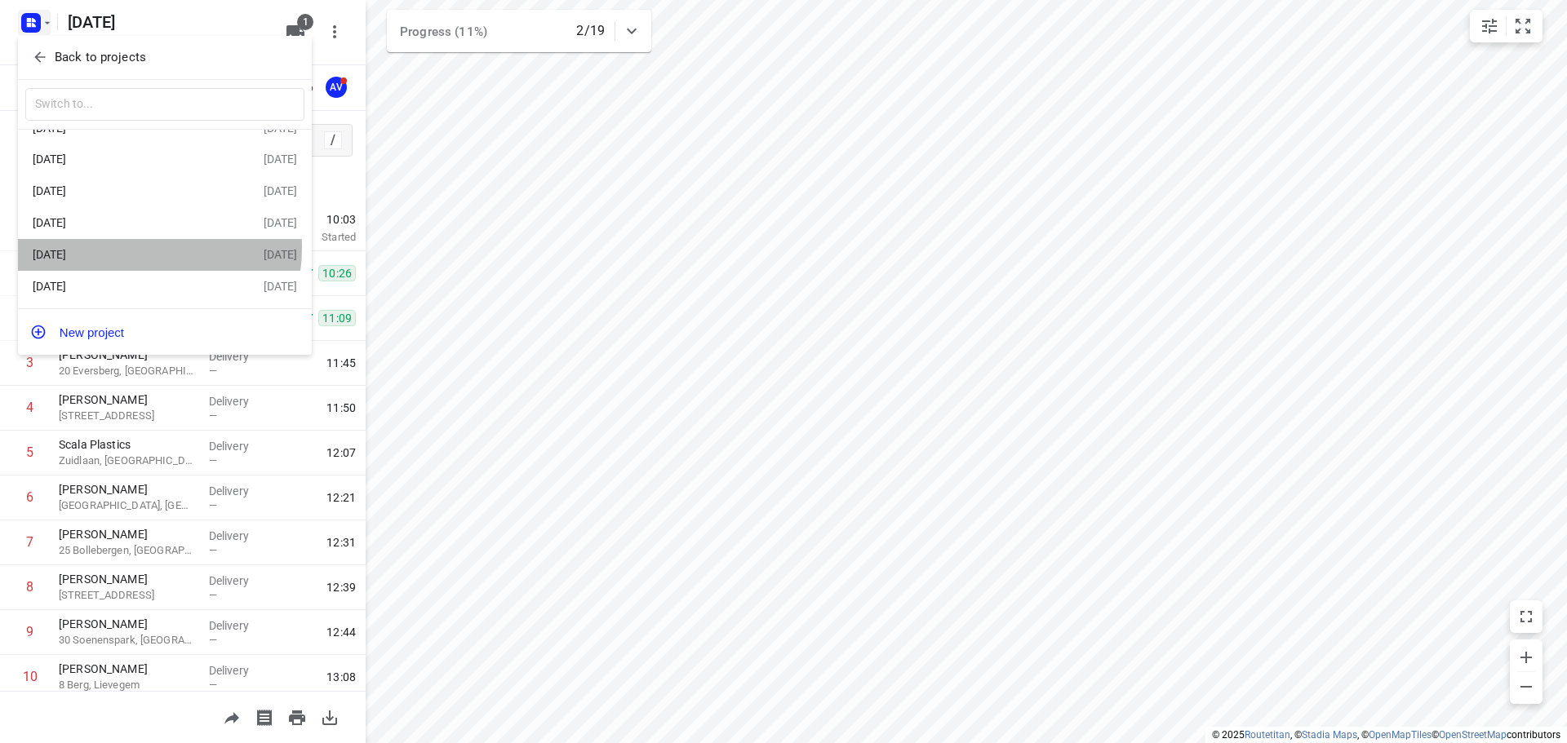
click at [147, 248] on div "[DATE]" at bounding box center [127, 254] width 188 height 13
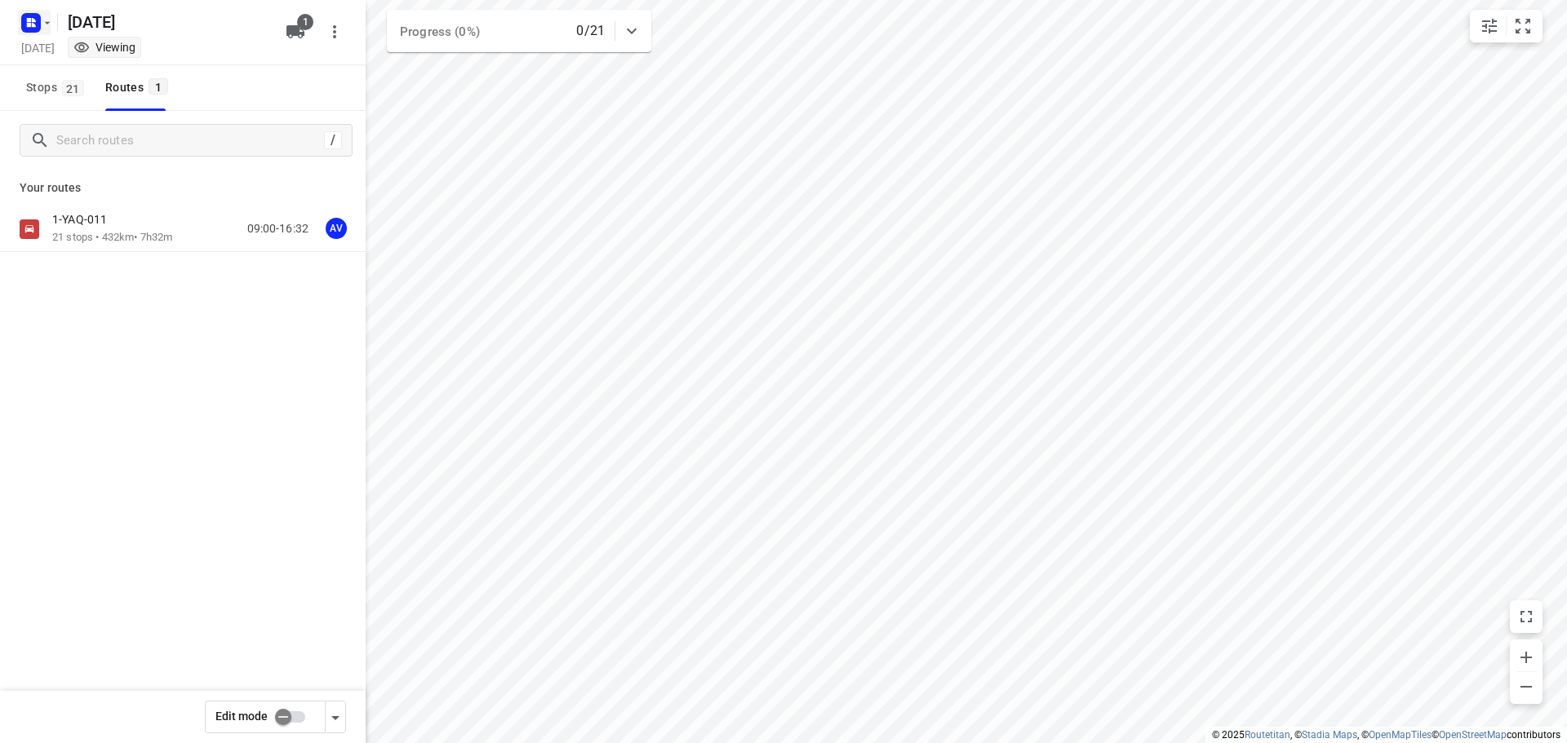
click at [32, 21] on icon "button" at bounding box center [34, 20] width 4 height 4
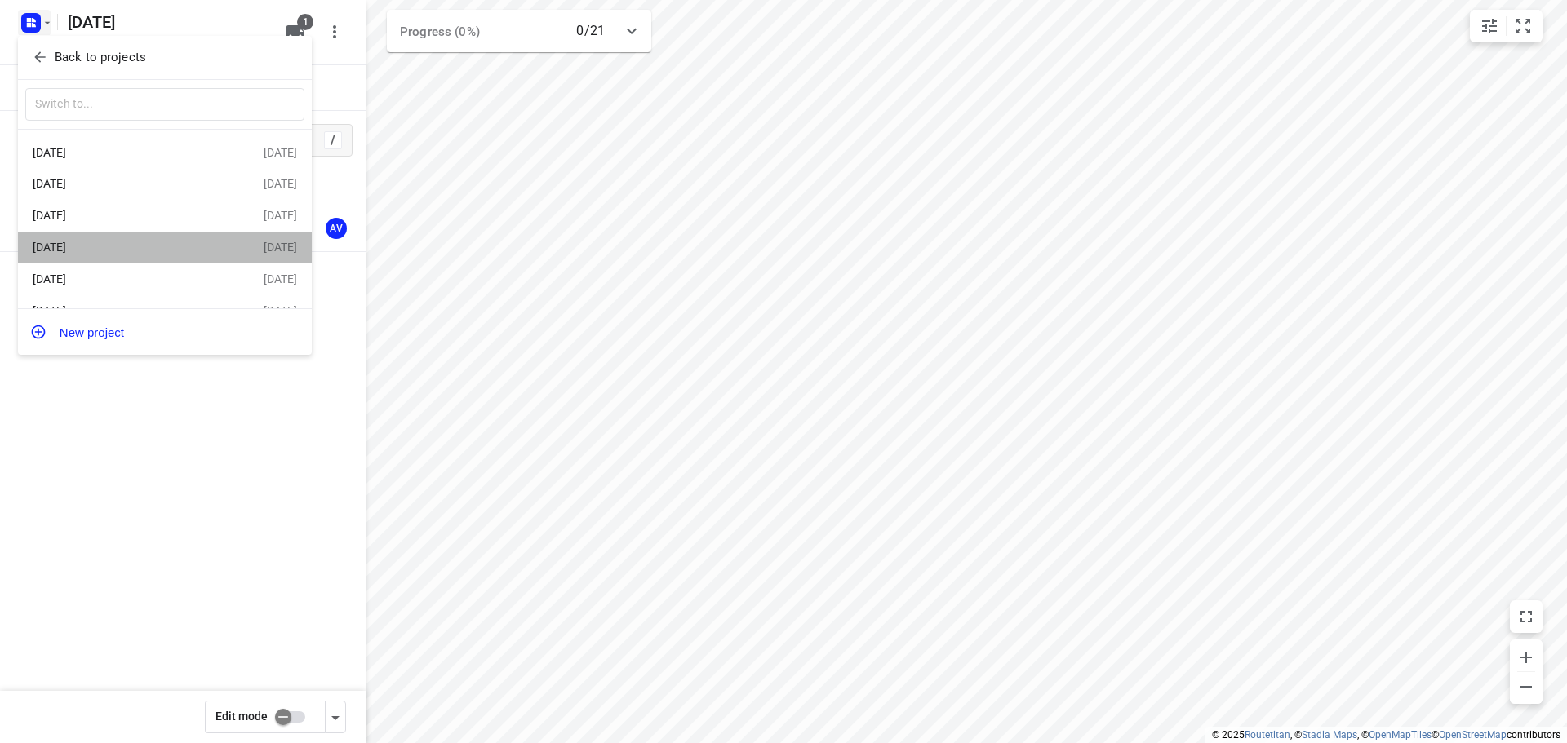
click at [182, 238] on div "[DATE] Sep 2025" at bounding box center [165, 248] width 294 height 32
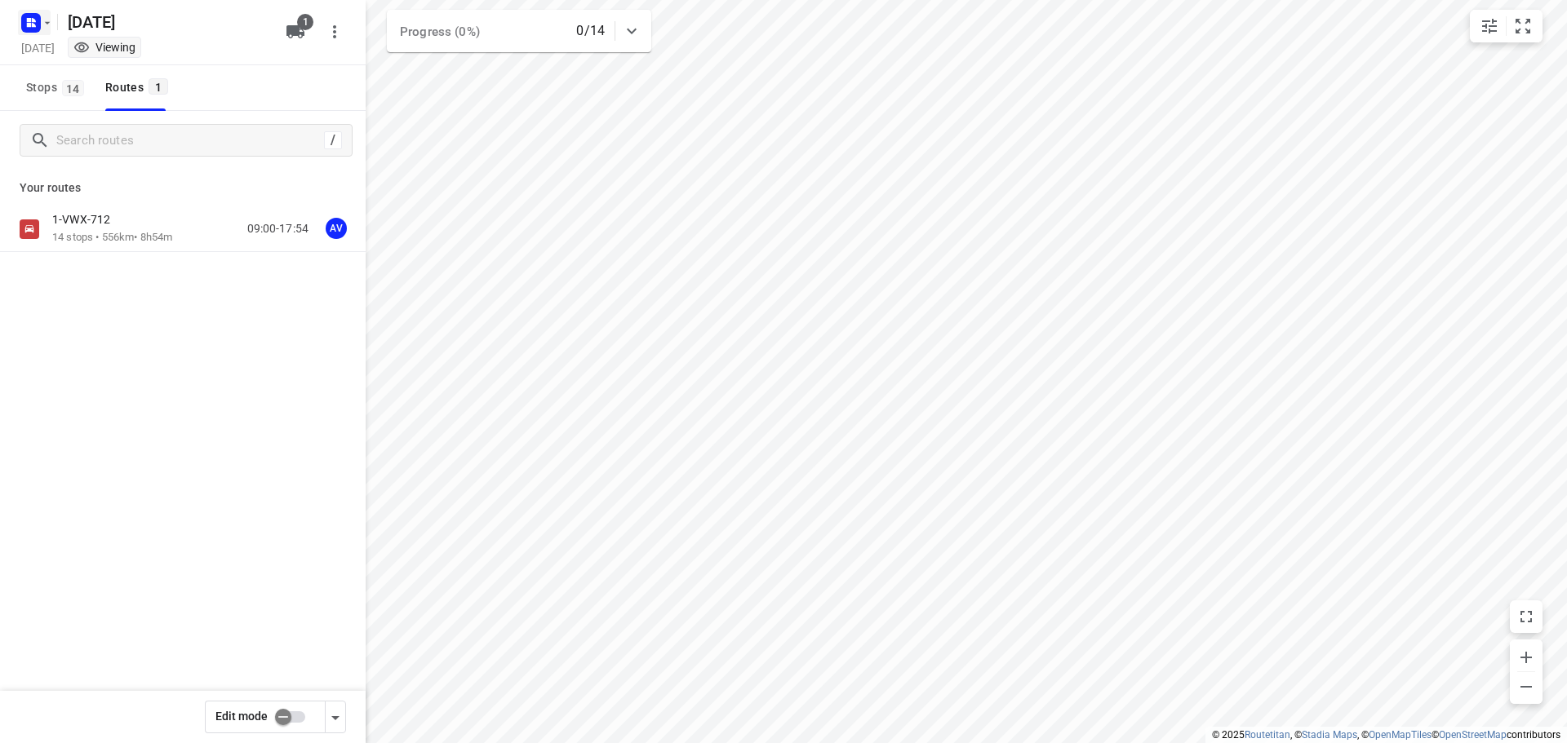
click at [31, 25] on icon "button" at bounding box center [29, 25] width 4 height 4
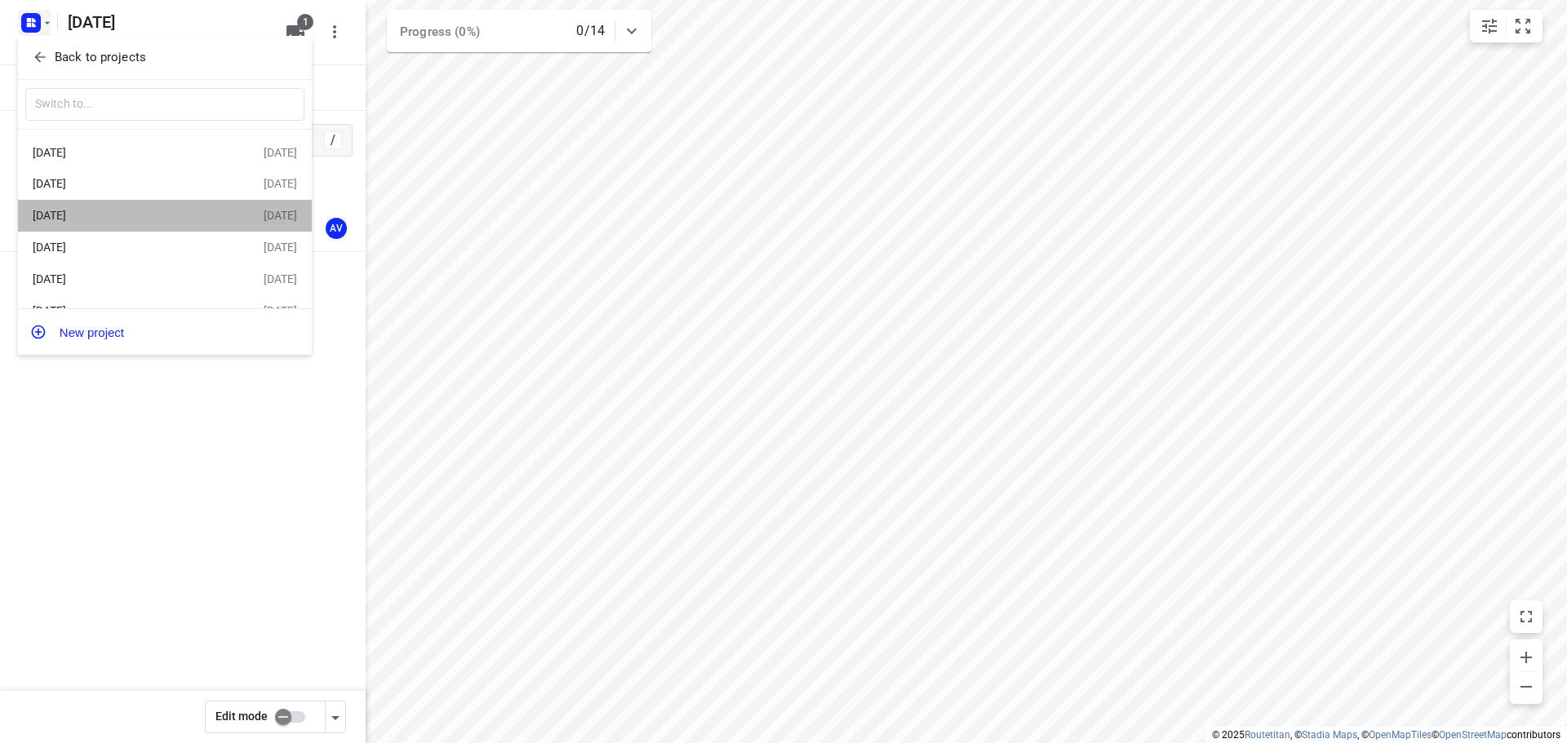
click at [187, 211] on div "[DATE]" at bounding box center [127, 215] width 188 height 13
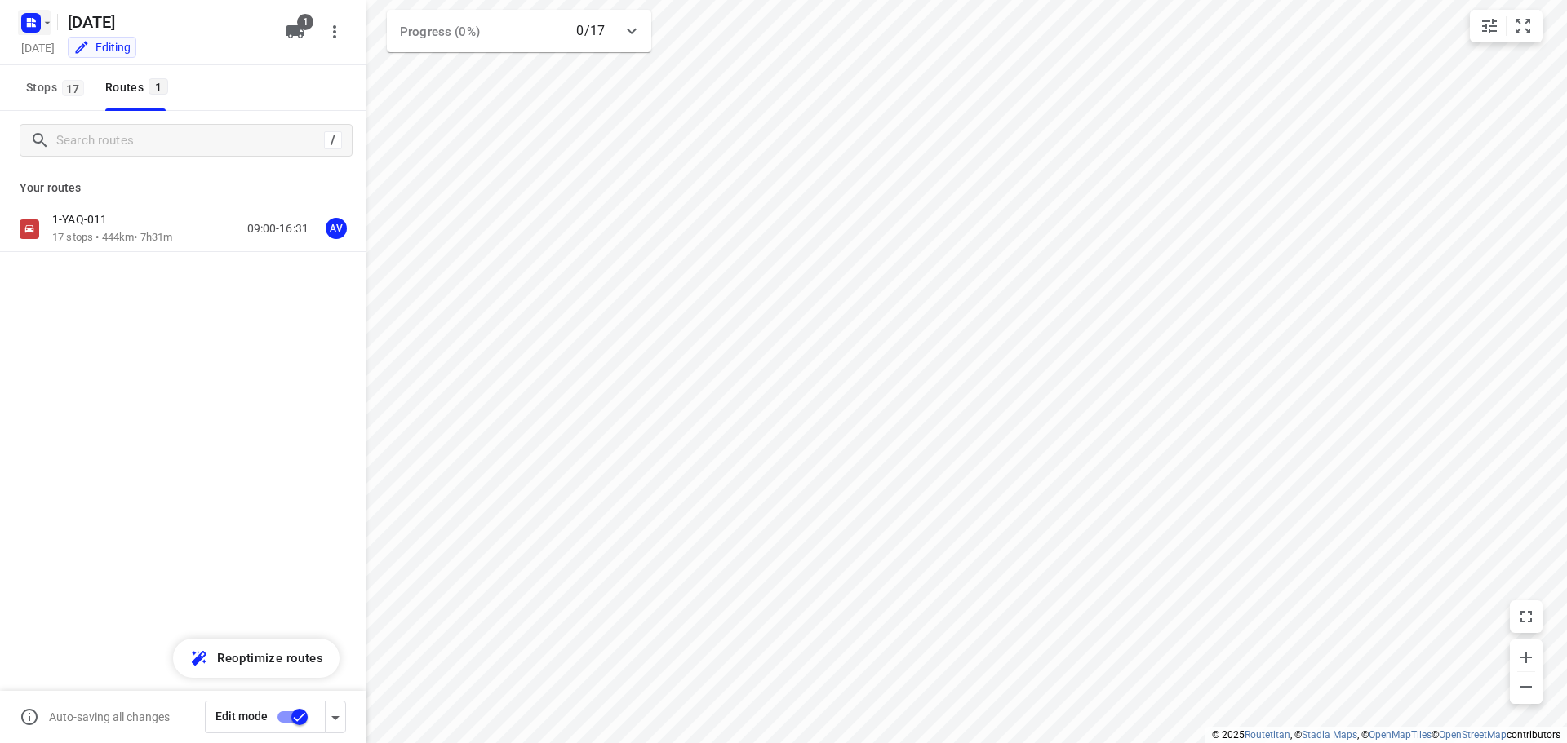
click at [36, 20] on rect "button" at bounding box center [31, 23] width 20 height 20
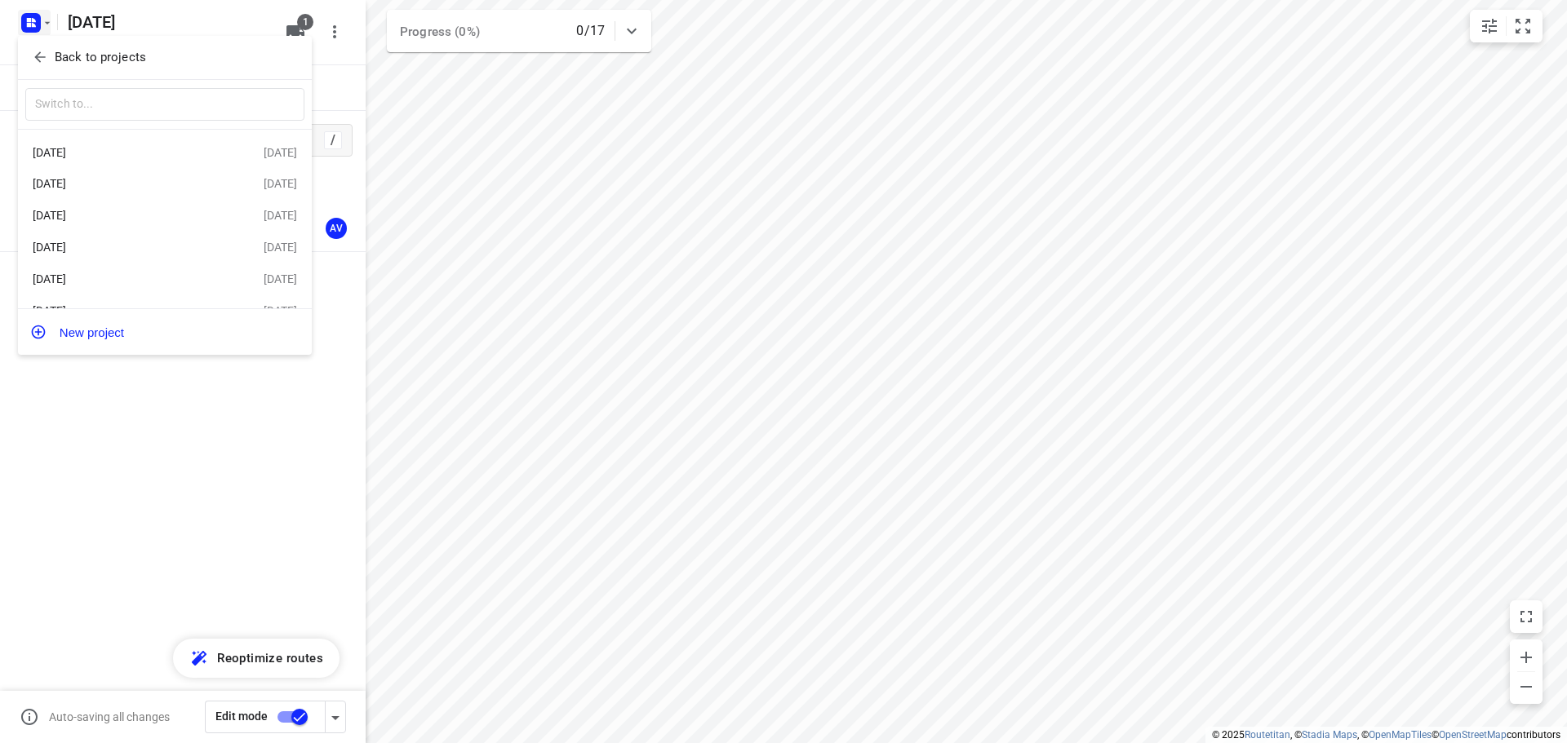
click at [122, 186] on div "[DATE]" at bounding box center [127, 183] width 188 height 13
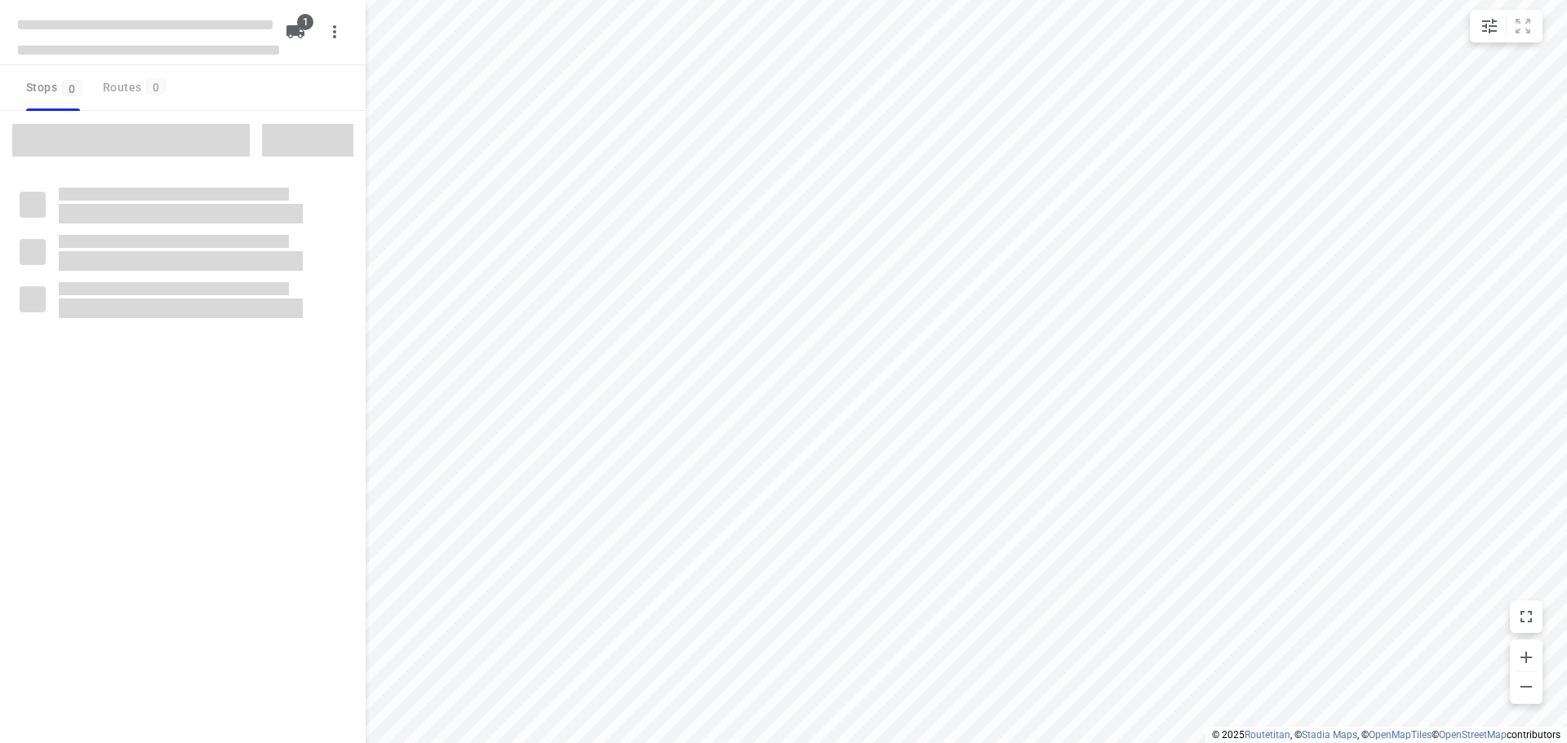
type input "distance"
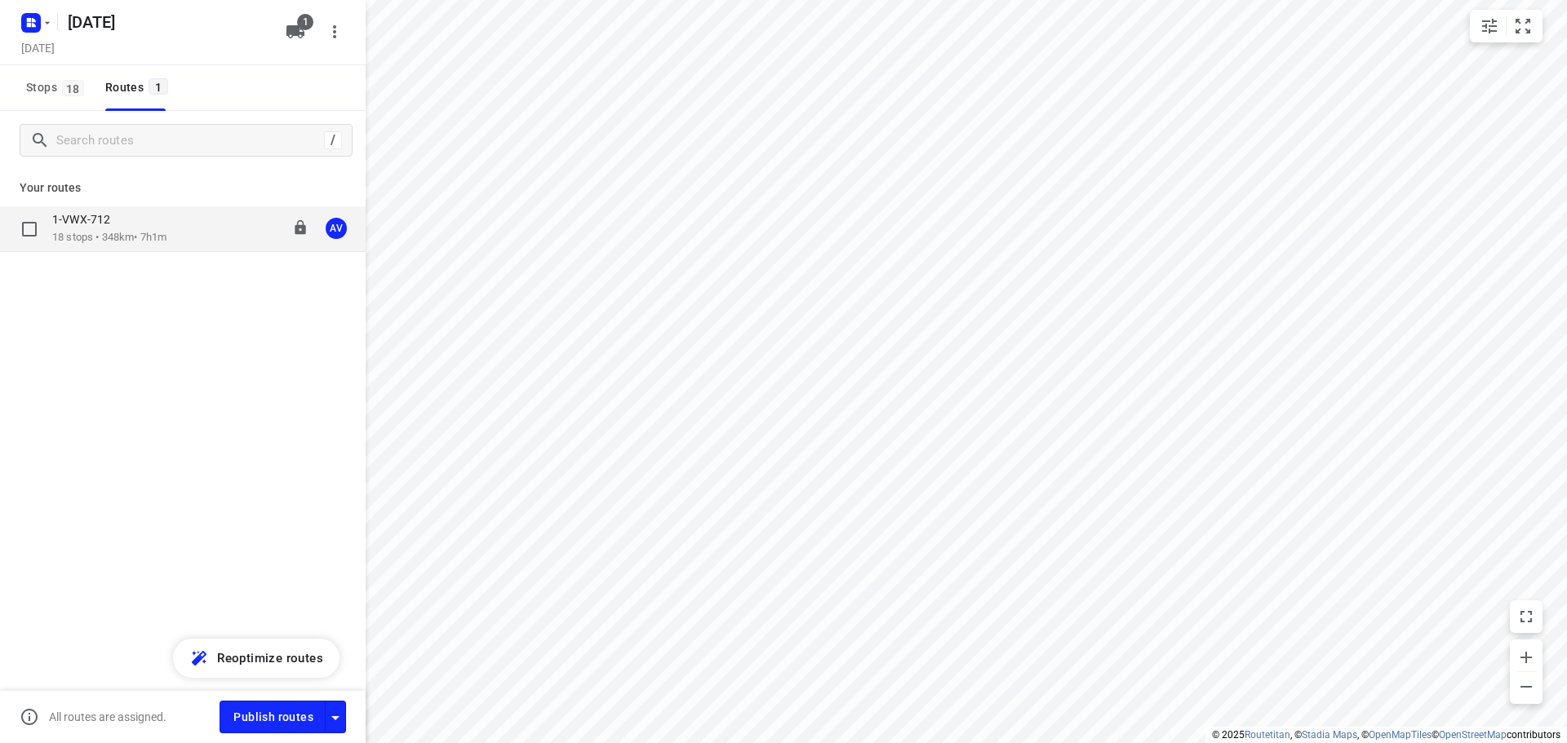
click at [202, 238] on div "1-VWX-712 18 stops • 348km • 7h1m 09:00-16:41 AV" at bounding box center [208, 228] width 313 height 33
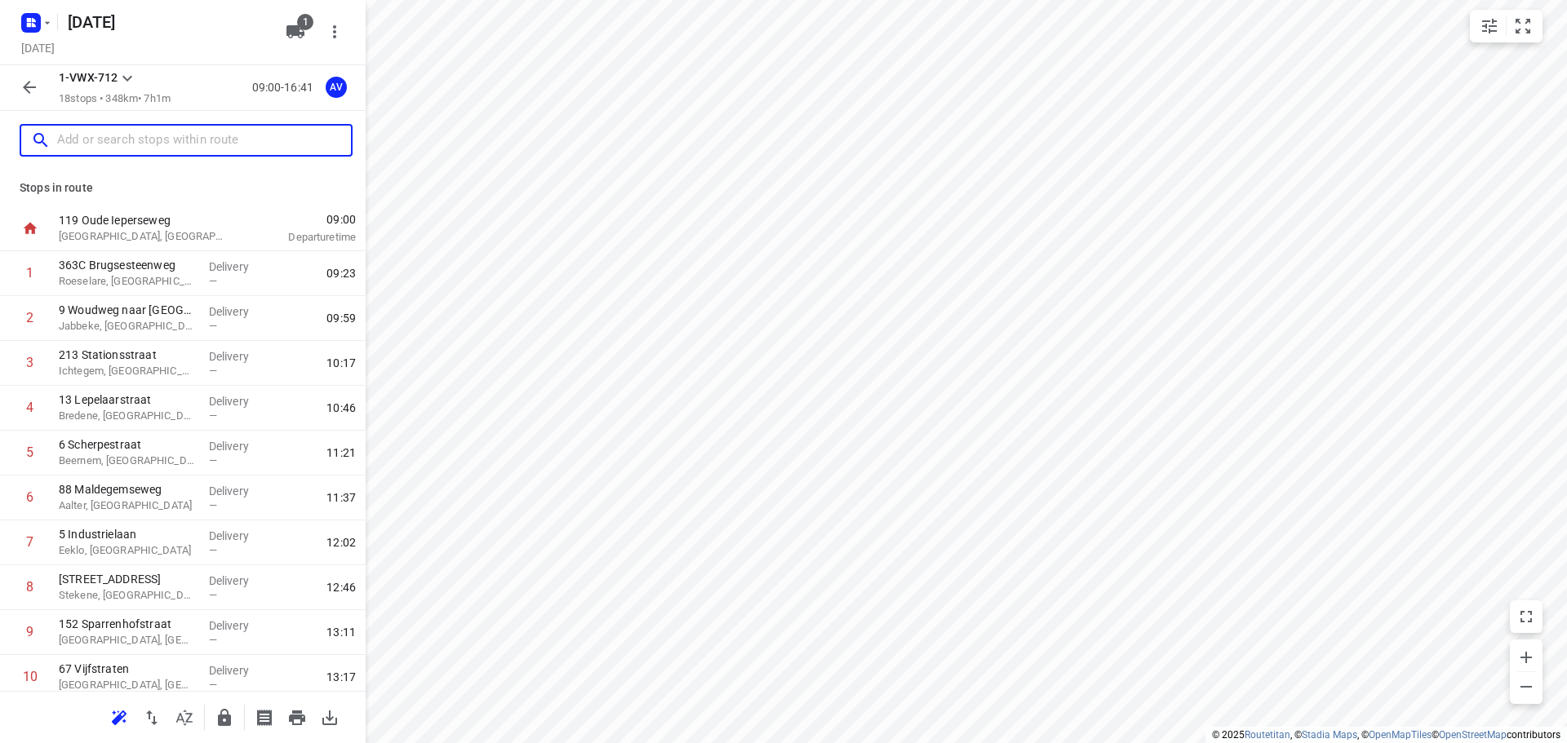
click at [140, 140] on input "text" at bounding box center [204, 140] width 294 height 25
click at [38, 20] on rect "button" at bounding box center [31, 23] width 20 height 20
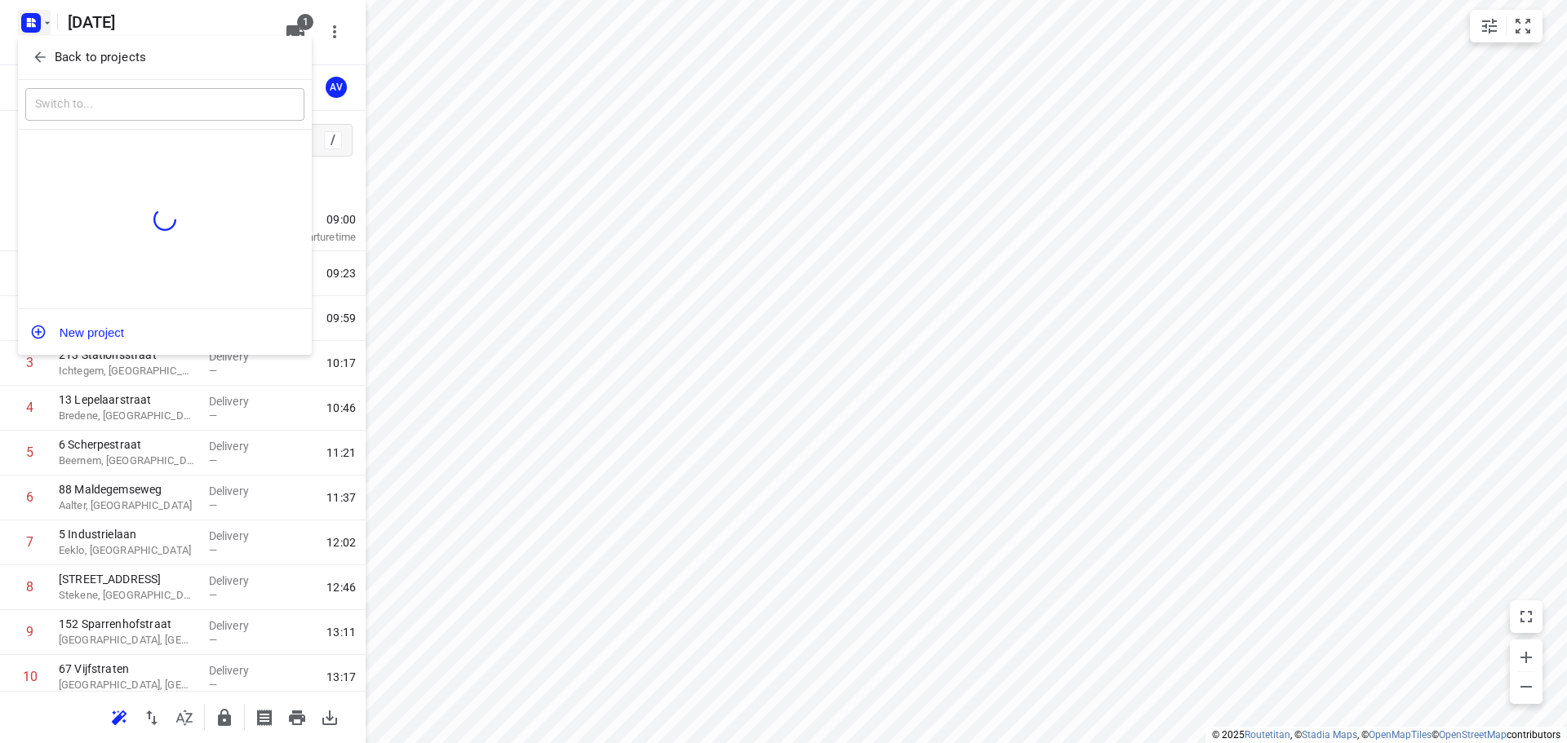
click at [122, 55] on p "Back to projects" at bounding box center [100, 57] width 91 height 19
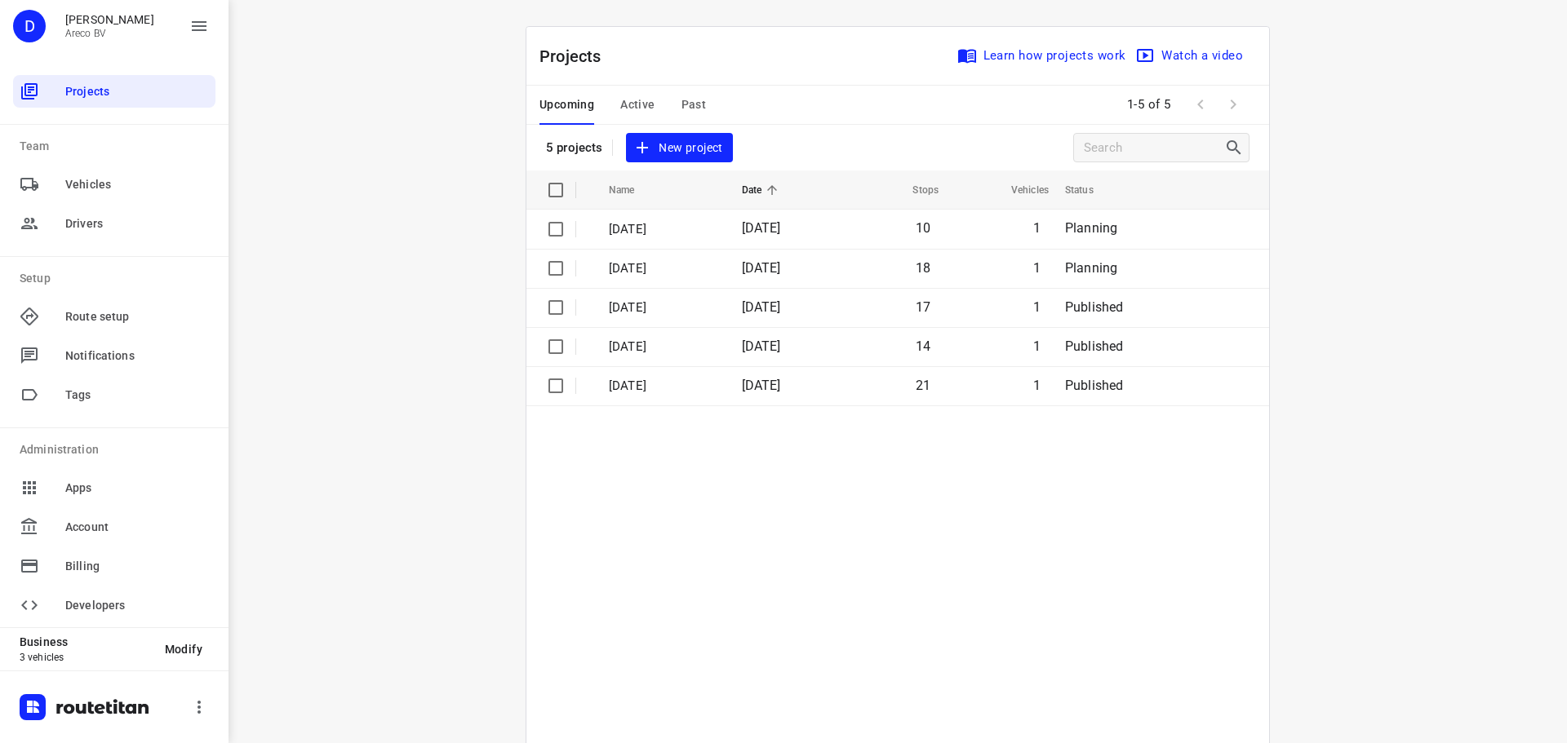
click at [693, 102] on span "Past" at bounding box center [693, 105] width 25 height 20
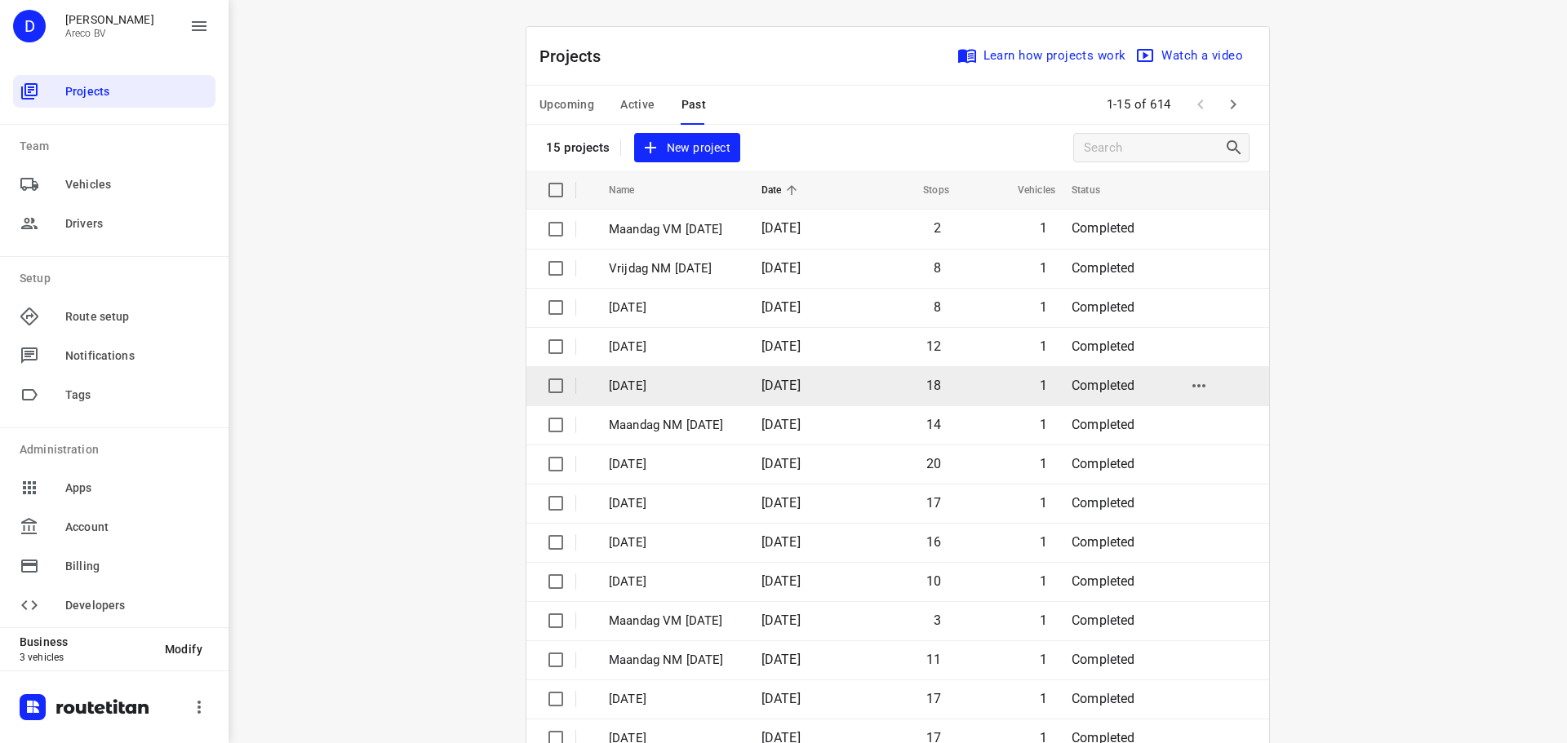
click at [733, 383] on p "[DATE]" at bounding box center [673, 386] width 128 height 19
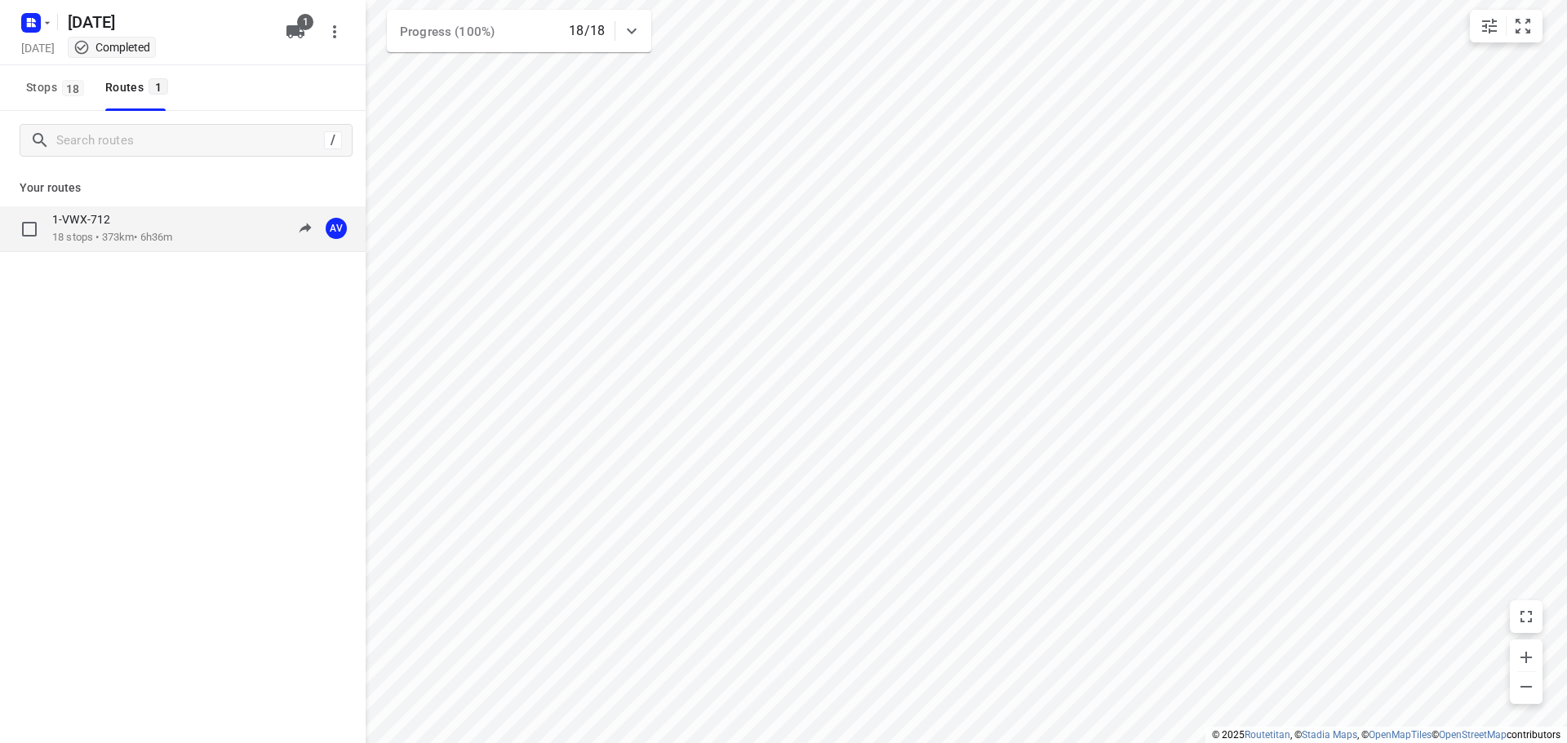
click at [190, 236] on div "1-VWX-712 18 stops • 373km • 6h36m 09:49-19:22 AV" at bounding box center [208, 228] width 313 height 33
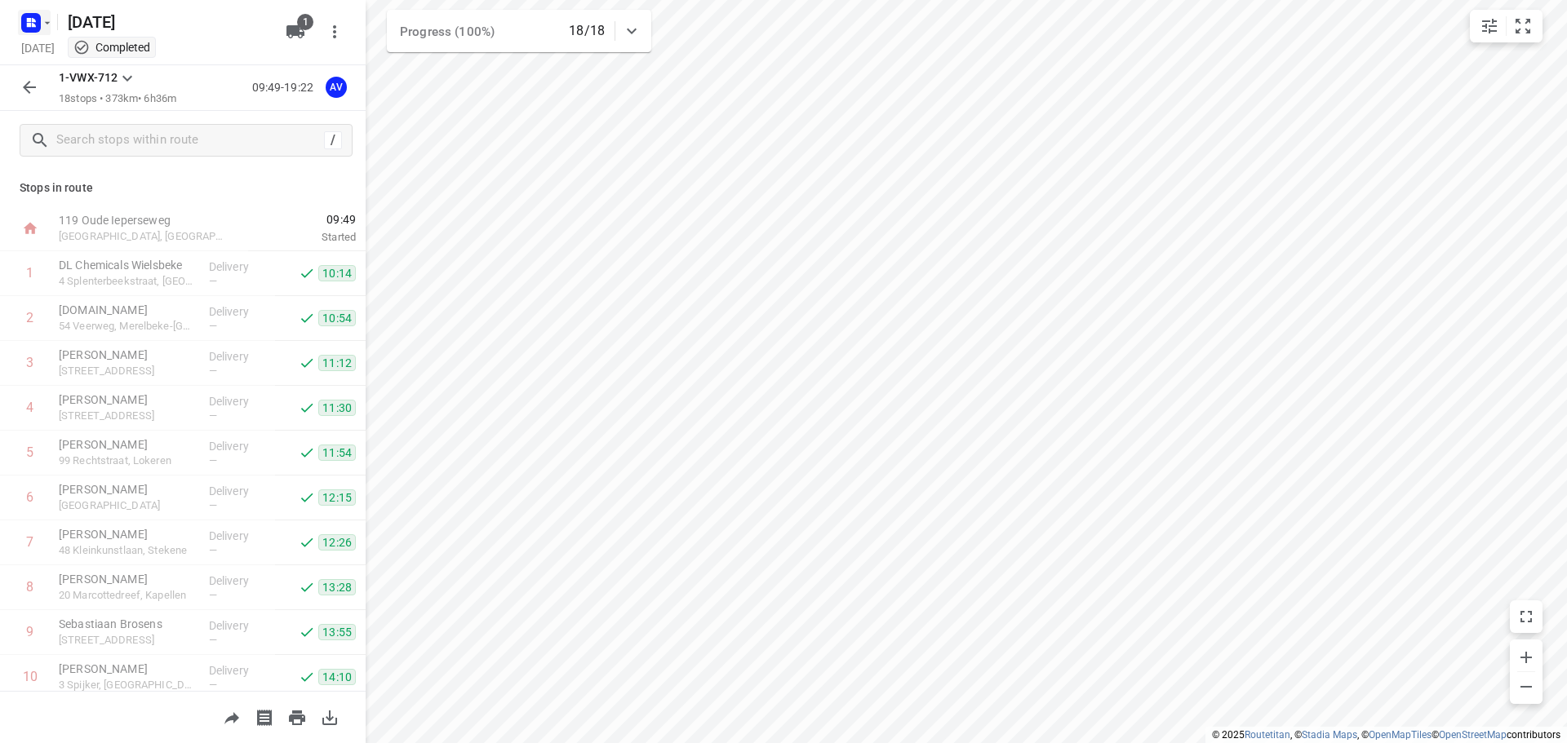
click at [40, 18] on rect "button" at bounding box center [31, 23] width 20 height 20
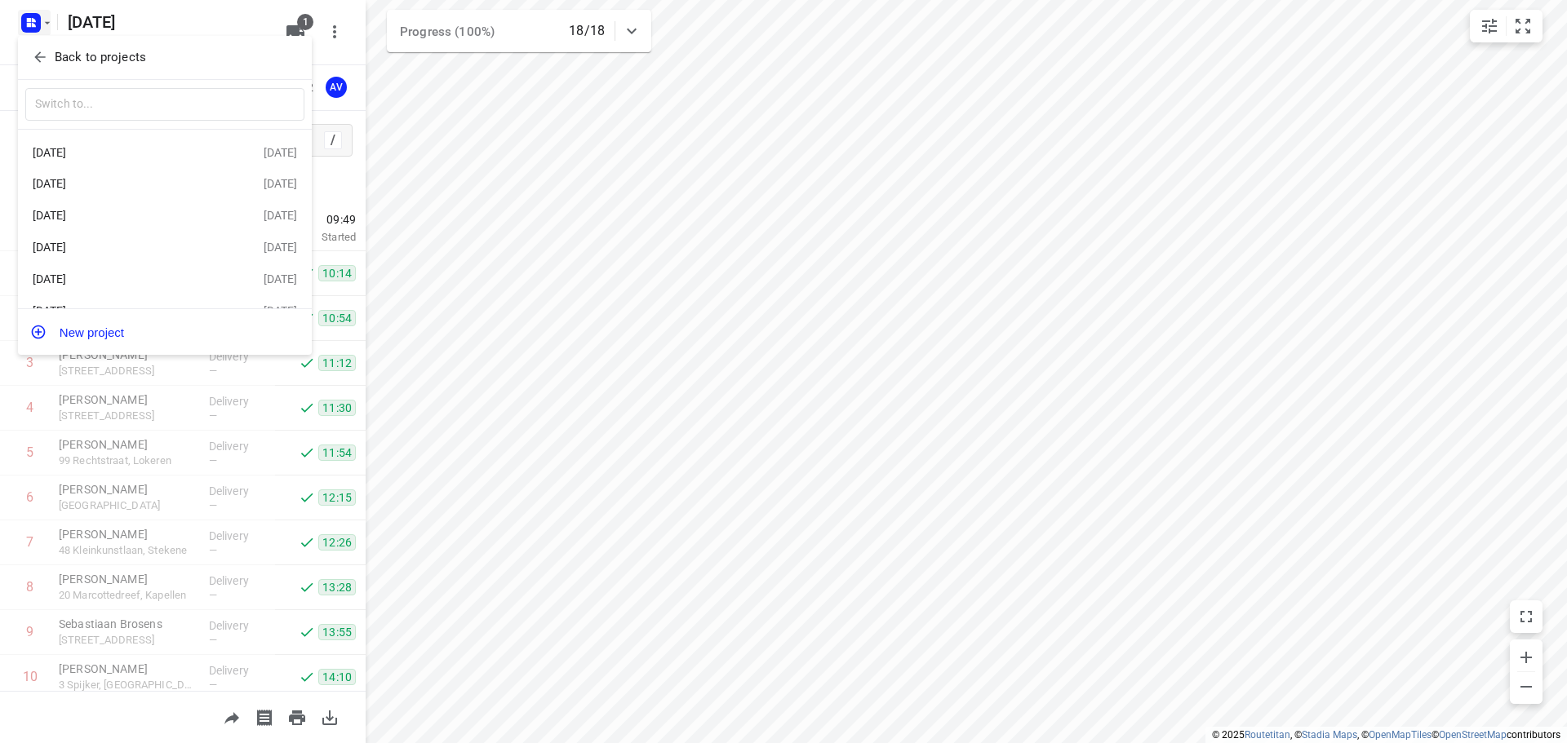
click at [148, 184] on div "[DATE]" at bounding box center [127, 183] width 188 height 13
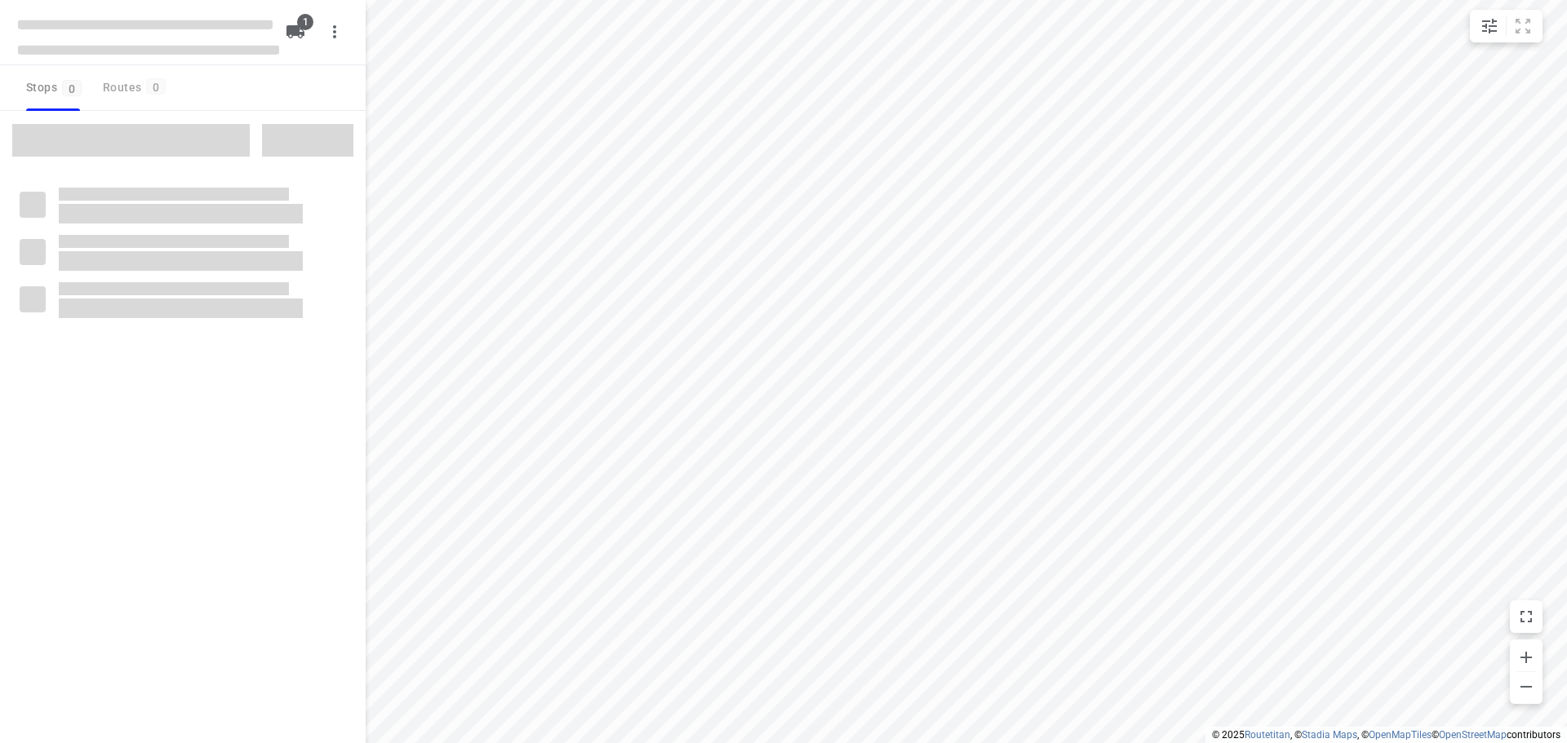
type input "distance"
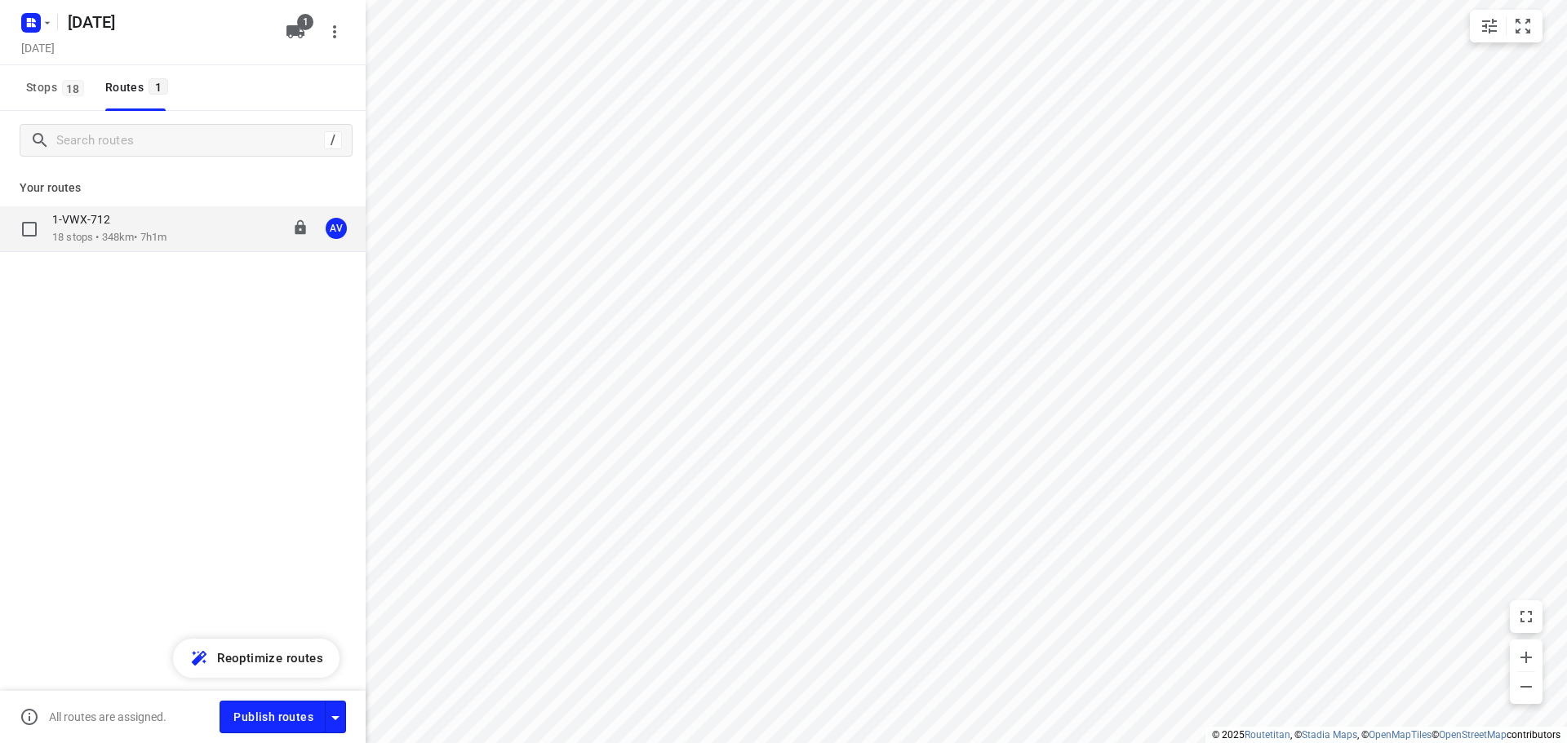
click at [134, 221] on div "1-VWX-712" at bounding box center [109, 221] width 114 height 18
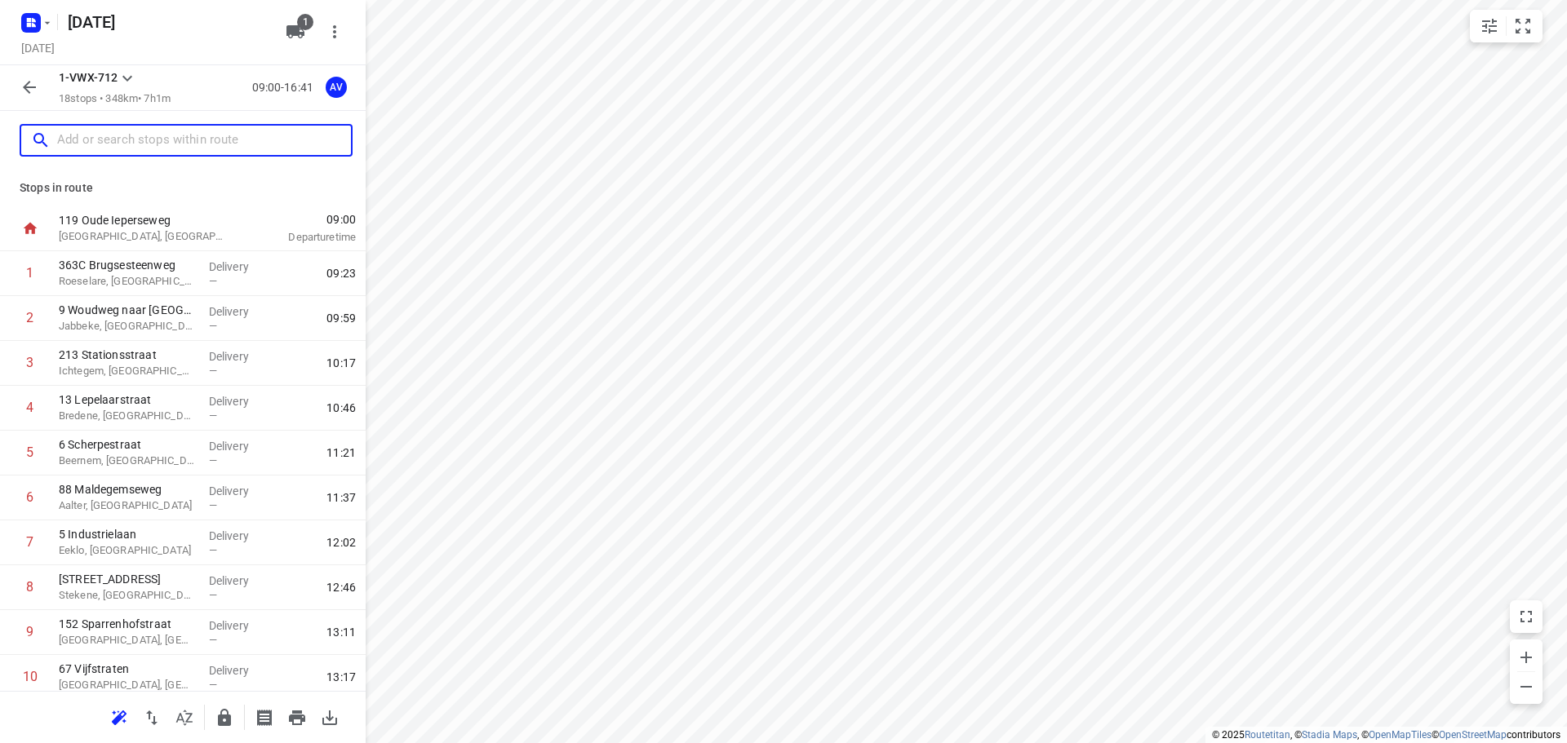
click at [155, 134] on input "text" at bounding box center [204, 140] width 294 height 25
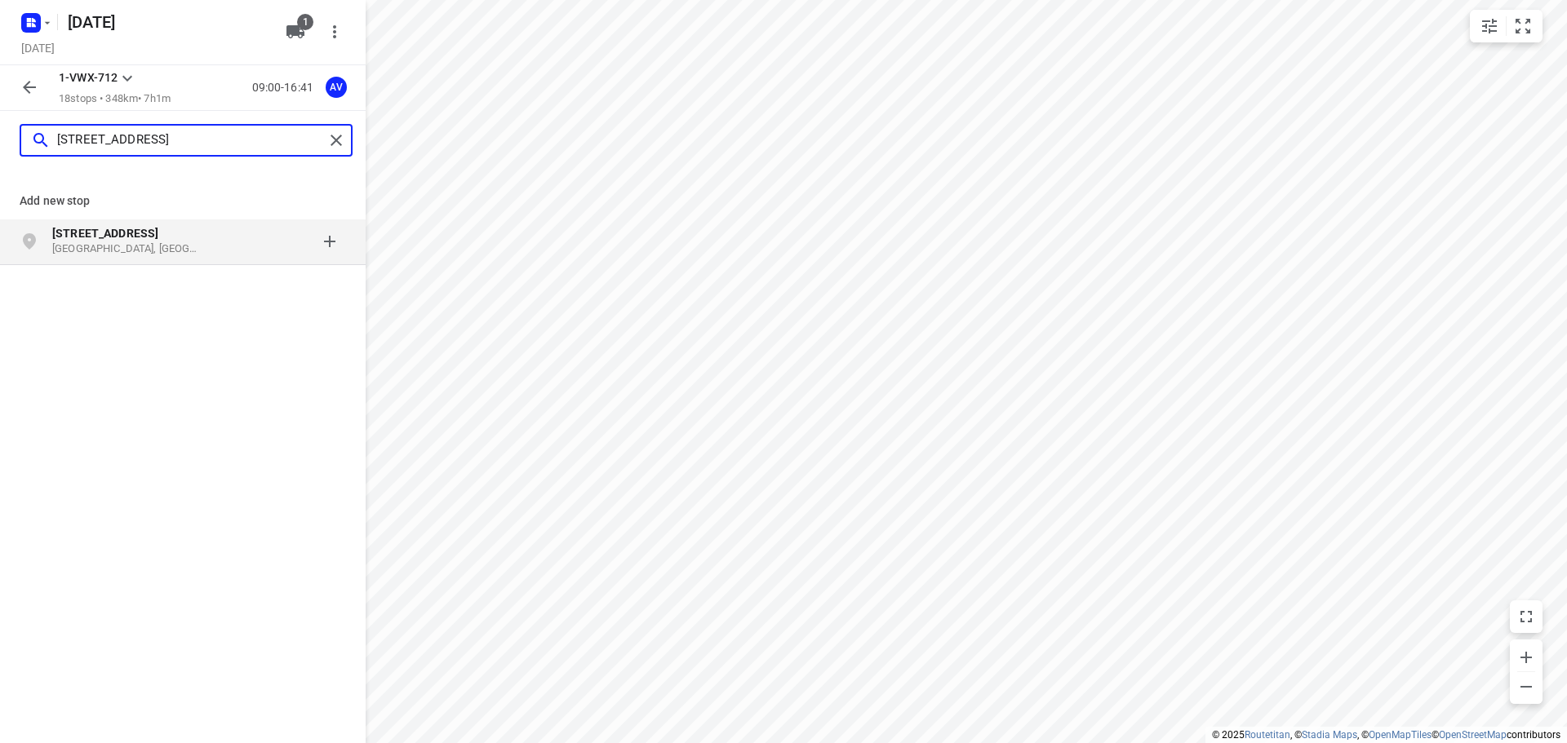
type input "[STREET_ADDRESS]"
click at [180, 241] on p "[STREET_ADDRESS]" at bounding box center [127, 233] width 150 height 16
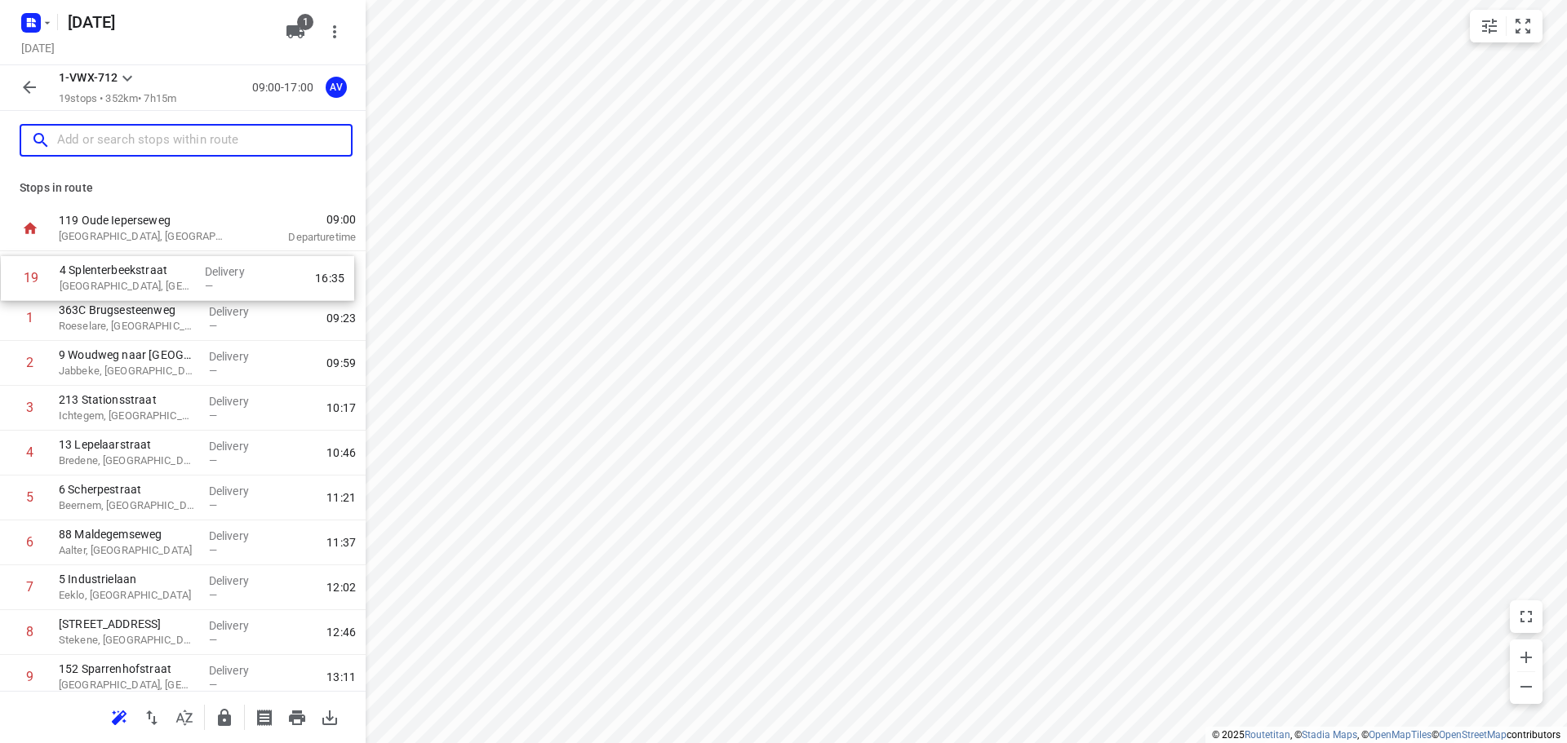
drag, startPoint x: 6, startPoint y: 631, endPoint x: 7, endPoint y: 278, distance: 352.5
click at [7, 278] on div "1 [GEOGRAPHIC_DATA], [GEOGRAPHIC_DATA] Delivery — 09:23 2 9 Woudweg naar [GEOGR…" at bounding box center [183, 677] width 366 height 853
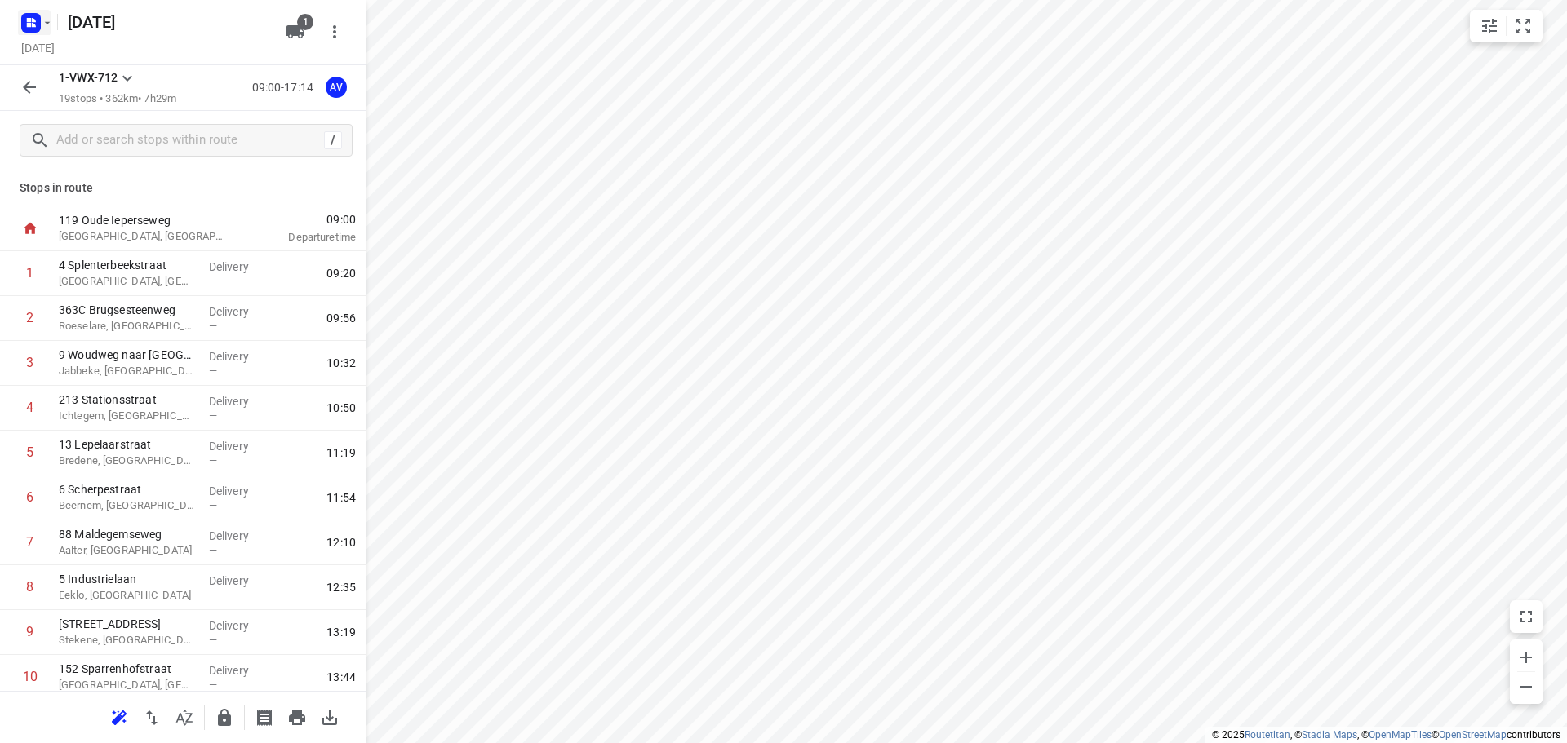
click at [41, 18] on icon "button" at bounding box center [47, 22] width 13 height 13
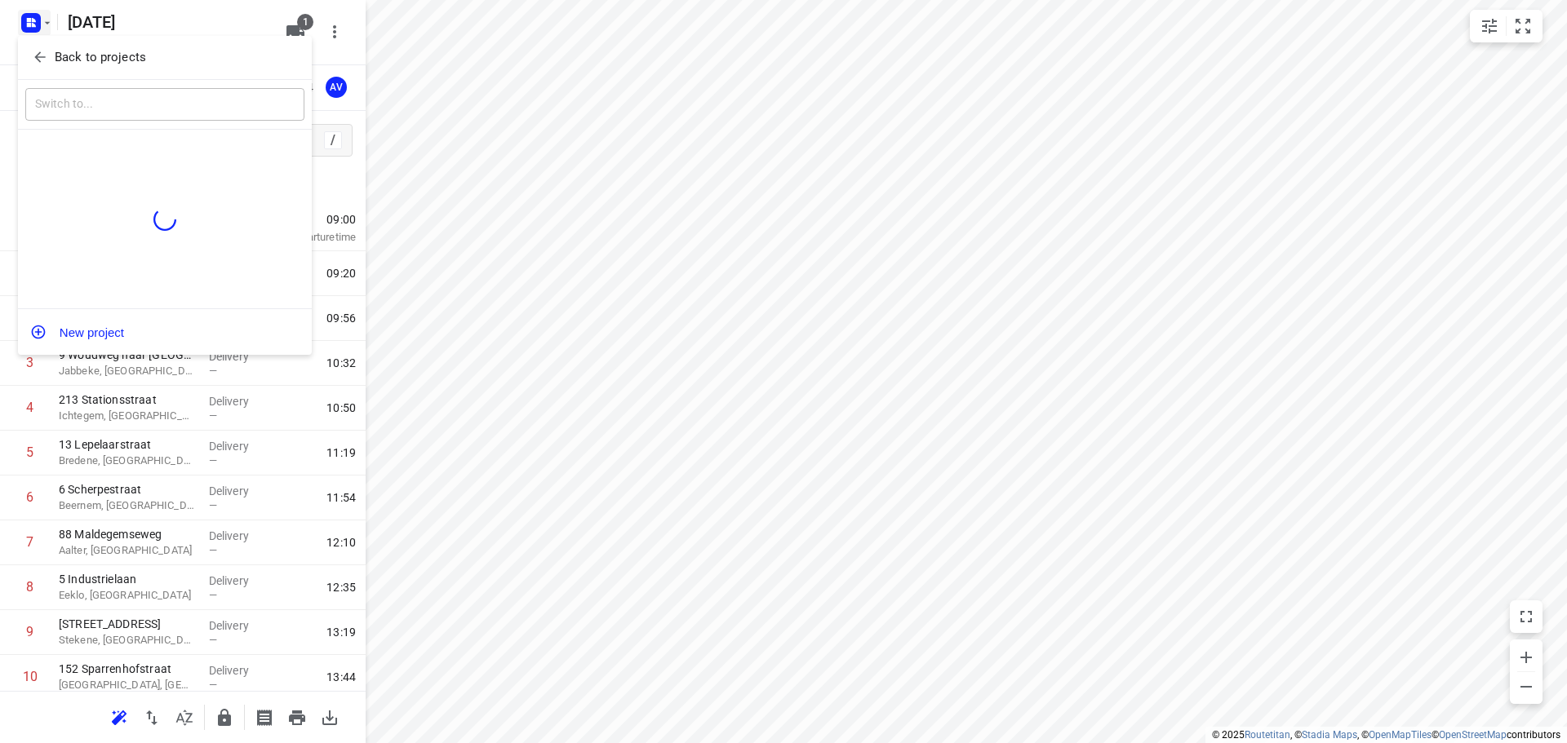
click at [41, 18] on div at bounding box center [783, 371] width 1567 height 743
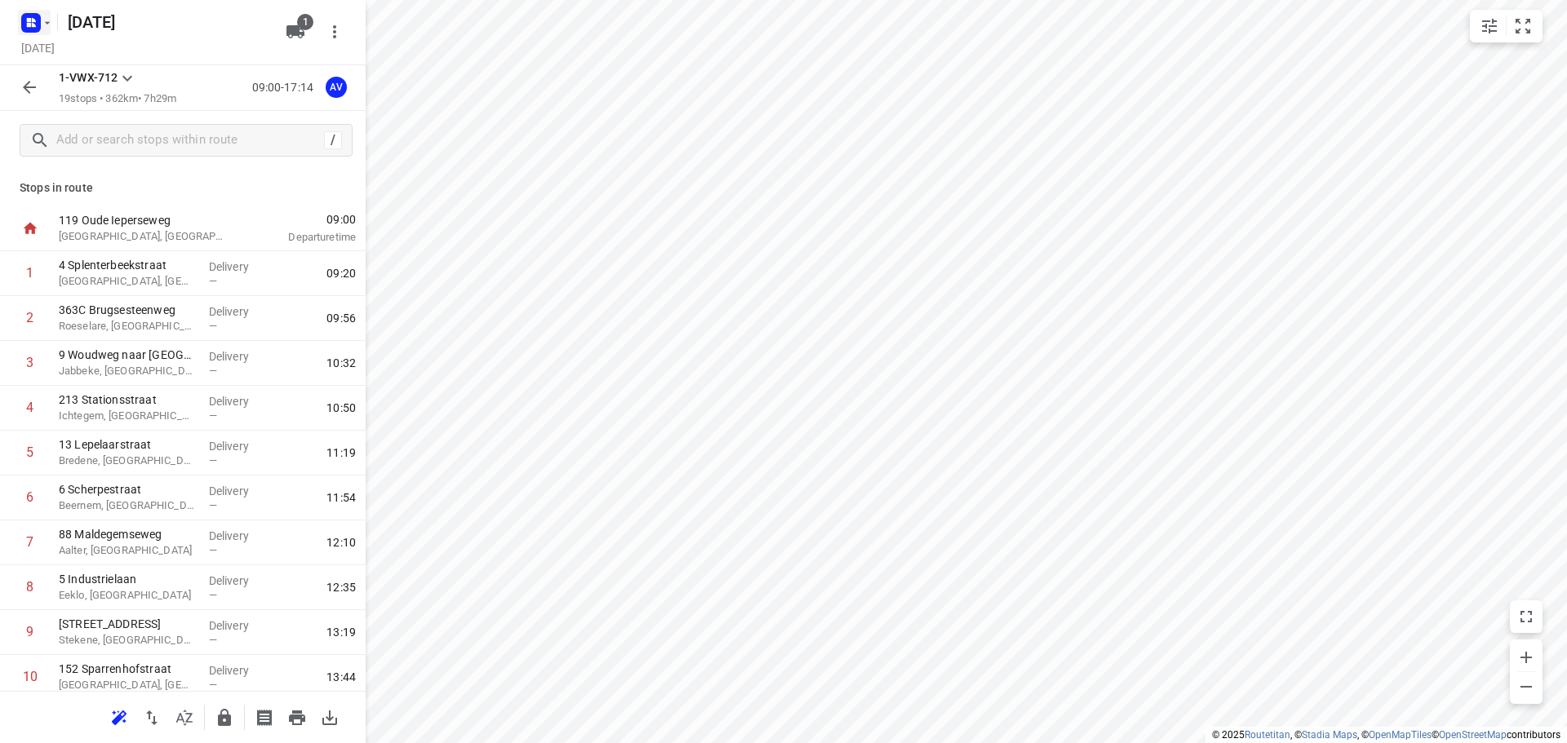
click at [41, 19] on icon "button" at bounding box center [47, 22] width 13 height 13
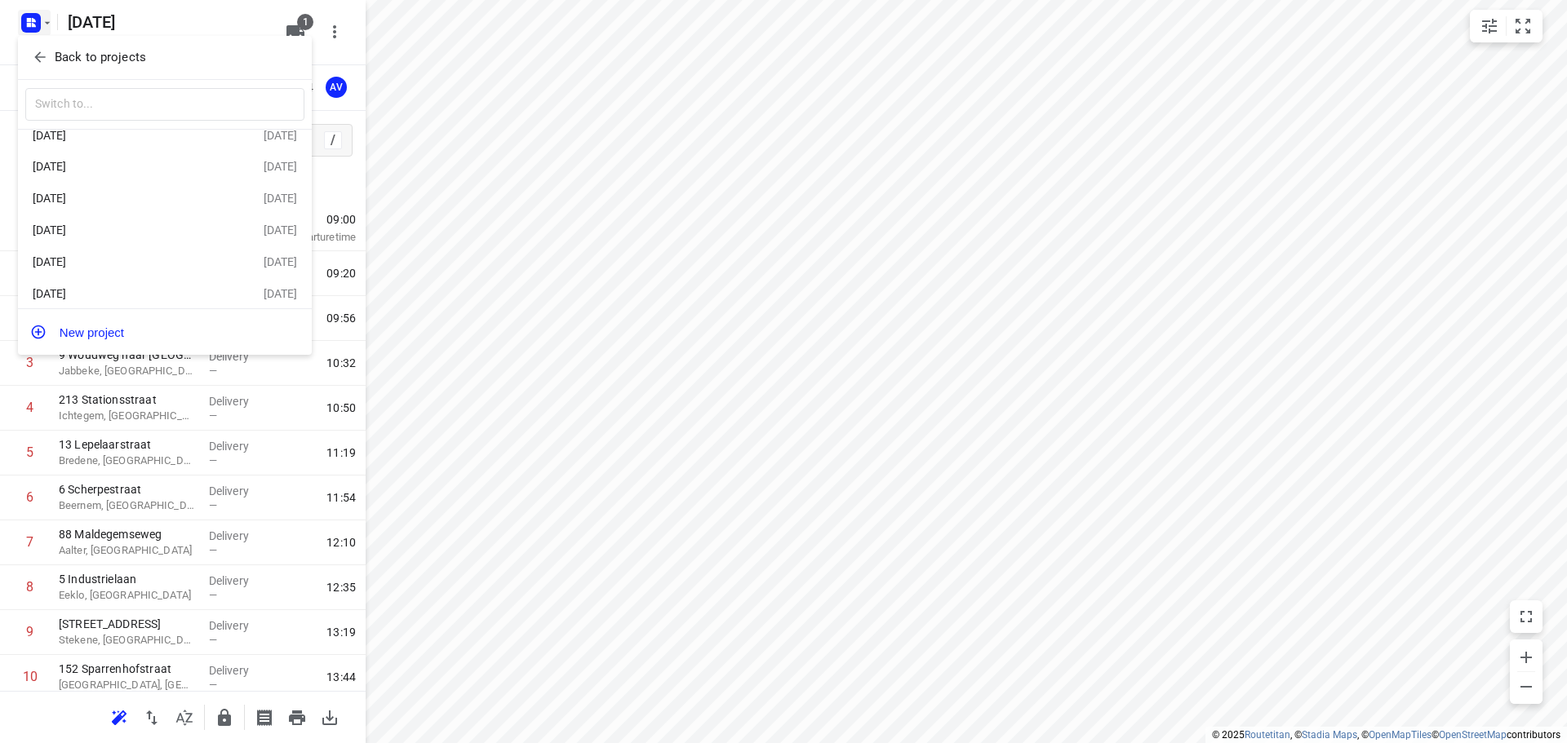
scroll to position [29, 0]
click at [140, 254] on div "[DATE]" at bounding box center [127, 254] width 188 height 13
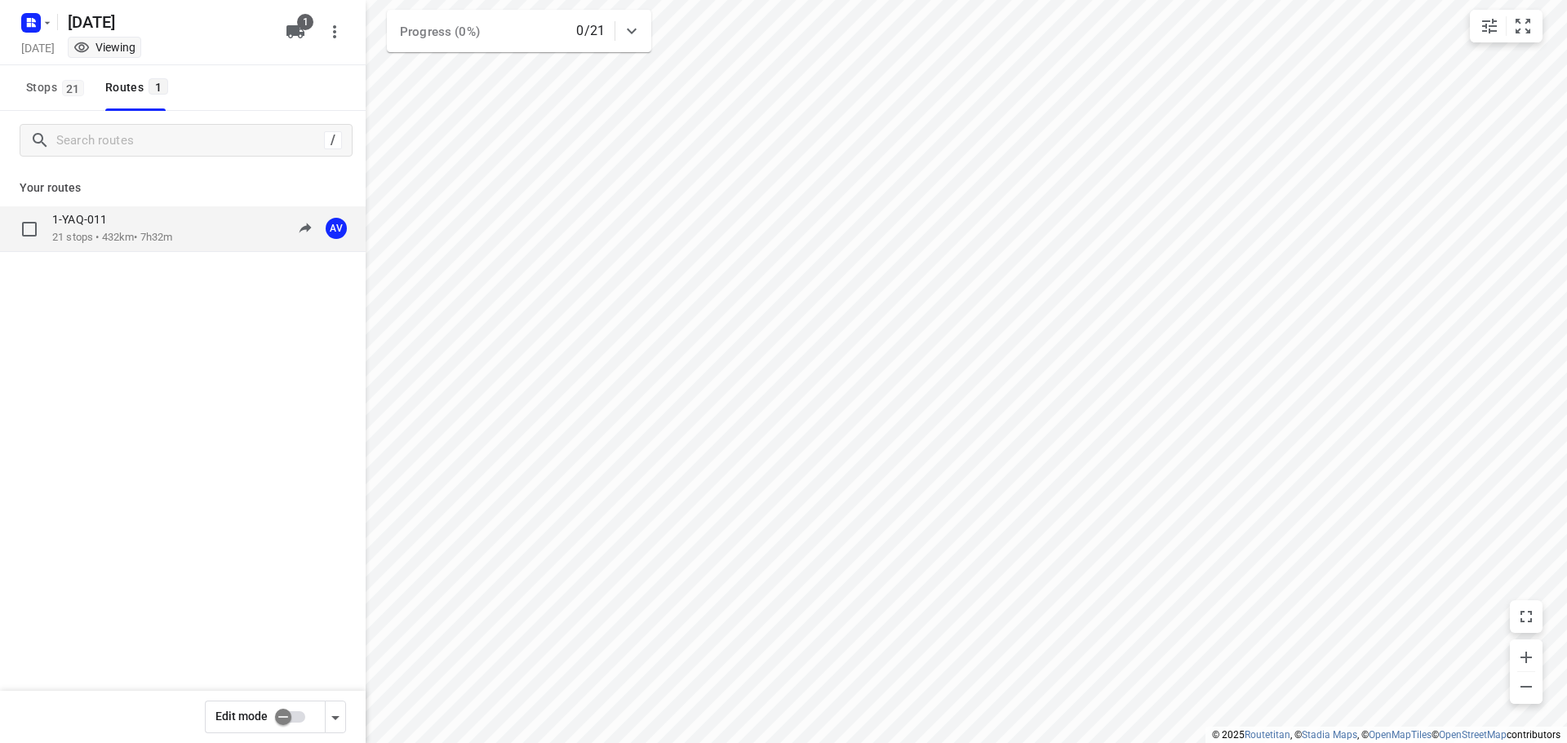
click at [194, 229] on div "1-YAQ-011 21 stops • 432km • 7h32m 09:00-16:32 AV" at bounding box center [208, 228] width 313 height 33
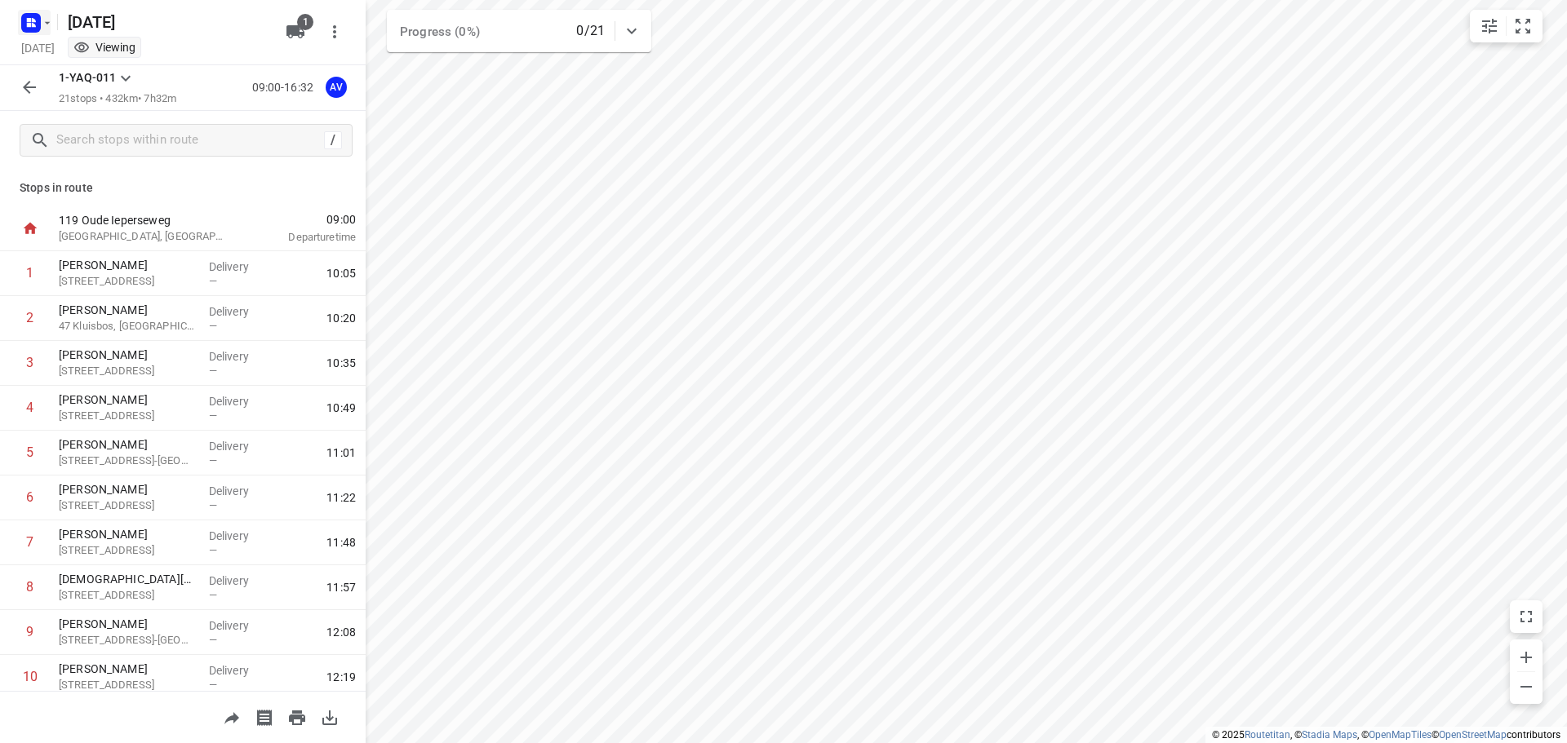
click at [41, 22] on icon "button" at bounding box center [47, 22] width 13 height 13
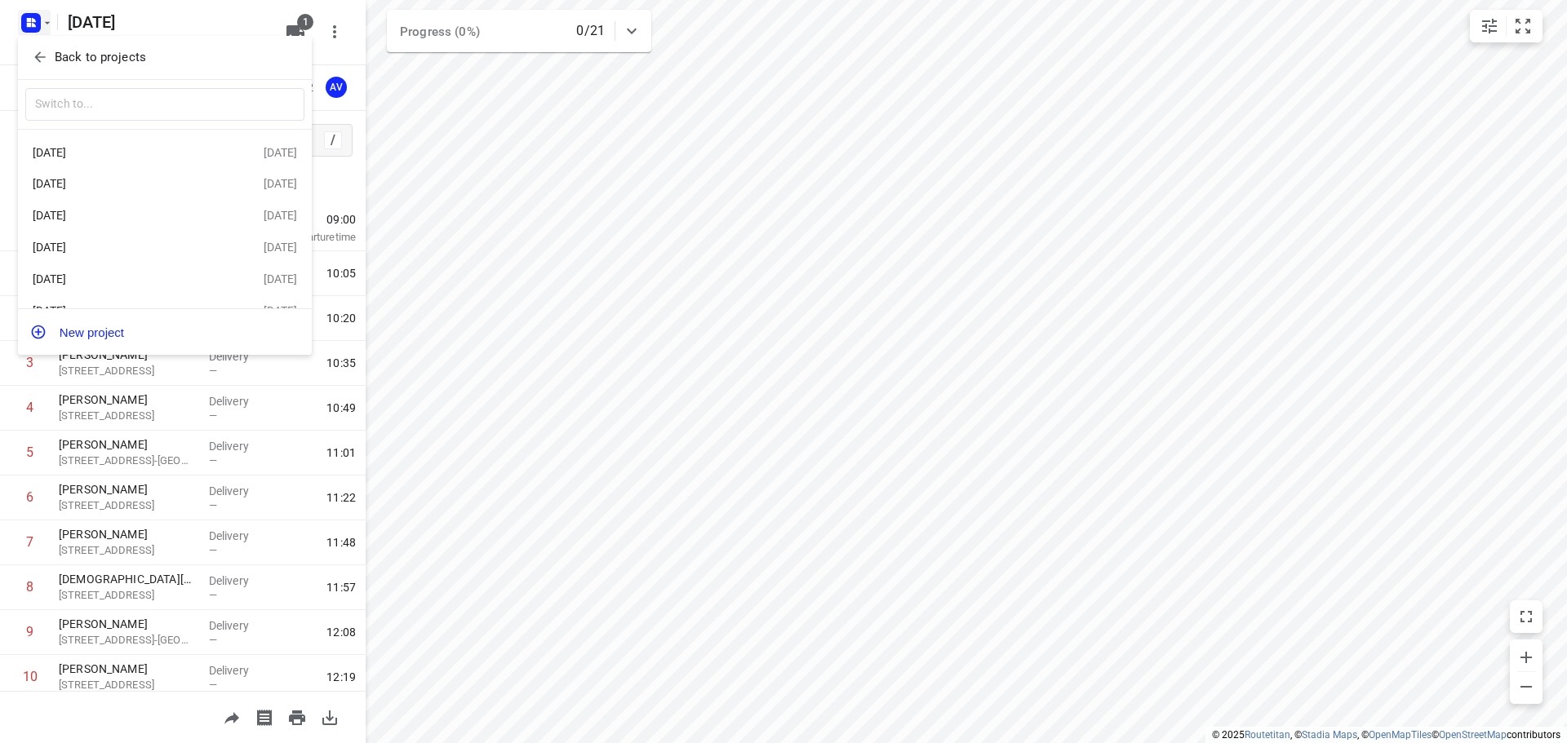
click at [138, 190] on div "[DATE]" at bounding box center [127, 183] width 188 height 13
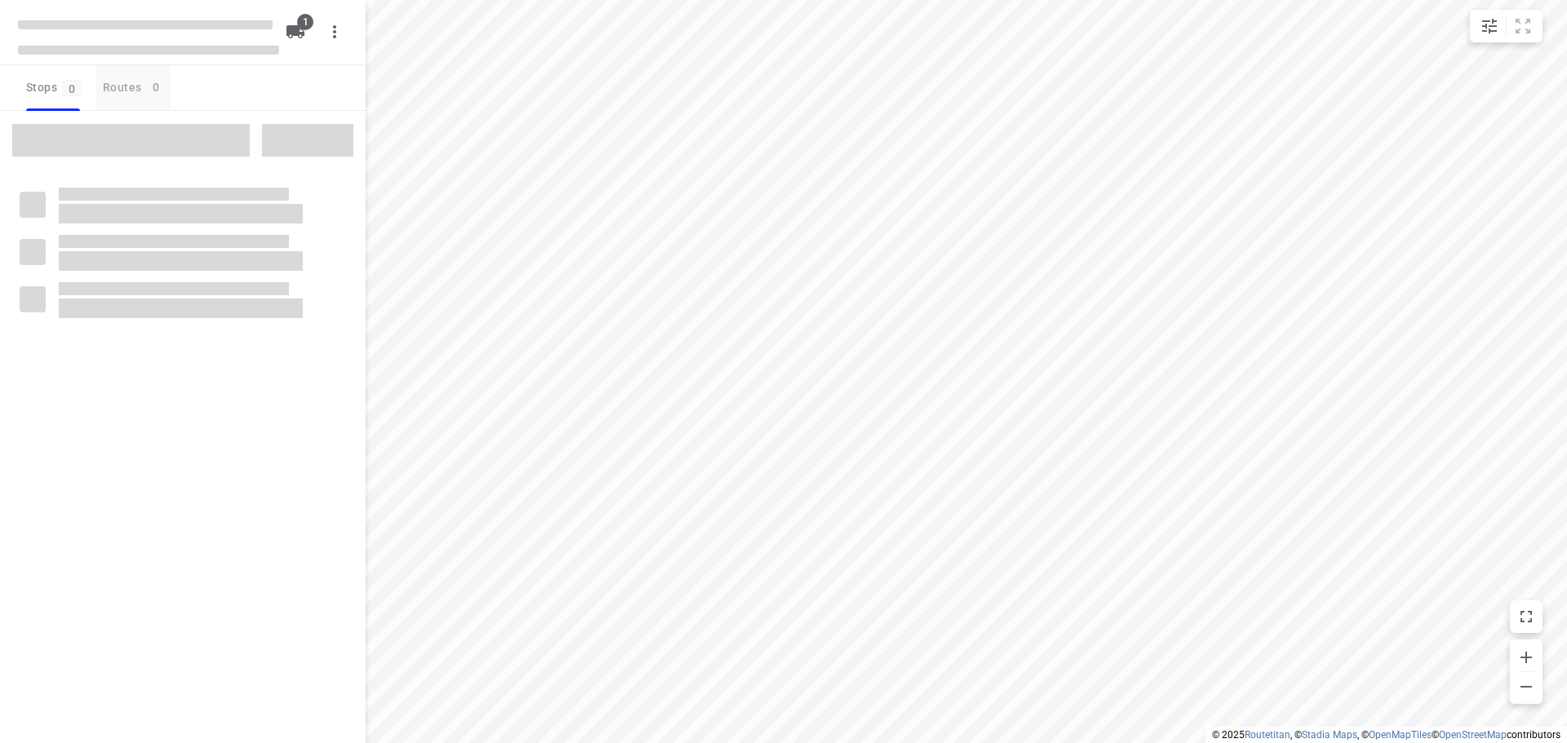
type input "distance"
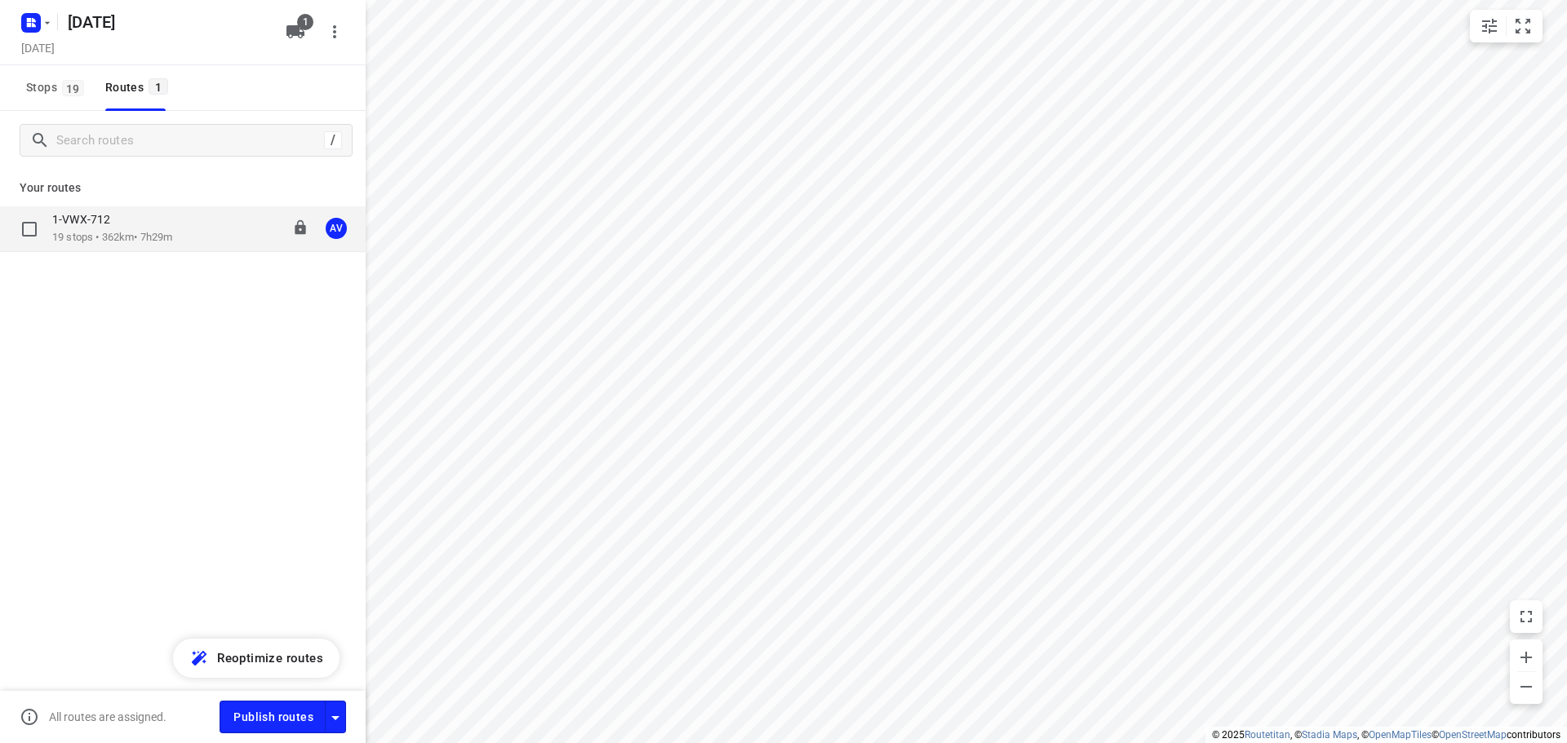
click at [180, 236] on div "1-VWX-712 19 stops • 362km • 7h29m 09:00-17:14 AV" at bounding box center [208, 228] width 313 height 33
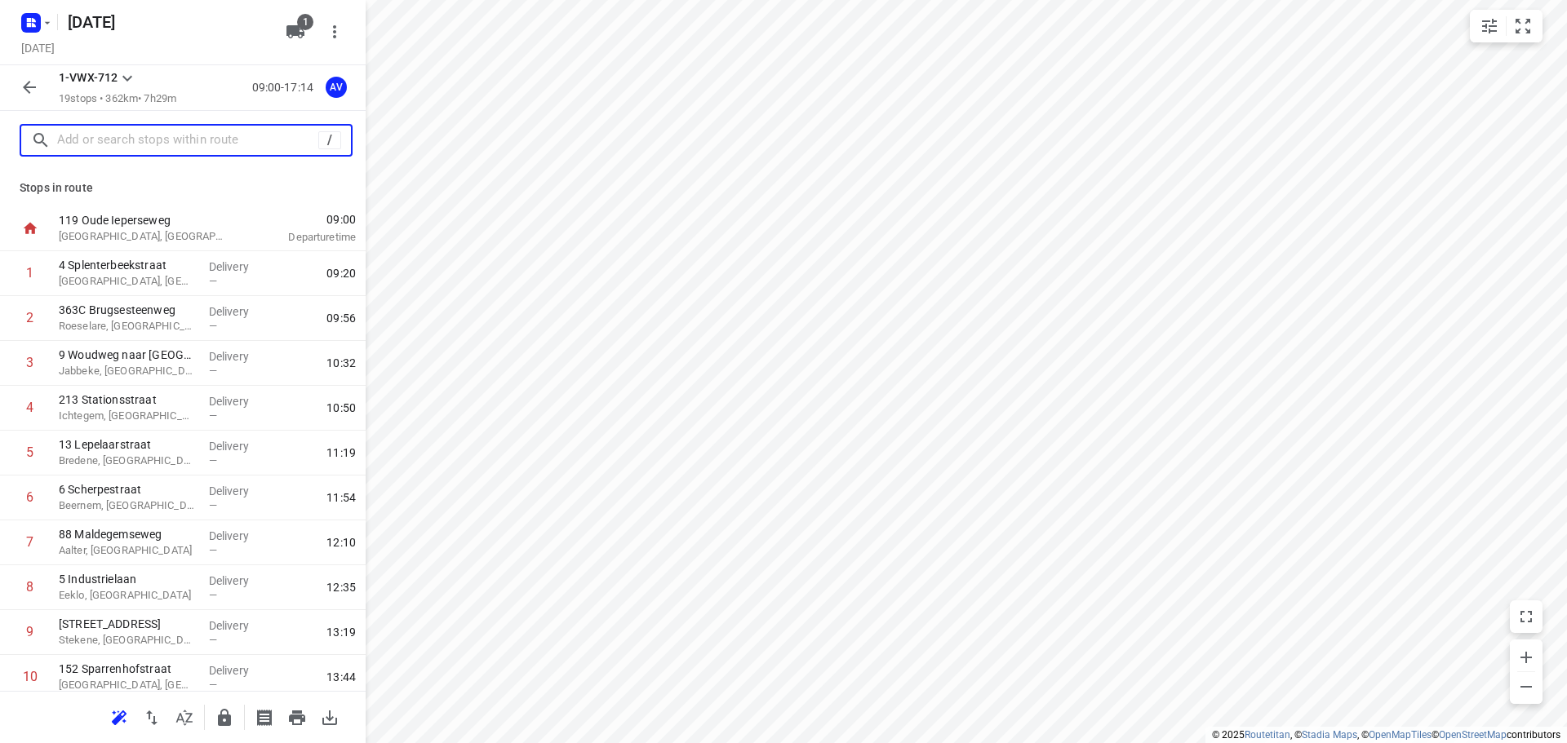
click at [189, 144] on input "text" at bounding box center [187, 140] width 261 height 25
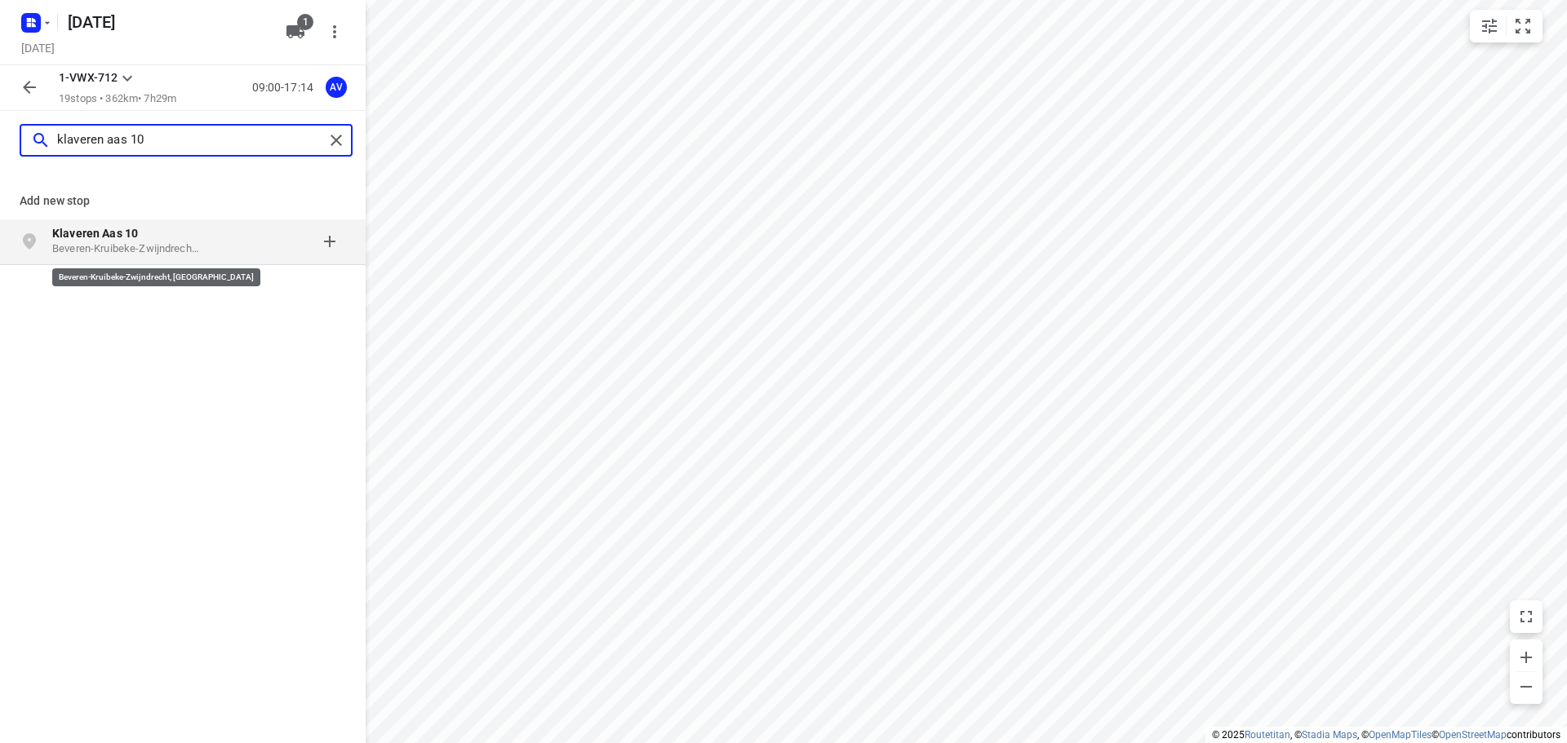
type input "klaveren aas 10"
click at [163, 251] on p "Beveren-Kruibeke-Zwijndrecht, [GEOGRAPHIC_DATA]" at bounding box center [127, 250] width 150 height 16
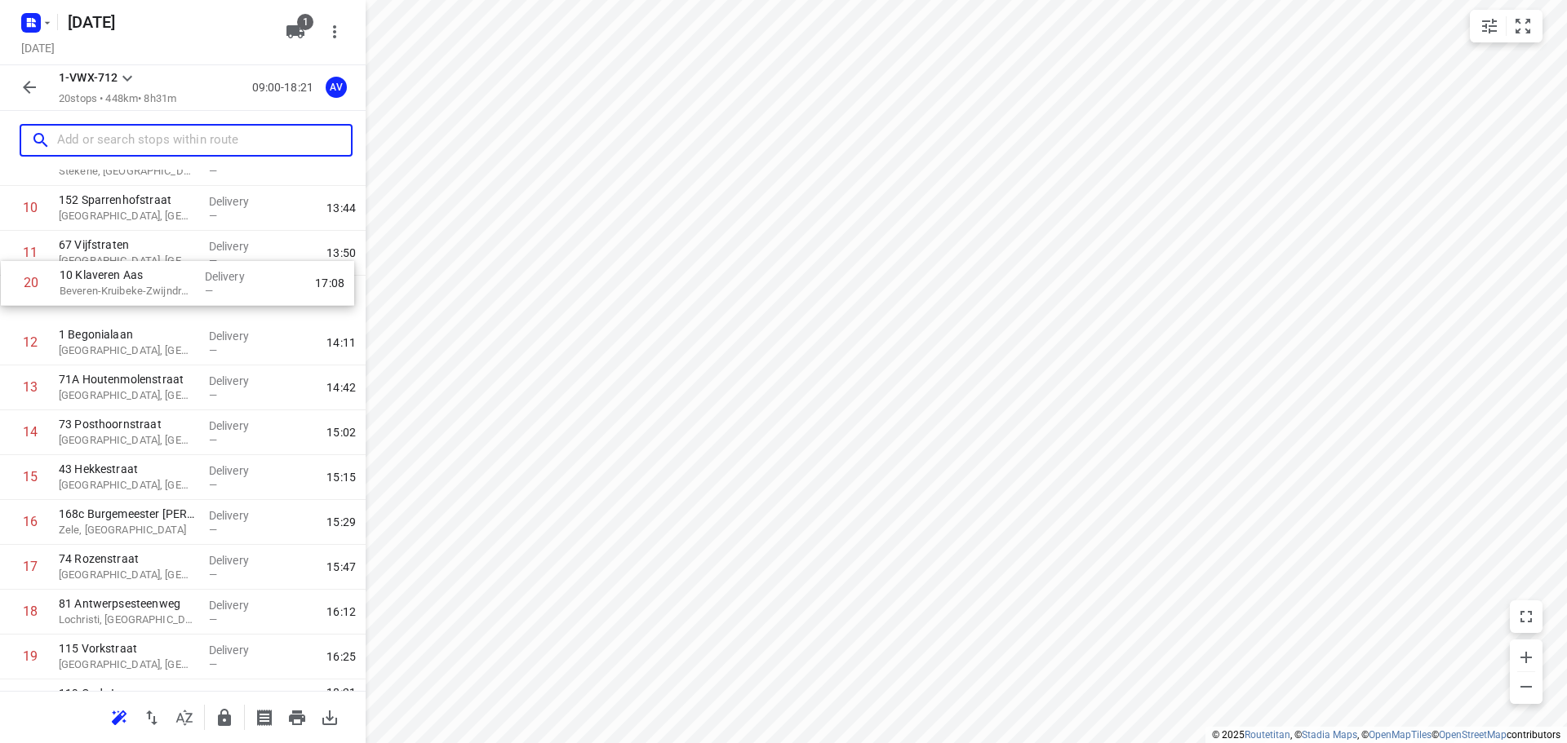
scroll to position [468, 0]
drag, startPoint x: 7, startPoint y: 626, endPoint x: 9, endPoint y: 302, distance: 324.0
click at [9, 302] on div "1 4 Splenterbeekstraat Wielsbeke, [GEOGRAPHIC_DATA] Delivery — 09:20 2 363C [GE…" at bounding box center [183, 233] width 366 height 898
